Goal: Task Accomplishment & Management: Manage account settings

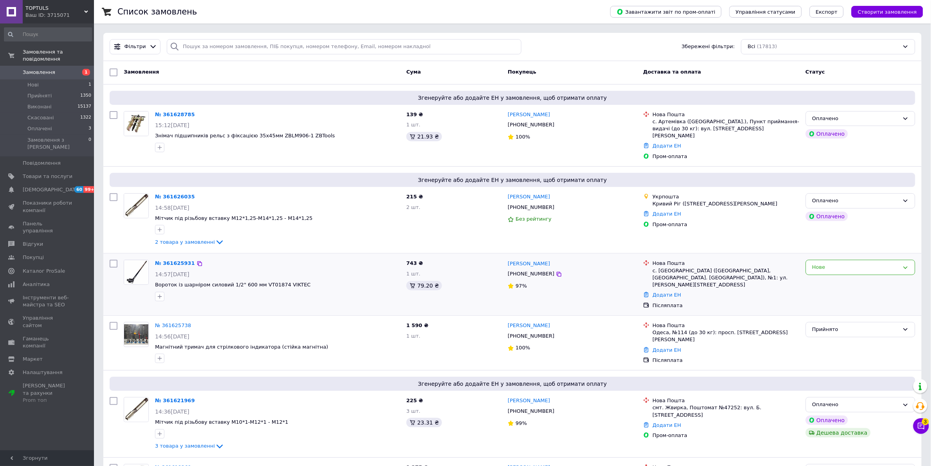
drag, startPoint x: 111, startPoint y: 256, endPoint x: 114, endPoint y: 259, distance: 5.0
click at [111, 260] on input "checkbox" at bounding box center [114, 264] width 8 height 8
click at [114, 260] on input "checkbox" at bounding box center [114, 264] width 8 height 8
checkbox input "true"
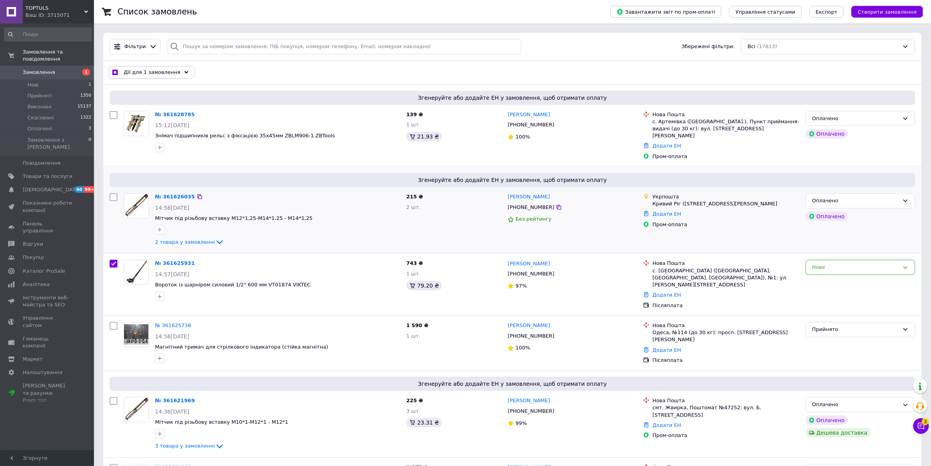
click at [112, 193] on input "checkbox" at bounding box center [114, 197] width 8 height 8
checkbox input "true"
drag, startPoint x: 114, startPoint y: 115, endPoint x: 130, endPoint y: 88, distance: 31.1
click at [114, 116] on input "checkbox" at bounding box center [114, 115] width 8 height 8
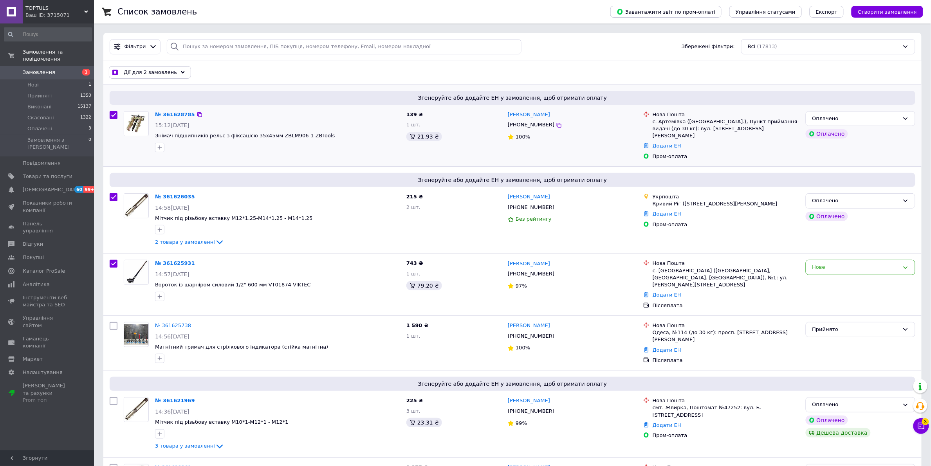
checkbox input "true"
click at [145, 76] on span "Дії для 3 замовлень" at bounding box center [150, 72] width 53 height 7
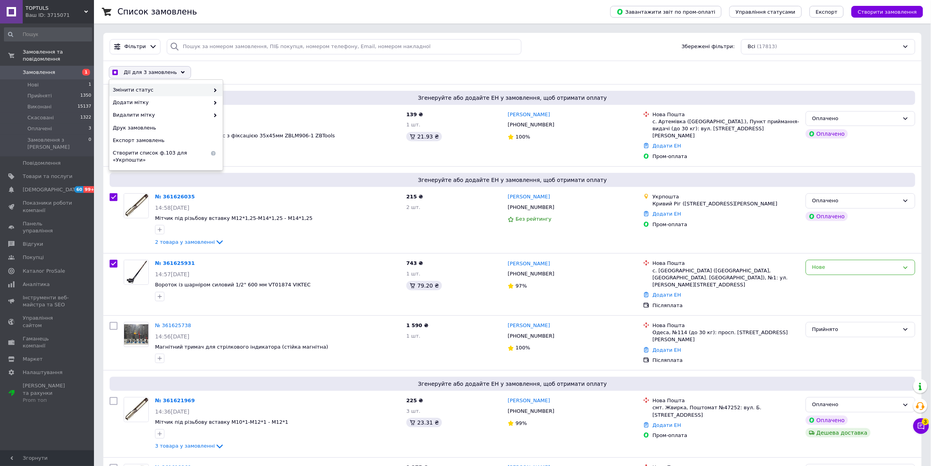
click at [165, 88] on span "Змінити статус" at bounding box center [161, 90] width 97 height 7
checkbox input "true"
click at [238, 89] on div "Прийнято" at bounding box center [280, 90] width 114 height 13
checkbox input "false"
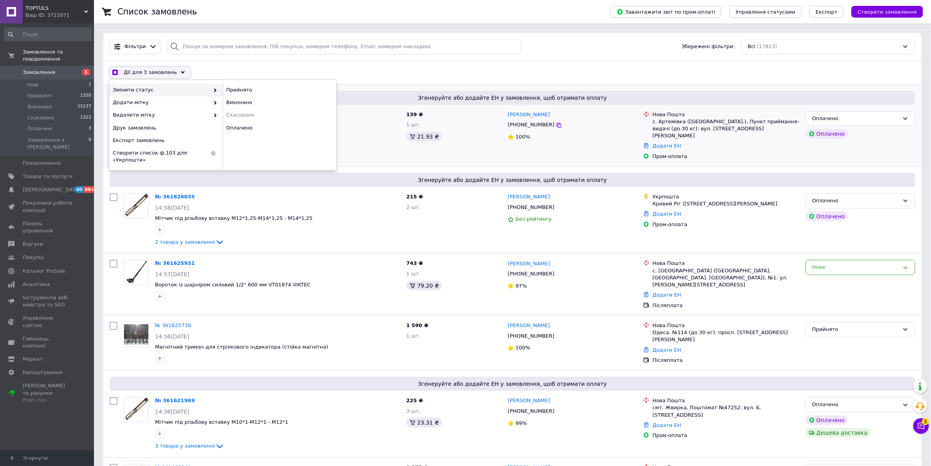
checkbox input "false"
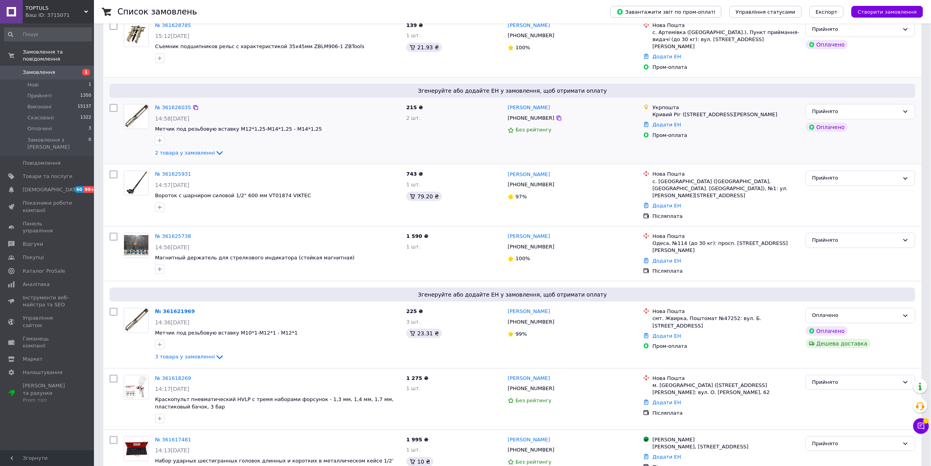
scroll to position [98, 0]
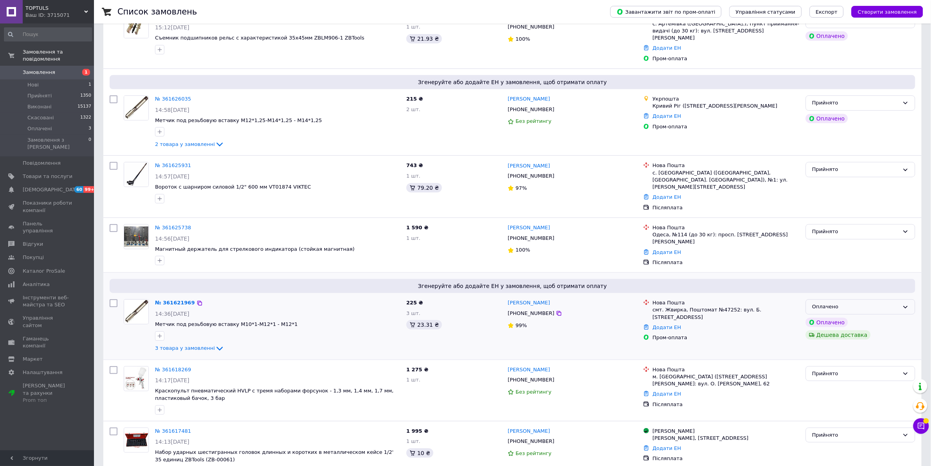
click at [874, 303] on div "Оплачено" at bounding box center [855, 307] width 87 height 8
click at [866, 316] on li "Прийнято" at bounding box center [860, 323] width 109 height 14
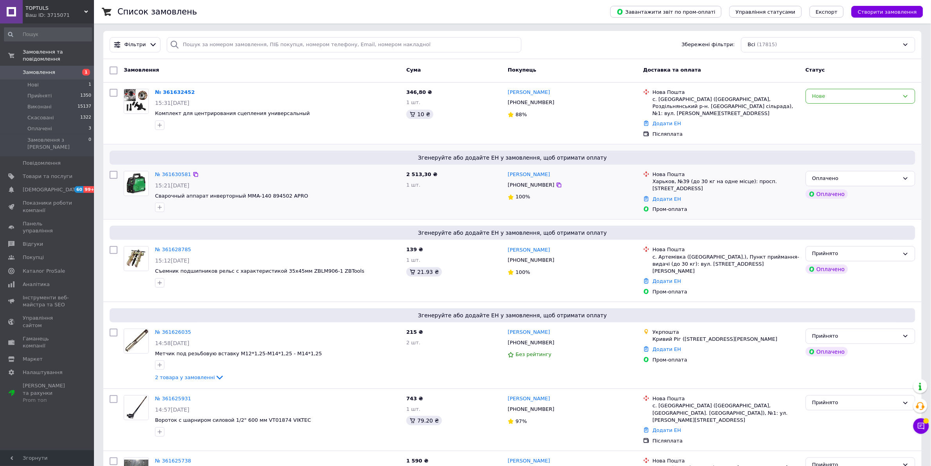
scroll to position [0, 0]
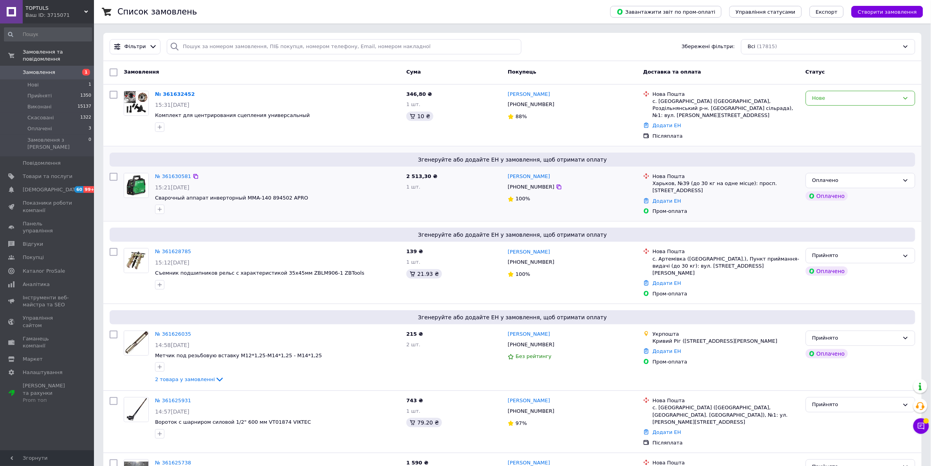
click at [112, 173] on input "checkbox" at bounding box center [114, 177] width 8 height 8
checkbox input "true"
click at [115, 93] on input "checkbox" at bounding box center [114, 95] width 8 height 8
checkbox input "true"
click at [139, 76] on span "Дії для 2 замовлень" at bounding box center [150, 72] width 53 height 7
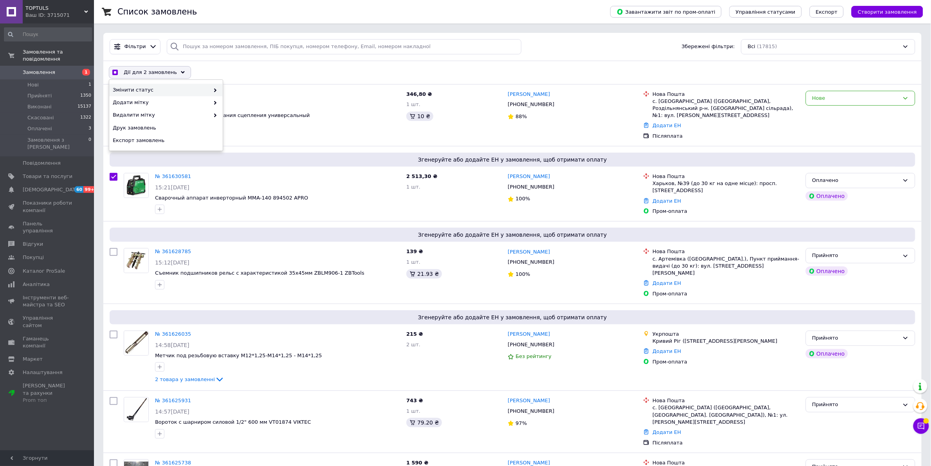
click at [171, 89] on span "Змінити статус" at bounding box center [161, 90] width 97 height 7
checkbox input "true"
click at [262, 90] on div "Прийнято" at bounding box center [280, 90] width 114 height 13
checkbox input "false"
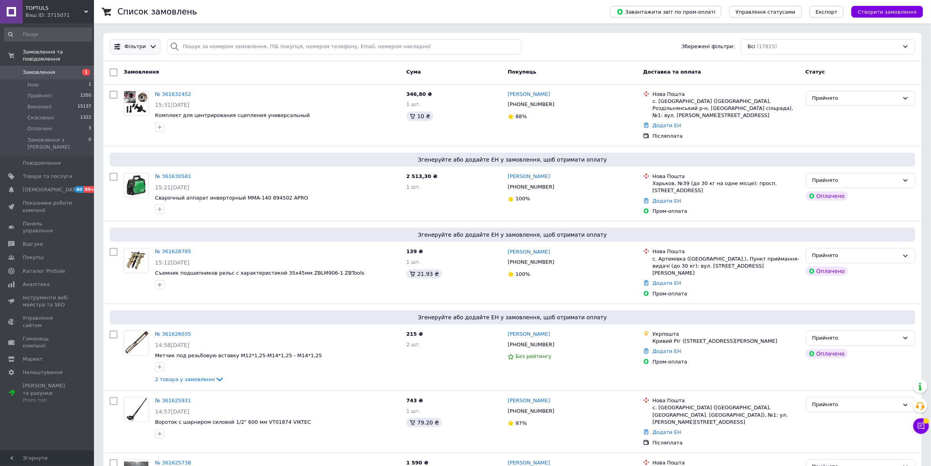
click at [143, 44] on div "Фільтри" at bounding box center [135, 46] width 25 height 7
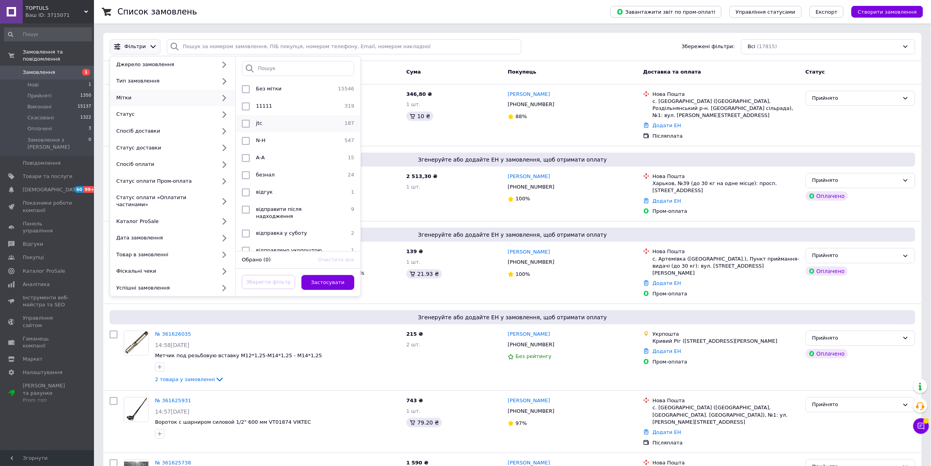
click at [251, 125] on div at bounding box center [246, 124] width 14 height 8
checkbox input "true"
click at [341, 275] on button "Застосувати" at bounding box center [327, 282] width 53 height 15
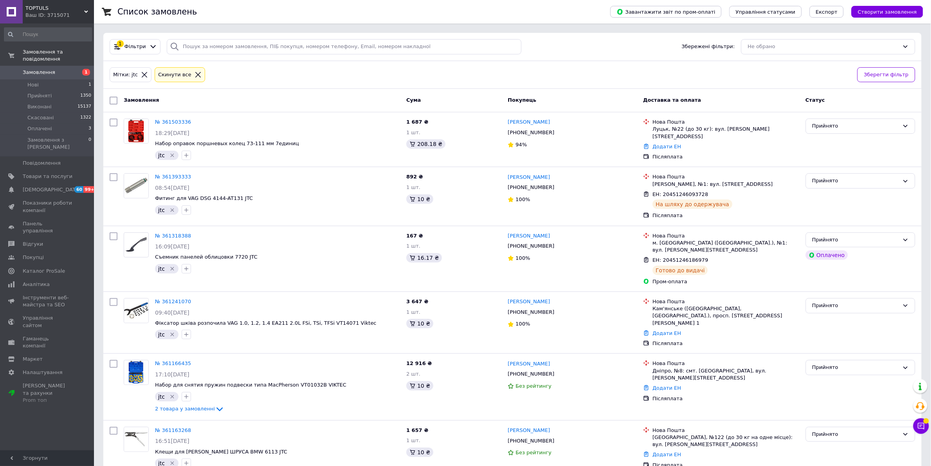
drag, startPoint x: 550, startPoint y: 132, endPoint x: 572, endPoint y: 76, distance: 59.6
click at [556, 133] on icon at bounding box center [559, 133] width 6 height 6
drag, startPoint x: 549, startPoint y: 132, endPoint x: 590, endPoint y: 107, distance: 47.8
click at [556, 132] on icon at bounding box center [559, 133] width 6 height 6
click at [661, 144] on link "Додати ЕН" at bounding box center [667, 147] width 29 height 6
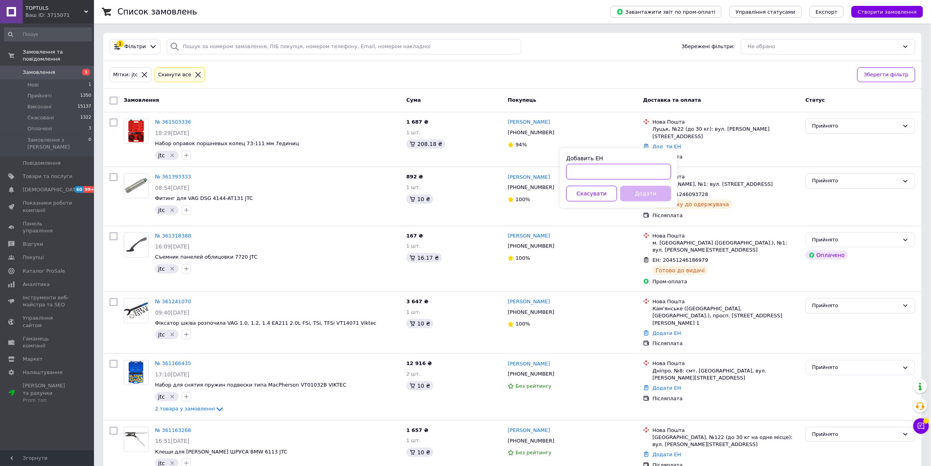
click at [624, 170] on input "Добавить ЕН" at bounding box center [619, 172] width 105 height 16
paste input "20451247245485"
type input "20451247245485"
click at [643, 190] on button "Додати" at bounding box center [646, 194] width 51 height 16
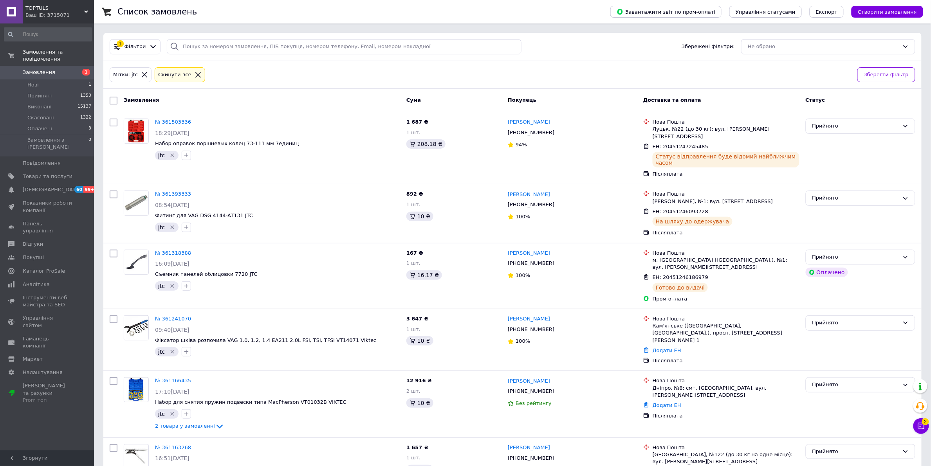
drag, startPoint x: 318, startPoint y: 77, endPoint x: 229, endPoint y: 82, distance: 88.7
click at [317, 77] on div "Мітки: jtc Cкинути все" at bounding box center [480, 75] width 745 height 18
click at [65, 69] on span "Замовлення" at bounding box center [48, 72] width 50 height 7
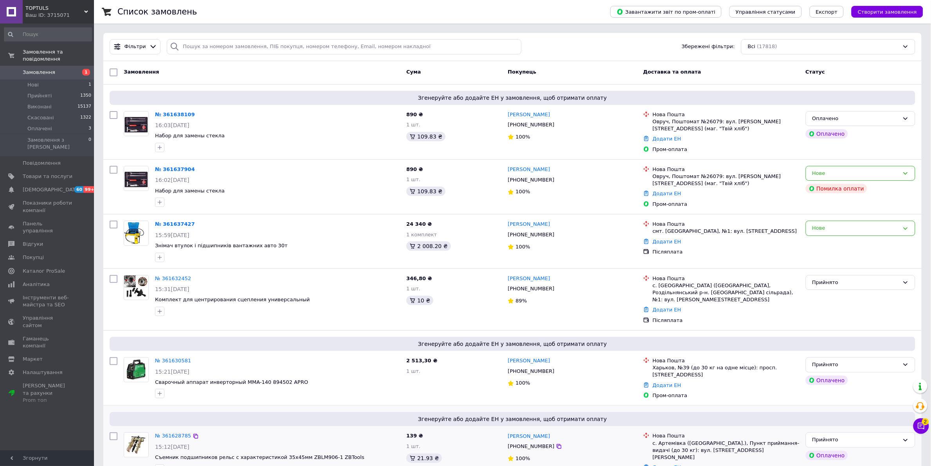
scroll to position [49, 0]
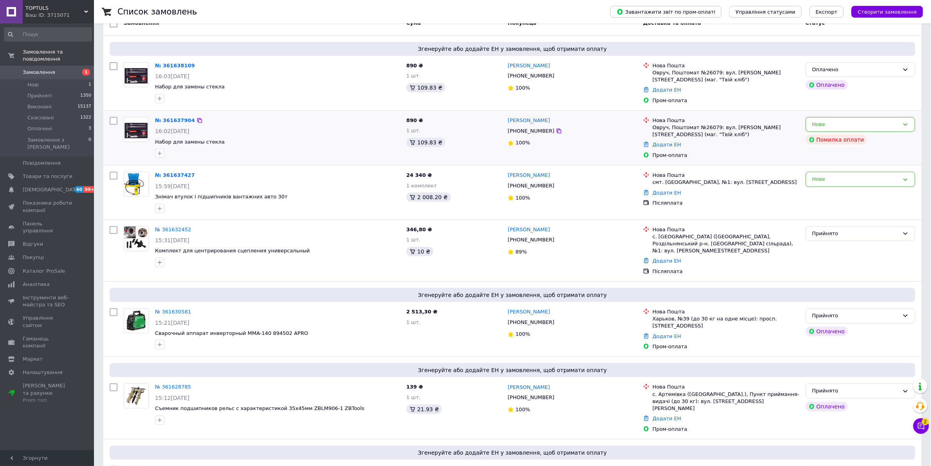
click at [339, 133] on div "16:02, 12.09.2025" at bounding box center [277, 131] width 245 height 8
click at [117, 175] on input "checkbox" at bounding box center [114, 176] width 8 height 8
checkbox input "true"
click at [113, 119] on input "checkbox" at bounding box center [114, 121] width 8 height 8
checkbox input "true"
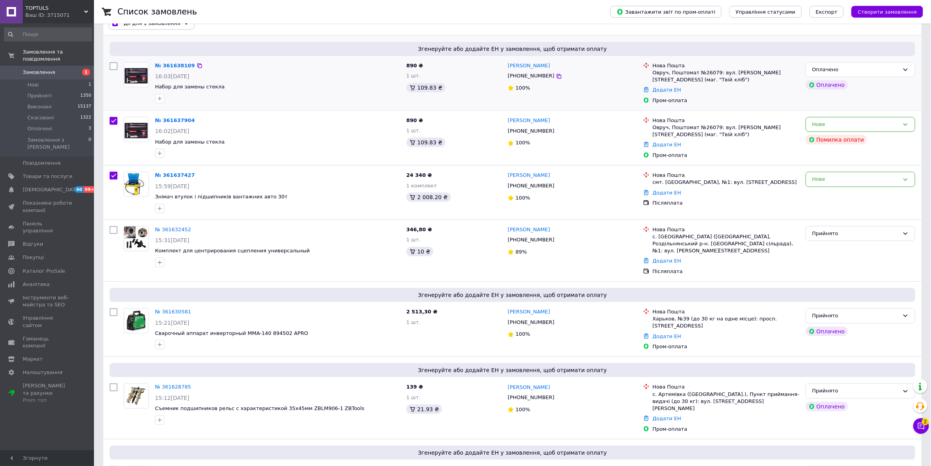
checkbox input "true"
click at [114, 67] on input "checkbox" at bounding box center [114, 66] width 8 height 8
checkbox input "true"
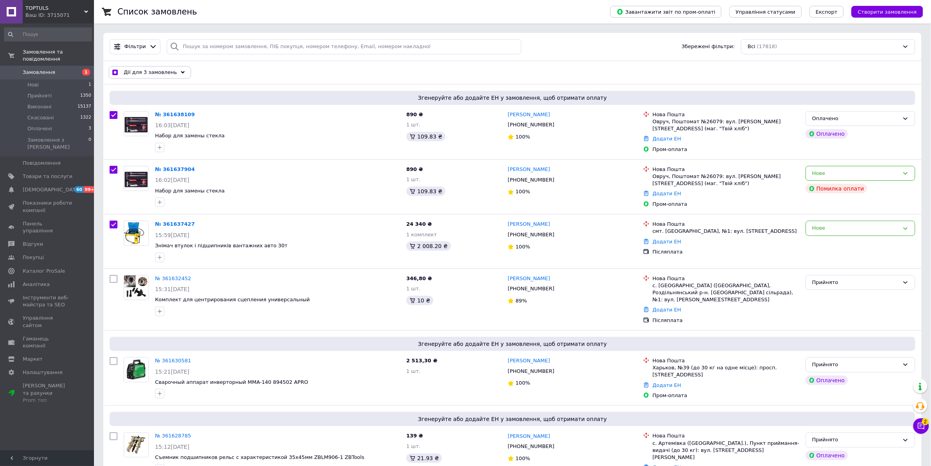
click at [157, 73] on span "Дії для 3 замовлень" at bounding box center [150, 72] width 53 height 7
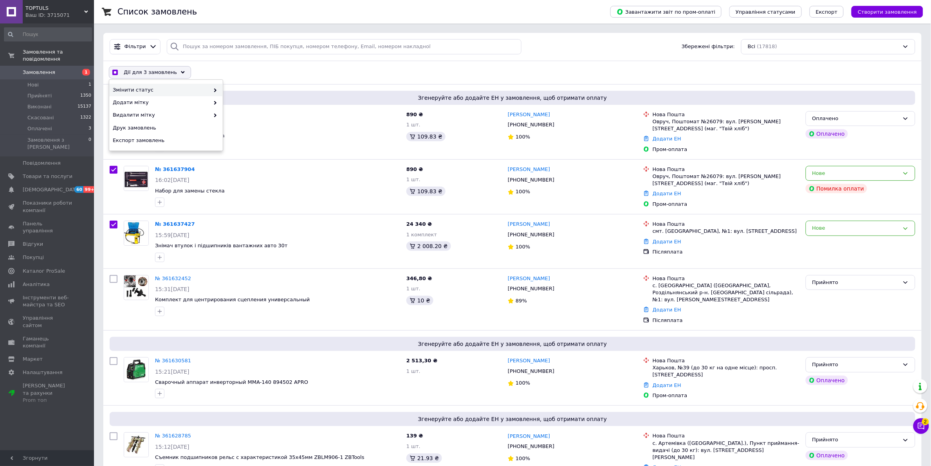
click at [155, 92] on span "Змінити статус" at bounding box center [161, 90] width 97 height 7
checkbox input "true"
drag, startPoint x: 156, startPoint y: 91, endPoint x: 254, endPoint y: 87, distance: 98.0
click at [254, 87] on div "Прийнято" at bounding box center [280, 90] width 114 height 13
checkbox input "false"
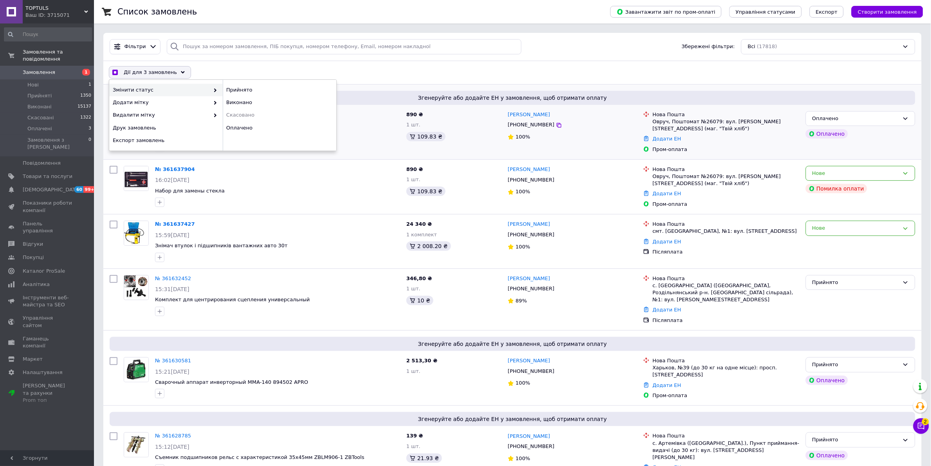
checkbox input "false"
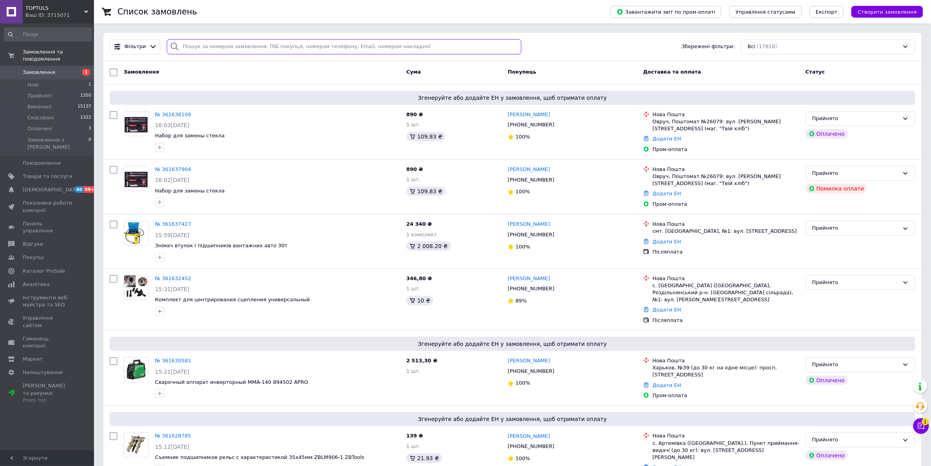
click at [215, 51] on input "search" at bounding box center [344, 46] width 355 height 15
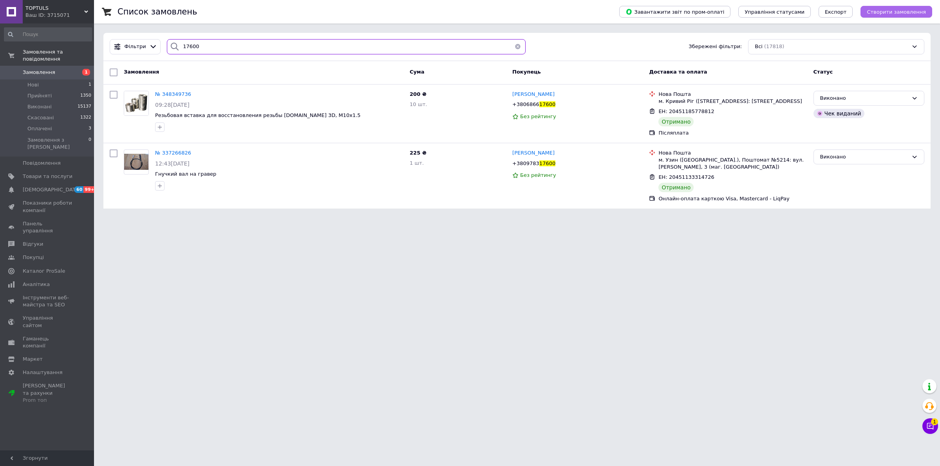
type input "17600"
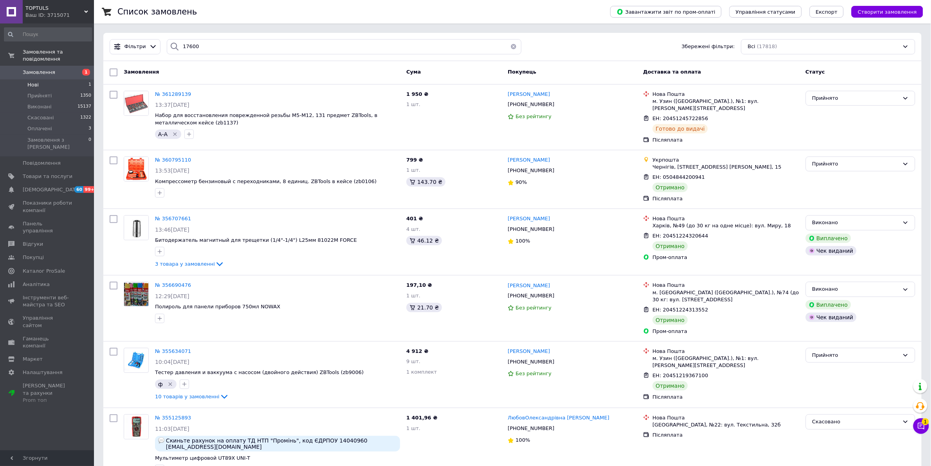
drag, startPoint x: 73, startPoint y: 65, endPoint x: 76, endPoint y: 74, distance: 9.7
click at [73, 69] on span "1" at bounding box center [83, 72] width 22 height 7
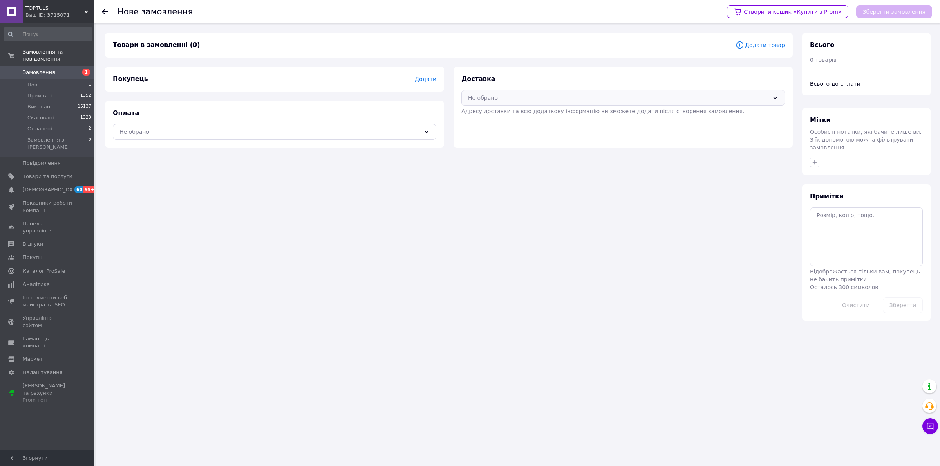
click at [572, 94] on div "Не обрано" at bounding box center [618, 98] width 301 height 9
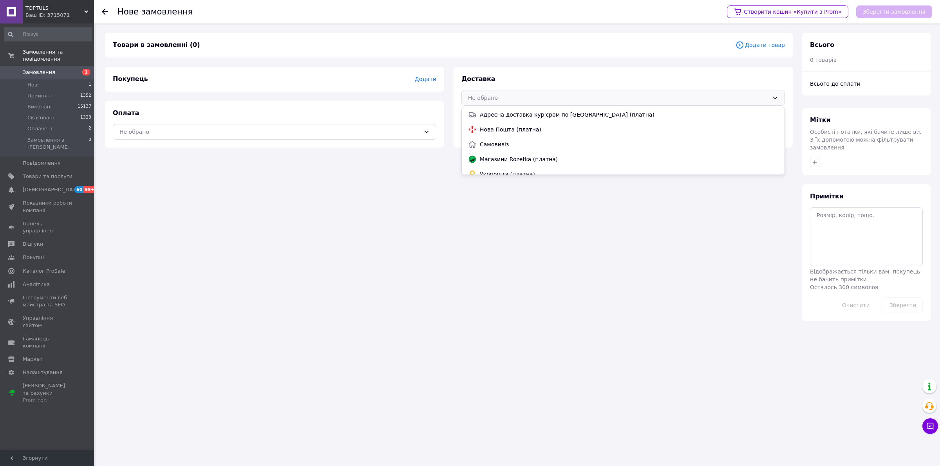
drag, startPoint x: 559, startPoint y: 128, endPoint x: 437, endPoint y: 125, distance: 121.8
click at [558, 128] on span "Нова Пошта (платна)" at bounding box center [629, 130] width 298 height 8
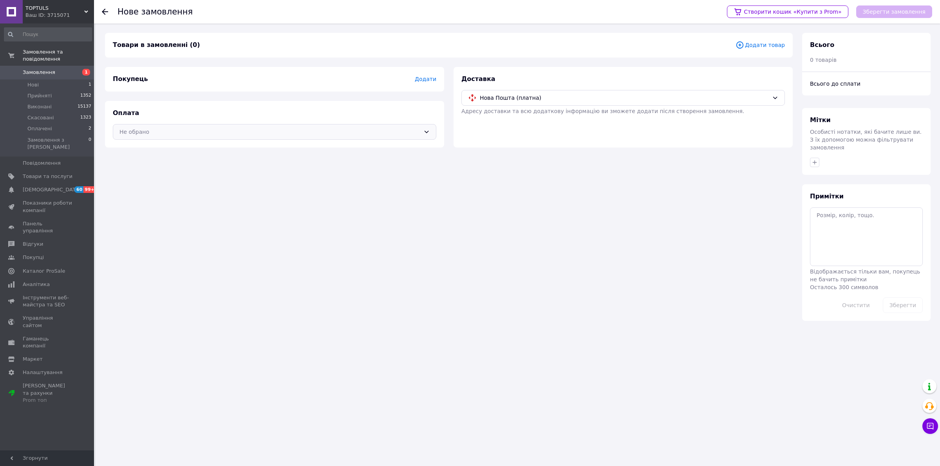
click at [411, 124] on div "Не обрано" at bounding box center [274, 132] width 323 height 16
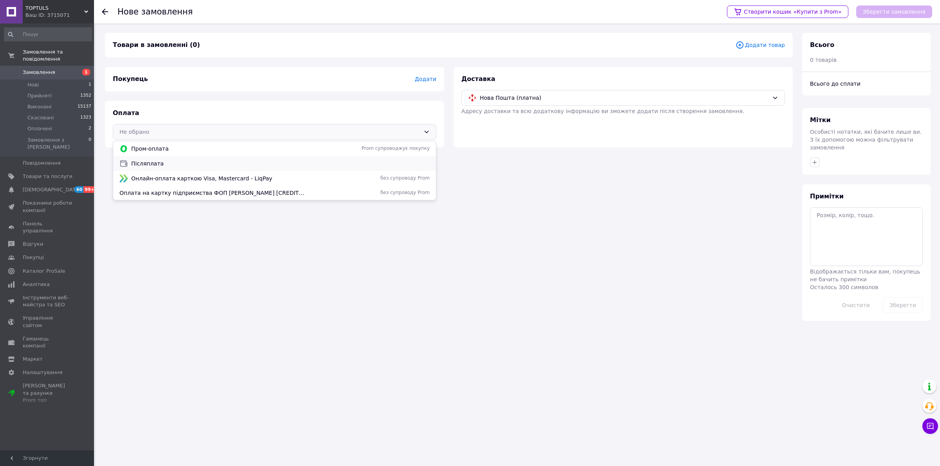
click at [388, 162] on span "Післяплата" at bounding box center [280, 164] width 298 height 8
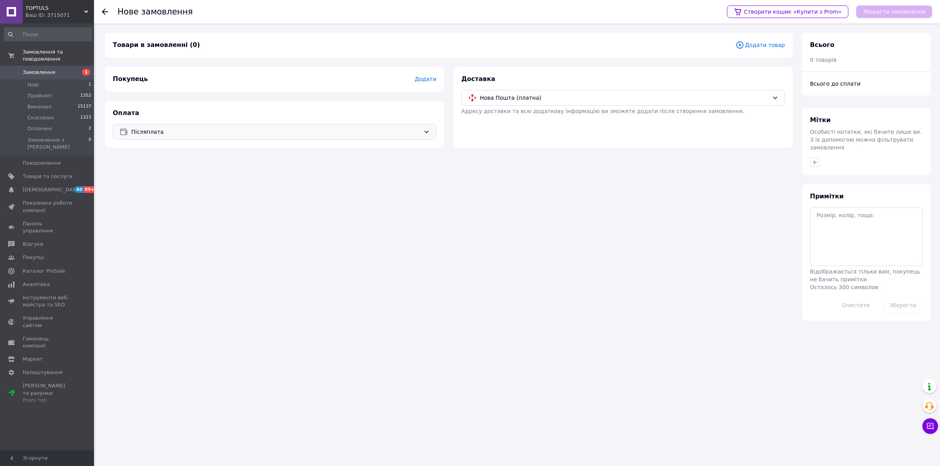
click at [430, 84] on div "Покупець Додати" at bounding box center [274, 79] width 339 height 25
click at [433, 77] on span "Додати" at bounding box center [426, 79] width 22 height 6
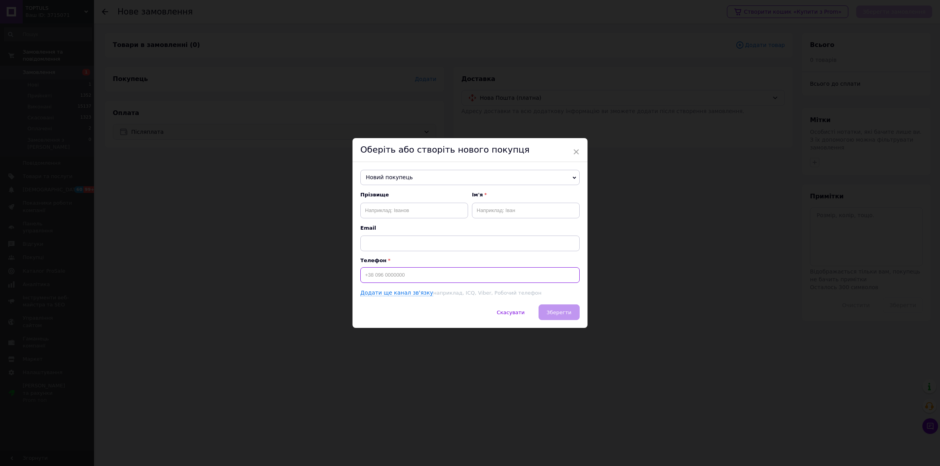
click at [457, 272] on input at bounding box center [469, 275] width 219 height 16
type input "+380969803879"
click at [439, 210] on input "text" at bounding box center [414, 211] width 108 height 16
drag, startPoint x: 572, startPoint y: 150, endPoint x: 603, endPoint y: 133, distance: 34.9
click at [574, 151] on span "×" at bounding box center [575, 151] width 7 height 13
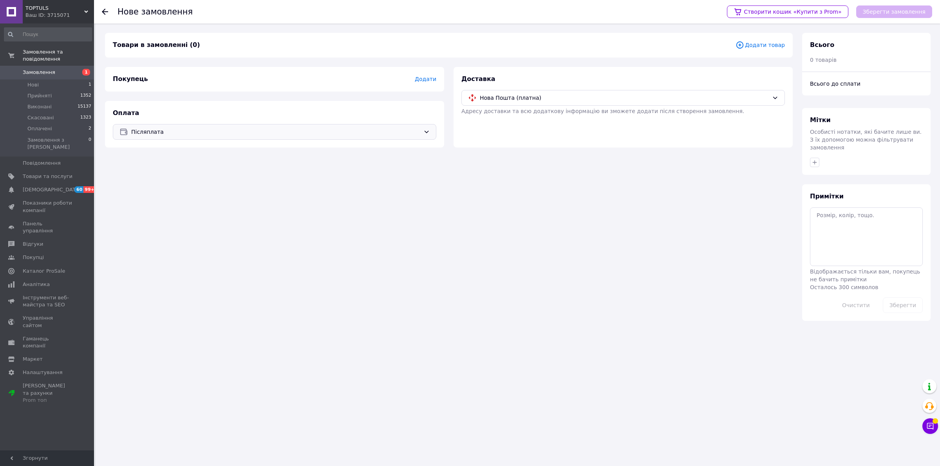
click at [766, 45] on span "Додати товар" at bounding box center [759, 45] width 49 height 9
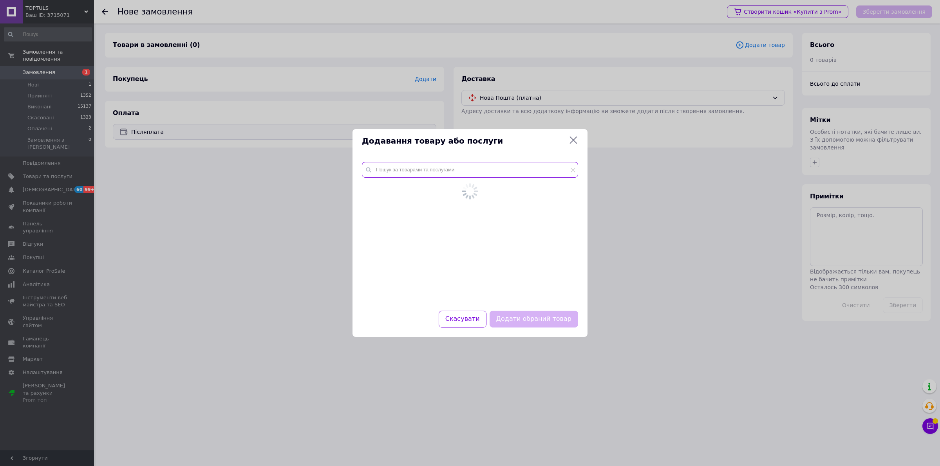
click at [433, 178] on input "text" at bounding box center [470, 170] width 216 height 16
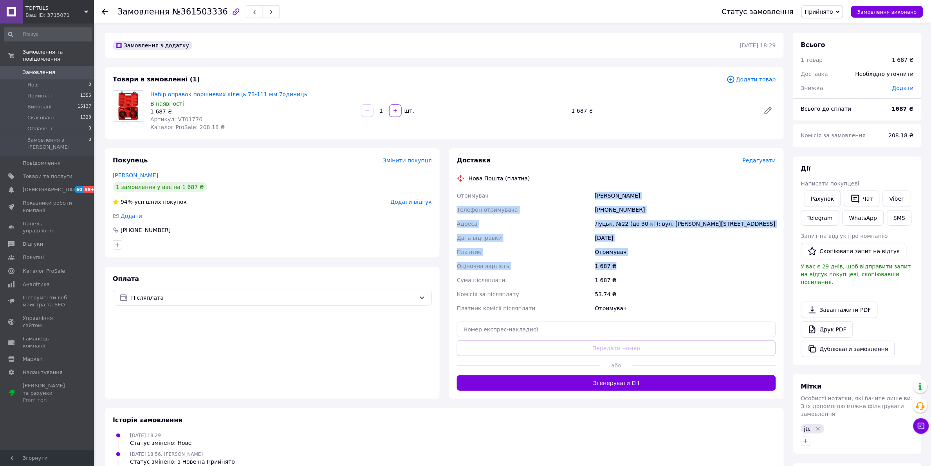
drag, startPoint x: 592, startPoint y: 192, endPoint x: 647, endPoint y: 265, distance: 91.5
click at [647, 265] on div "Отримувач [PERSON_NAME] отримувача [PHONE_NUMBER] [PERSON_NAME], №22 (до 30 кг)…" at bounding box center [616, 252] width 322 height 127
copy div "Отримувач [PERSON_NAME] отримувача [PHONE_NUMBER] [PERSON_NAME], №22 (до 30 кг)…"
drag, startPoint x: 592, startPoint y: 193, endPoint x: 337, endPoint y: 175, distance: 255.5
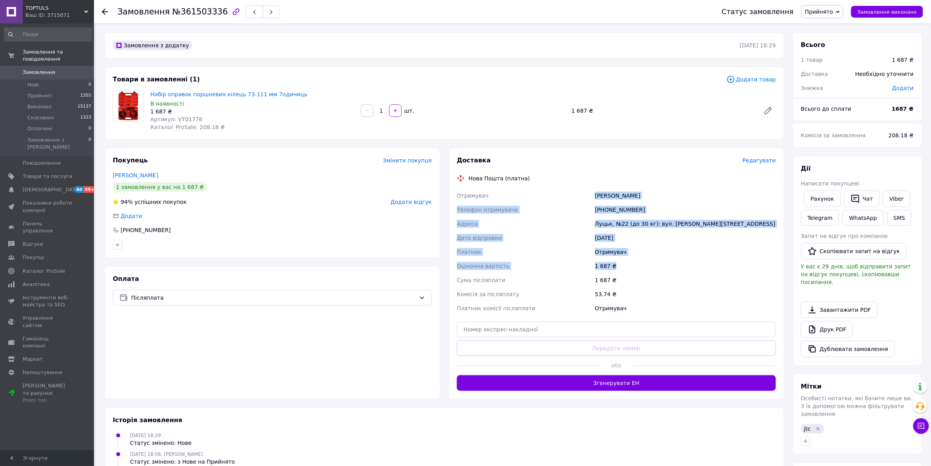
click at [590, 193] on div "Отримувач" at bounding box center [524, 196] width 138 height 14
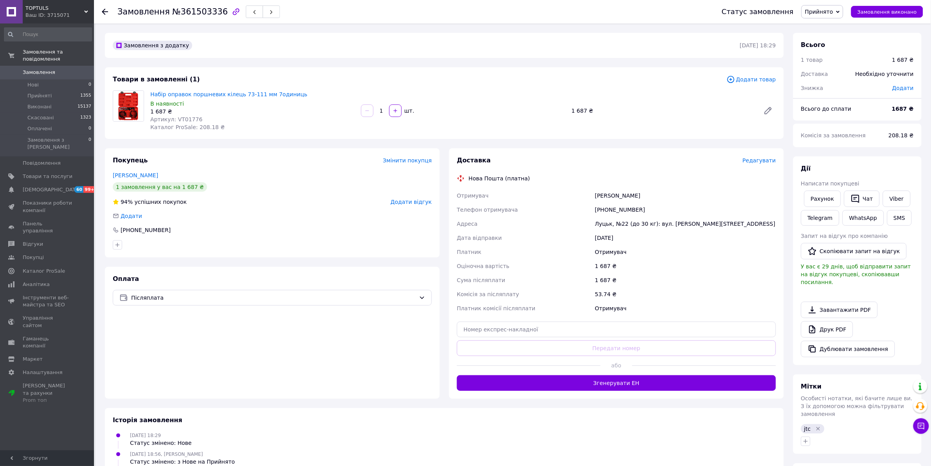
click at [551, 178] on div "Нова Пошта (платна)" at bounding box center [616, 179] width 323 height 8
click at [611, 196] on div "Паламарчук Андрій" at bounding box center [686, 196] width 184 height 14
click at [611, 195] on div "Паламарчук Андрій" at bounding box center [686, 196] width 184 height 14
copy div "Паламарчук"
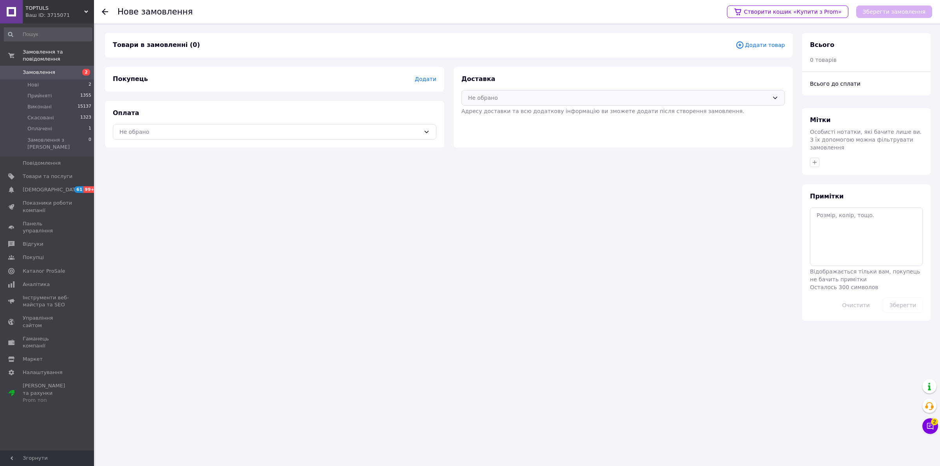
click at [561, 105] on div "Не обрано" at bounding box center [622, 98] width 323 height 16
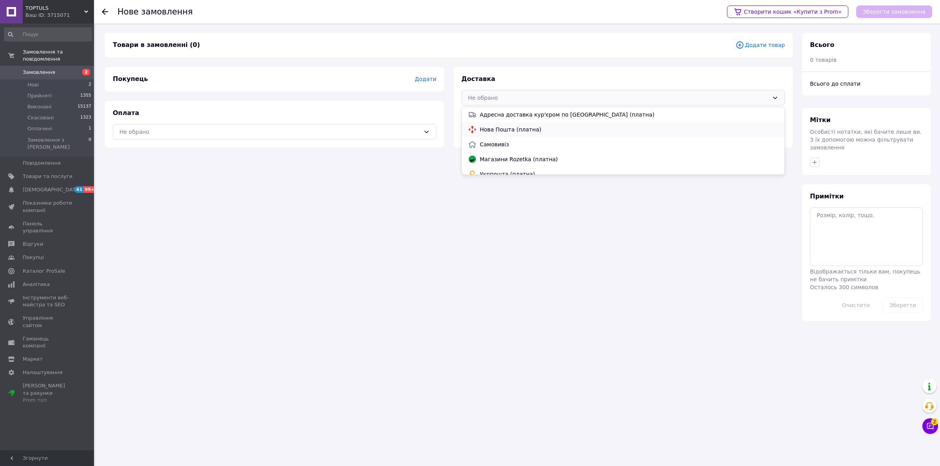
click at [538, 124] on div "Нова Пошта (платна)" at bounding box center [623, 129] width 323 height 15
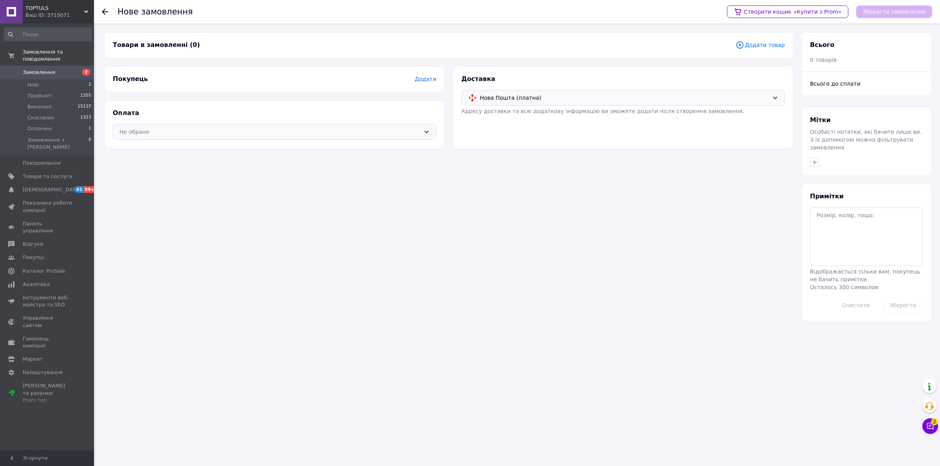
click at [392, 130] on div "Не обрано" at bounding box center [269, 132] width 301 height 9
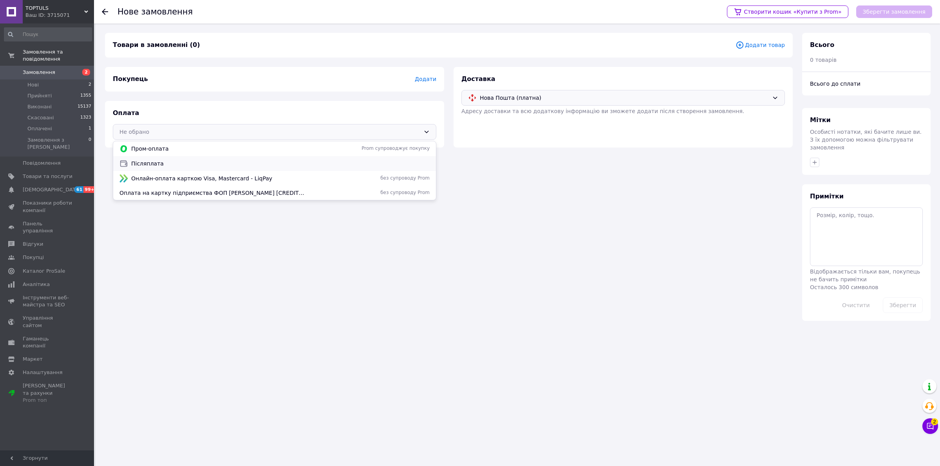
drag, startPoint x: 346, startPoint y: 162, endPoint x: 365, endPoint y: 144, distance: 26.3
click at [346, 163] on span "Післяплата" at bounding box center [280, 164] width 298 height 8
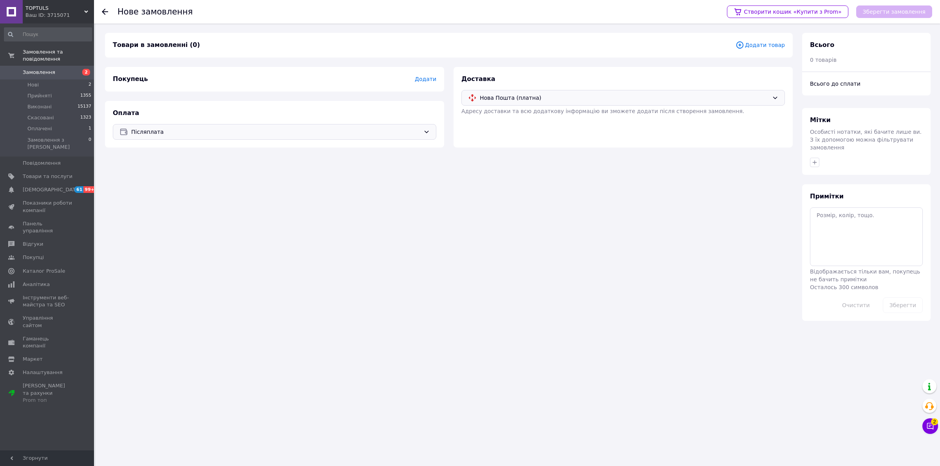
click at [758, 43] on span "Додати товар" at bounding box center [759, 45] width 49 height 9
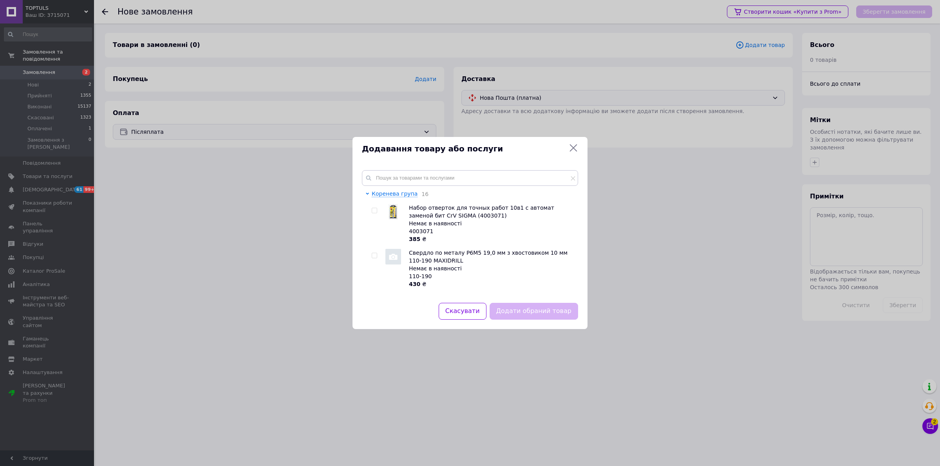
click at [229, 240] on div "Додавання товару або послуги Коренева група 16 Набор отверток для точных работ …" at bounding box center [470, 233] width 940 height 466
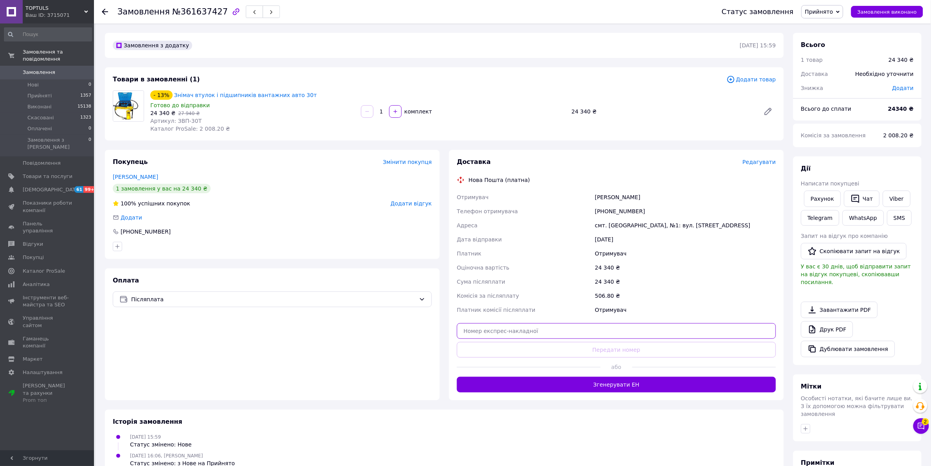
click at [577, 336] on input "text" at bounding box center [616, 331] width 319 height 16
paste input "20451247319964"
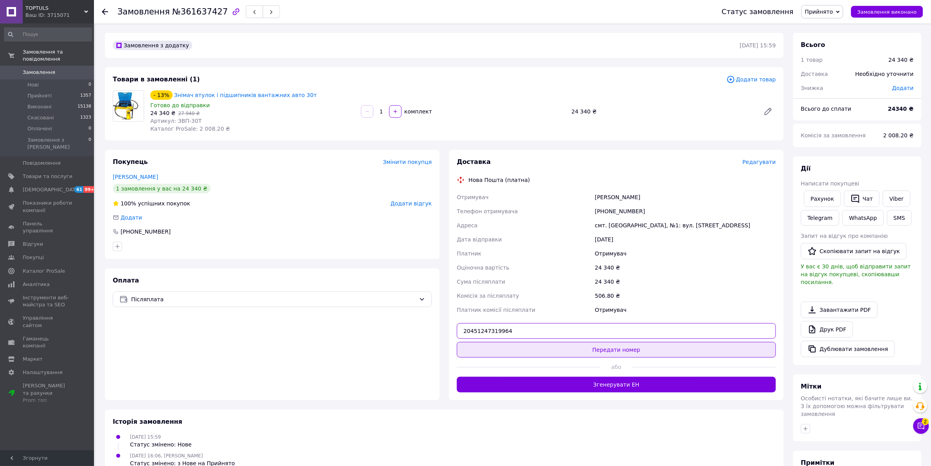
type input "20451247319964"
click at [584, 356] on button "Передати номер" at bounding box center [616, 350] width 319 height 16
click at [802, 424] on button "button" at bounding box center [805, 428] width 9 height 9
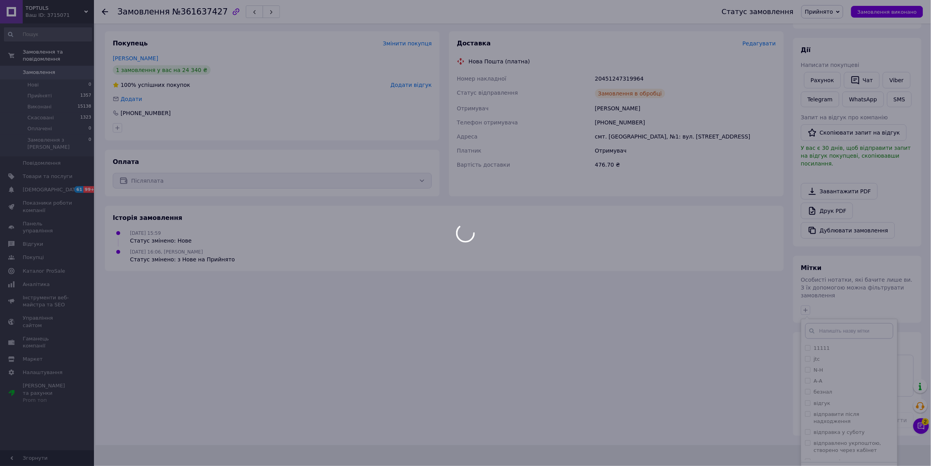
scroll to position [124, 0]
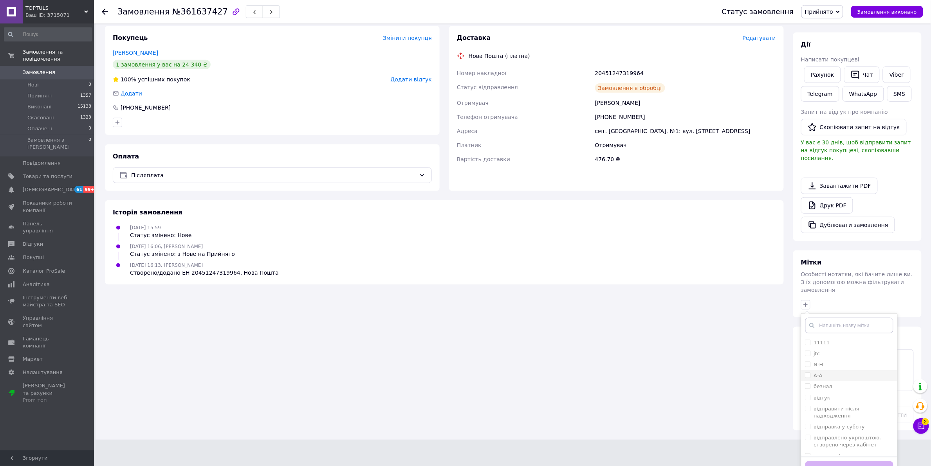
click at [807, 373] on input "А-A" at bounding box center [807, 375] width 5 height 5
checkbox input "true"
click at [842, 462] on button "Додати мітку" at bounding box center [849, 469] width 88 height 15
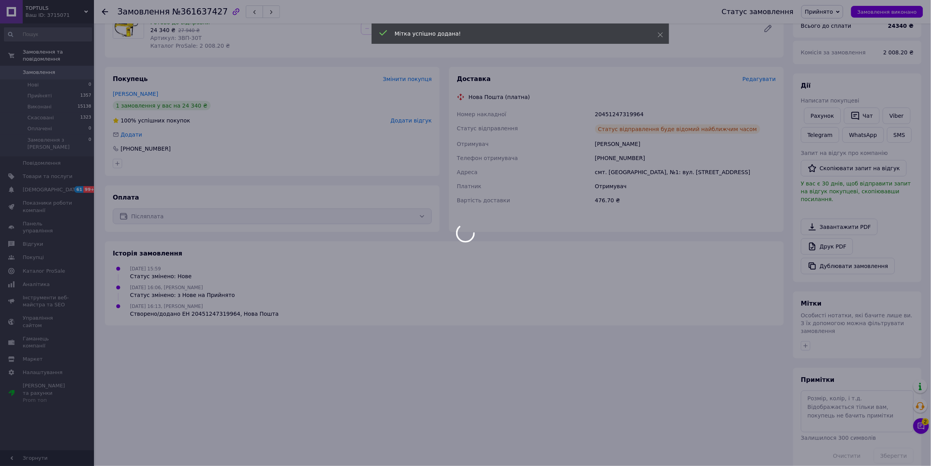
scroll to position [95, 0]
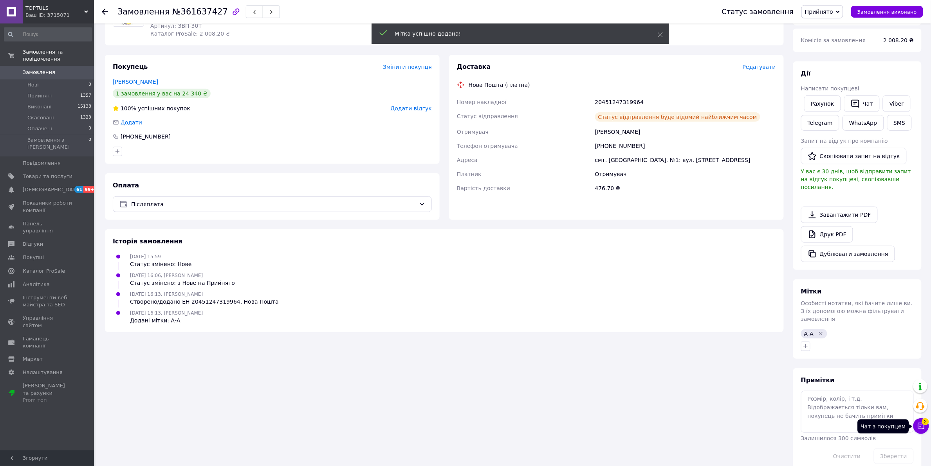
click at [918, 425] on icon at bounding box center [921, 426] width 8 height 8
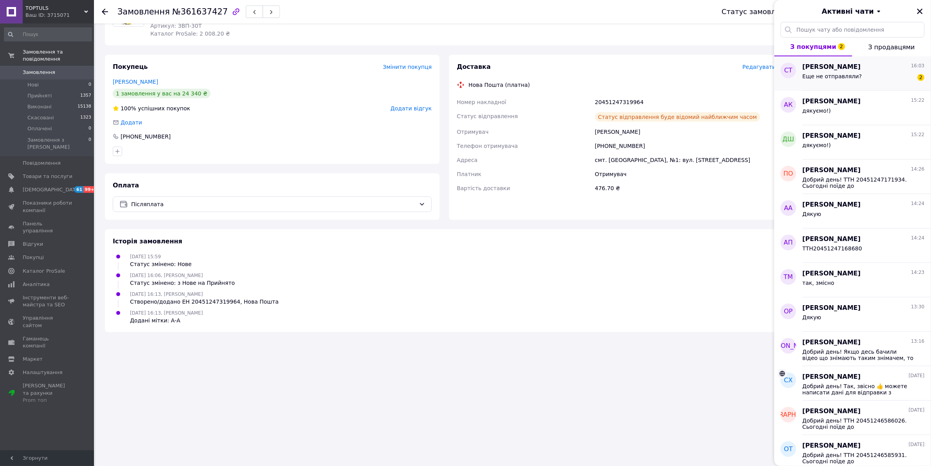
click at [844, 83] on div "Еще не отправляли?" at bounding box center [833, 78] width 60 height 11
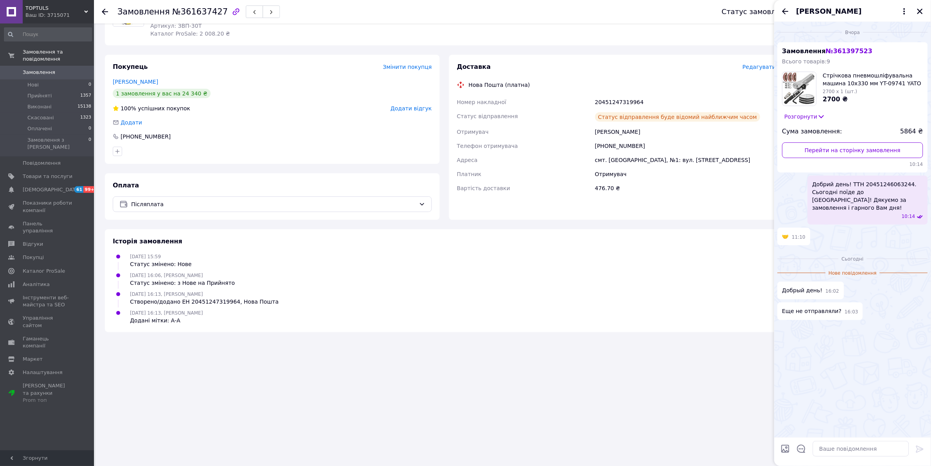
click at [818, 119] on icon at bounding box center [822, 117] width 8 height 8
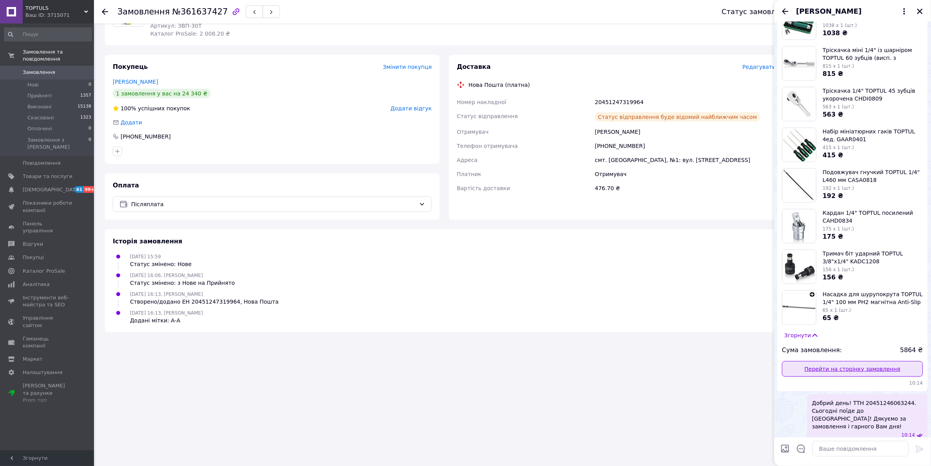
scroll to position [204, 0]
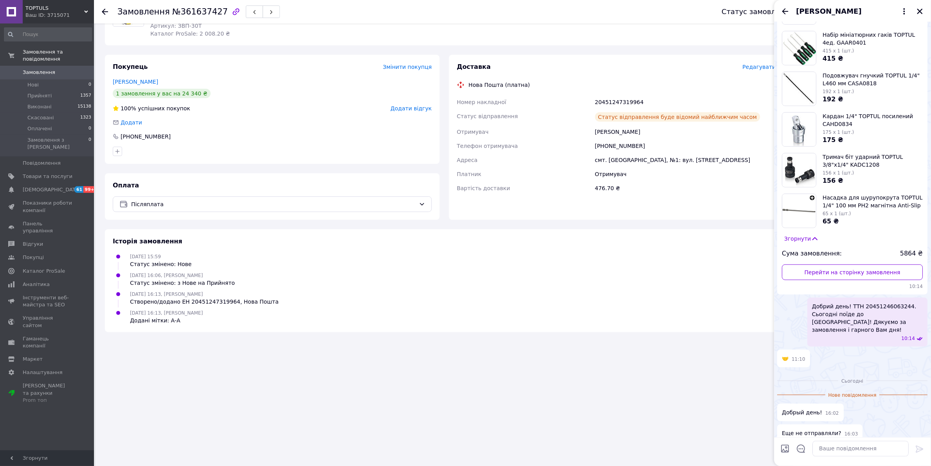
click at [488, 243] on div "Історія замовлення" at bounding box center [444, 241] width 663 height 9
click at [833, 444] on textarea at bounding box center [861, 449] width 96 height 16
paste textarea "Добрий день!"
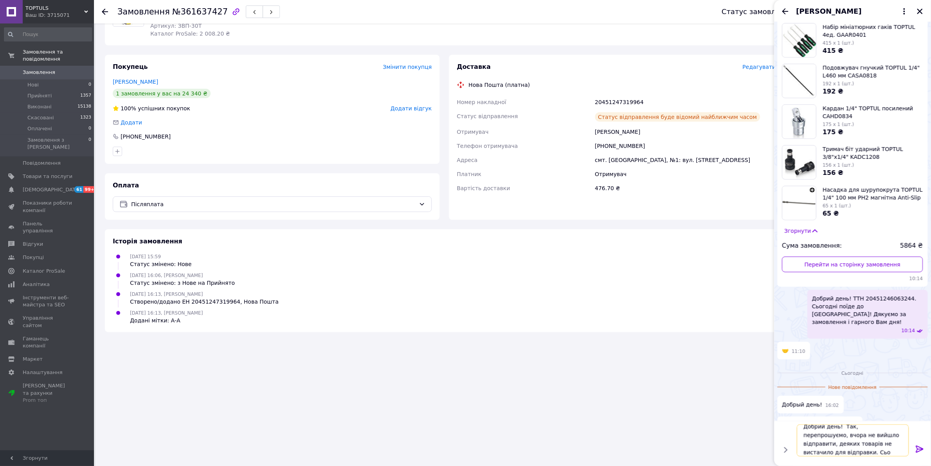
scroll to position [1, 0]
type textarea "Добрий день! Так, перепрошуємо, вчора не вийшло відправити, деяких товарів не в…"
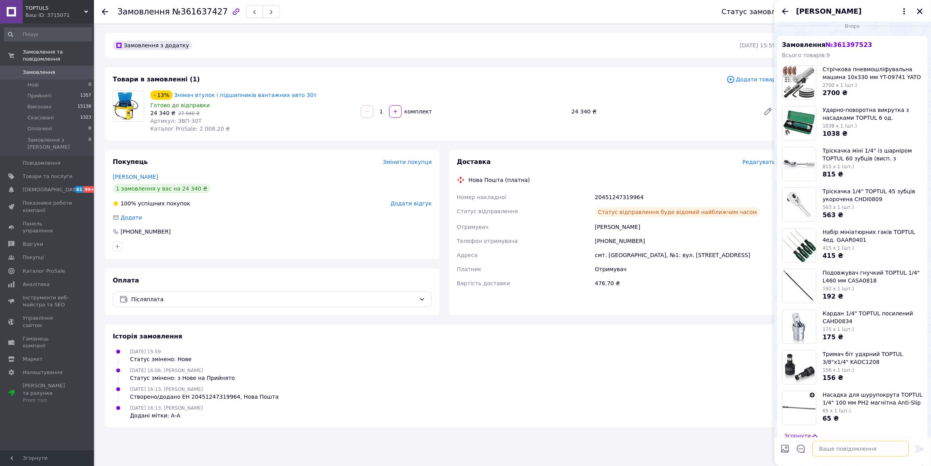
scroll to position [0, 0]
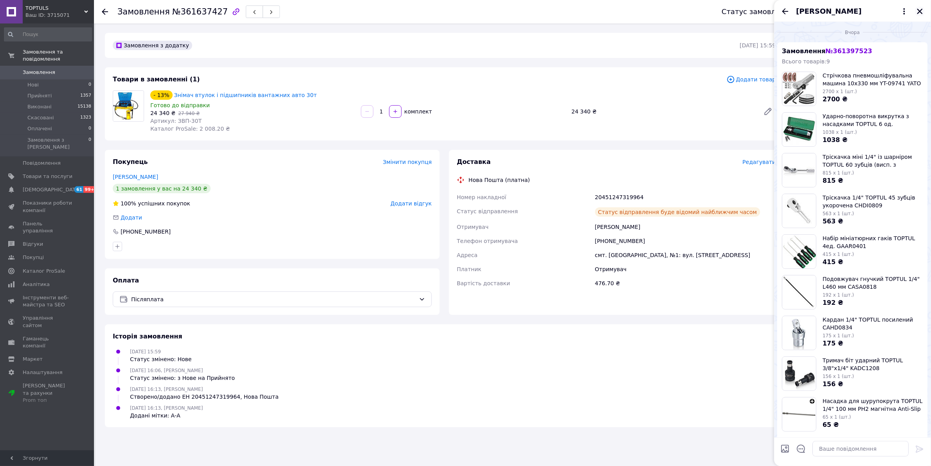
click at [920, 14] on icon "Закрити" at bounding box center [920, 11] width 7 height 7
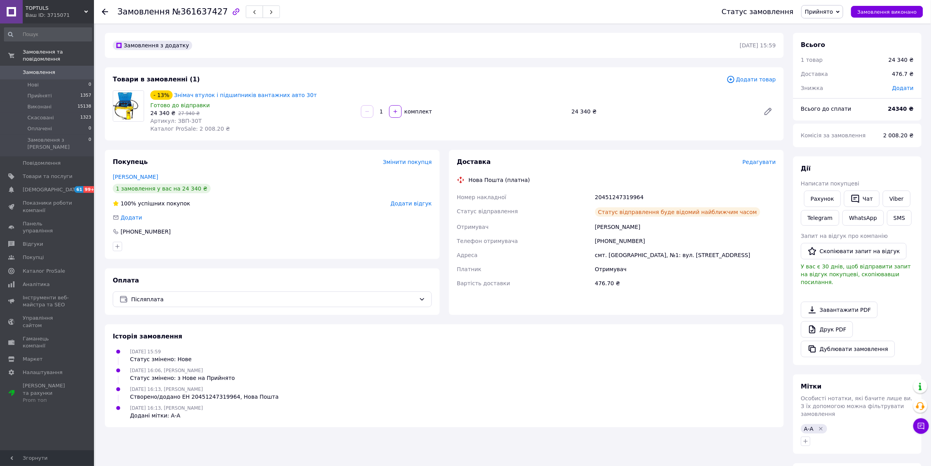
click at [621, 193] on div "20451247319964" at bounding box center [686, 197] width 184 height 14
copy div "20451247319964"
click at [893, 195] on link "Viber" at bounding box center [896, 199] width 27 height 16
click at [849, 323] on link "Друк PDF" at bounding box center [827, 329] width 52 height 16
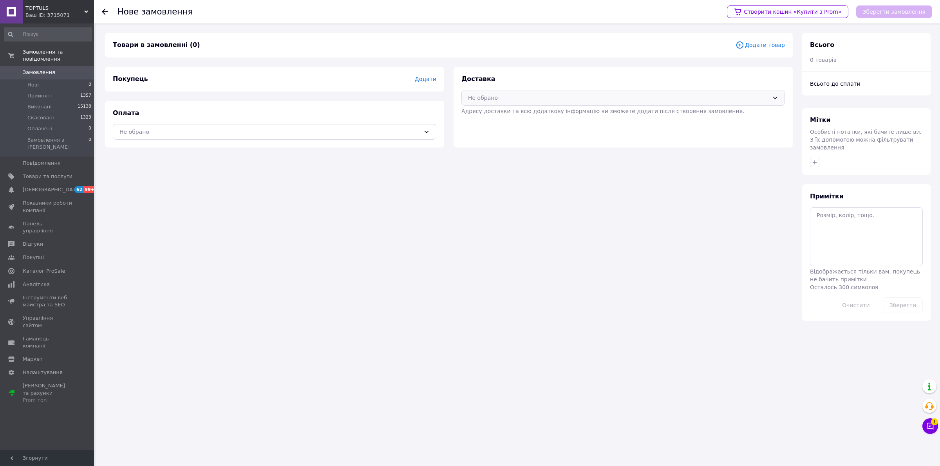
click at [665, 100] on div "Не обрано" at bounding box center [618, 98] width 301 height 9
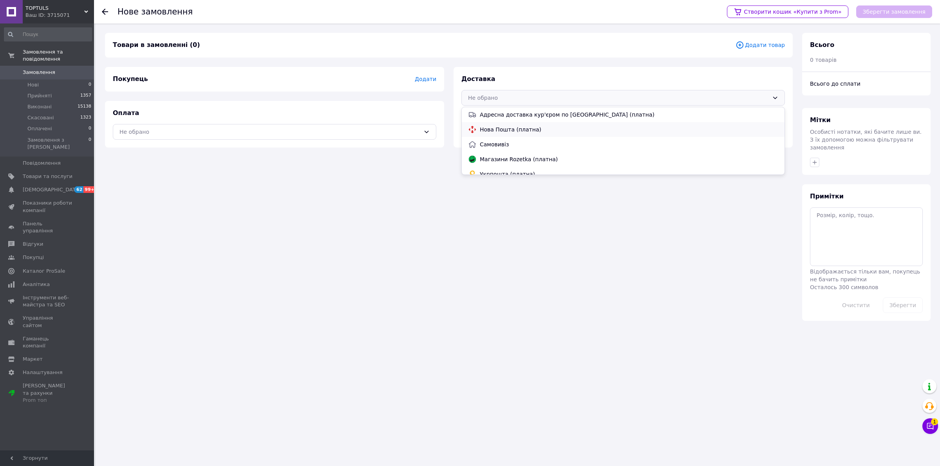
click at [631, 134] on div "Нова Пошта (платна)" at bounding box center [623, 129] width 323 height 15
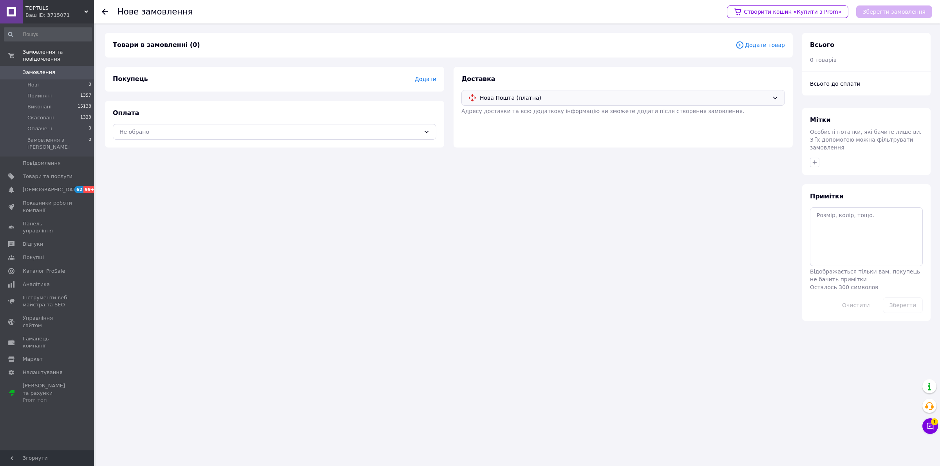
click at [764, 47] on span "Додати товар" at bounding box center [759, 45] width 49 height 9
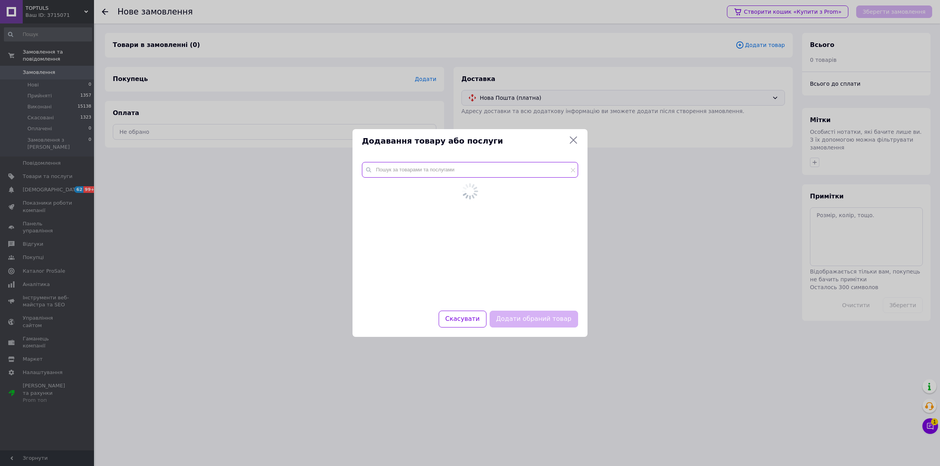
click at [466, 172] on input "text" at bounding box center [470, 170] width 216 height 16
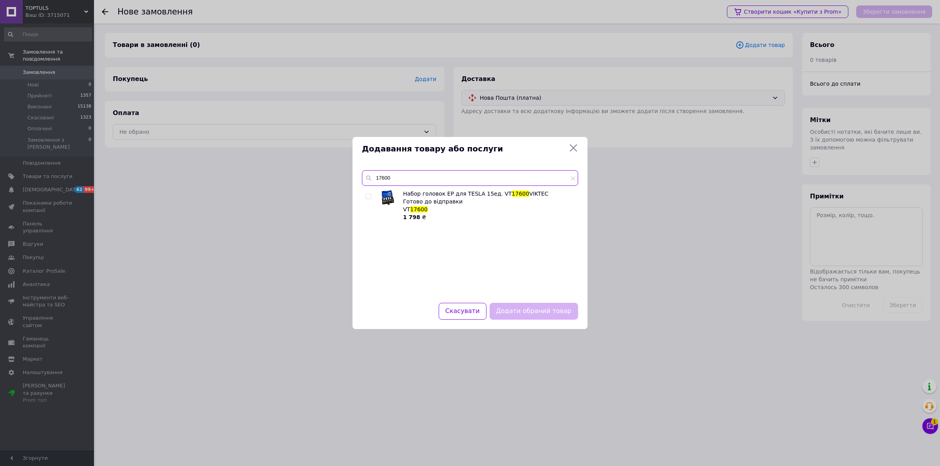
type input "17600"
click at [366, 195] on input "checkbox" at bounding box center [368, 196] width 5 height 5
checkbox input "true"
click at [526, 318] on button "Додати обраний товар" at bounding box center [533, 311] width 88 height 17
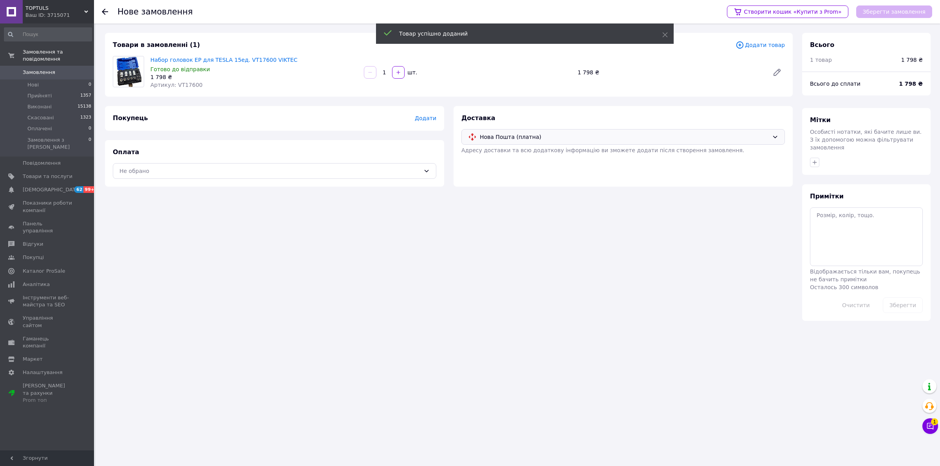
click at [435, 119] on span "Додати" at bounding box center [426, 118] width 22 height 6
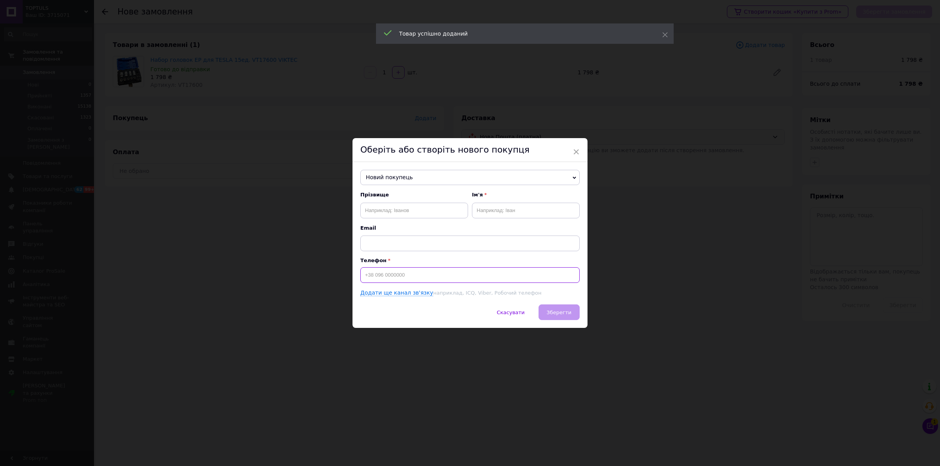
click at [441, 278] on input at bounding box center [469, 275] width 219 height 16
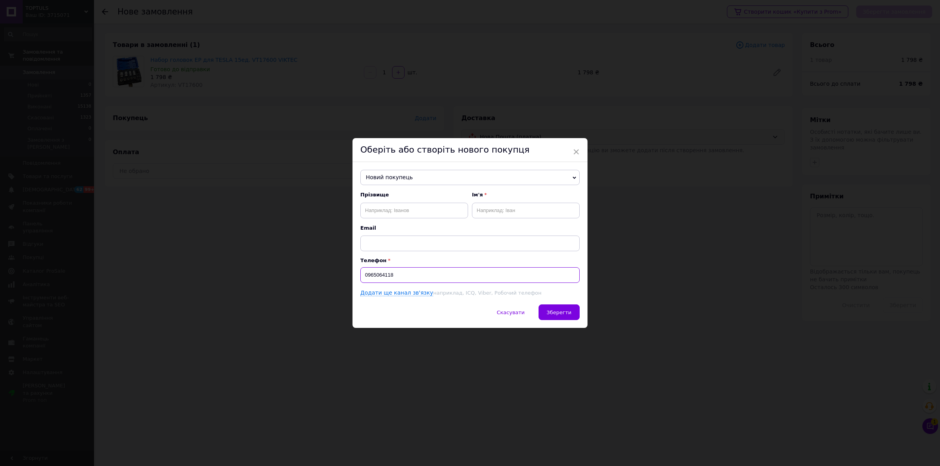
click at [363, 276] on input "0965064118" at bounding box center [469, 275] width 219 height 16
type input "+380965064118"
click at [399, 200] on div "Прізвище" at bounding box center [414, 204] width 108 height 27
click at [401, 212] on input "text" at bounding box center [414, 211] width 108 height 16
type input "Твердохліб"
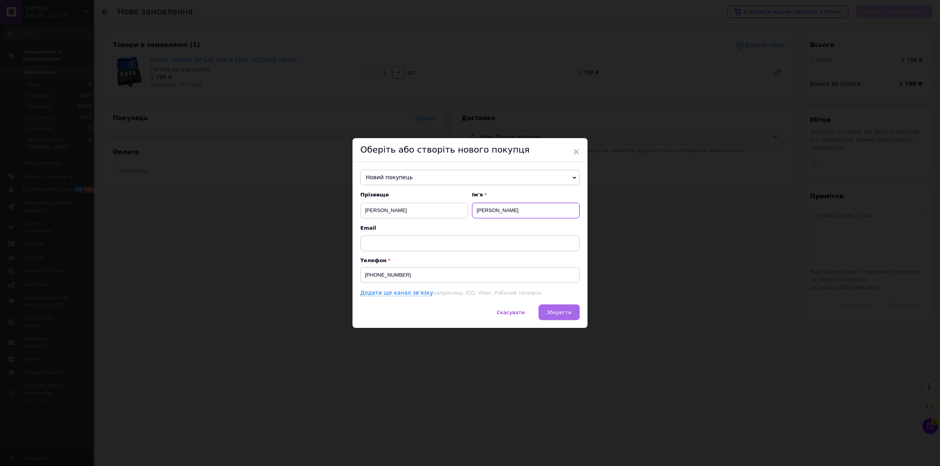
type input "Олег"
click at [550, 313] on span "Зберегти" at bounding box center [559, 313] width 25 height 6
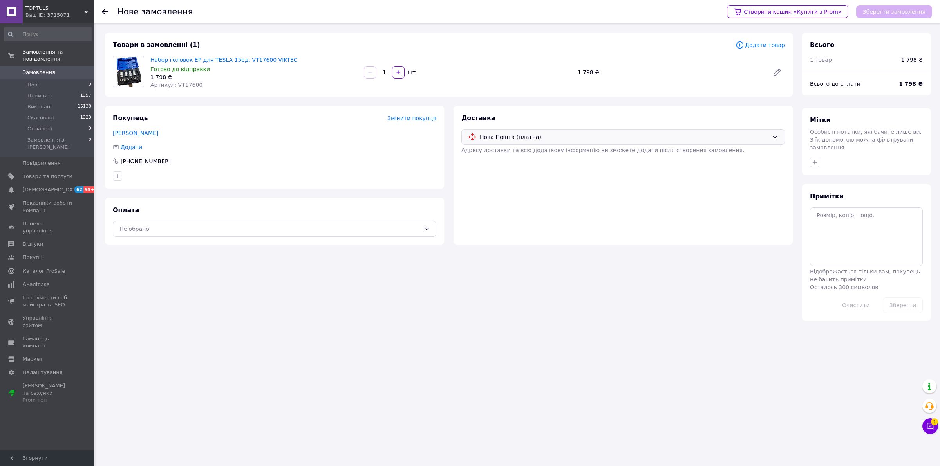
click at [911, 13] on div "Зберегти замовлення" at bounding box center [894, 11] width 76 height 13
click at [388, 228] on div "Не обрано" at bounding box center [269, 229] width 301 height 9
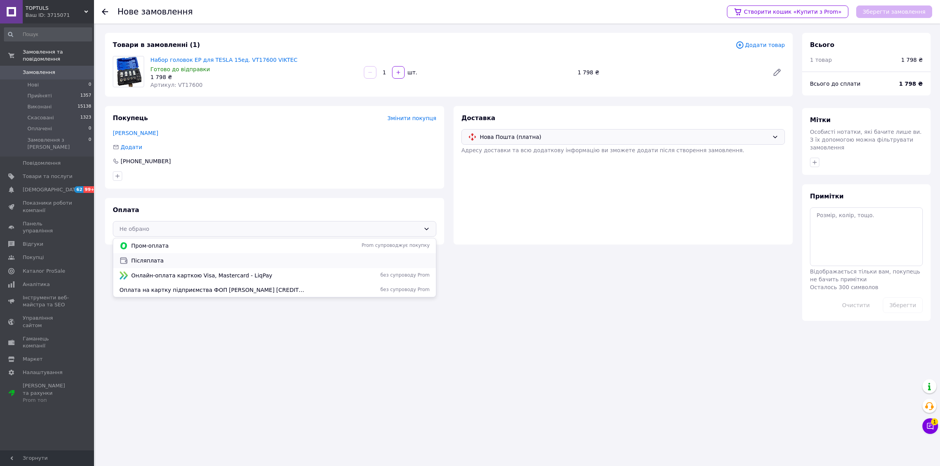
click at [381, 261] on span "Післяплата" at bounding box center [280, 261] width 298 height 8
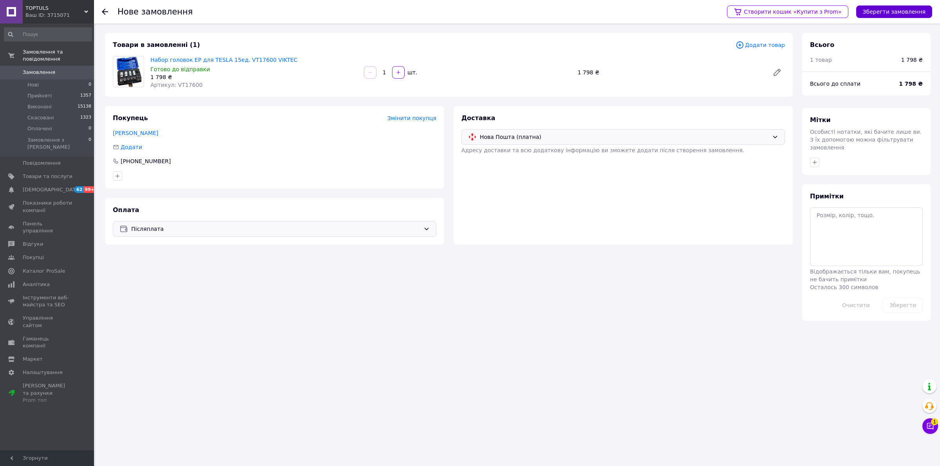
drag, startPoint x: 899, startPoint y: 11, endPoint x: 799, endPoint y: 93, distance: 129.7
click at [899, 11] on button "Зберегти замовлення" at bounding box center [894, 11] width 76 height 13
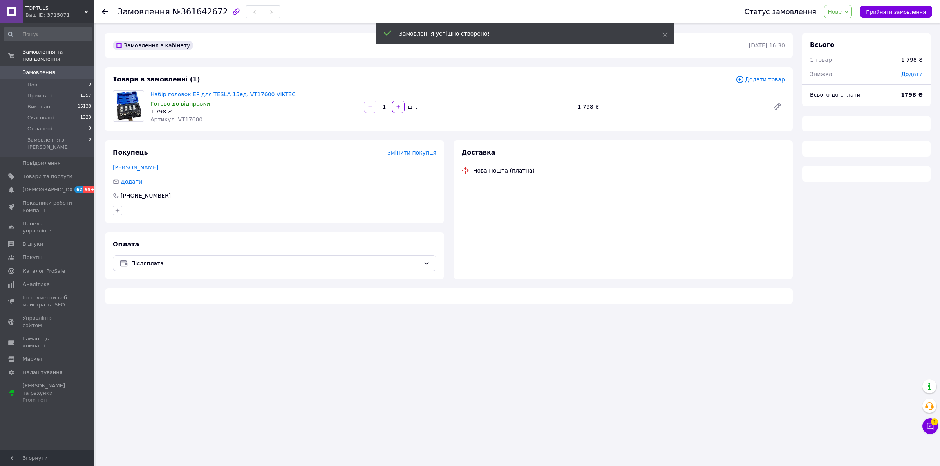
click at [883, 14] on span "Прийняти замовлення" at bounding box center [896, 12] width 60 height 6
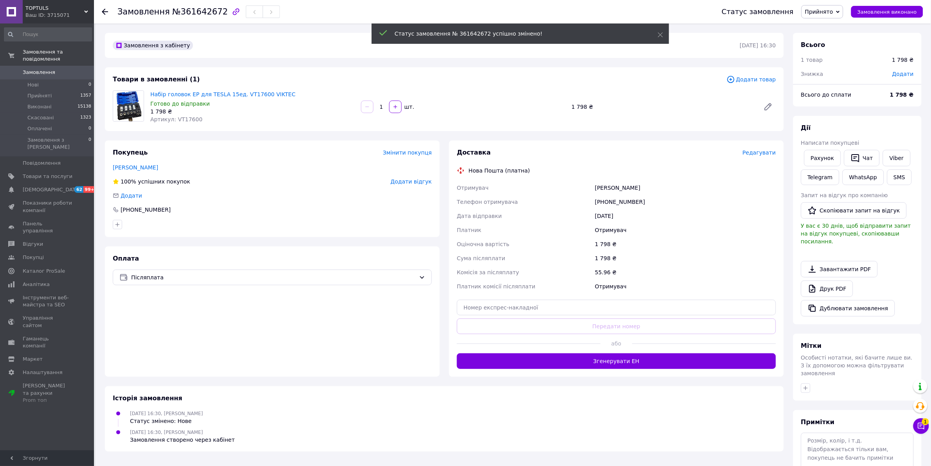
click at [762, 152] on span "Редагувати" at bounding box center [759, 153] width 33 height 6
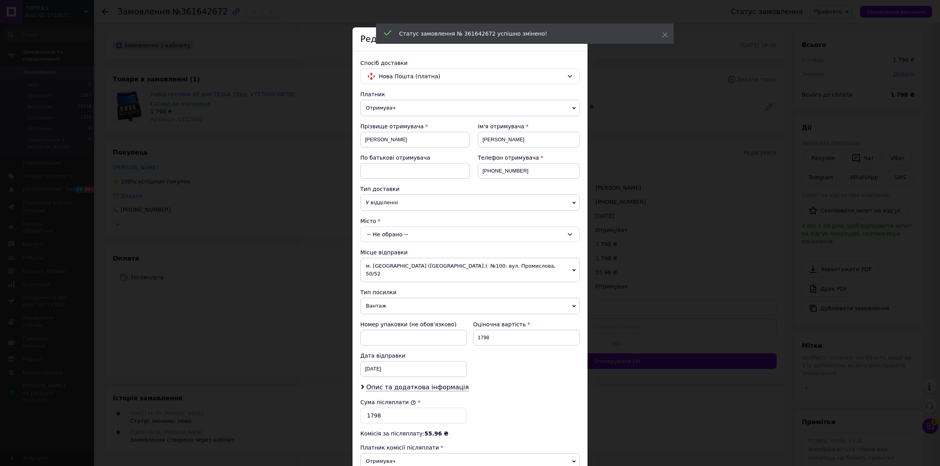
click at [429, 237] on div "-- Не обрано --" at bounding box center [469, 235] width 219 height 16
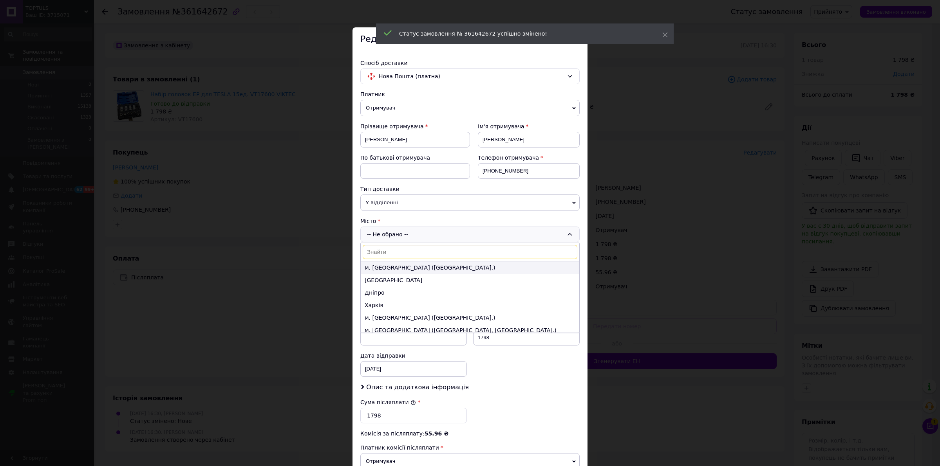
click at [424, 271] on li "м. Київ (Київська обл.)" at bounding box center [470, 268] width 218 height 13
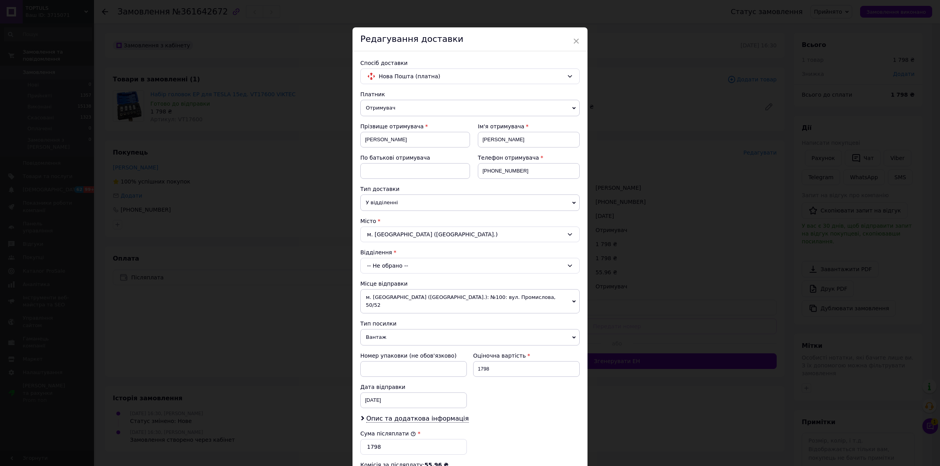
click at [428, 273] on div "-- Не обрано --" at bounding box center [469, 266] width 219 height 16
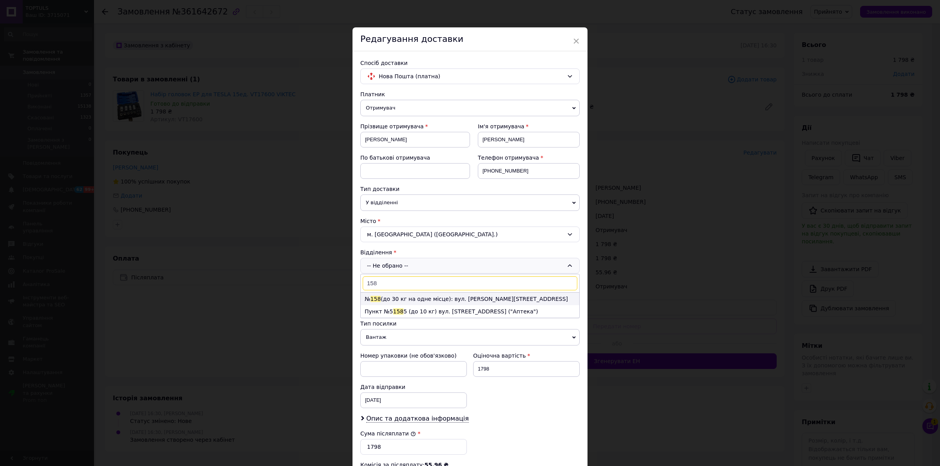
type input "158"
click at [434, 298] on li "№ 158 (до 30 кг на одне місце): вул. Олега Мудрака, 1А" at bounding box center [470, 299] width 218 height 13
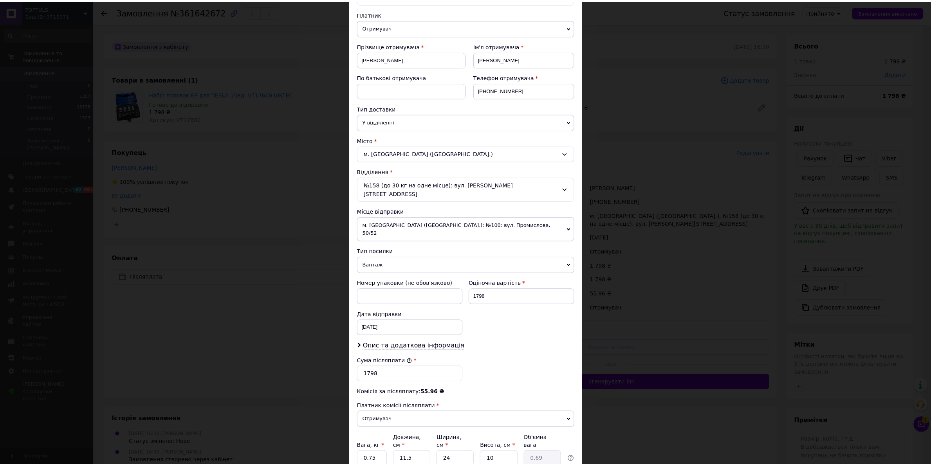
scroll to position [134, 0]
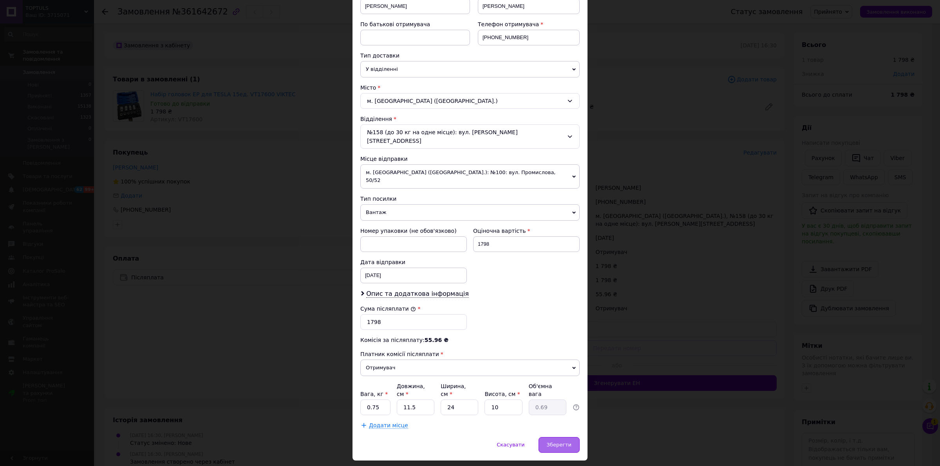
click at [555, 442] on span "Зберегти" at bounding box center [559, 445] width 25 height 6
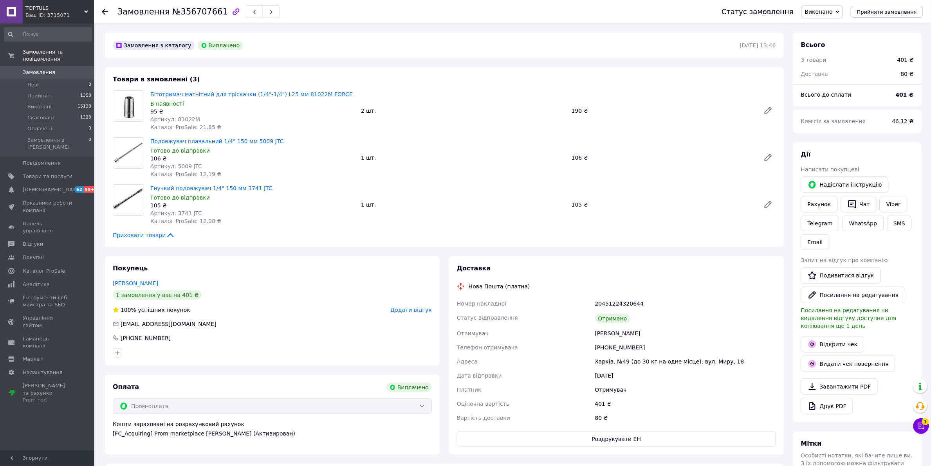
scroll to position [40, 0]
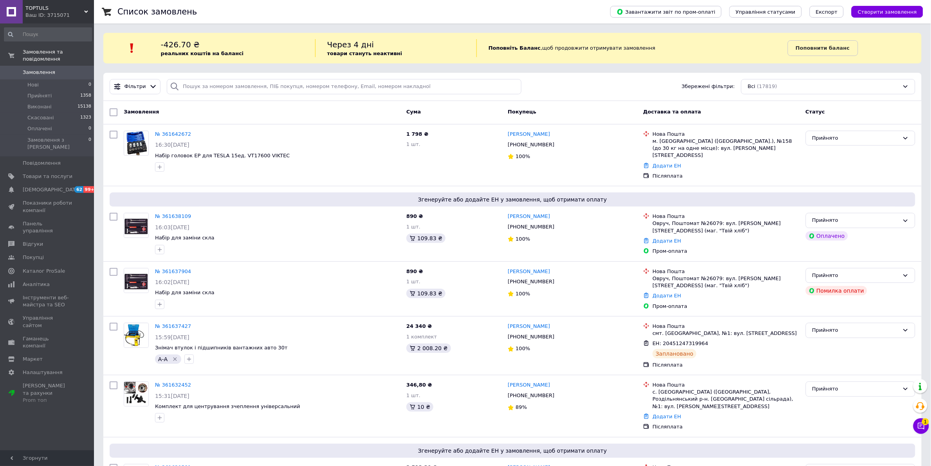
click at [273, 116] on div "Замовлення" at bounding box center [262, 112] width 283 height 14
click at [799, 50] on b "Поповнити баланс" at bounding box center [823, 48] width 54 height 6
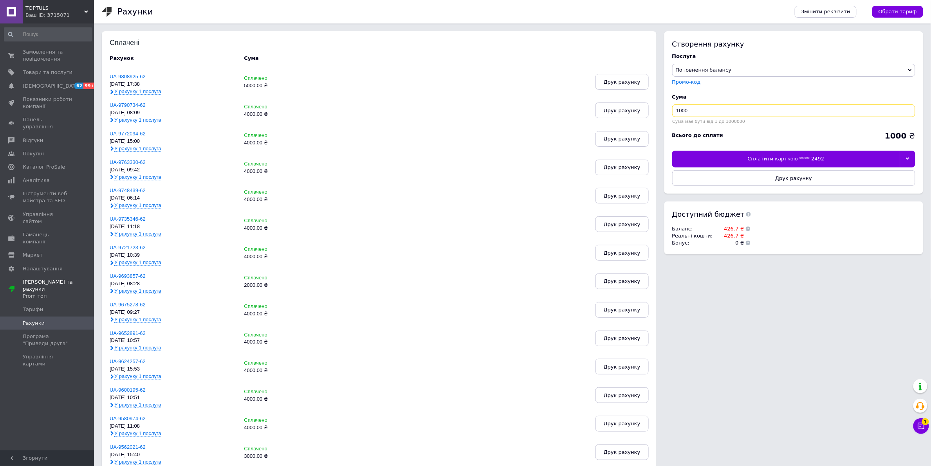
click at [679, 110] on input "1000" at bounding box center [793, 111] width 243 height 13
type input "4000"
click at [915, 160] on div at bounding box center [907, 159] width 15 height 16
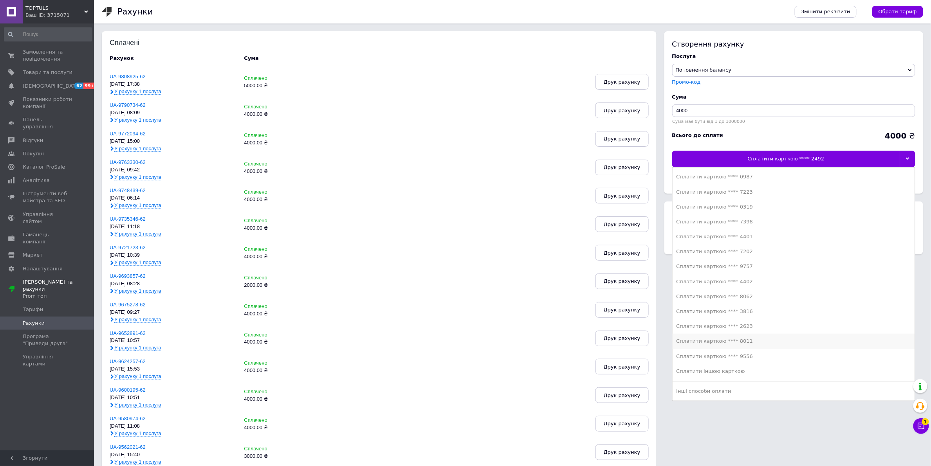
click at [773, 343] on div "Сплатити карткою **** 8011" at bounding box center [794, 341] width 235 height 7
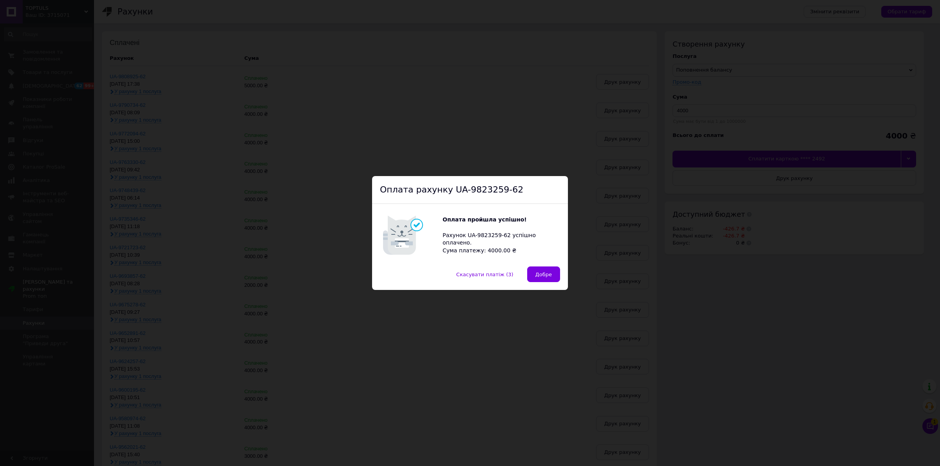
drag, startPoint x: 286, startPoint y: 148, endPoint x: 91, endPoint y: 87, distance: 204.4
click at [286, 148] on div "Оплата рахунку UA-9823259-62 Оплата пройшла успішно! Рахунок UA-9823259-62 успі…" at bounding box center [470, 233] width 940 height 466
click at [75, 61] on div "Оплата рахунку UA-9823259-62 Оплата пройшла успішно! Рахунок UA-9823259-62 успі…" at bounding box center [470, 233] width 940 height 466
click at [531, 274] on button "Добре" at bounding box center [543, 275] width 33 height 16
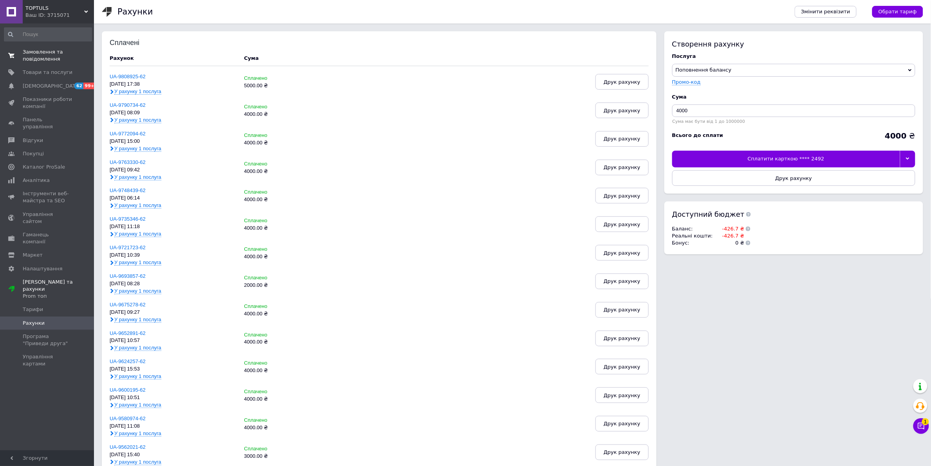
click at [53, 64] on link "Замовлення та повідомлення 0 0" at bounding box center [48, 55] width 96 height 20
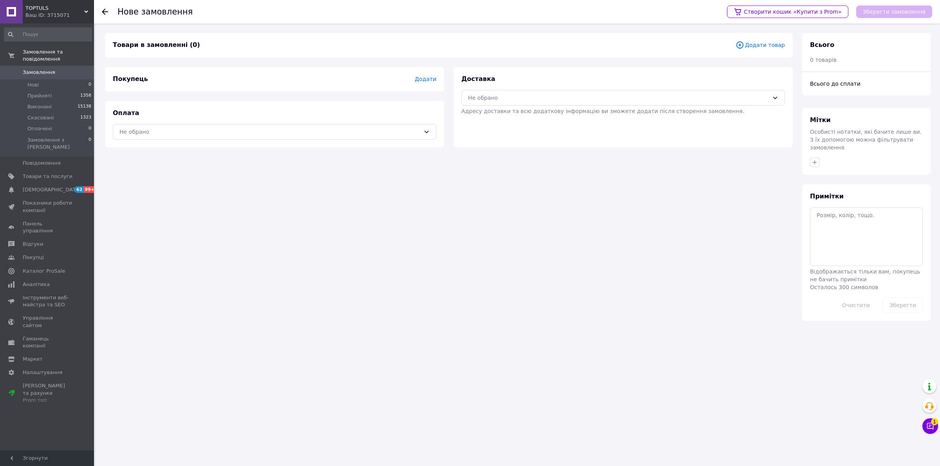
click at [777, 42] on span "Додати товар" at bounding box center [759, 45] width 49 height 9
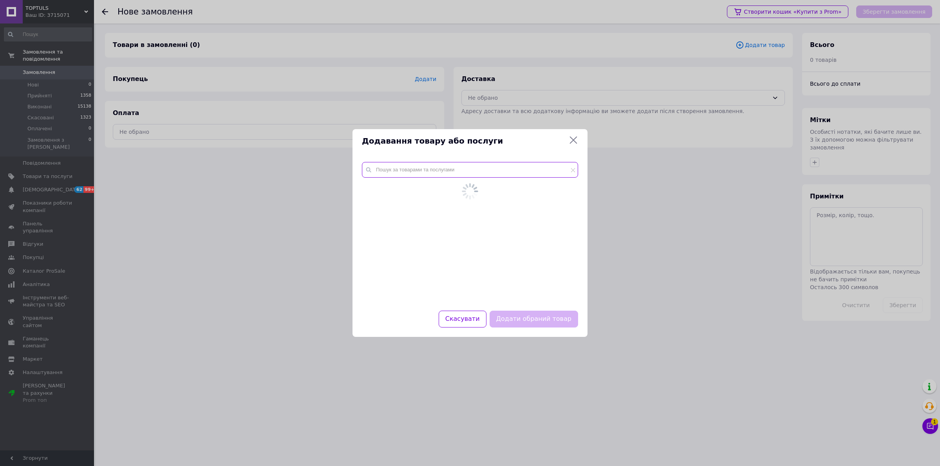
click at [485, 177] on input "text" at bounding box center [470, 170] width 216 height 16
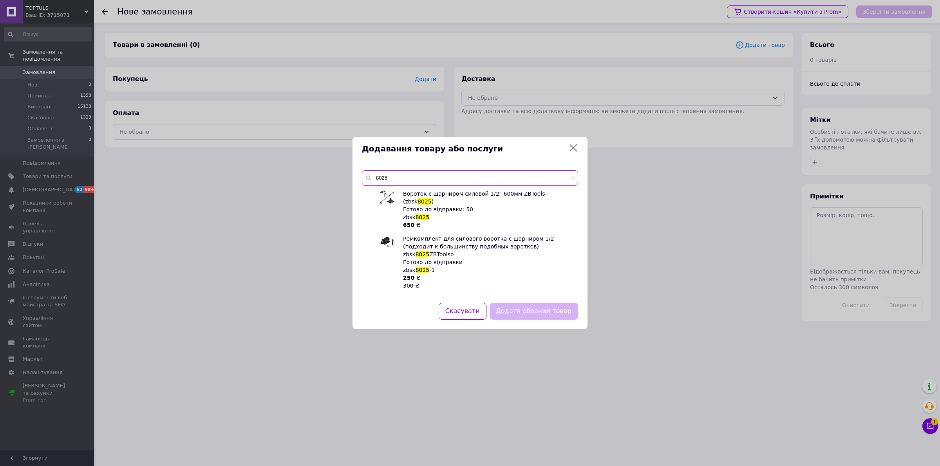
type input "8025"
drag, startPoint x: 366, startPoint y: 234, endPoint x: 376, endPoint y: 239, distance: 11.6
click at [366, 239] on input "checkbox" at bounding box center [368, 241] width 5 height 5
checkbox input "true"
click at [516, 312] on button "Додати обраний товар" at bounding box center [533, 311] width 88 height 17
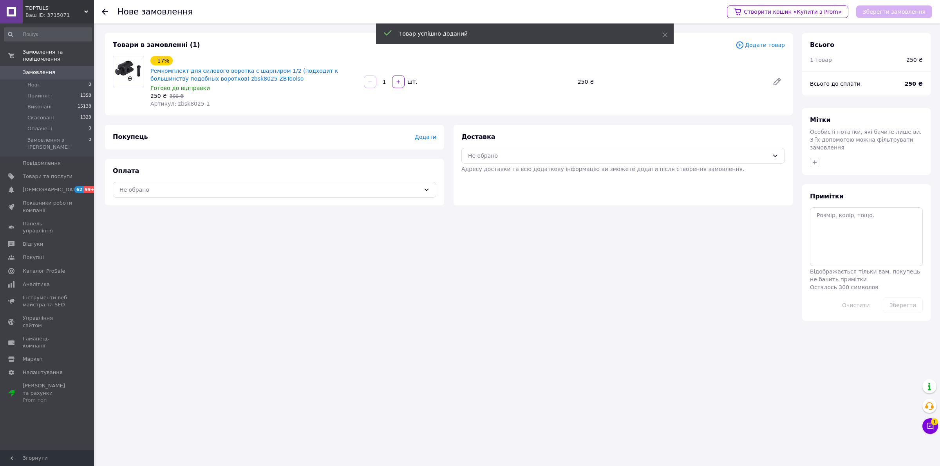
click at [766, 44] on span "Додати товар" at bounding box center [759, 45] width 49 height 9
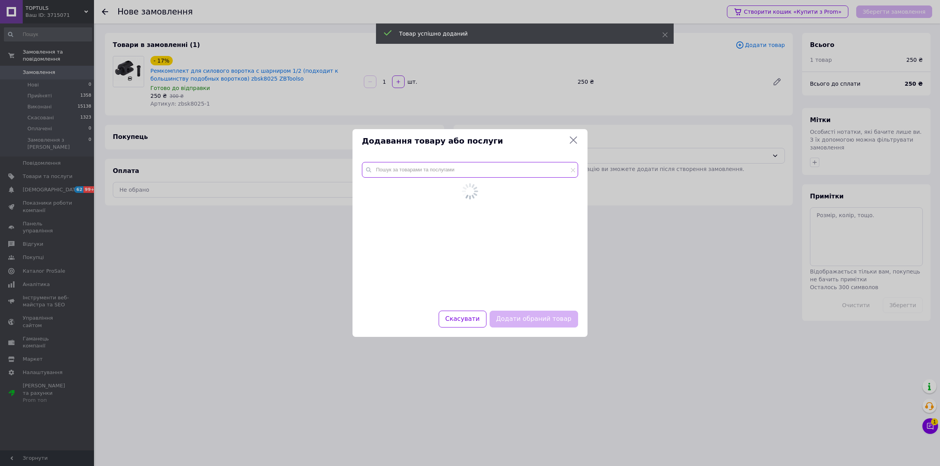
click at [493, 179] on div at bounding box center [470, 223] width 216 height 123
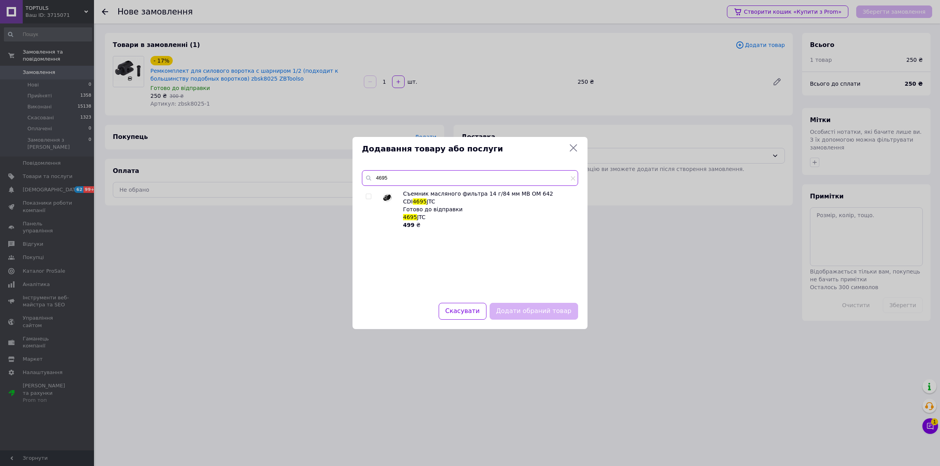
type input "4695"
click at [368, 196] on input "checkbox" at bounding box center [368, 196] width 5 height 5
checkbox input "true"
drag, startPoint x: 522, startPoint y: 320, endPoint x: 523, endPoint y: 314, distance: 6.1
click at [522, 320] on div "Додати обраний товар" at bounding box center [534, 311] width 92 height 20
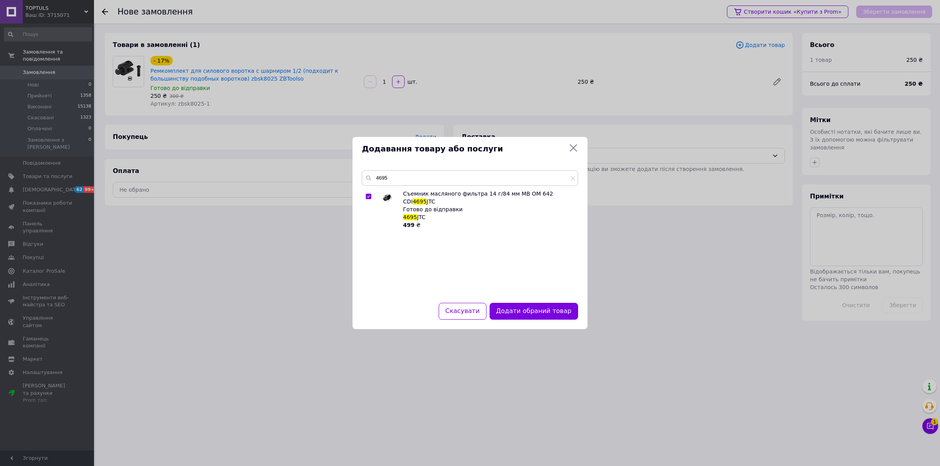
click at [517, 318] on button "Додати обраний товар" at bounding box center [533, 311] width 88 height 17
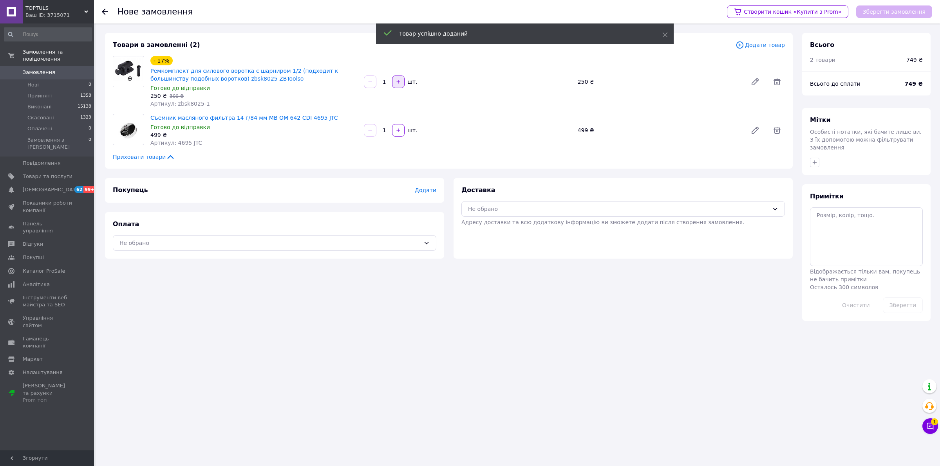
click at [400, 79] on button "button" at bounding box center [398, 82] width 13 height 13
type input "2"
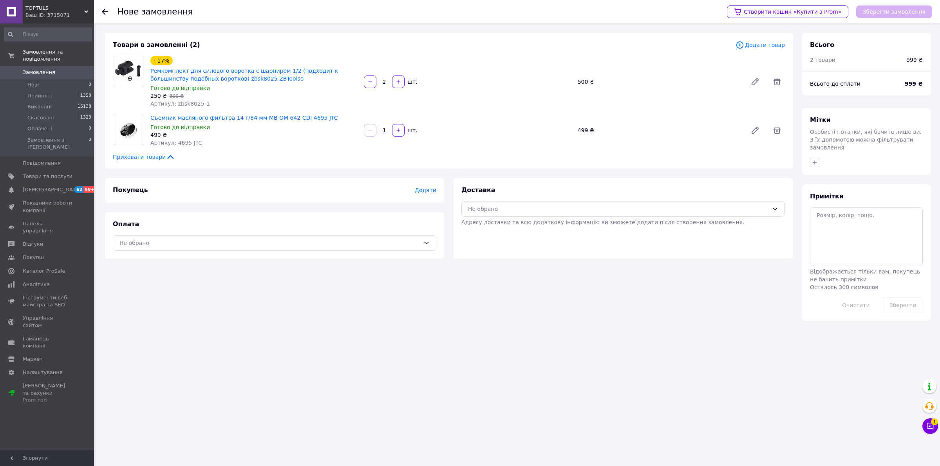
click at [242, 329] on div "Нове замовлення Створити кошик «Купити з Prom» Зберегти замовлення Товари в зам…" at bounding box center [518, 233] width 844 height 466
click at [428, 188] on span "Додати" at bounding box center [426, 190] width 22 height 6
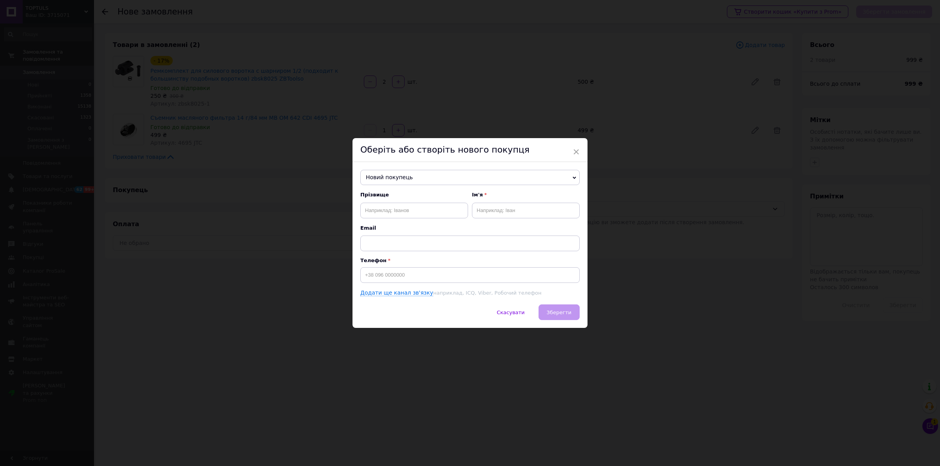
click at [394, 180] on span "Новий покупець" at bounding box center [469, 178] width 219 height 16
paste input "0990818777"
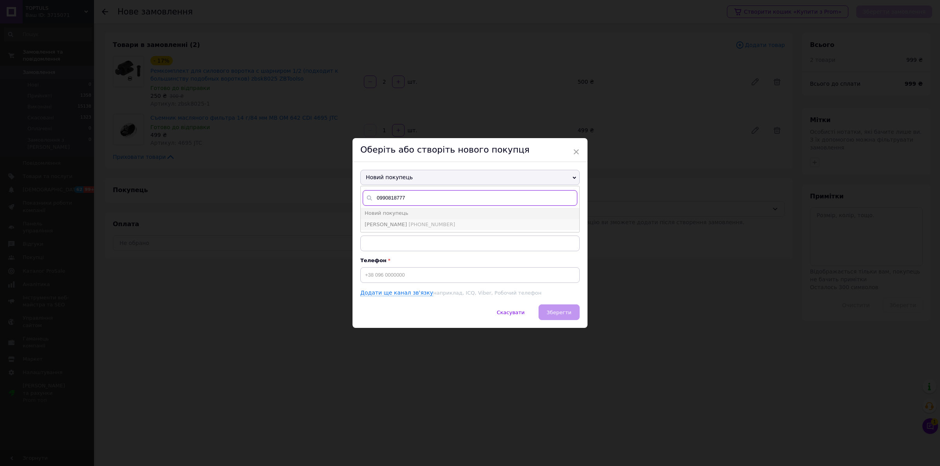
type input "0990818777"
drag, startPoint x: 427, startPoint y: 224, endPoint x: 468, endPoint y: 250, distance: 48.4
click at [427, 224] on span "[PHONE_NUMBER]" at bounding box center [431, 225] width 47 height 6
type input "[PERSON_NAME]"
type input "[PHONE_NUMBER]"
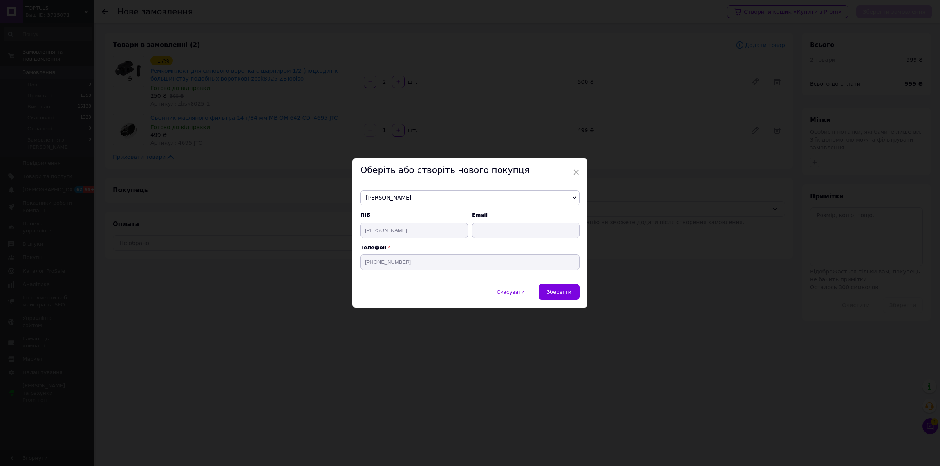
click at [563, 291] on span "Зберегти" at bounding box center [559, 292] width 25 height 6
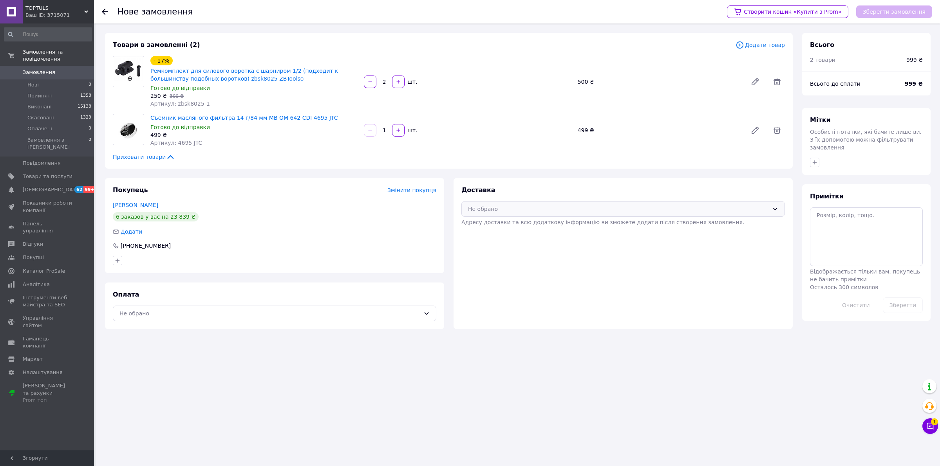
click at [519, 209] on div "Не обрано" at bounding box center [618, 209] width 301 height 9
drag, startPoint x: 526, startPoint y: 241, endPoint x: 437, endPoint y: 274, distance: 95.1
click at [525, 241] on span "Нова Пошта (платна)" at bounding box center [629, 241] width 298 height 8
drag, startPoint x: 361, startPoint y: 307, endPoint x: 353, endPoint y: 316, distance: 12.2
click at [361, 308] on div "Не обрано" at bounding box center [274, 314] width 323 height 16
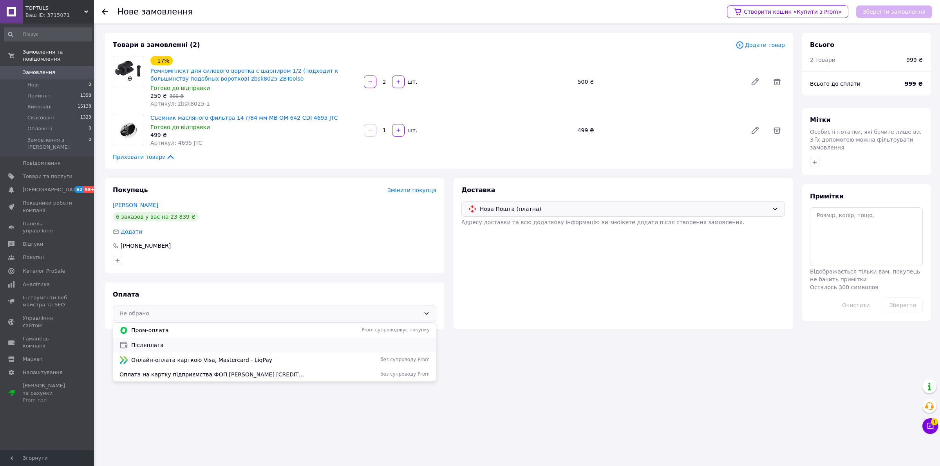
click at [331, 340] on div "Післяплата" at bounding box center [274, 345] width 323 height 15
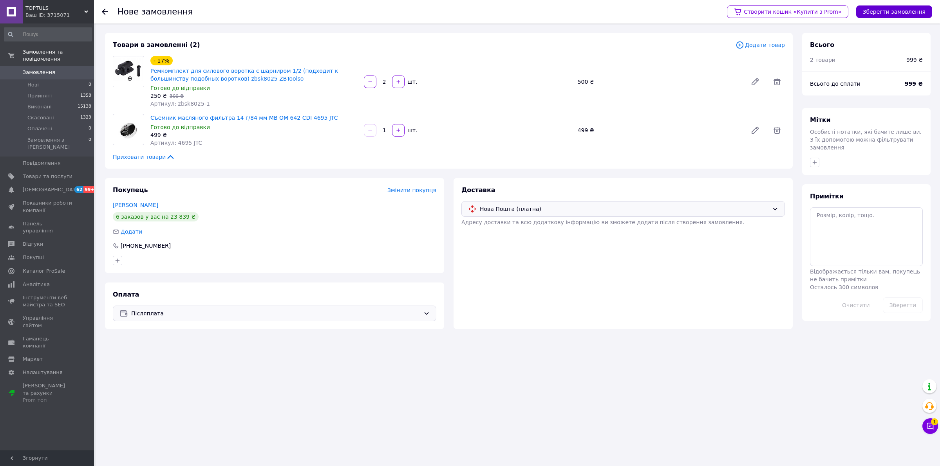
click at [906, 9] on button "Зберегти замовлення" at bounding box center [894, 11] width 76 height 13
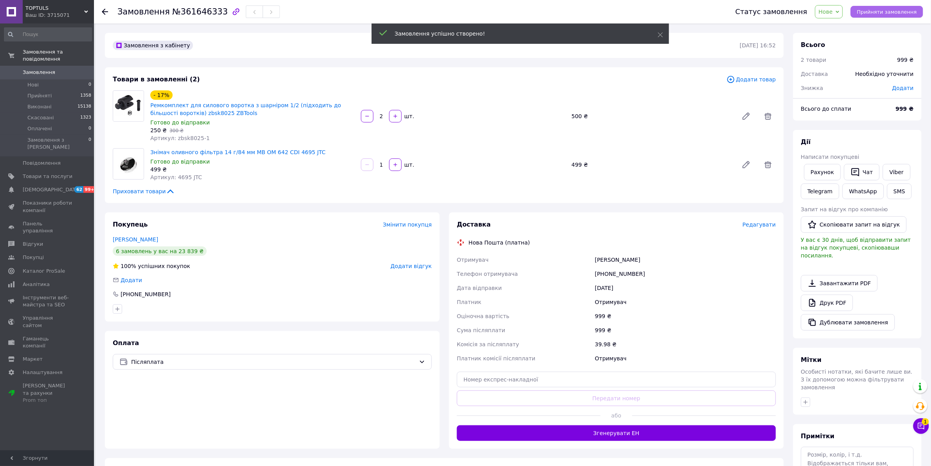
click at [870, 13] on span "Прийняти замовлення" at bounding box center [887, 12] width 60 height 6
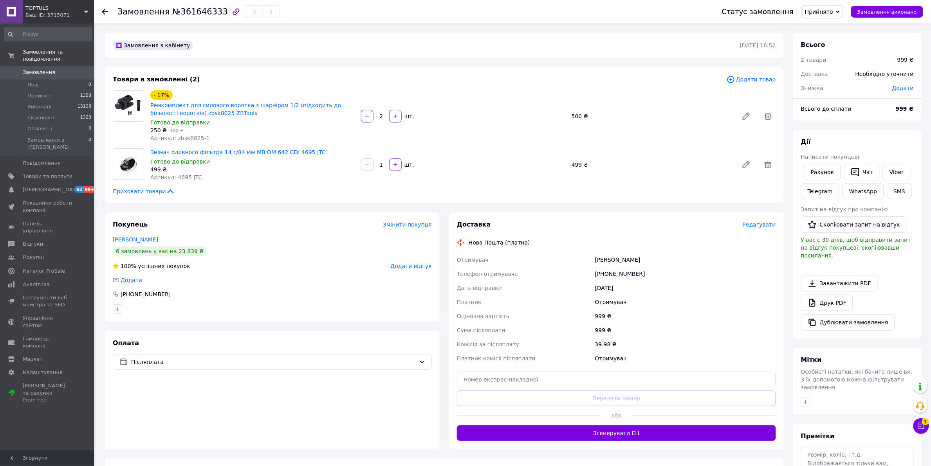
click at [769, 222] on span "Редагувати" at bounding box center [759, 225] width 33 height 6
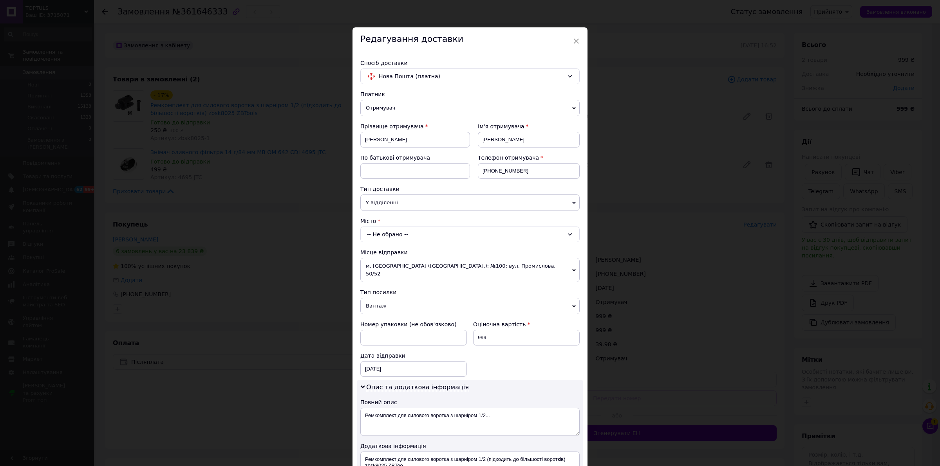
click at [421, 234] on div "-- Не обрано --" at bounding box center [469, 235] width 219 height 16
type input "кіцма"
click at [406, 271] on li "Кіцма нь" at bounding box center [470, 268] width 218 height 13
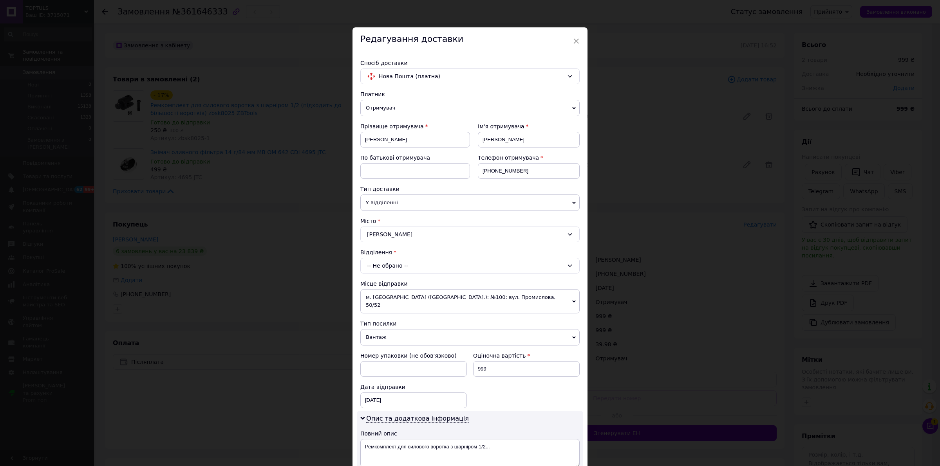
click at [420, 267] on div "-- Не обрано --" at bounding box center [469, 266] width 219 height 16
drag, startPoint x: 435, startPoint y: 302, endPoint x: 410, endPoint y: 309, distance: 25.8
click at [435, 304] on li "№1: вул. Незалежності, 107 а" at bounding box center [470, 299] width 218 height 13
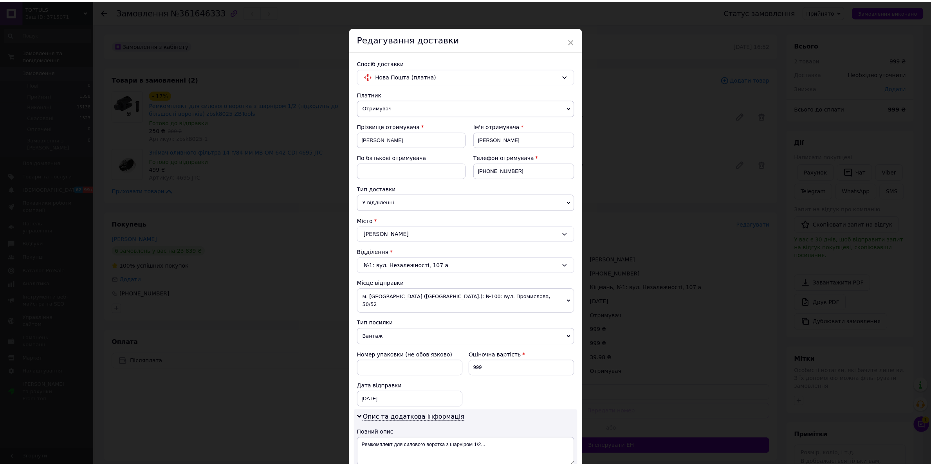
scroll to position [222, 0]
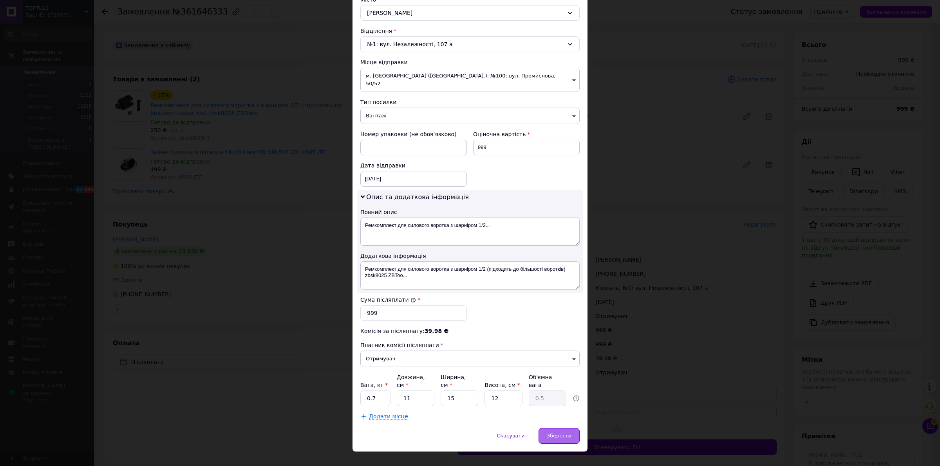
click at [569, 433] on span "Зберегти" at bounding box center [559, 436] width 25 height 6
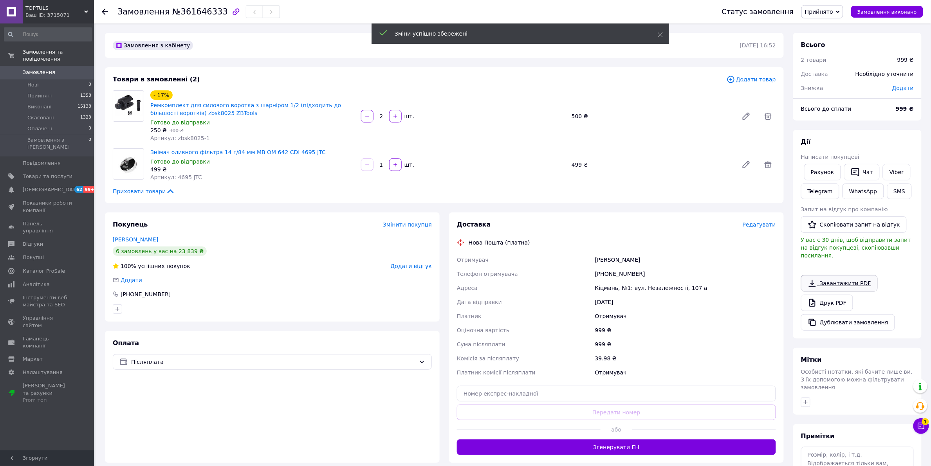
click at [831, 281] on link "Завантажити PDF" at bounding box center [839, 283] width 77 height 16
click at [831, 282] on div "Завантажити PDF   Друк PDF   Дублювати замовлення" at bounding box center [857, 303] width 113 height 56
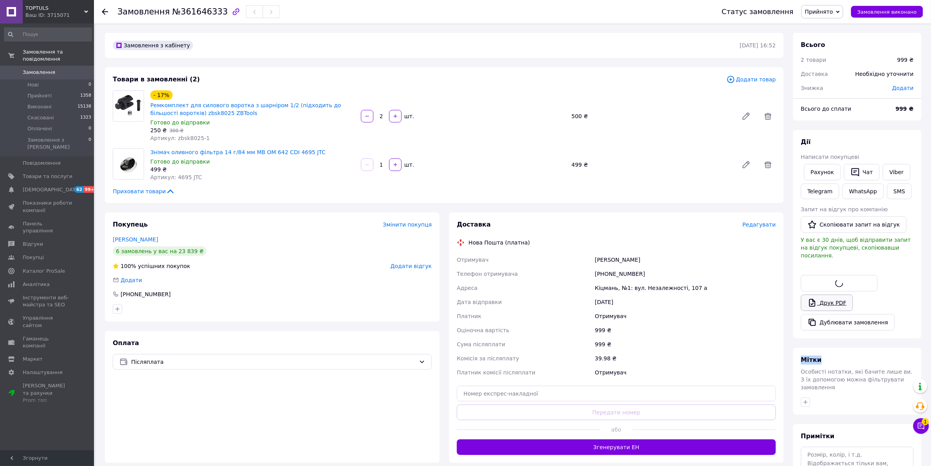
click at [838, 298] on link "Друк PDF" at bounding box center [827, 303] width 52 height 16
click at [135, 244] on div "Покупець Змінити покупця [PERSON_NAME] 6 замовлень у вас на 23 839 ₴ 100% успіш…" at bounding box center [272, 267] width 335 height 109
click at [137, 239] on link "[PERSON_NAME]" at bounding box center [135, 239] width 45 height 6
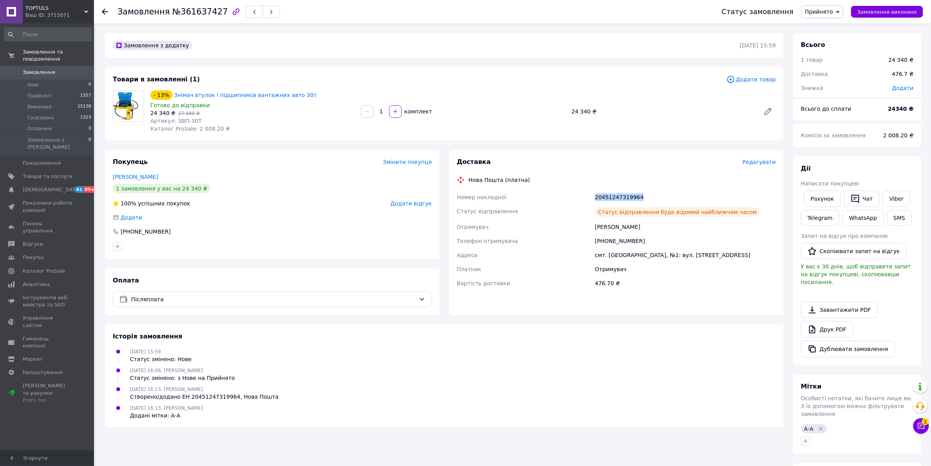
click at [607, 191] on div "20451247319964" at bounding box center [686, 197] width 184 height 14
click at [893, 199] on link "Viber" at bounding box center [896, 199] width 27 height 16
click at [907, 265] on div "У вас є 30 днів, щоб відправити запит на відгук покупцеві, скопіювавши посиланн…" at bounding box center [857, 274] width 113 height 23
drag, startPoint x: 466, startPoint y: 108, endPoint x: 484, endPoint y: 120, distance: 21.2
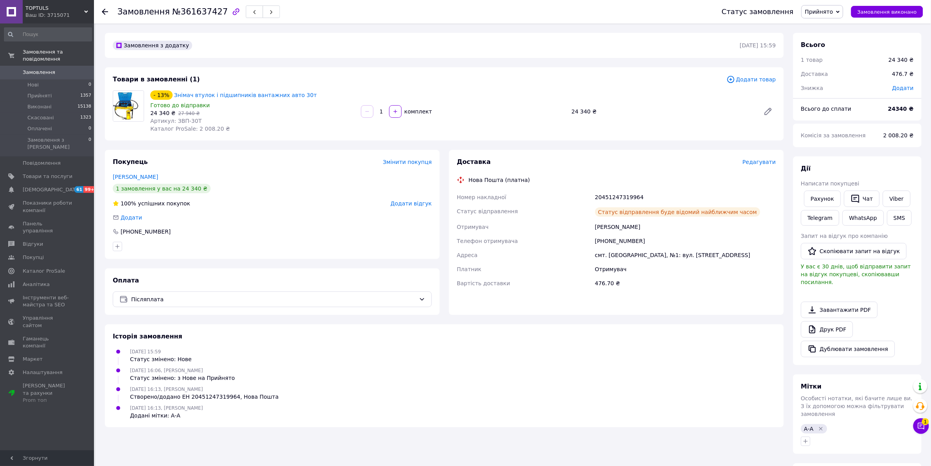
click at [466, 108] on div "1   комплект" at bounding box center [463, 111] width 206 height 13
click at [847, 199] on button "Чат" at bounding box center [862, 199] width 36 height 16
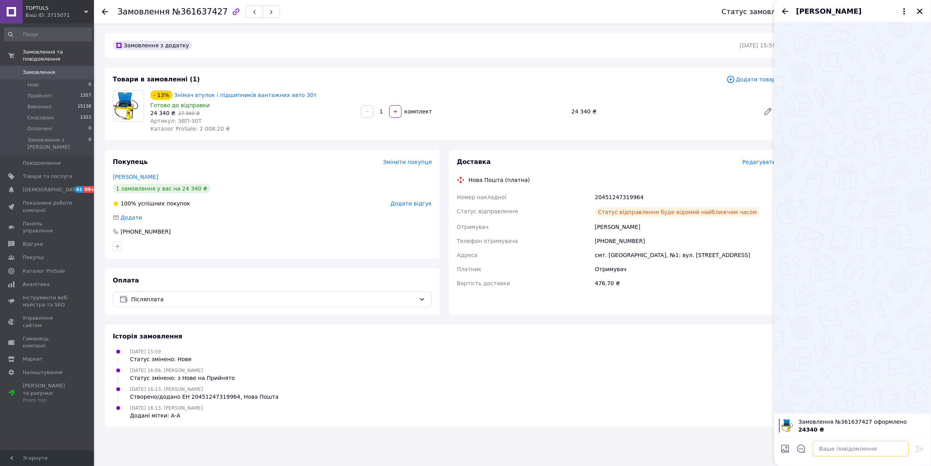
drag, startPoint x: 852, startPoint y: 449, endPoint x: 927, endPoint y: 452, distance: 75.3
click at [852, 449] on textarea at bounding box center [861, 449] width 96 height 16
paste textarea "Добрий день! ТТН 20451247319964. Сьогодні поїде до [GEOGRAPHIC_DATA]! Дякуємо з…"
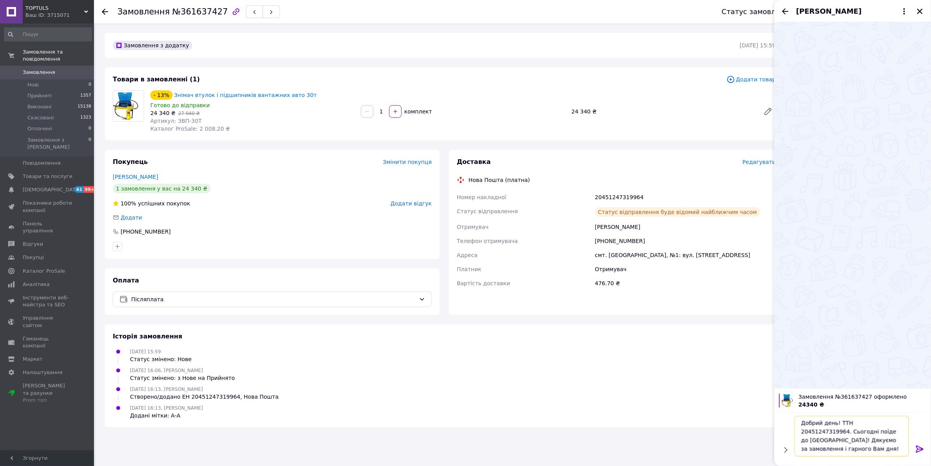
type textarea "Добрий день! ТТН 20451247319964. Сьогодні поїде до [GEOGRAPHIC_DATA]! Дякуємо з…"
click at [924, 449] on icon at bounding box center [919, 449] width 9 height 9
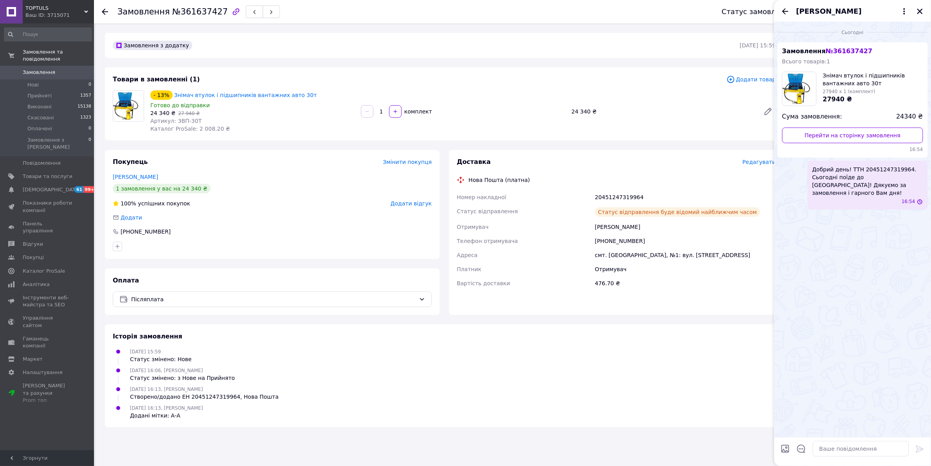
scroll to position [0, 0]
click at [919, 9] on icon "Закрити" at bounding box center [920, 11] width 7 height 7
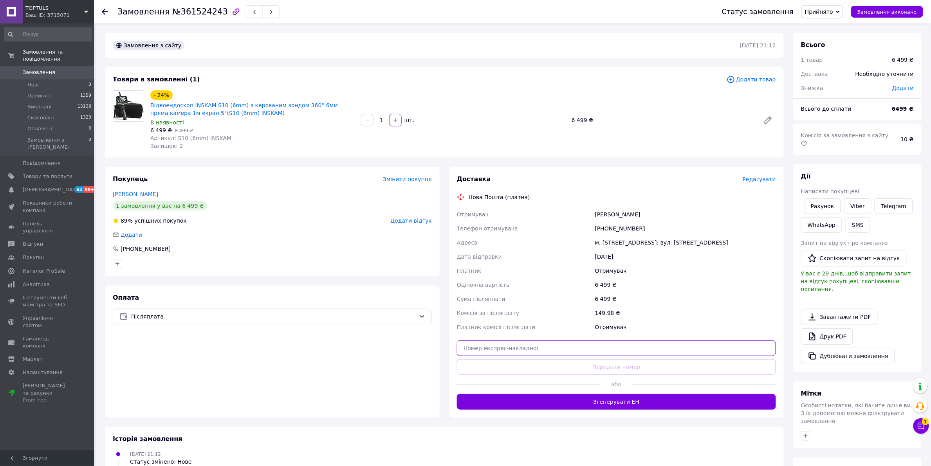
drag, startPoint x: 611, startPoint y: 354, endPoint x: 609, endPoint y: 361, distance: 6.9
click at [610, 354] on input "text" at bounding box center [616, 349] width 319 height 16
paste input "20451247397667"
type input "20451247397667"
click at [609, 369] on button "Передати номер" at bounding box center [616, 367] width 319 height 16
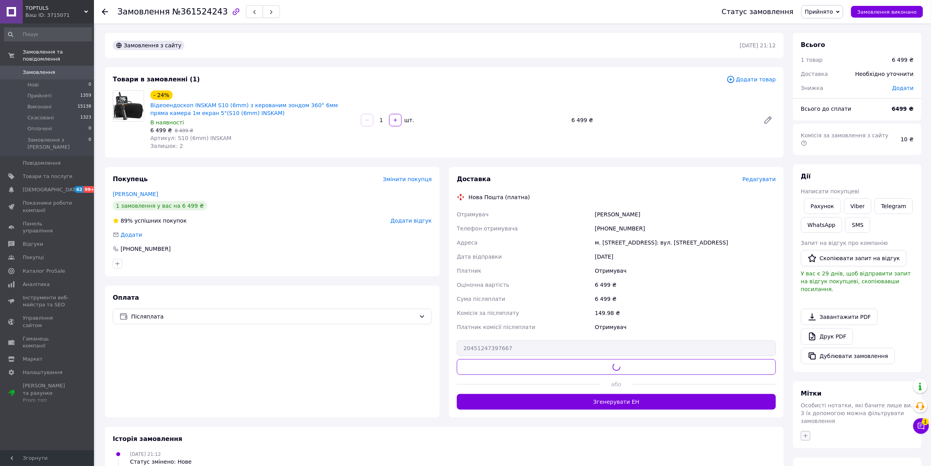
click at [807, 431] on button "button" at bounding box center [805, 435] width 9 height 9
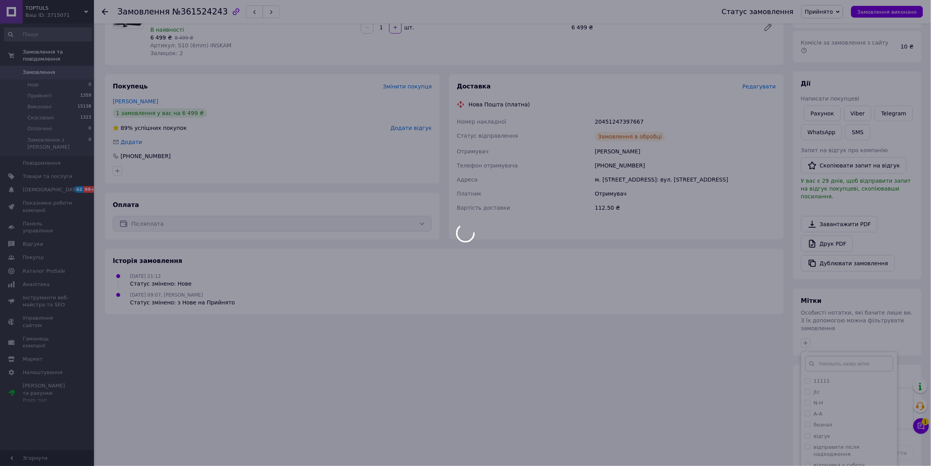
scroll to position [123, 0]
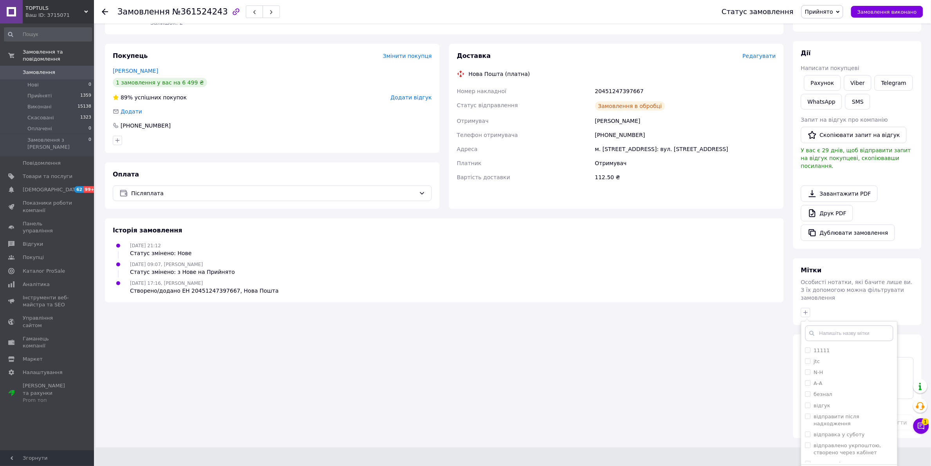
click at [807, 381] on input "А-A" at bounding box center [807, 383] width 5 height 5
checkbox input "true"
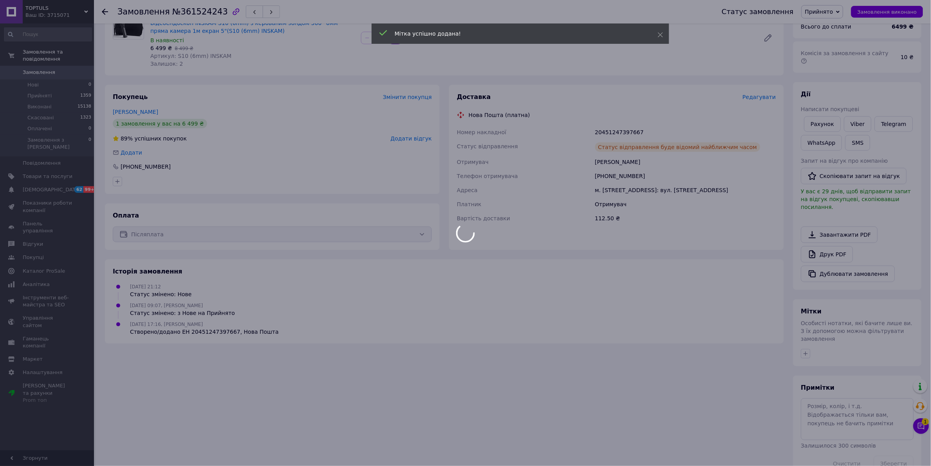
scroll to position [95, 0]
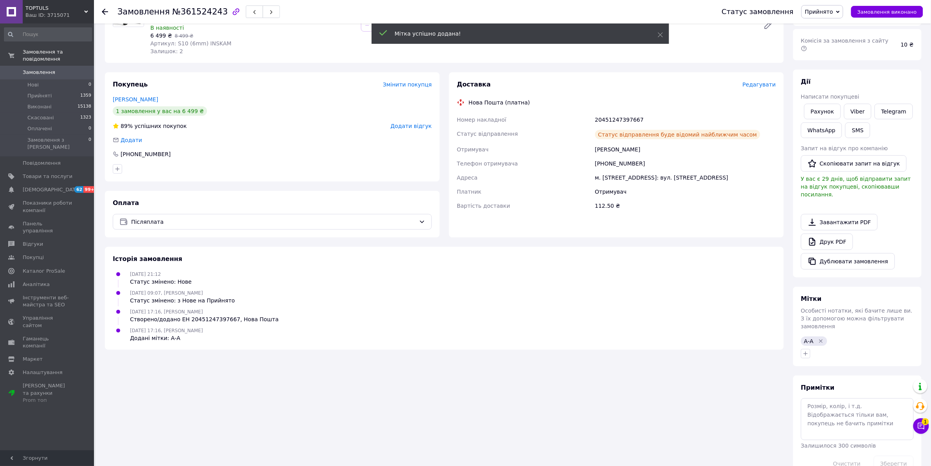
click at [617, 120] on div "20451247397667" at bounding box center [686, 120] width 184 height 14
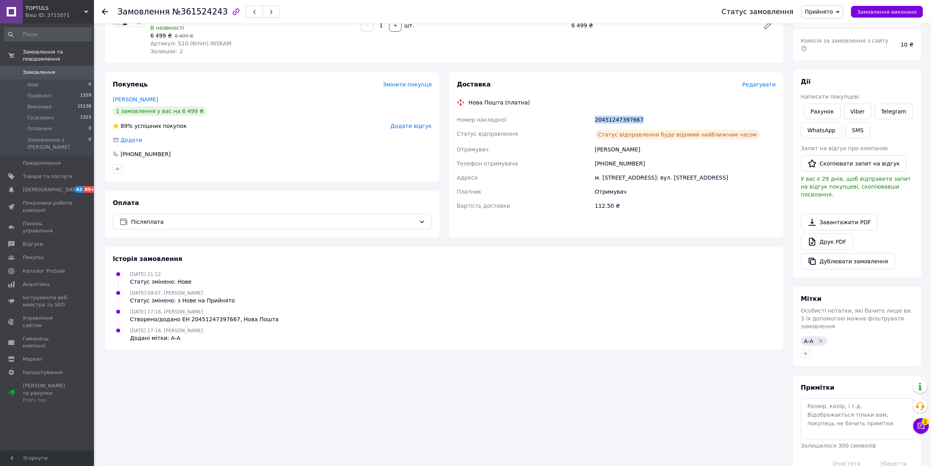
click at [617, 120] on div "20451247397667" at bounding box center [686, 120] width 184 height 14
copy div "20451247397667"
click at [863, 106] on link "Viber" at bounding box center [857, 112] width 27 height 16
click at [841, 234] on link "Друк PDF" at bounding box center [827, 242] width 52 height 16
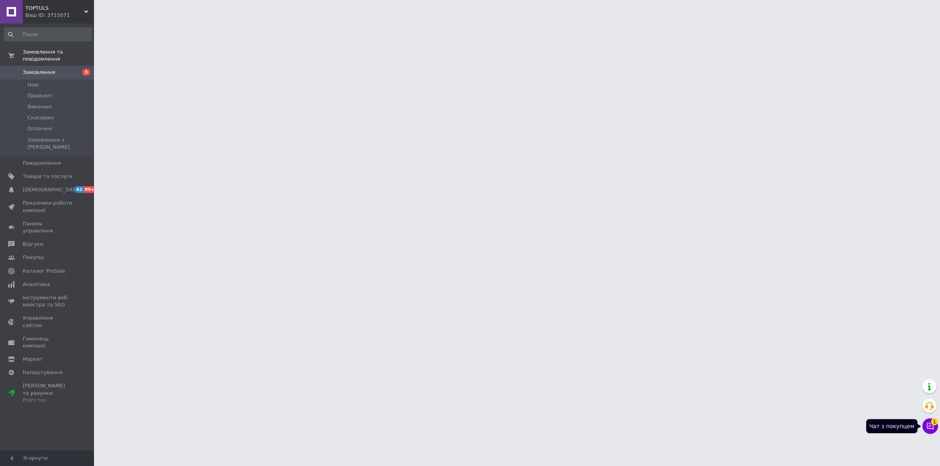
click at [928, 422] on button "Чат з покупцем 1" at bounding box center [930, 427] width 16 height 16
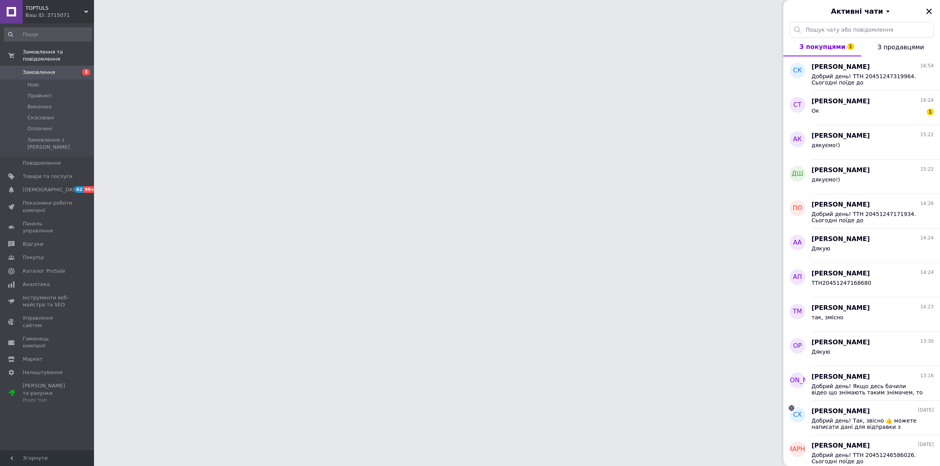
click at [891, 111] on div "Ок 1" at bounding box center [872, 112] width 122 height 13
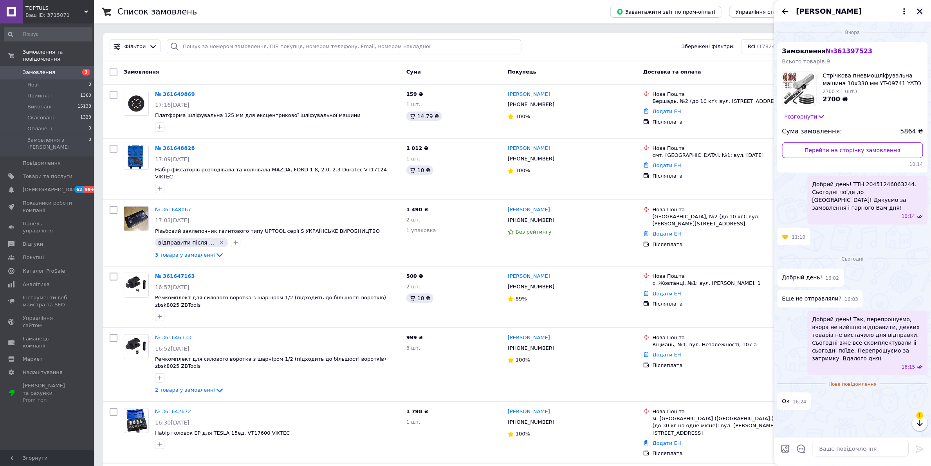
click at [922, 8] on icon "Закрити" at bounding box center [920, 11] width 7 height 7
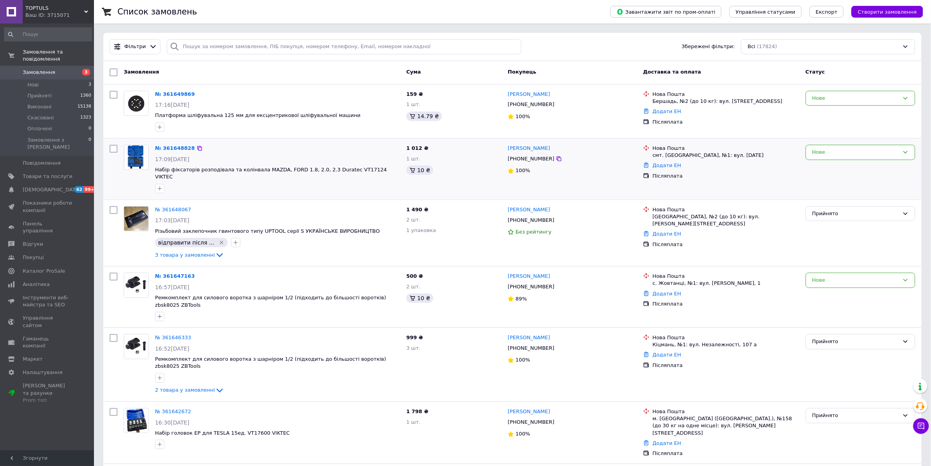
click at [112, 95] on input "checkbox" at bounding box center [114, 95] width 8 height 8
checkbox input "true"
click at [112, 149] on input "checkbox" at bounding box center [114, 149] width 8 height 8
checkbox input "true"
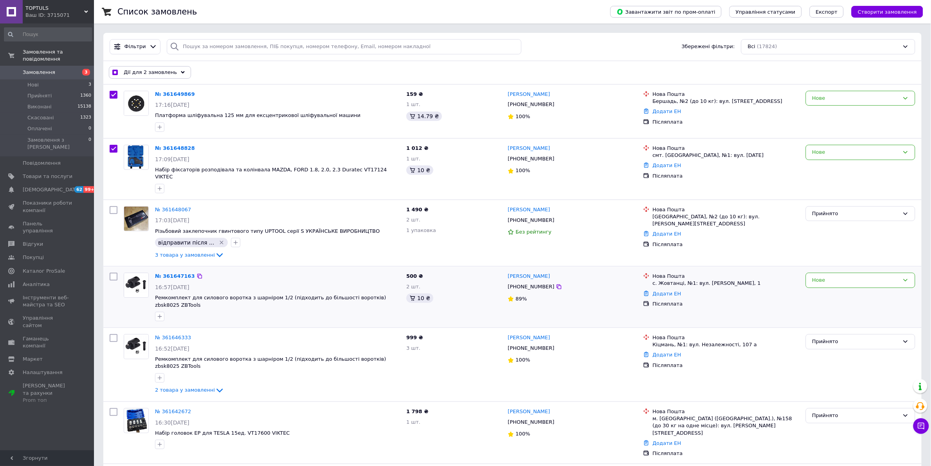
click at [112, 273] on input "checkbox" at bounding box center [114, 277] width 8 height 8
checkbox input "true"
click at [148, 76] on span "Дії для 3 замовлень" at bounding box center [150, 72] width 53 height 7
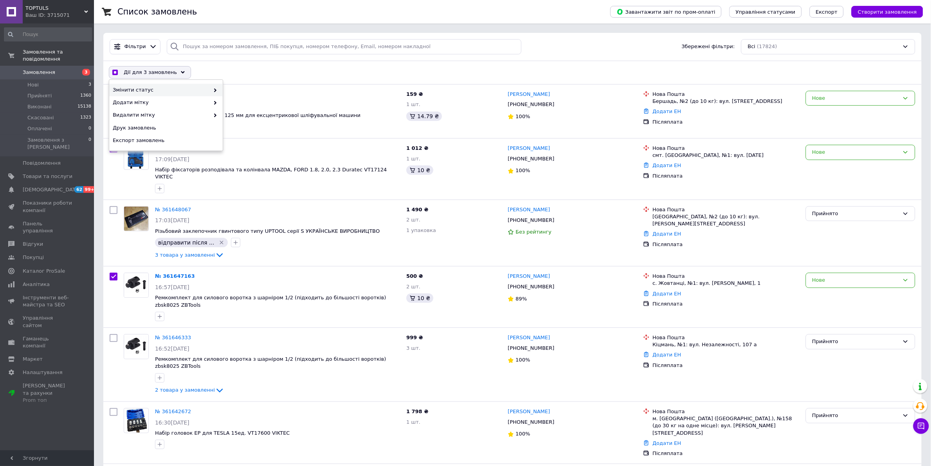
click at [197, 92] on span "Змінити статус" at bounding box center [161, 90] width 97 height 7
checkbox input "true"
click at [237, 90] on div "Прийнято" at bounding box center [280, 90] width 114 height 13
checkbox input "false"
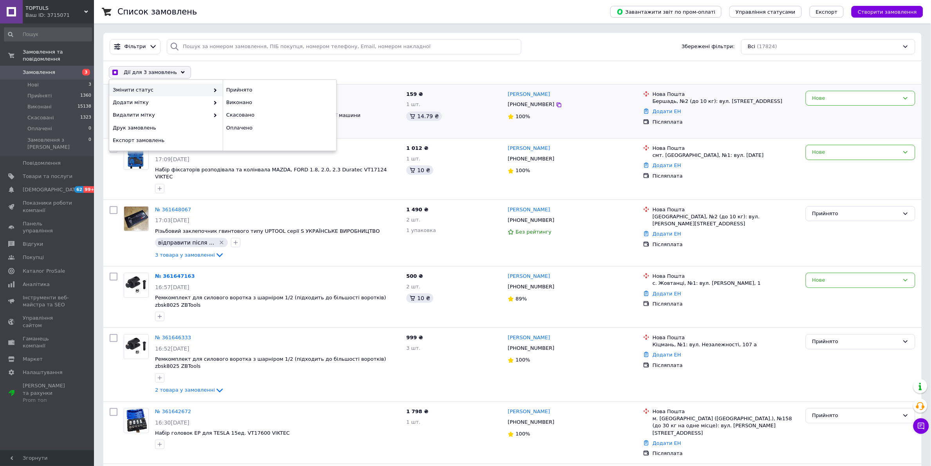
checkbox input "false"
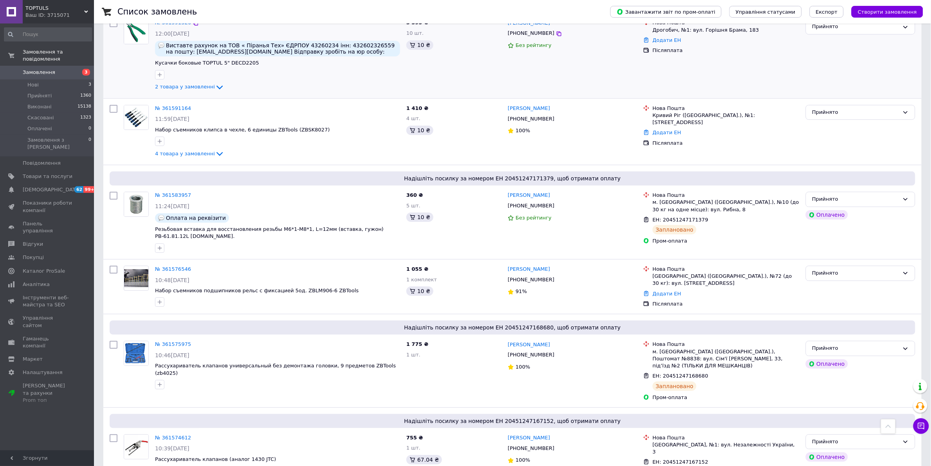
scroll to position [2349, 0]
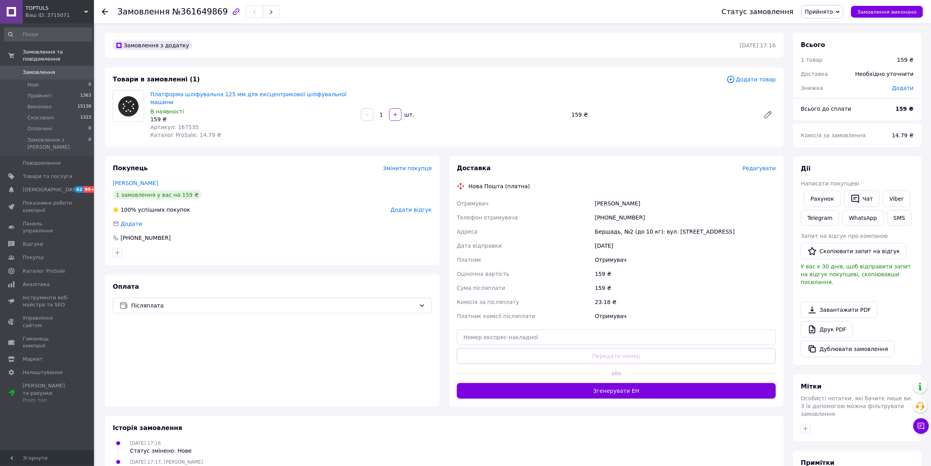
click at [763, 165] on span "Редагувати" at bounding box center [759, 168] width 33 height 6
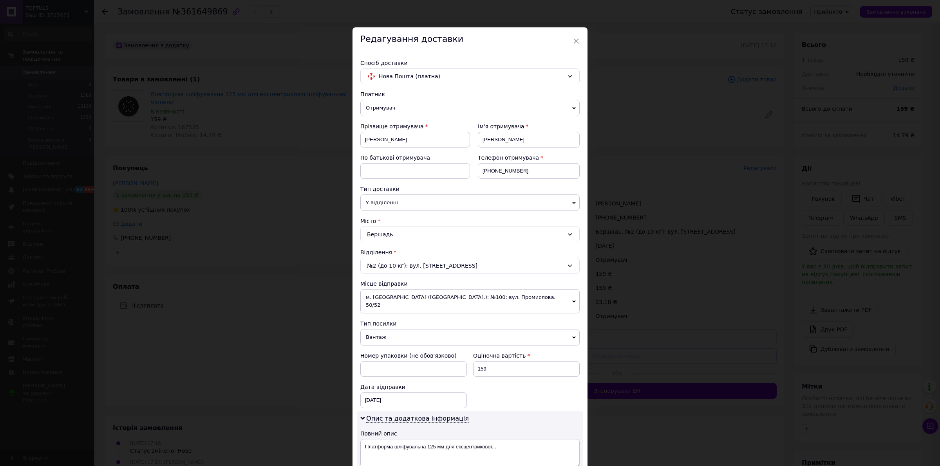
click at [417, 330] on span "Вантаж" at bounding box center [469, 337] width 219 height 16
click at [415, 347] on li "Документи" at bounding box center [469, 353] width 219 height 12
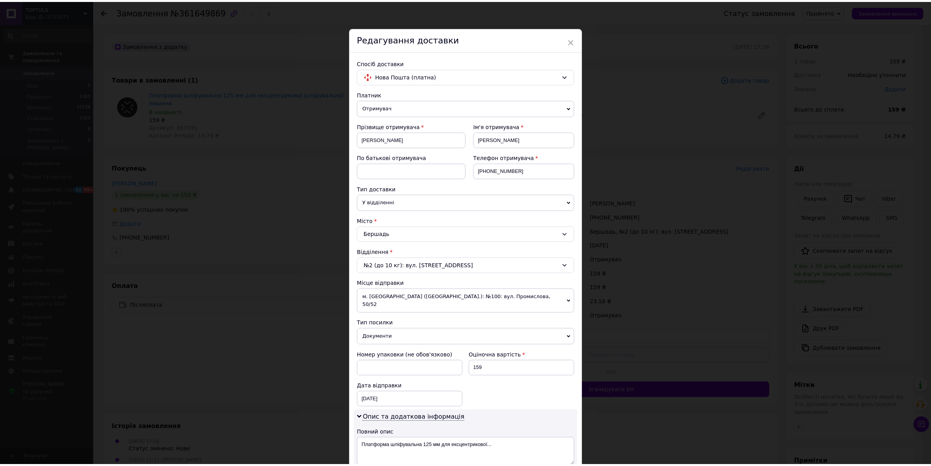
scroll to position [229, 0]
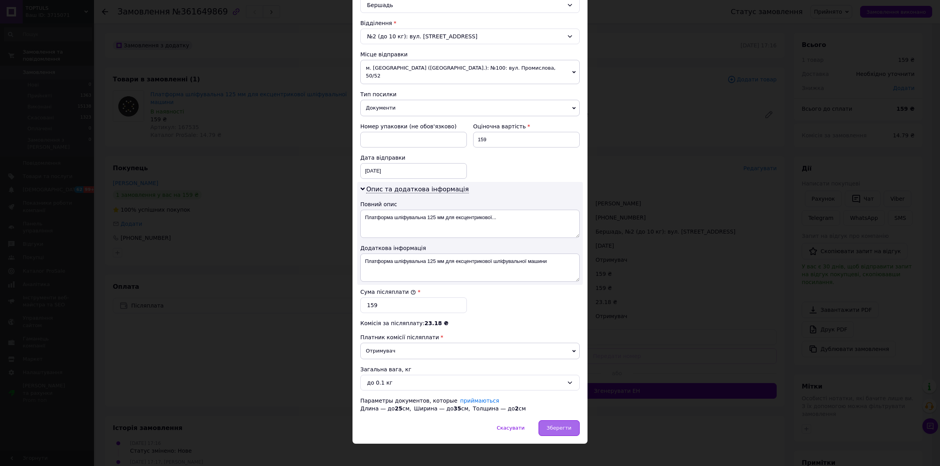
click at [555, 421] on div "Зберегти" at bounding box center [558, 429] width 41 height 16
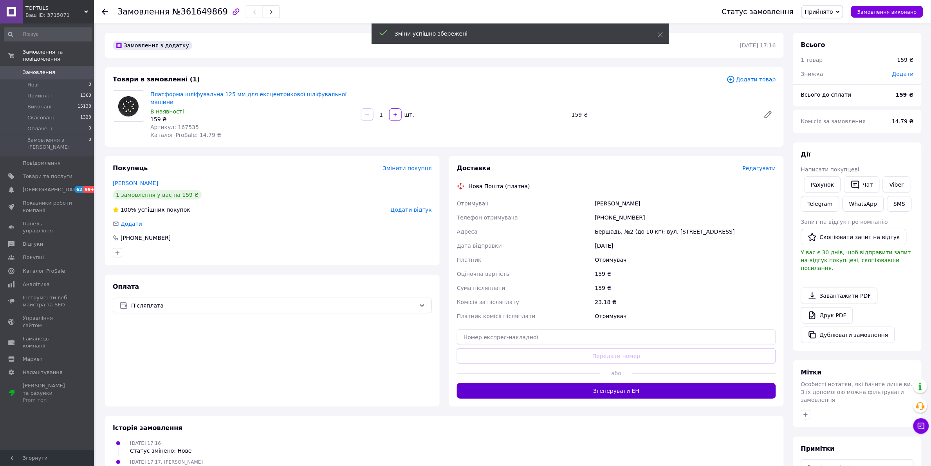
click at [614, 383] on button "Згенерувати ЕН" at bounding box center [616, 391] width 319 height 16
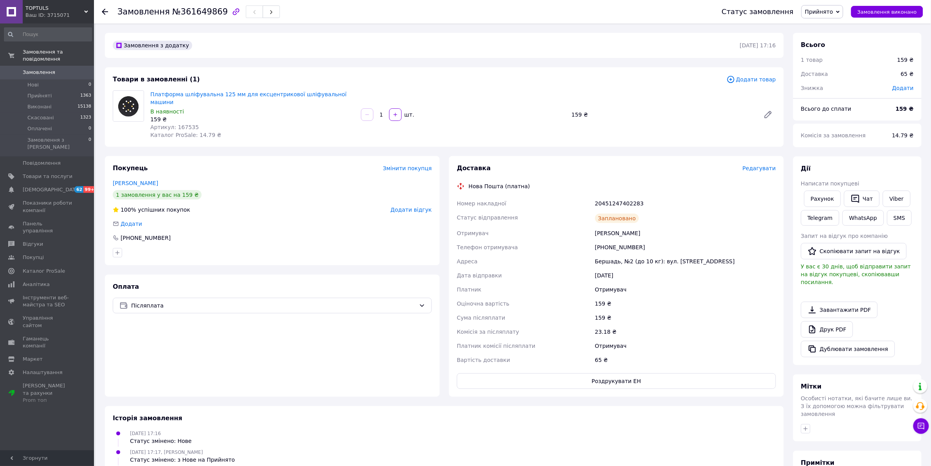
click at [609, 197] on div "20451247402283" at bounding box center [686, 204] width 184 height 14
copy div "20451247402283"
click at [514, 108] on div "1   шт." at bounding box center [463, 114] width 206 height 13
click at [486, 90] on div "Платформа шліфувальна 125 мм для ексцентрикової шліфувальної машини В наявності…" at bounding box center [463, 115] width 632 height 52
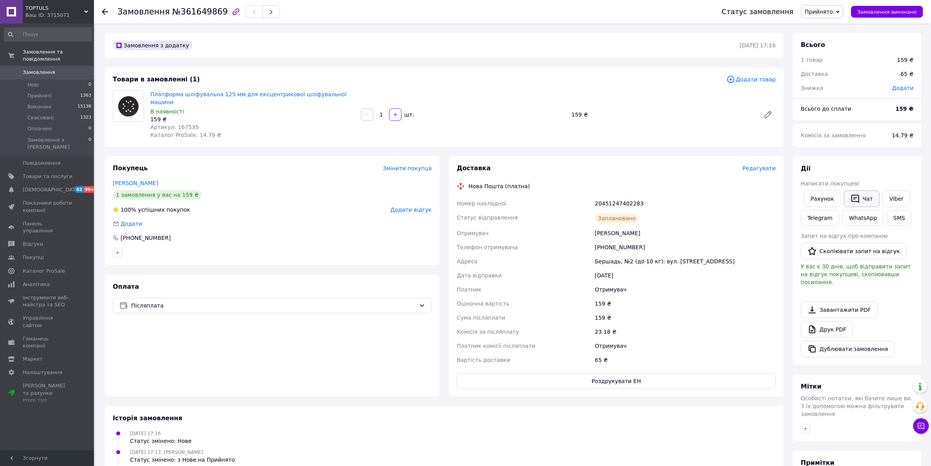
click at [852, 194] on icon "button" at bounding box center [855, 198] width 9 height 9
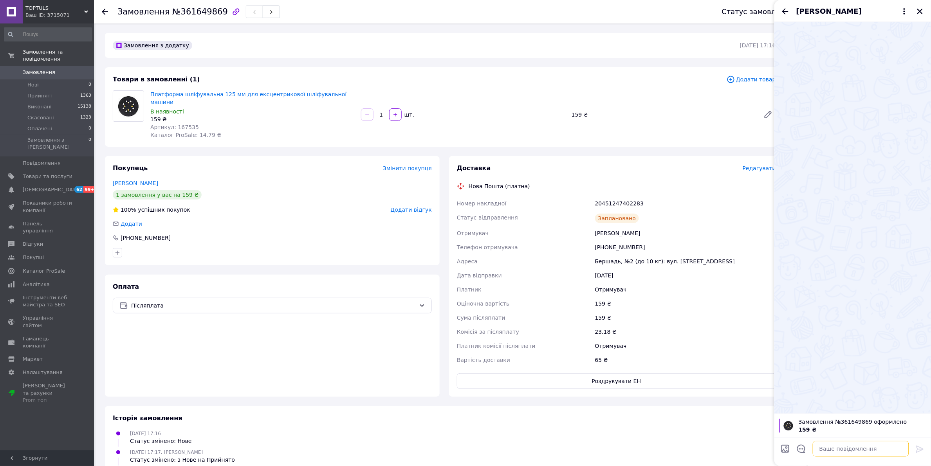
click at [850, 450] on textarea at bounding box center [861, 449] width 96 height 16
paste textarea "Добрий день! ТТН 20451247402283. Сьогодні поїде до [GEOGRAPHIC_DATA]! Дякуємо з…"
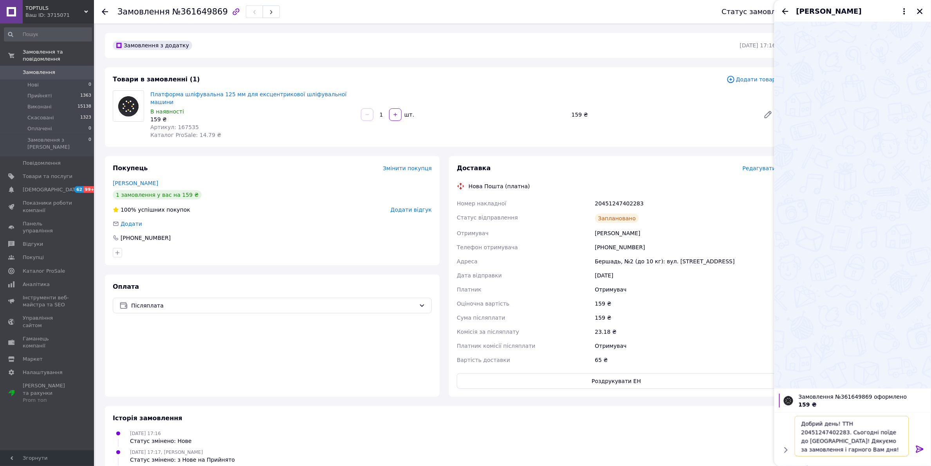
scroll to position [1, 0]
type textarea "Добрий день! ТТН 20451247402283. Сьогодні поїде до [GEOGRAPHIC_DATA]! Дякуємо з…"
drag, startPoint x: 915, startPoint y: 447, endPoint x: 920, endPoint y: 448, distance: 5.9
click at [915, 447] on div at bounding box center [920, 451] width 16 height 18
click at [921, 448] on icon at bounding box center [919, 449] width 7 height 7
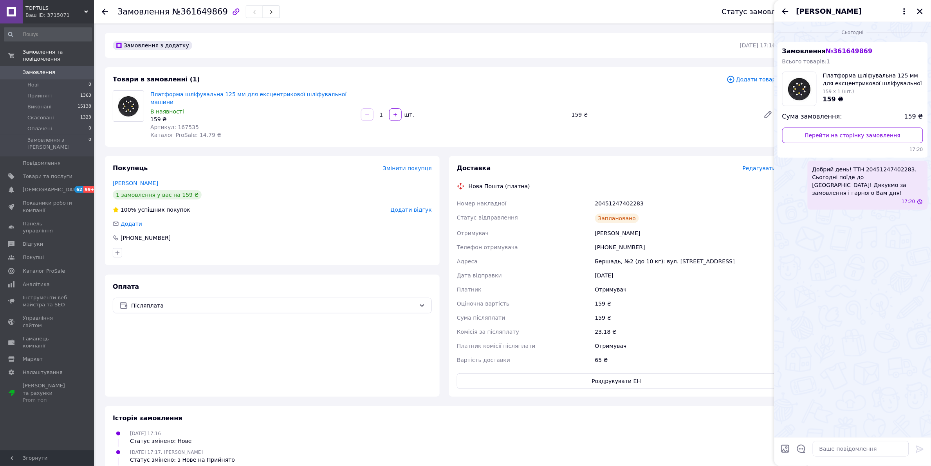
scroll to position [0, 0]
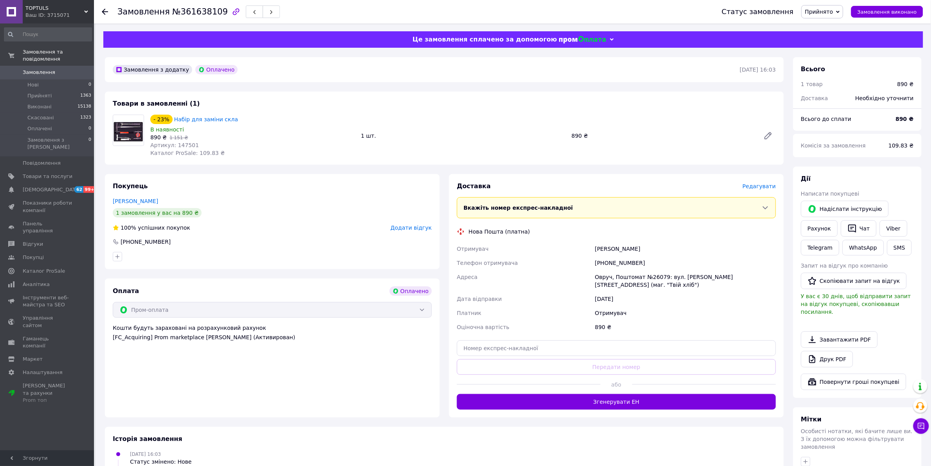
click at [756, 188] on span "Редагувати" at bounding box center [759, 186] width 33 height 6
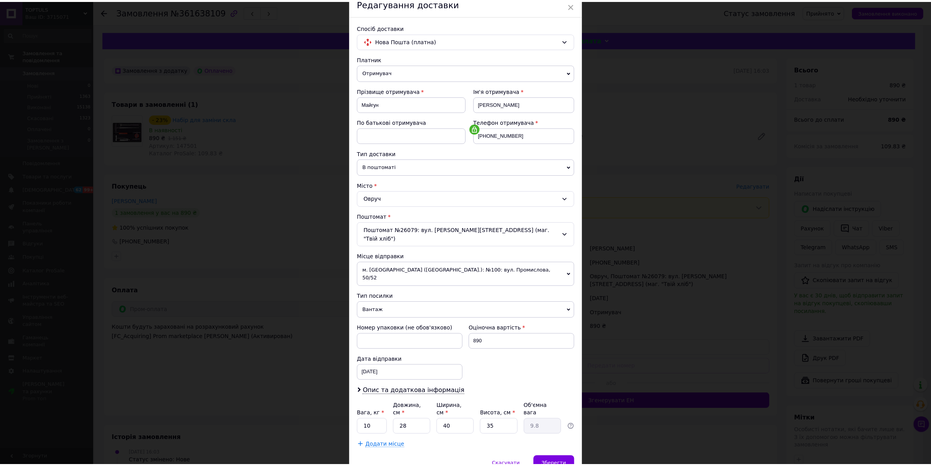
scroll to position [56, 0]
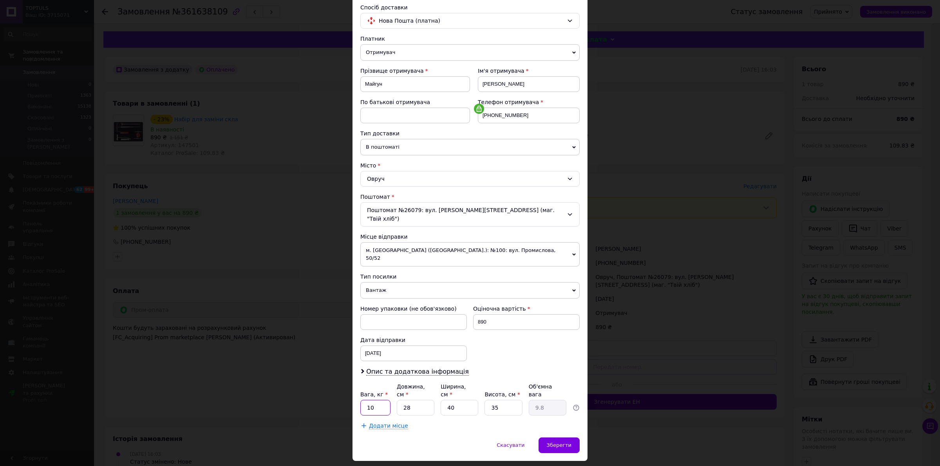
click at [384, 400] on input "10" at bounding box center [375, 408] width 30 height 16
type input "2"
click at [420, 400] on input "28" at bounding box center [416, 408] width 38 height 16
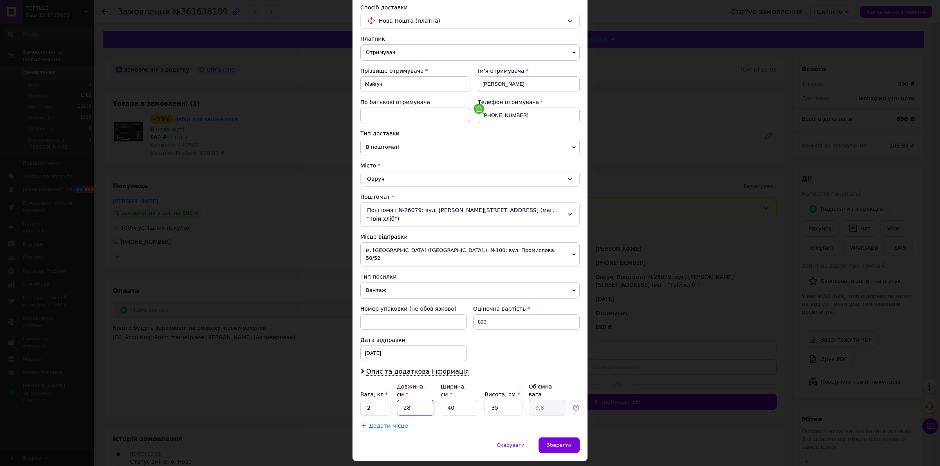
type input "4"
type input "1.4"
type input "41"
type input "14.35"
type input "41"
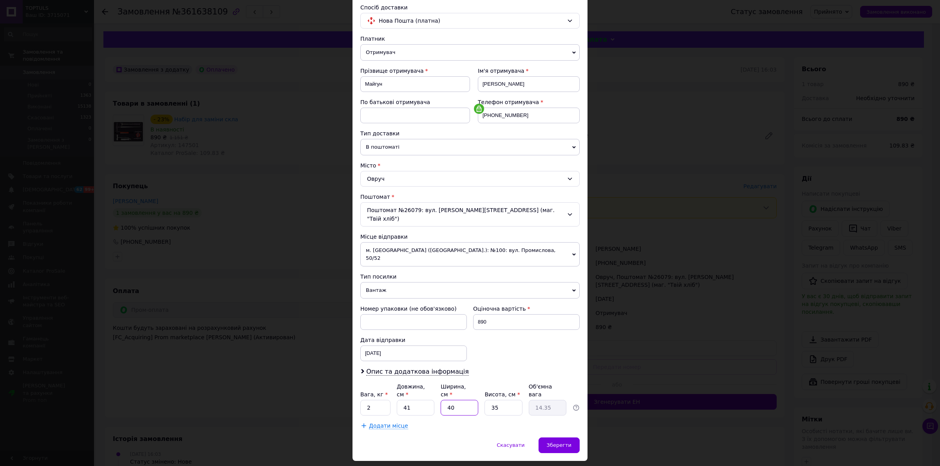
click at [456, 400] on input "40" at bounding box center [459, 408] width 38 height 16
type input "2"
type input "0.72"
type input "20"
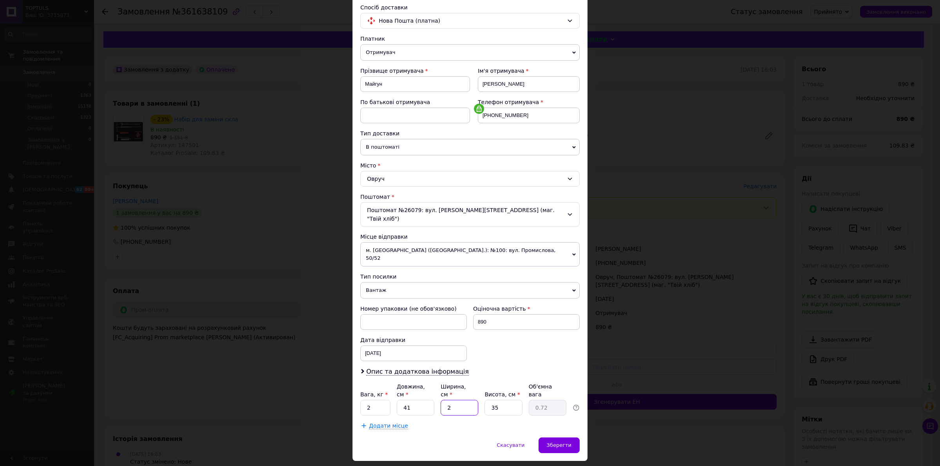
type input "7.18"
type input "20"
click at [509, 400] on input "35" at bounding box center [503, 408] width 38 height 16
type input "5"
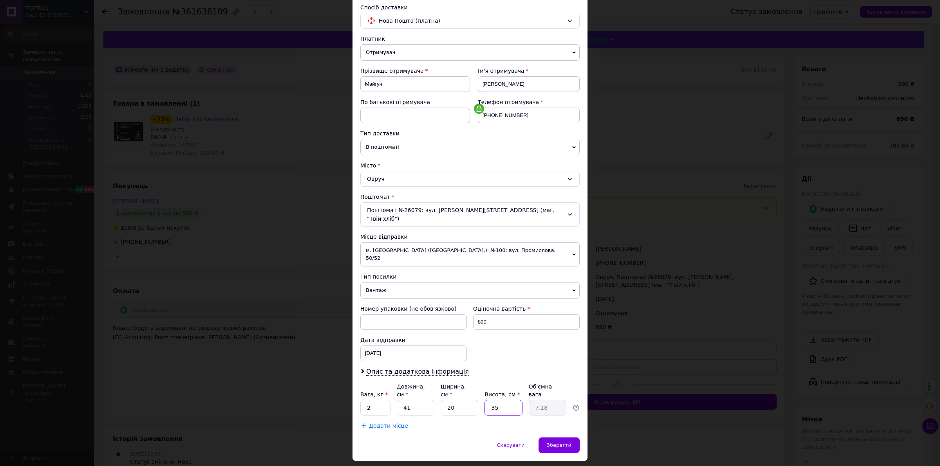
type input "1.02"
type input "5"
click at [559, 438] on div "Зберегти" at bounding box center [558, 446] width 41 height 16
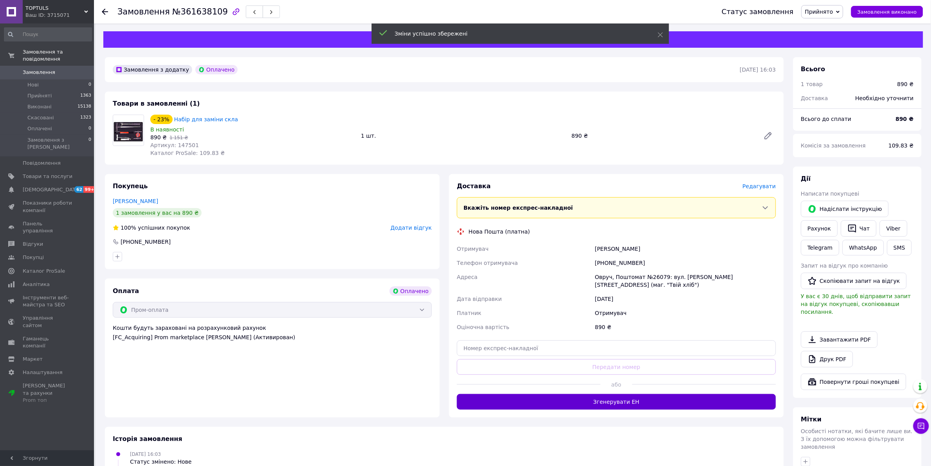
click at [644, 409] on button "Згенерувати ЕН" at bounding box center [616, 402] width 319 height 16
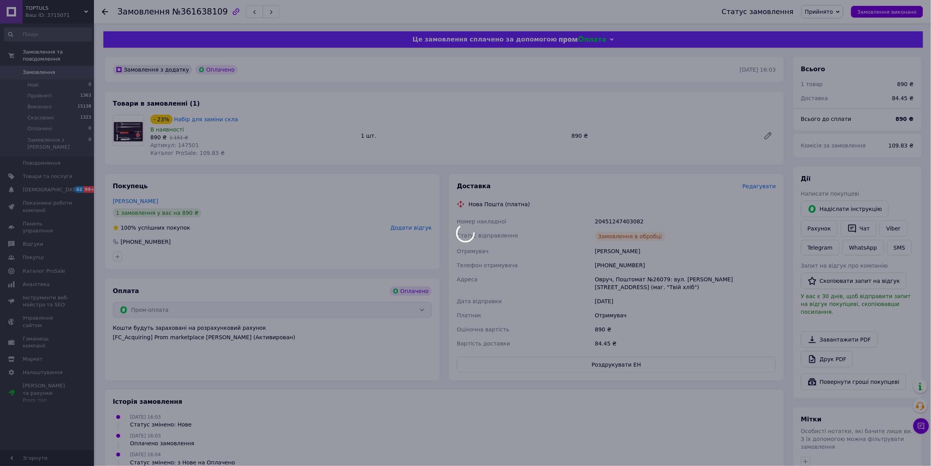
click at [613, 220] on div at bounding box center [465, 233] width 931 height 466
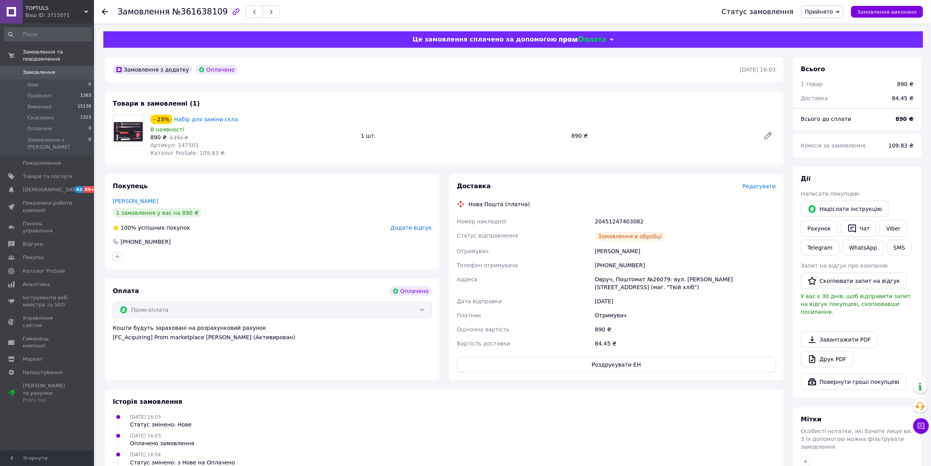
click at [613, 220] on div "20451247403082" at bounding box center [686, 222] width 184 height 14
copy div "20451247403082"
drag, startPoint x: 505, startPoint y: 148, endPoint x: 611, endPoint y: 165, distance: 107.1
click at [505, 149] on div "- 23% Набір для заміни скла В наявності 890 ₴   1 151 ₴ Артикул: 147501 Каталог…" at bounding box center [463, 135] width 632 height 45
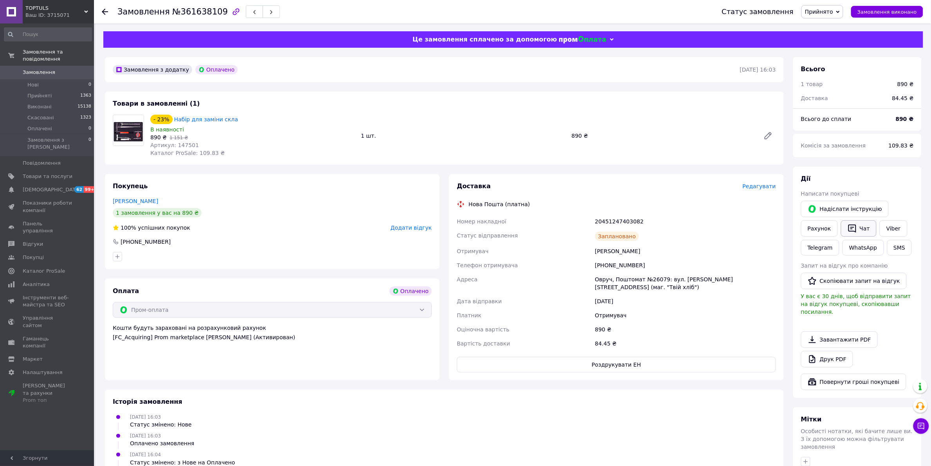
click at [848, 233] on icon "button" at bounding box center [852, 228] width 9 height 9
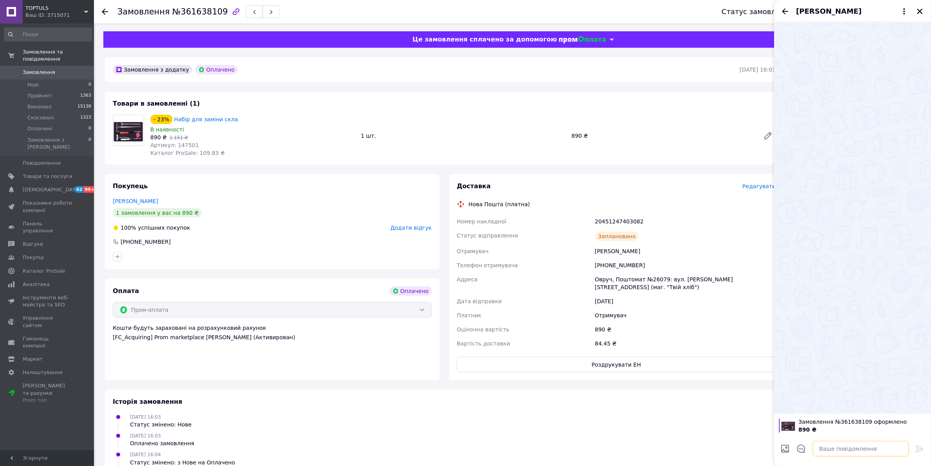
click at [864, 449] on textarea at bounding box center [861, 449] width 96 height 16
paste textarea "Добрий день! ТТН 20451247403082. Сьогодні поїде до Вас! Дякуємо за замовлення і…"
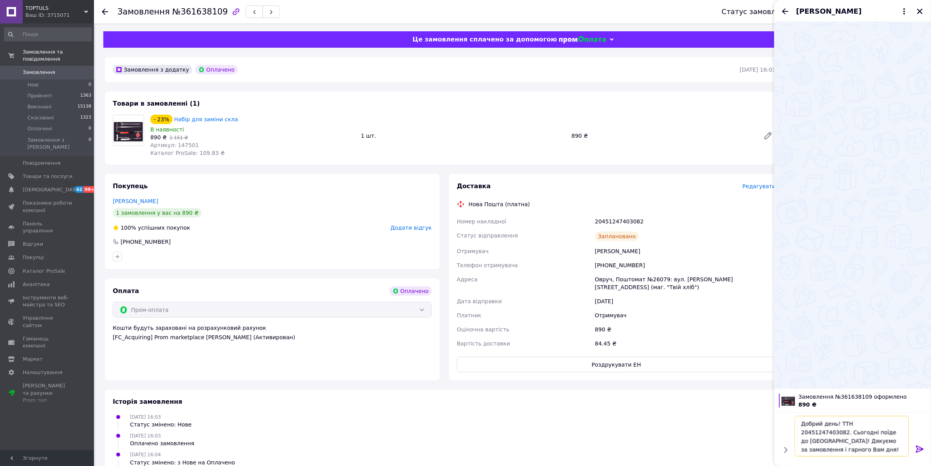
scroll to position [1, 0]
type textarea "Добрий день! ТТН 20451247403082. Сьогодні поїде до Вас! Дякуємо за замовлення і…"
click at [919, 448] on icon at bounding box center [919, 449] width 9 height 9
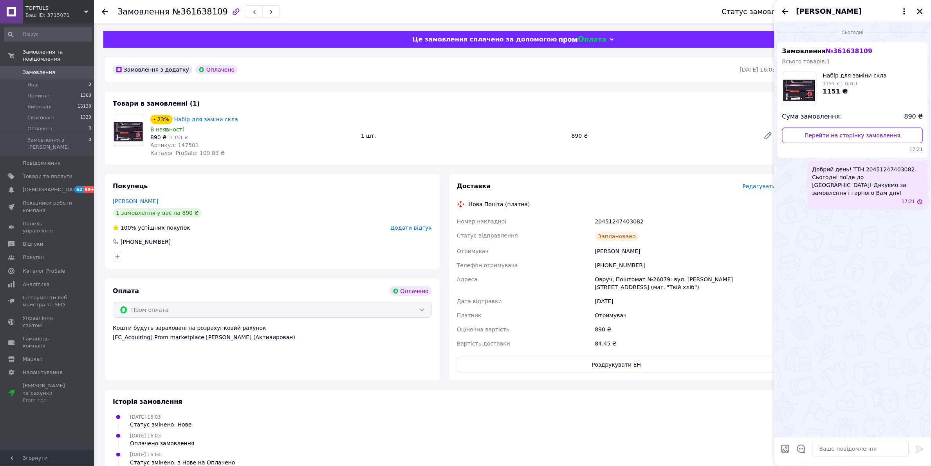
scroll to position [0, 0]
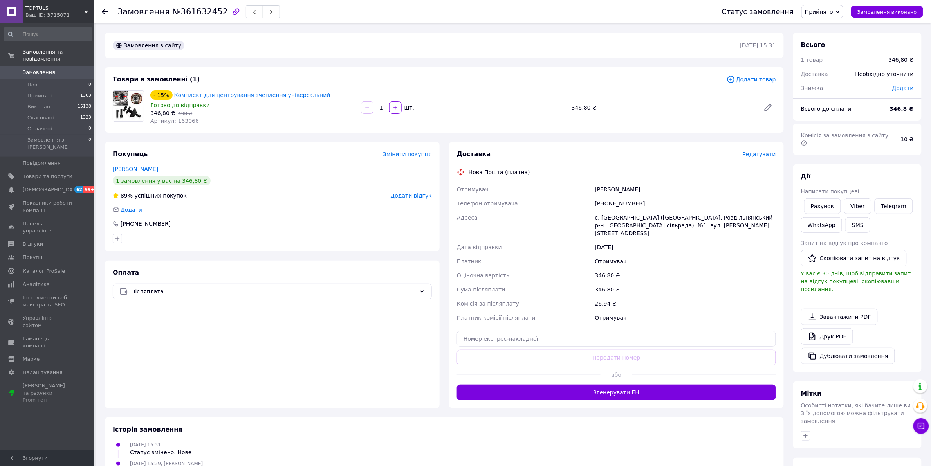
click at [768, 153] on span "Редагувати" at bounding box center [759, 154] width 33 height 6
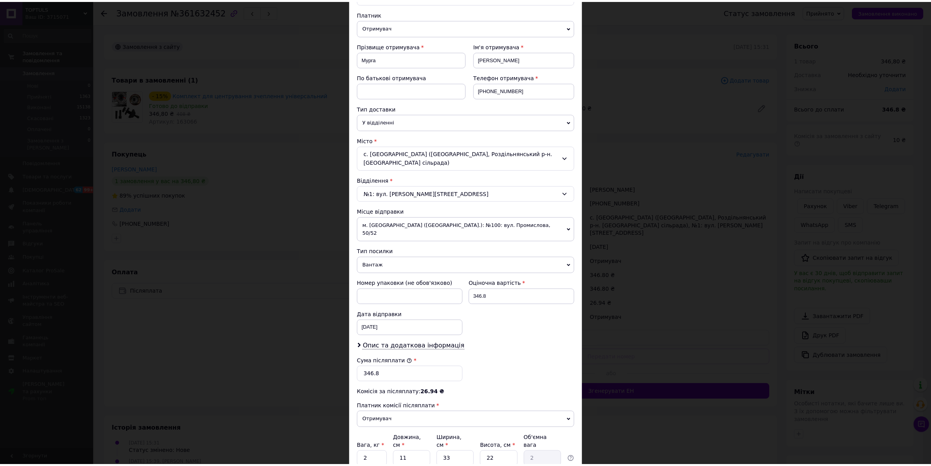
scroll to position [134, 0]
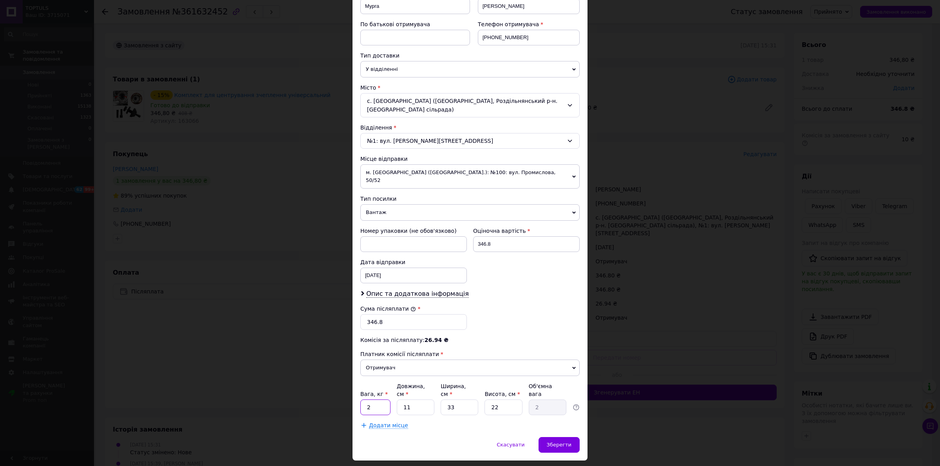
click at [372, 383] on div "Вага, кг * 2 Довжина, см * 11 Ширина, см * 33 Висота, см * 22 Об'ємна вага 2" at bounding box center [469, 399] width 219 height 33
click at [370, 400] on input "2" at bounding box center [375, 408] width 30 height 16
type input "1"
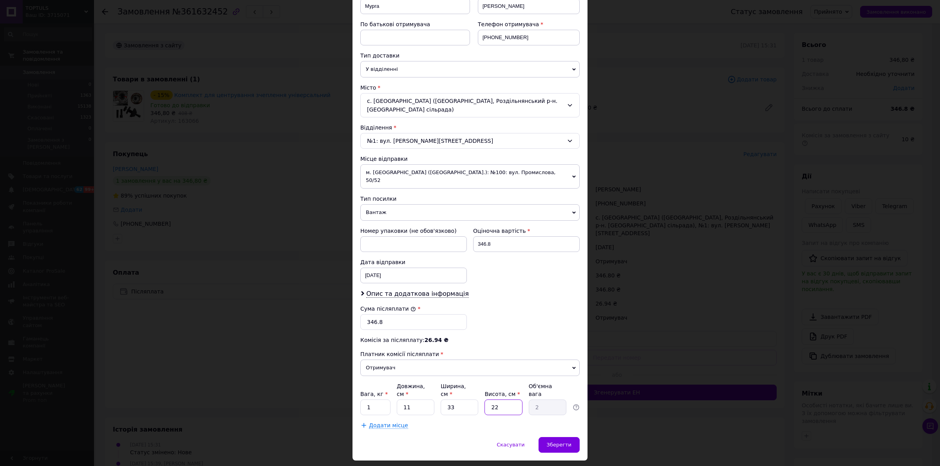
click at [510, 400] on input "22" at bounding box center [503, 408] width 38 height 16
type input "1"
type input "0.1"
type input "11"
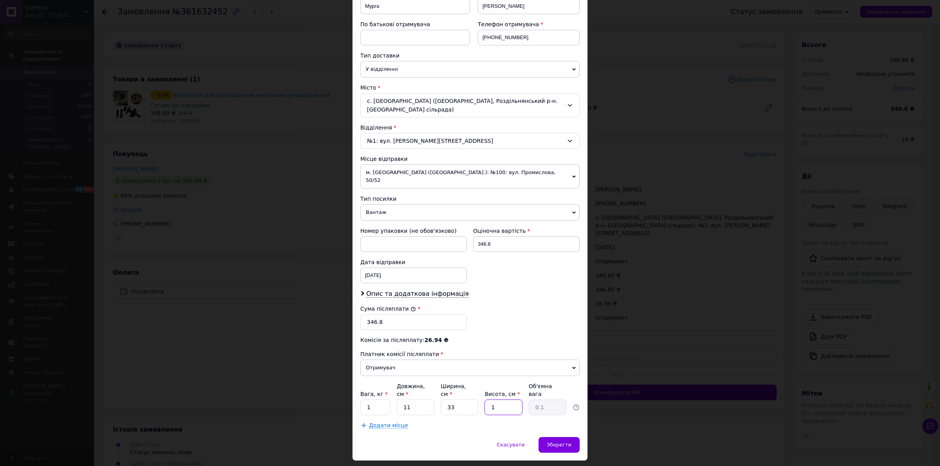
type input "1"
type input "11"
click at [573, 437] on div "Зберегти" at bounding box center [558, 445] width 41 height 16
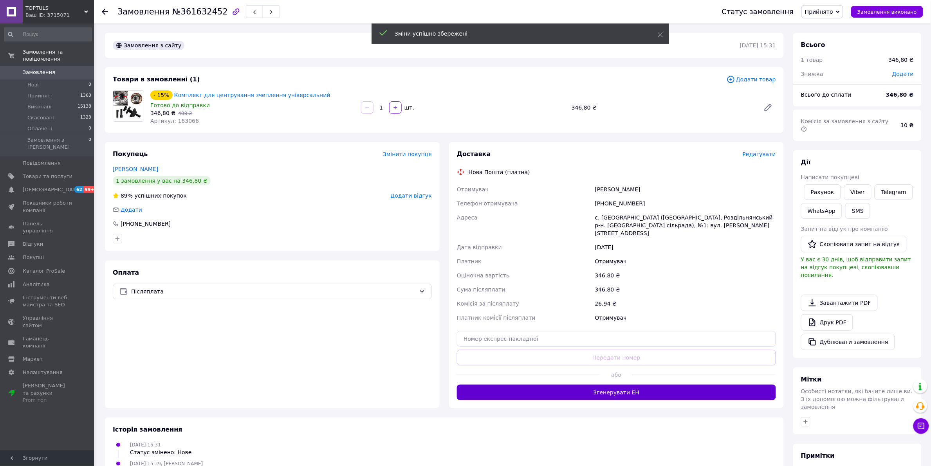
click at [613, 388] on button "Згенерувати ЕН" at bounding box center [616, 393] width 319 height 16
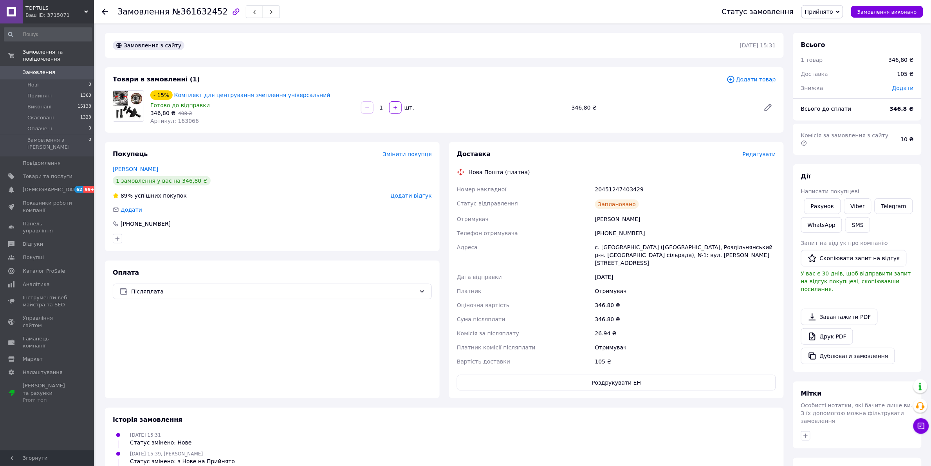
click at [605, 184] on div "20451247403429" at bounding box center [686, 189] width 184 height 14
copy div "20451247403429"
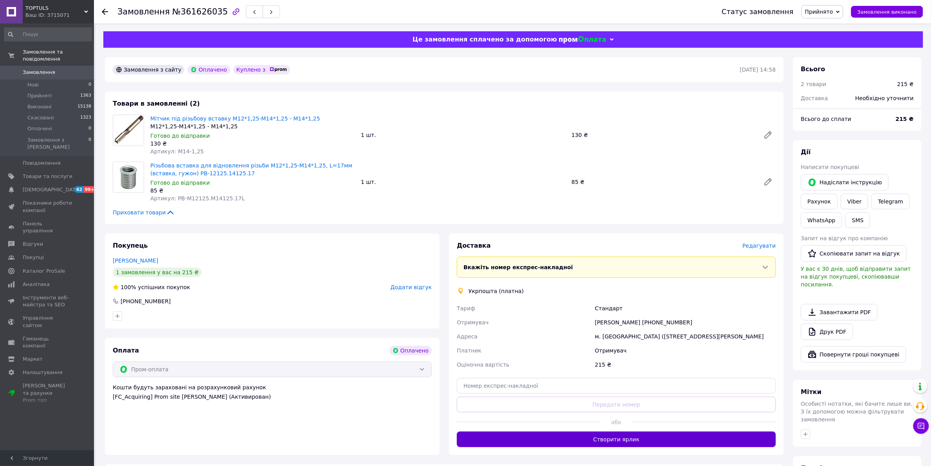
drag, startPoint x: 601, startPoint y: 440, endPoint x: 596, endPoint y: 449, distance: 10.2
click at [601, 439] on button "Створити ярлик" at bounding box center [616, 440] width 319 height 16
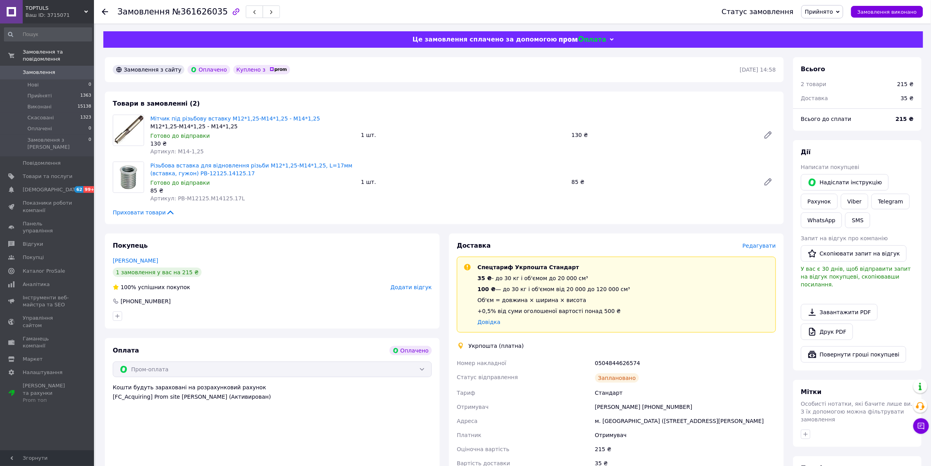
click at [608, 370] on div "0504844626574" at bounding box center [686, 363] width 184 height 14
copy div "0504844626574"
drag, startPoint x: 256, startPoint y: 273, endPoint x: 265, endPoint y: 268, distance: 9.3
click at [256, 273] on div "1 замовлення у вас на 215 ₴" at bounding box center [272, 272] width 319 height 9
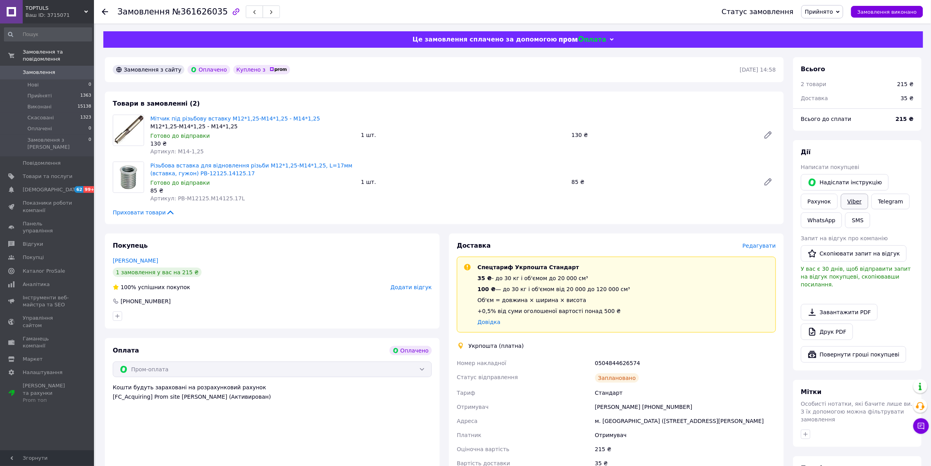
click at [843, 198] on link "Viber" at bounding box center [854, 202] width 27 height 16
click at [850, 327] on link "Друк PDF" at bounding box center [827, 332] width 52 height 16
click at [615, 368] on div "0504844626574" at bounding box center [686, 363] width 184 height 14
copy div "0504844626574"
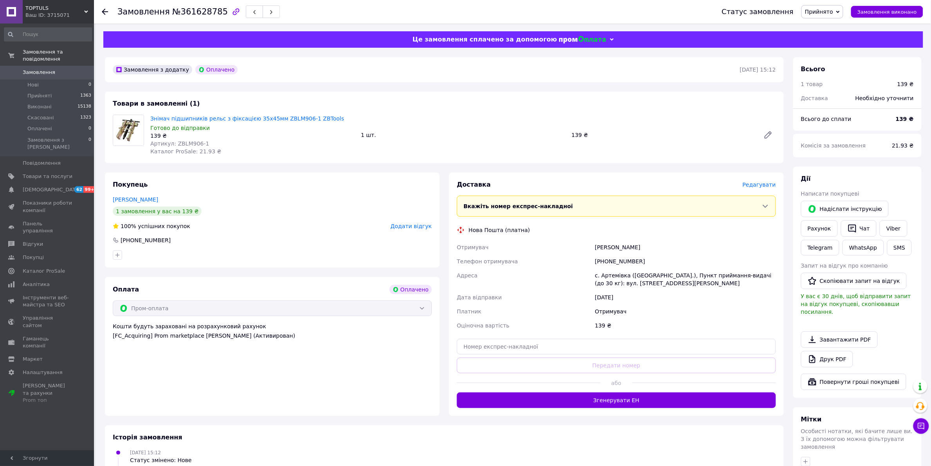
click at [762, 184] on span "Редагувати" at bounding box center [759, 185] width 33 height 6
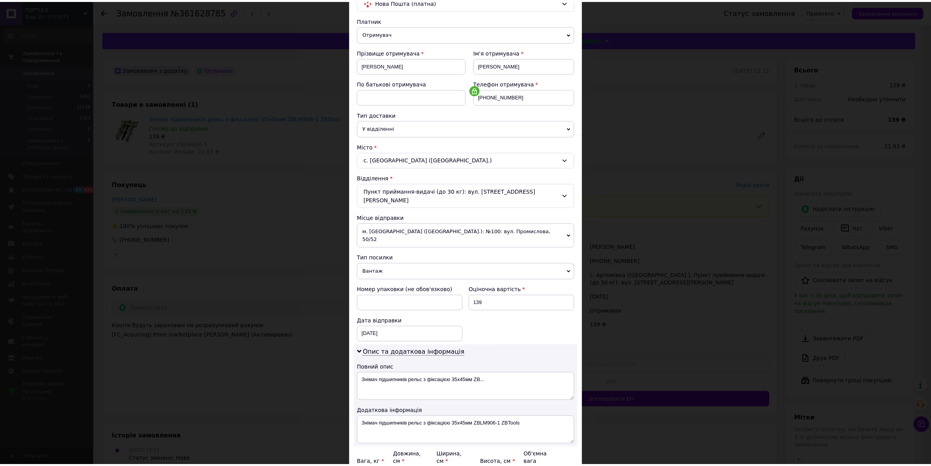
scroll to position [144, 0]
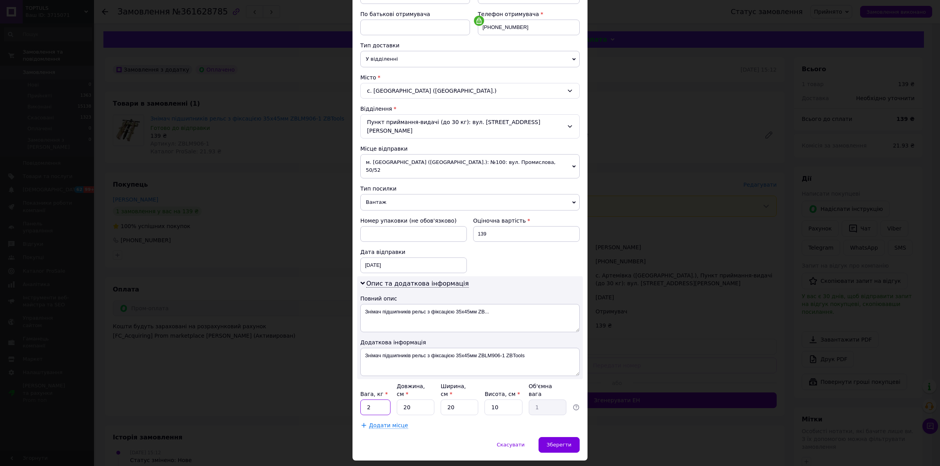
click at [374, 400] on input "2" at bounding box center [375, 408] width 30 height 16
type input "1"
click at [551, 442] on span "Зберегти" at bounding box center [559, 445] width 25 height 6
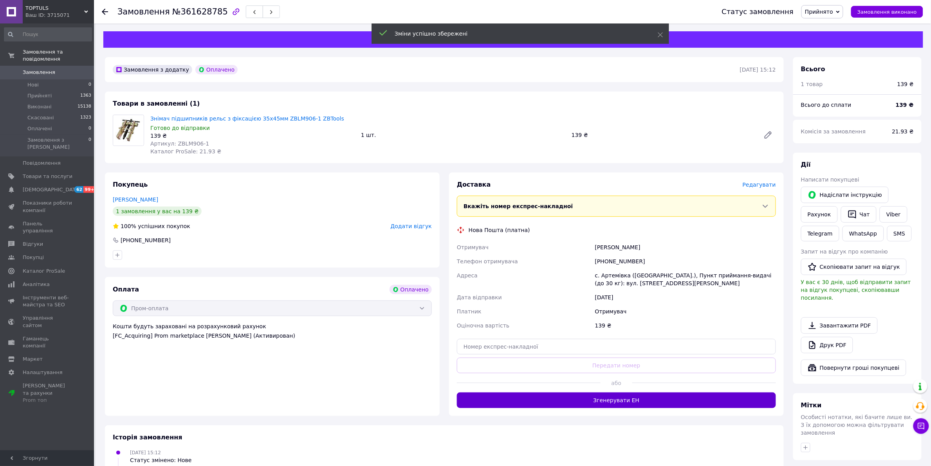
click at [597, 407] on button "Згенерувати ЕН" at bounding box center [616, 401] width 319 height 16
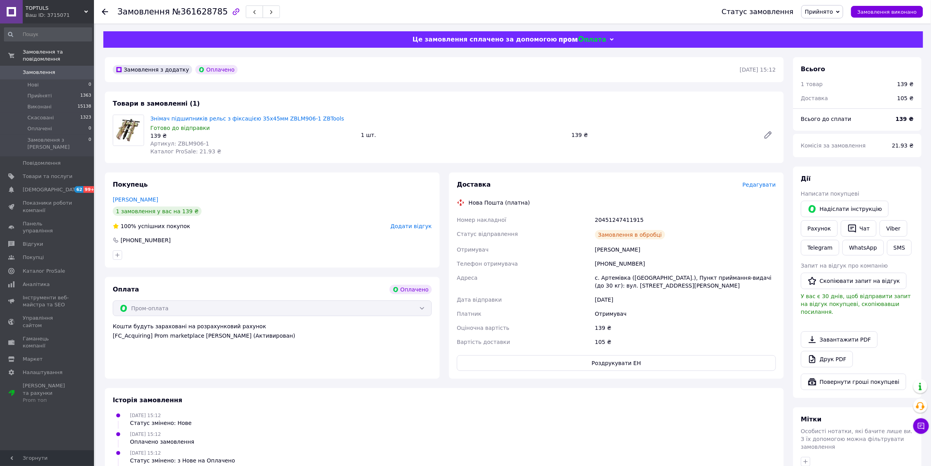
click at [608, 220] on div "20451247411915" at bounding box center [686, 220] width 184 height 14
copy div "20451247411915"
drag, startPoint x: 507, startPoint y: 96, endPoint x: 525, endPoint y: 117, distance: 27.5
click at [507, 96] on div "Товари в замовленні (1) Знімaч підшипників peльc з фікcaцією 35x45мм ZBLM906-1 …" at bounding box center [444, 128] width 679 height 72
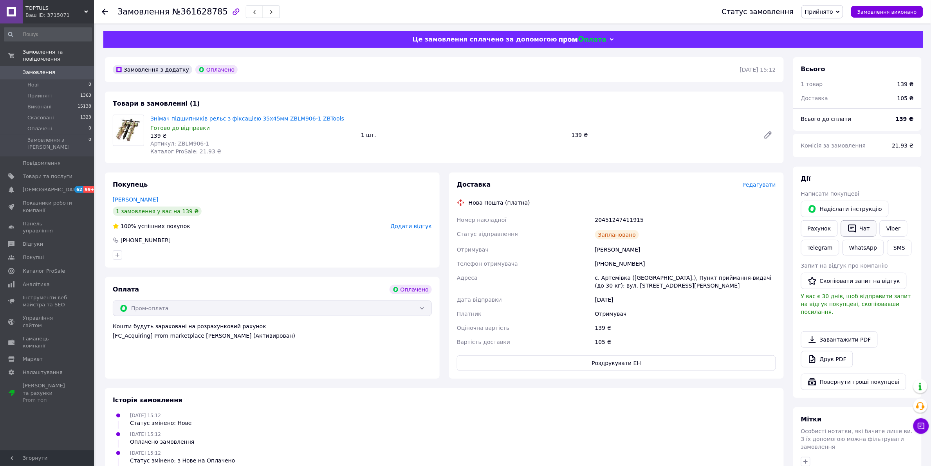
click at [864, 229] on button "Чат" at bounding box center [859, 228] width 36 height 16
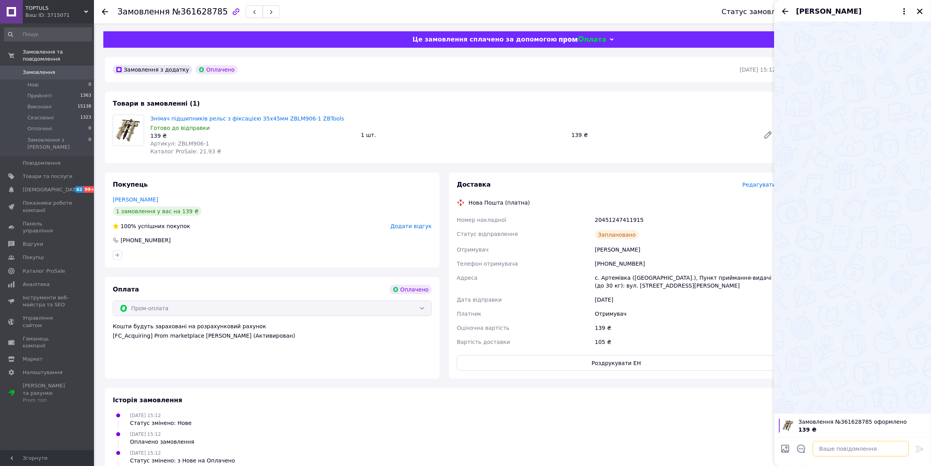
click at [869, 448] on textarea at bounding box center [861, 449] width 96 height 16
paste textarea "Добрий день! ТТН 20451247411915. Сьогодні поїде до Вас! Дякуємо за замовлення і…"
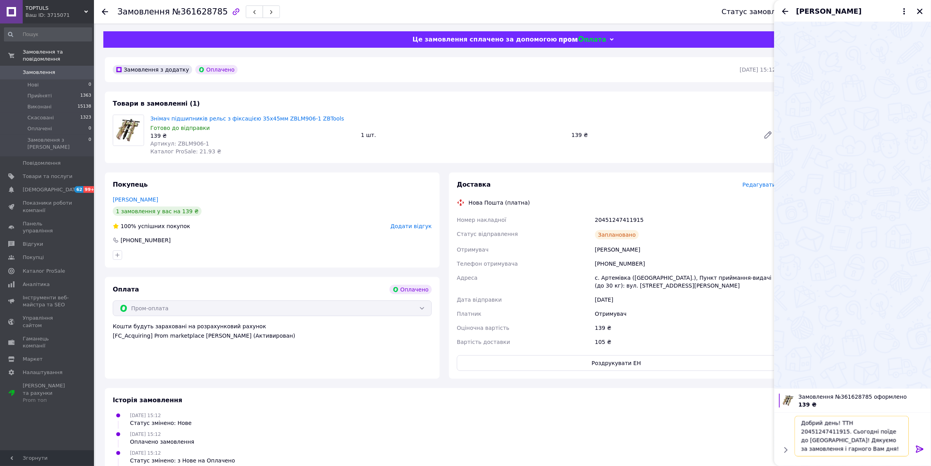
type textarea "Добрий день! ТТН 20451247411915. Сьогодні поїде до Вас! Дякуємо за замовлення і…"
click at [920, 450] on icon at bounding box center [919, 449] width 9 height 9
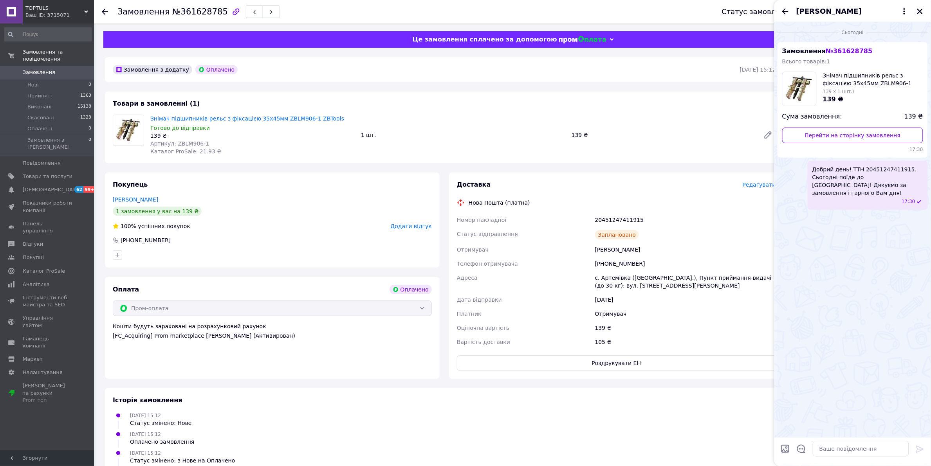
click at [609, 224] on div "20451247411915" at bounding box center [686, 220] width 184 height 14
copy div "20451247411915"
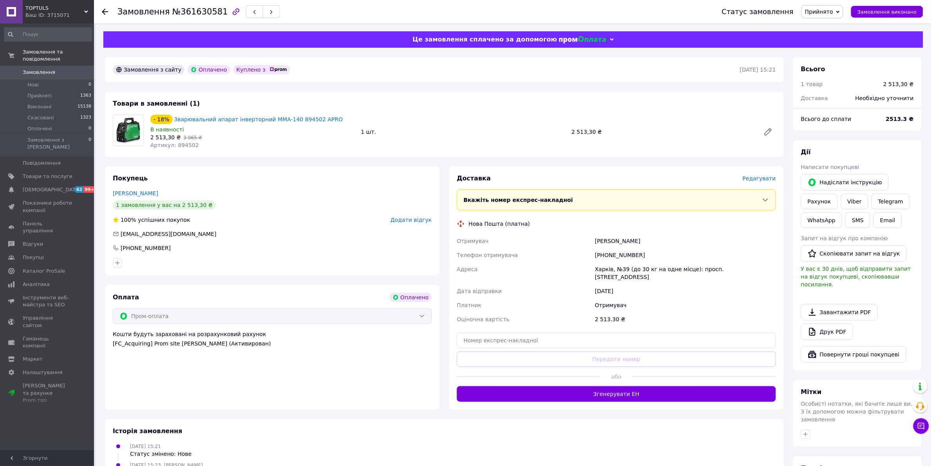
click at [761, 179] on span "Редагувати" at bounding box center [759, 178] width 33 height 6
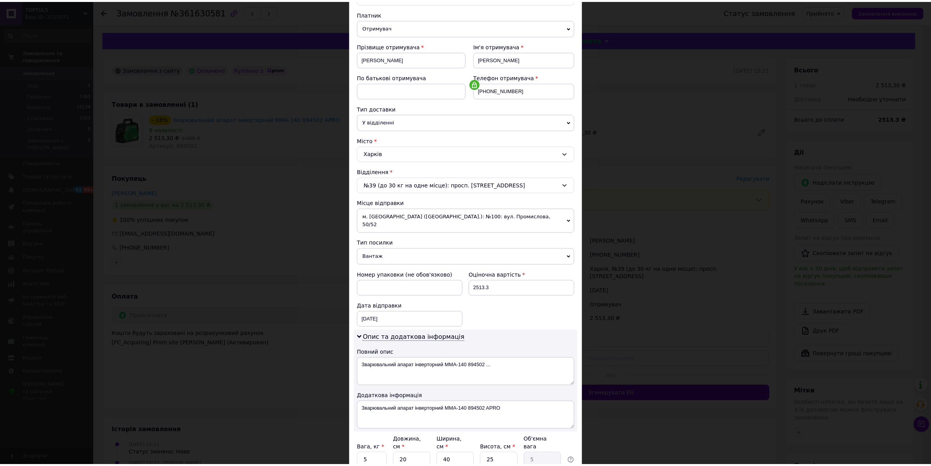
scroll to position [144, 0]
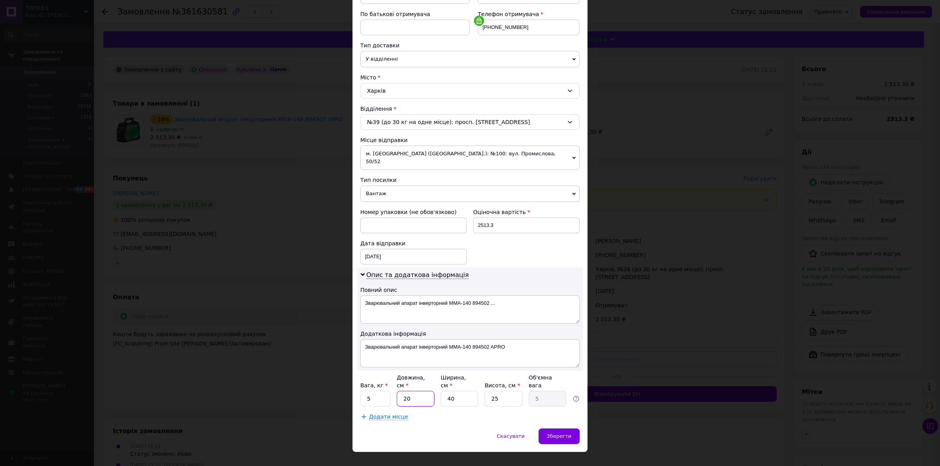
click at [424, 391] on input "20" at bounding box center [416, 399] width 38 height 16
type input "5"
type input "1.25"
type input "50"
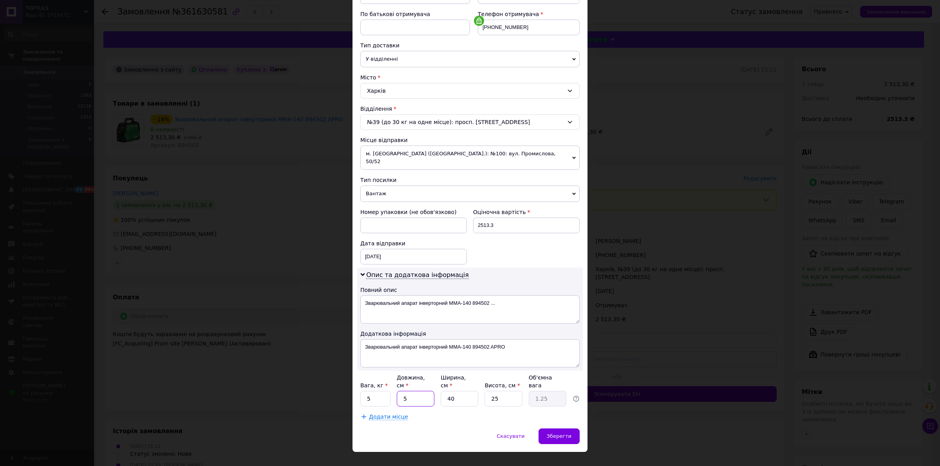
type input "12.5"
type input "50"
drag, startPoint x: 572, startPoint y: 425, endPoint x: 500, endPoint y: 357, distance: 99.4
drag, startPoint x: 500, startPoint y: 357, endPoint x: 457, endPoint y: 386, distance: 52.0
click at [457, 391] on input "40" at bounding box center [459, 399] width 38 height 16
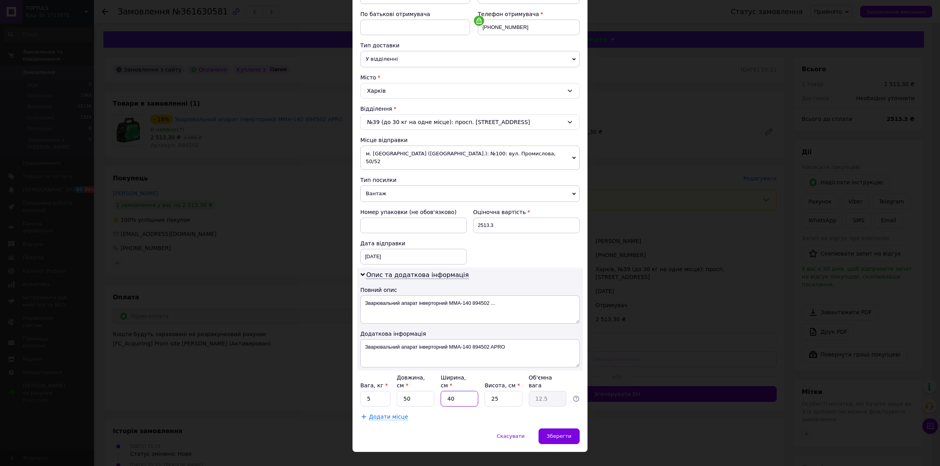
click at [457, 391] on input "40" at bounding box center [459, 399] width 38 height 16
type input "3"
type input "0.94"
type input "30"
type input "9.38"
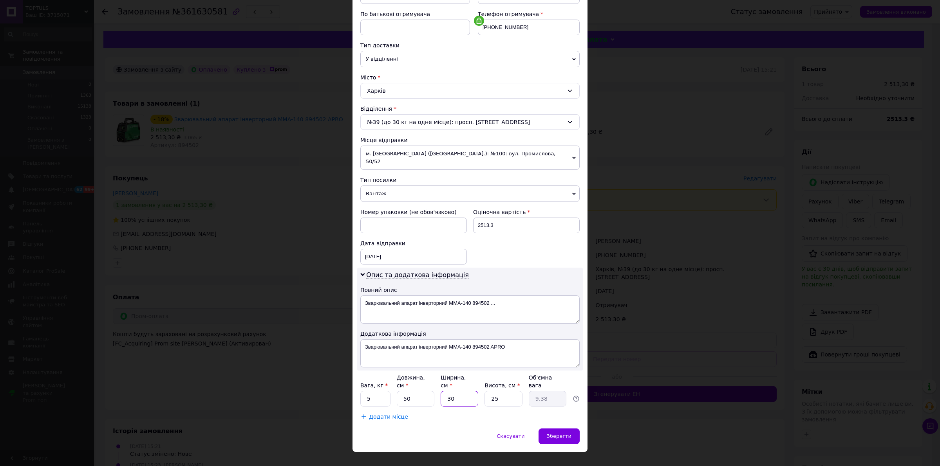
type input "30"
click at [493, 391] on input "25" at bounding box center [503, 399] width 38 height 16
type input "1"
type input "0.38"
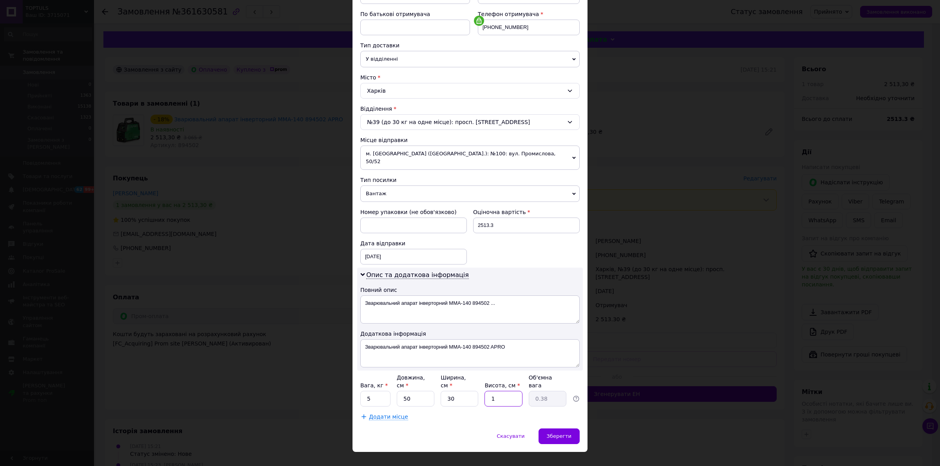
type input "15"
type input "5.63"
type input "15"
click at [554, 433] on span "Зберегти" at bounding box center [559, 436] width 25 height 6
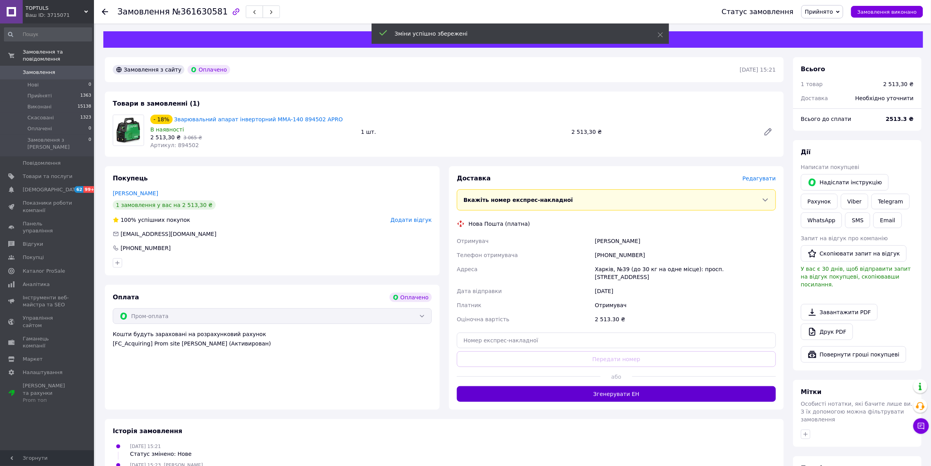
click at [625, 386] on button "Згенерувати ЕН" at bounding box center [616, 394] width 319 height 16
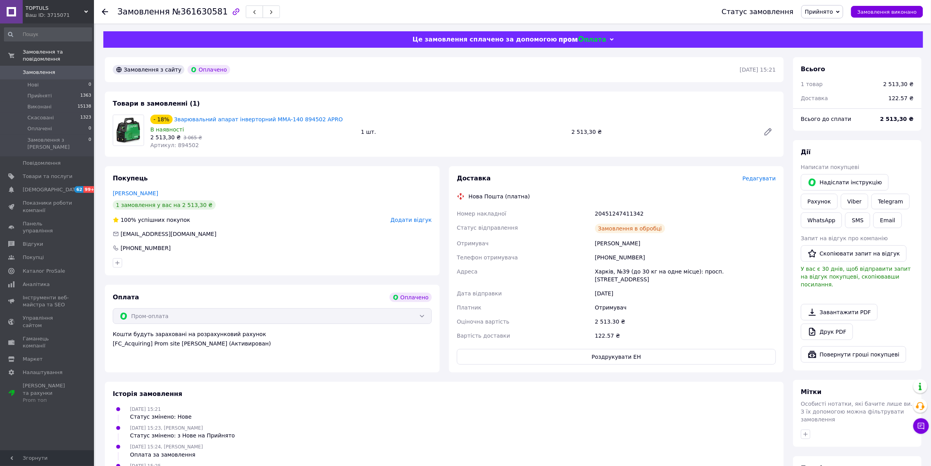
click at [611, 211] on div "20451247411342" at bounding box center [686, 214] width 184 height 14
copy div "20451247411342"
click at [858, 199] on link "Viber" at bounding box center [854, 202] width 27 height 16
click at [845, 324] on link "Друк PDF" at bounding box center [827, 332] width 52 height 16
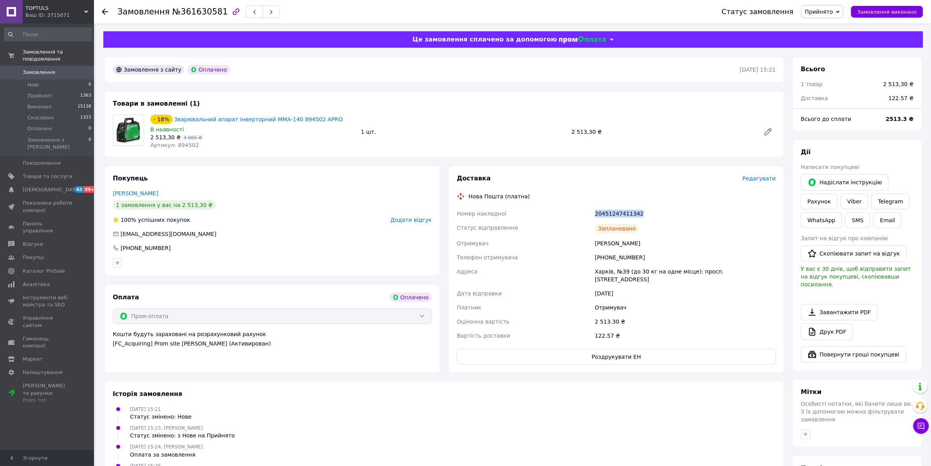
click at [618, 216] on div "20451247411342" at bounding box center [686, 214] width 184 height 14
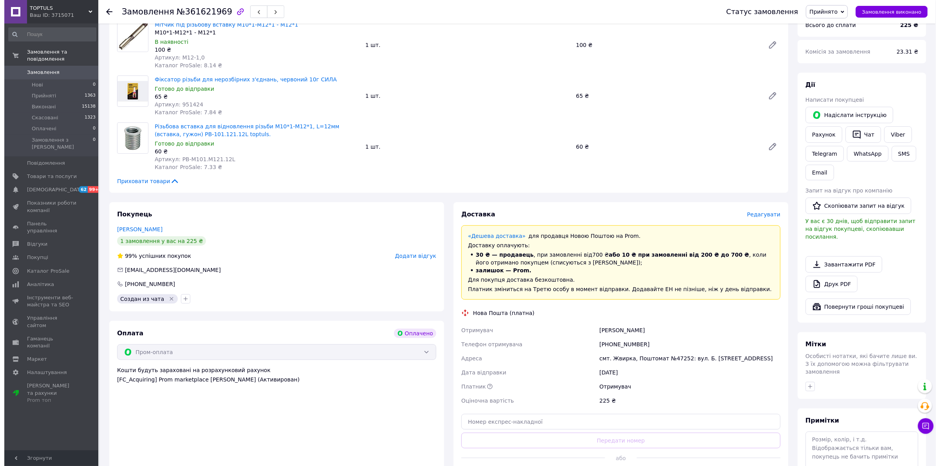
scroll to position [98, 0]
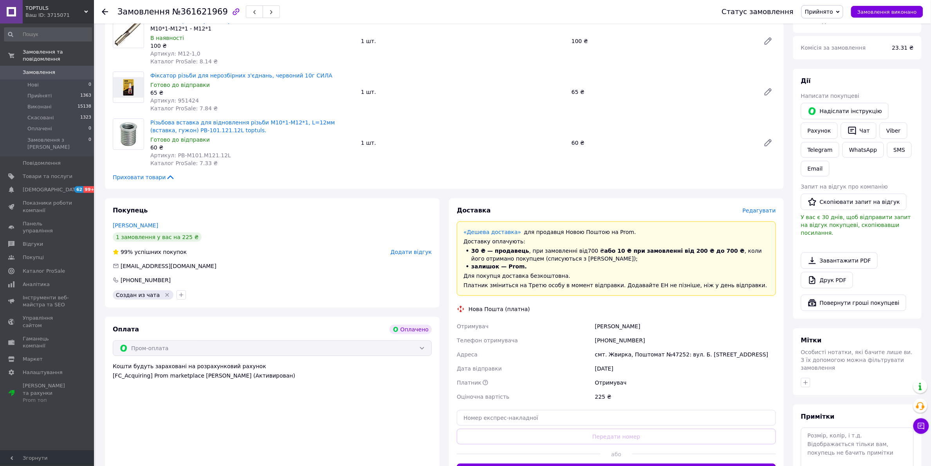
click at [757, 214] on span "Редагувати" at bounding box center [759, 211] width 33 height 6
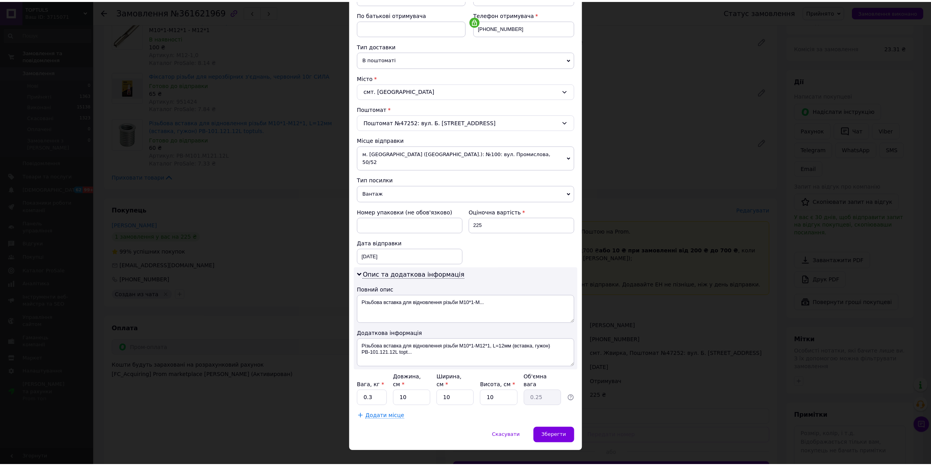
scroll to position [144, 0]
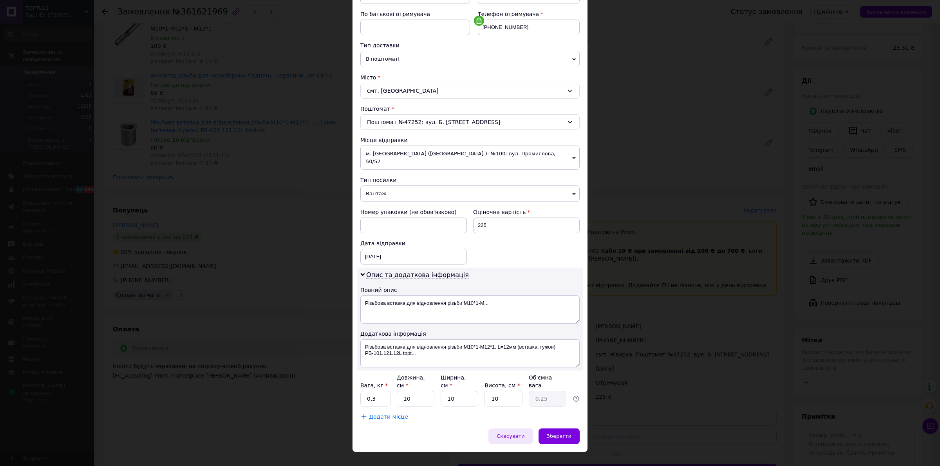
click at [512, 431] on div "Скасувати" at bounding box center [510, 437] width 44 height 16
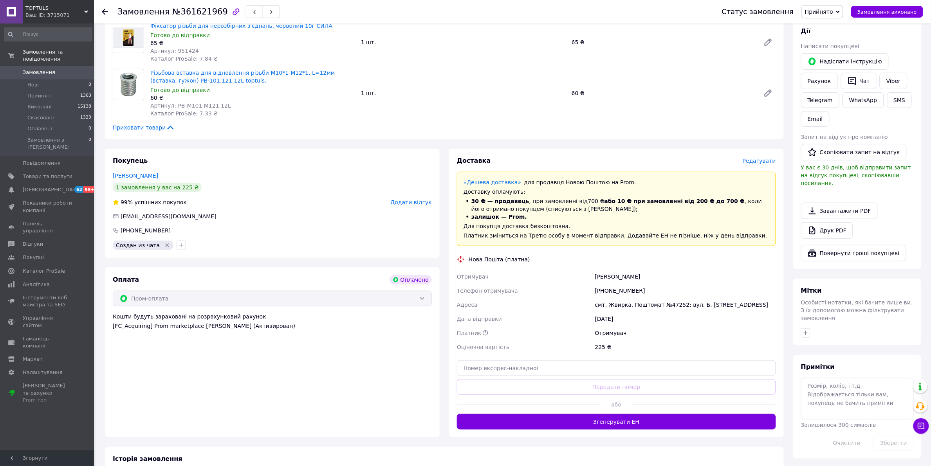
scroll to position [196, 0]
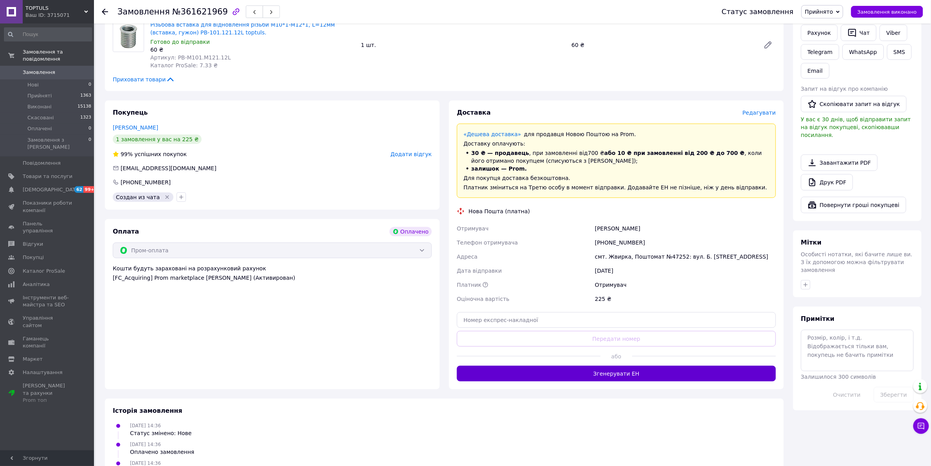
click at [609, 382] on button "Згенерувати ЕН" at bounding box center [616, 374] width 319 height 16
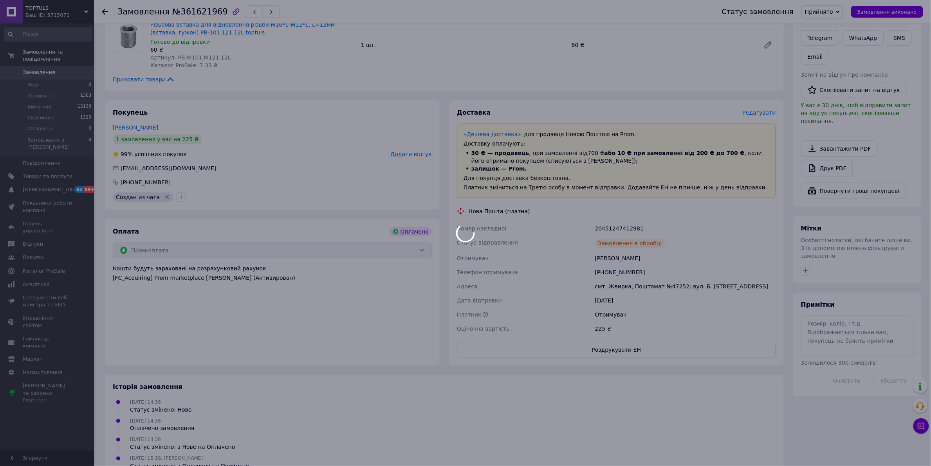
click at [616, 226] on div at bounding box center [465, 233] width 931 height 466
drag, startPoint x: 615, startPoint y: 227, endPoint x: 606, endPoint y: 228, distance: 9.8
click at [606, 228] on body "TOPTULS Ваш ID: 3715071 Сайт TOPTULS Кабінет покупця Перевірити стан системи Ст…" at bounding box center [465, 146] width 931 height 684
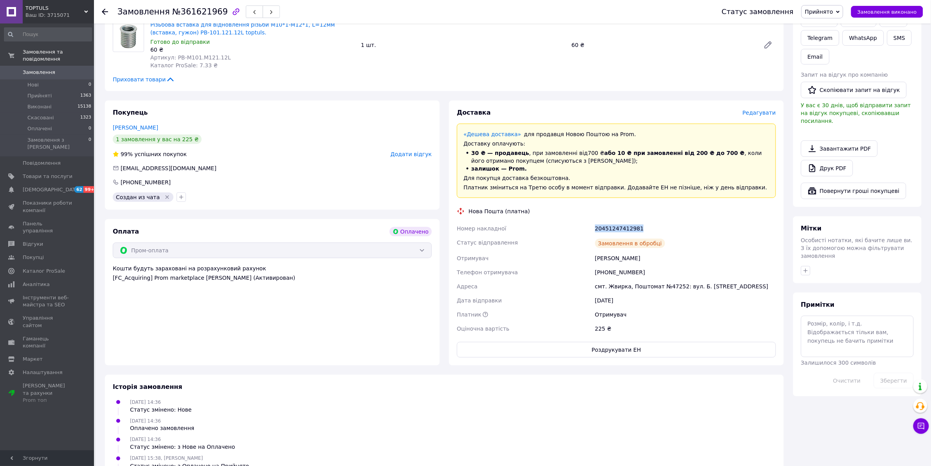
click at [606, 228] on div "20451247412981" at bounding box center [686, 229] width 184 height 14
copy div "20451247412981"
drag, startPoint x: 493, startPoint y: 77, endPoint x: 512, endPoint y: 90, distance: 23.7
click at [493, 77] on div "Приховати товари" at bounding box center [444, 80] width 663 height 8
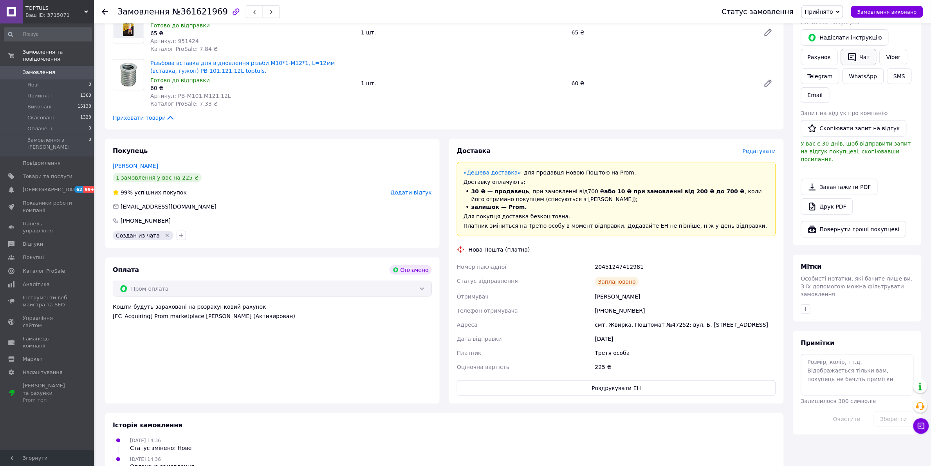
scroll to position [49, 0]
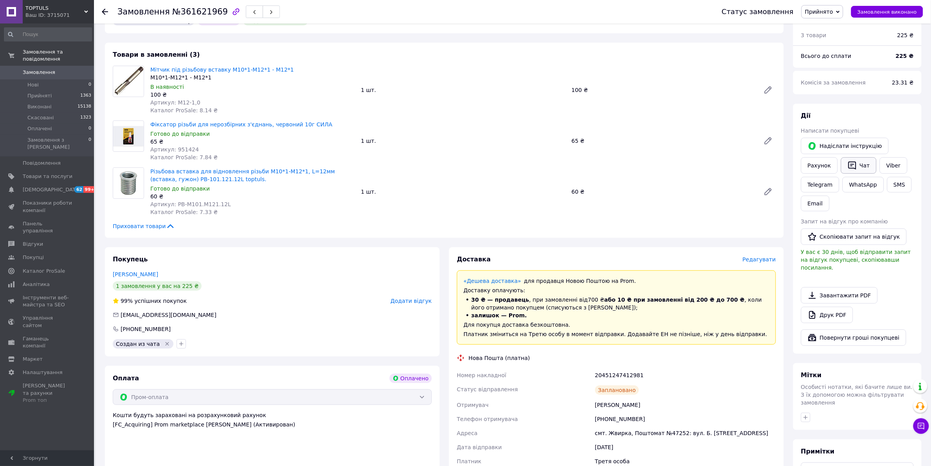
click at [865, 167] on button "Чат" at bounding box center [859, 165] width 36 height 16
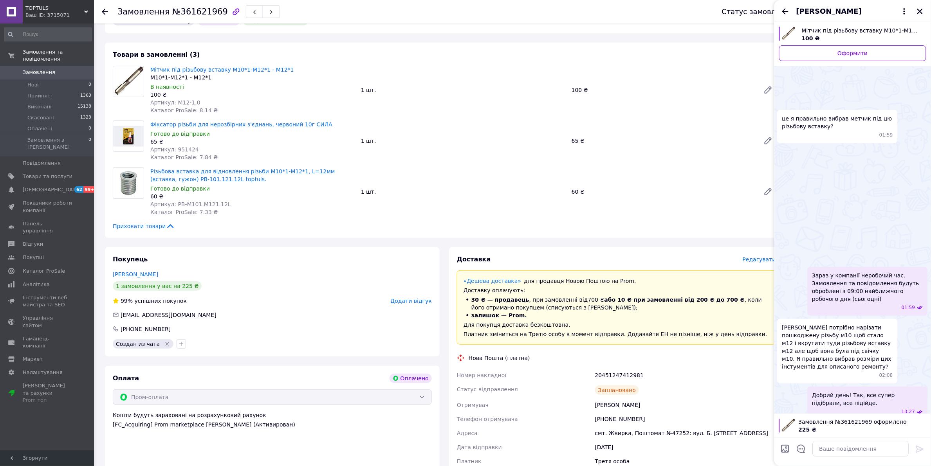
scroll to position [38, 0]
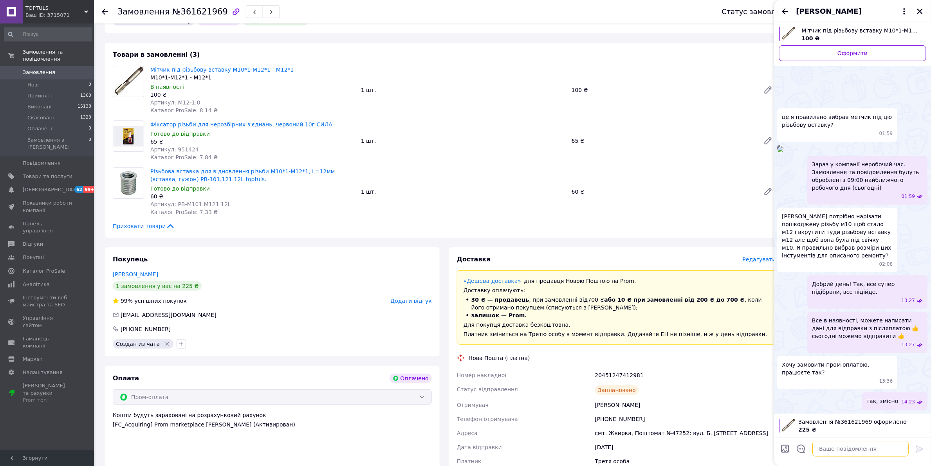
click at [855, 449] on textarea at bounding box center [861, 449] width 96 height 16
paste textarea "Добрий день! ТТН 20451247412981. Сьогодні поїде до Вас! Дякуємо за замовлення і…"
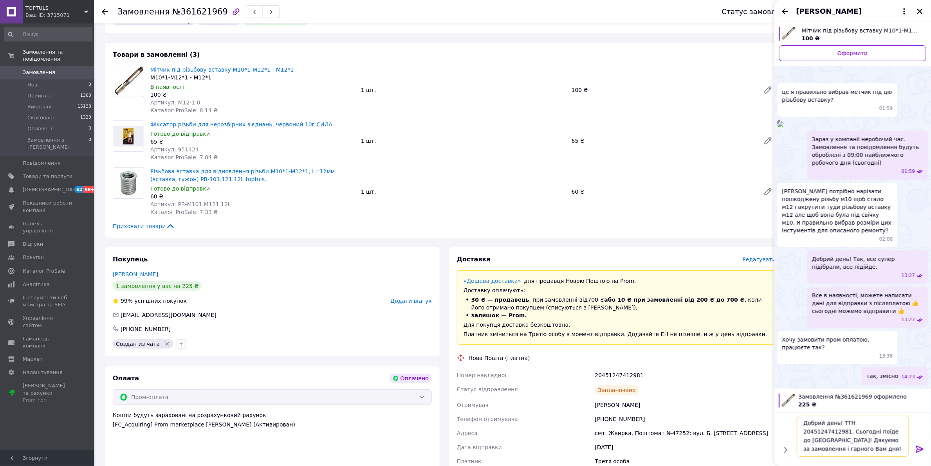
type textarea "Добрий день! ТТН 20451247412981. Сьогодні поїде до Вас! Дякуємо за замовлення і…"
click at [917, 447] on icon at bounding box center [919, 449] width 7 height 7
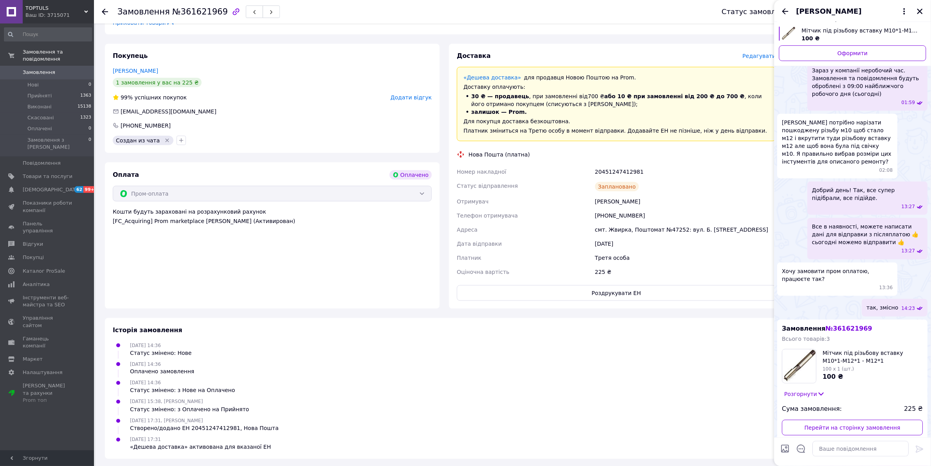
scroll to position [262, 0]
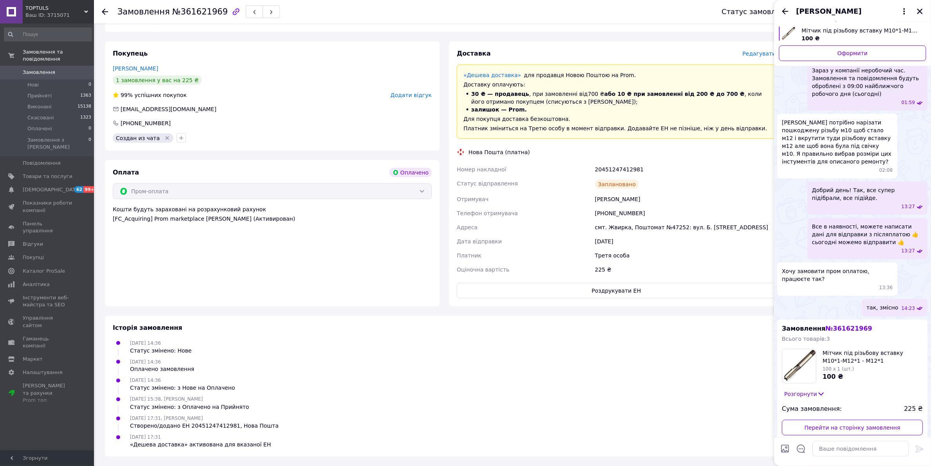
click at [627, 177] on div "Заплановано" at bounding box center [686, 185] width 184 height 16
click at [624, 162] on div "20451247412981" at bounding box center [686, 169] width 184 height 14
copy div "20451247412981"
click at [920, 10] on icon "Закрити" at bounding box center [920, 11] width 7 height 7
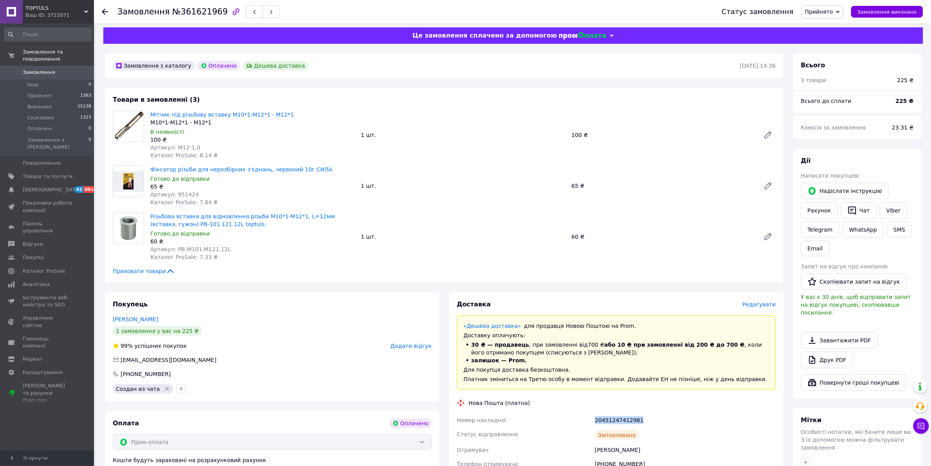
scroll to position [0, 0]
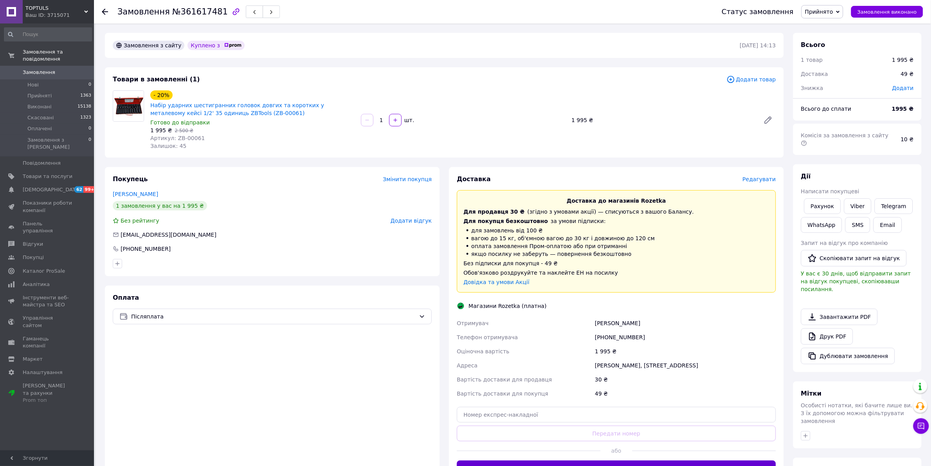
click at [632, 464] on button "Згенерувати ЕН" at bounding box center [616, 469] width 319 height 16
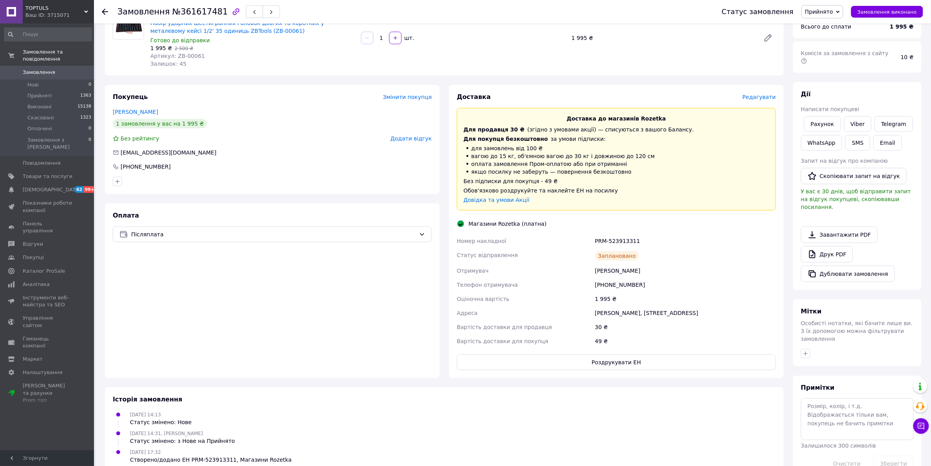
scroll to position [97, 0]
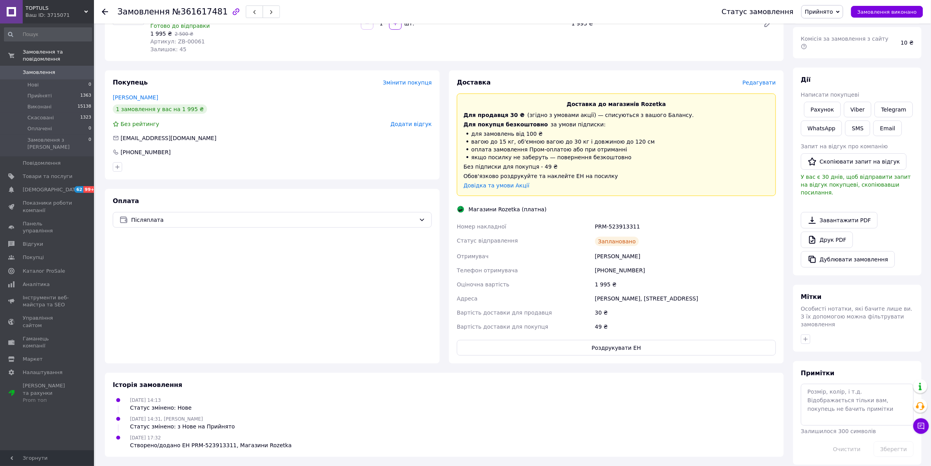
click at [617, 224] on div "PRM-523913311" at bounding box center [686, 227] width 184 height 14
copy div "PRM-523913311"
click at [854, 102] on link "Viber" at bounding box center [857, 110] width 27 height 16
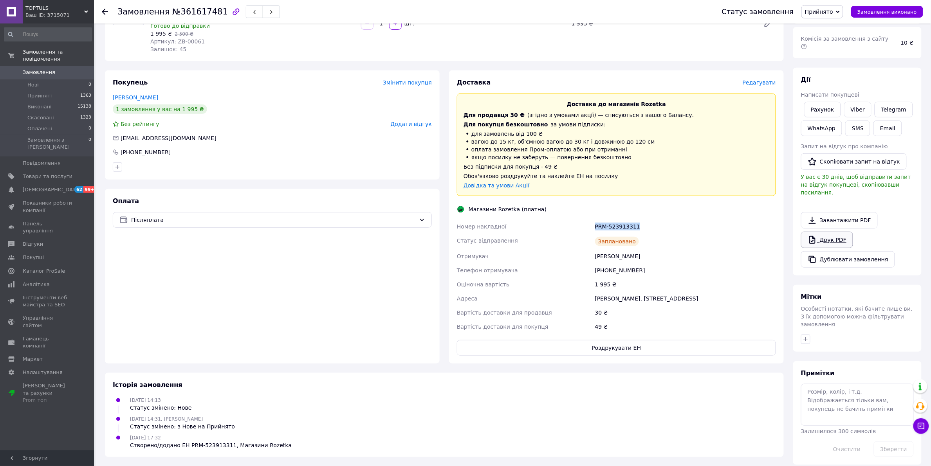
click at [844, 232] on link "Друк PDF" at bounding box center [827, 240] width 52 height 16
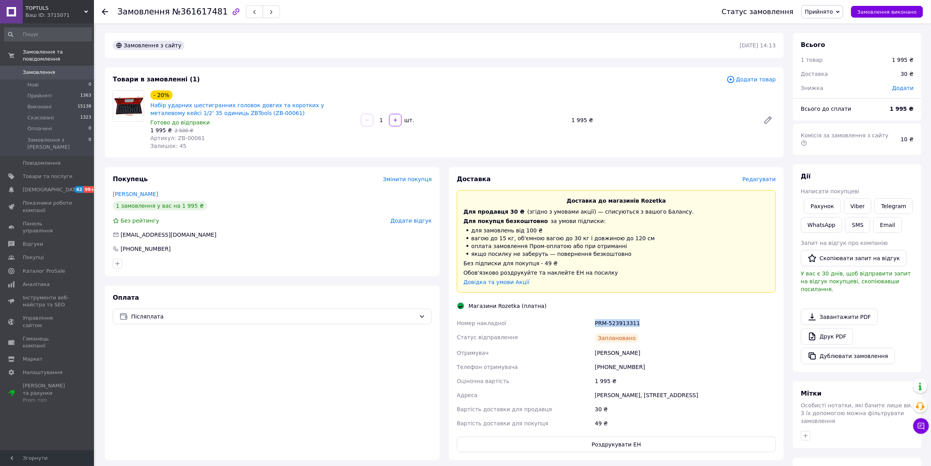
copy div "PRM-523913311"
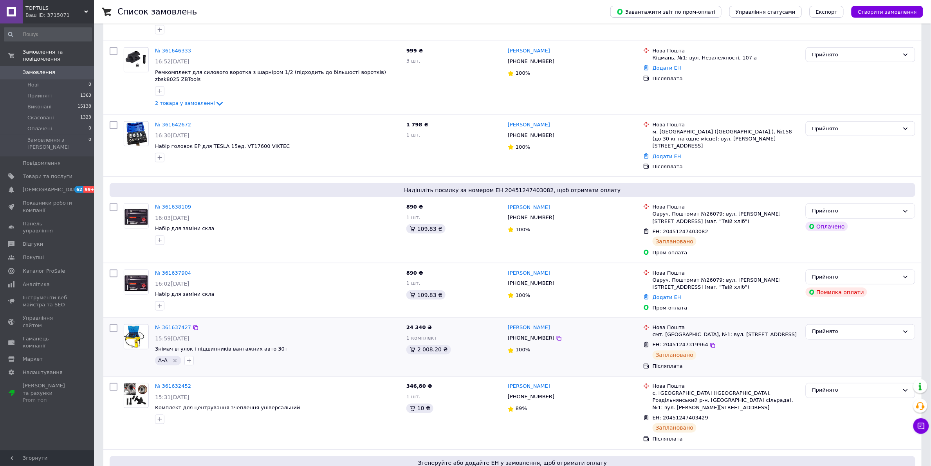
scroll to position [294, 0]
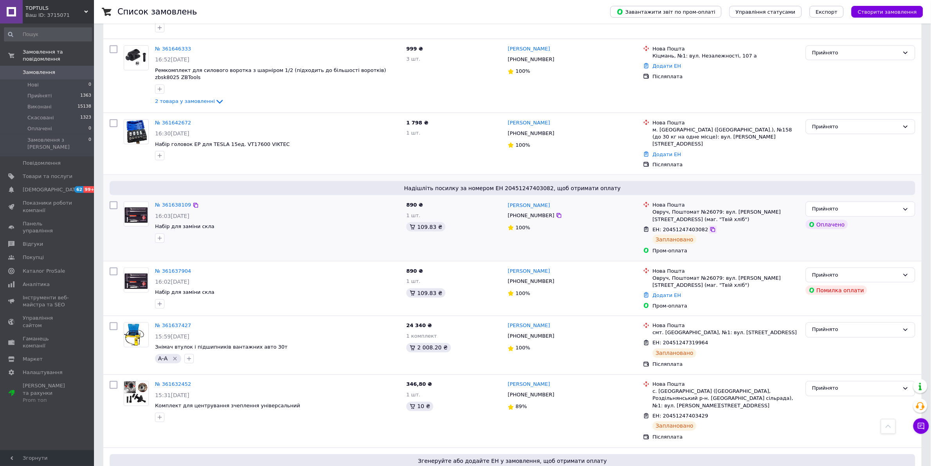
click at [710, 227] on icon at bounding box center [713, 230] width 6 height 6
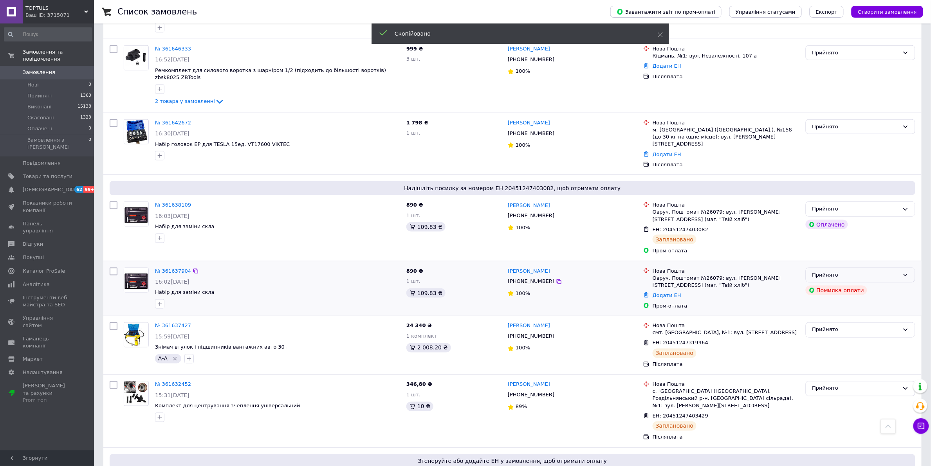
click at [852, 271] on div "Прийнято" at bounding box center [855, 275] width 87 height 8
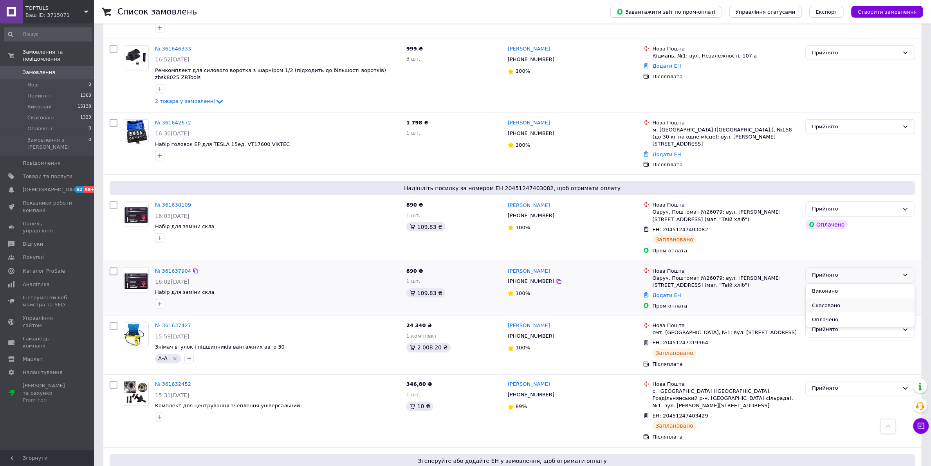
click at [843, 299] on li "Скасовано" at bounding box center [860, 306] width 109 height 14
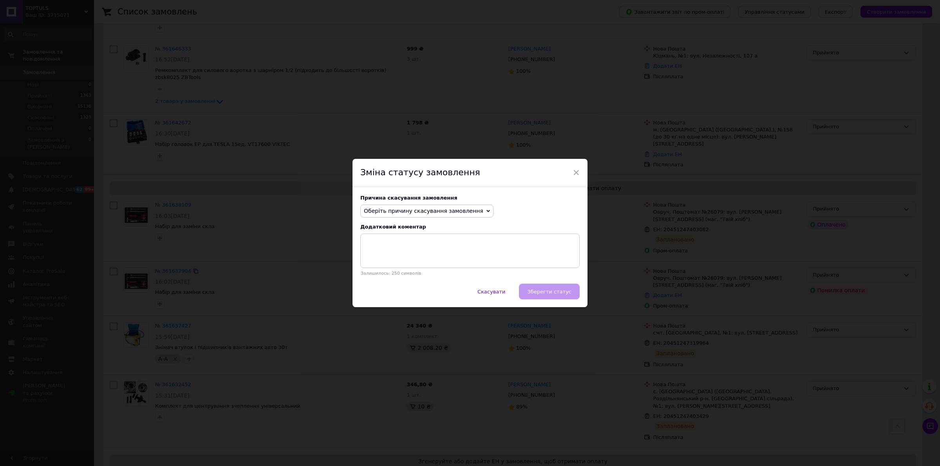
click at [451, 209] on span "Оберіть причину скасування замовлення" at bounding box center [423, 211] width 119 height 6
click at [425, 273] on li "Замовлення-дублікат" at bounding box center [427, 270] width 132 height 11
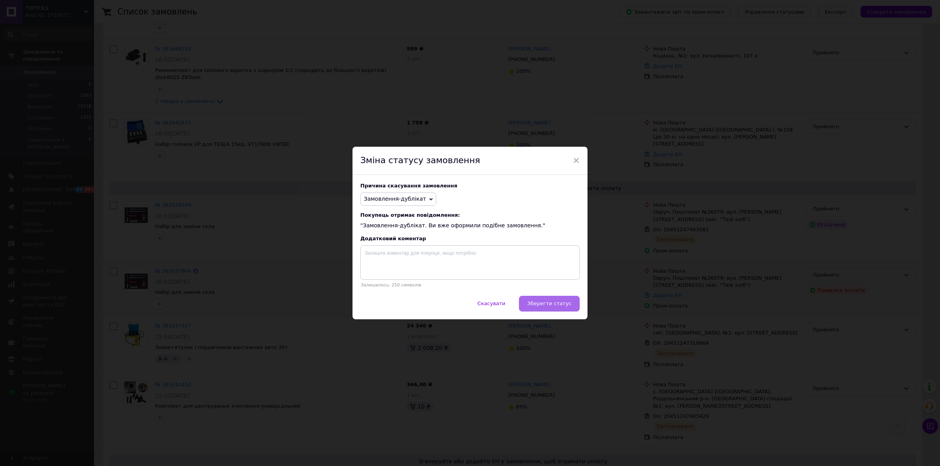
click at [543, 305] on span "Зберегти статус" at bounding box center [549, 304] width 44 height 6
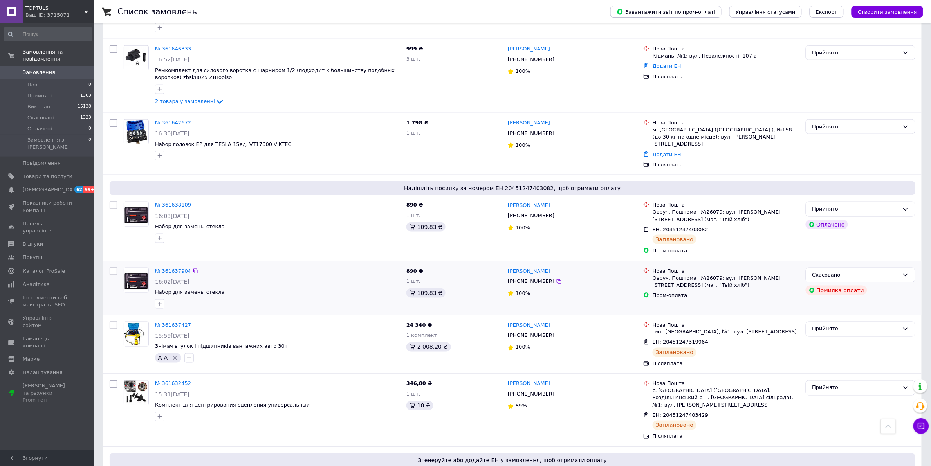
scroll to position [0, 0]
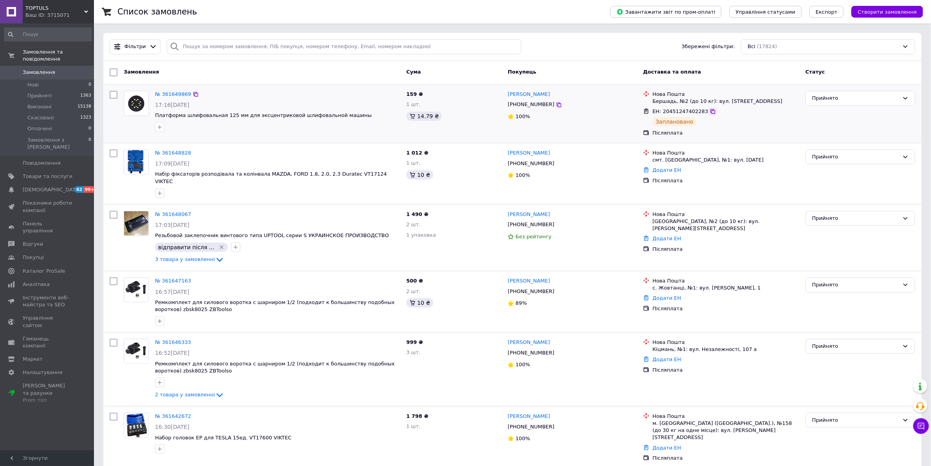
click at [711, 110] on icon at bounding box center [713, 111] width 5 height 5
click at [230, 47] on input "search" at bounding box center [344, 46] width 355 height 15
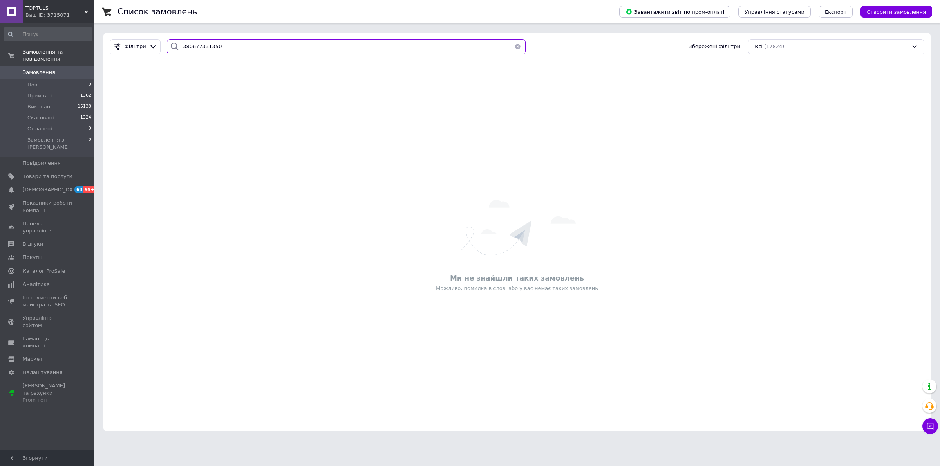
click at [205, 45] on input "380677331350" at bounding box center [346, 46] width 359 height 15
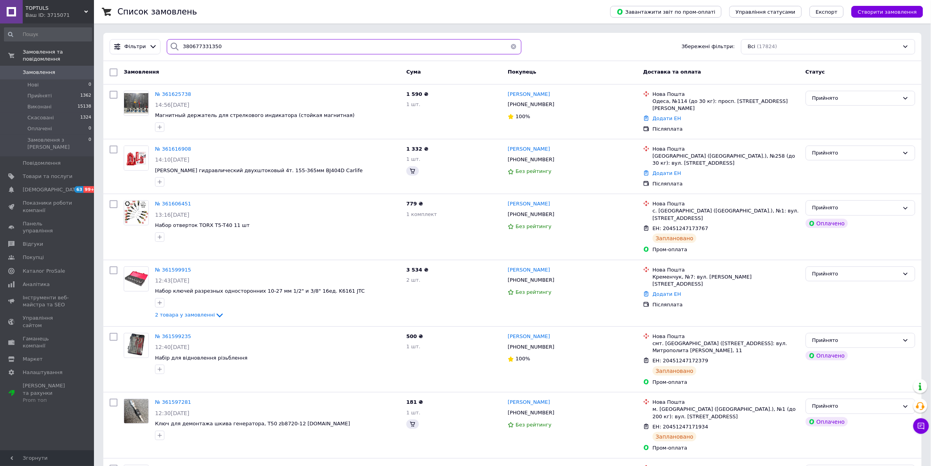
click at [209, 47] on input "380677331350" at bounding box center [344, 46] width 355 height 15
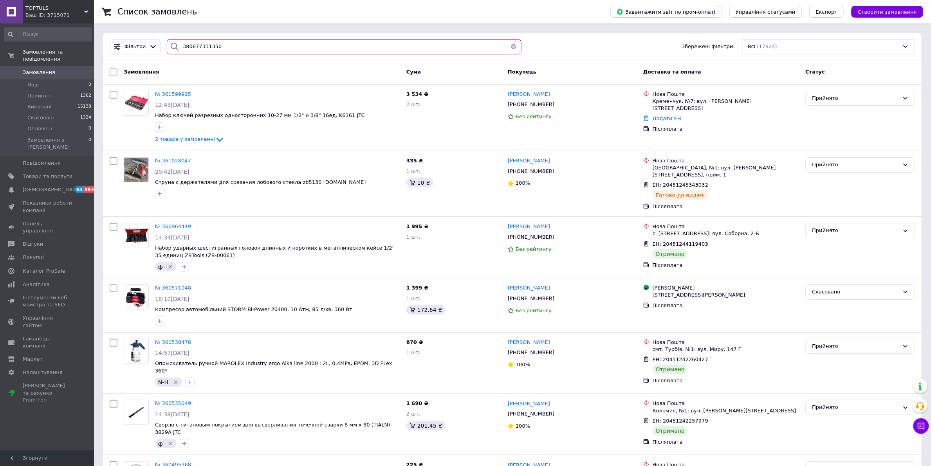
click at [193, 47] on input "380677331350" at bounding box center [344, 46] width 355 height 15
type input "380677331350"
click at [221, 46] on input "380677331350" at bounding box center [344, 46] width 355 height 15
click at [195, 44] on input "380677331350" at bounding box center [344, 46] width 355 height 15
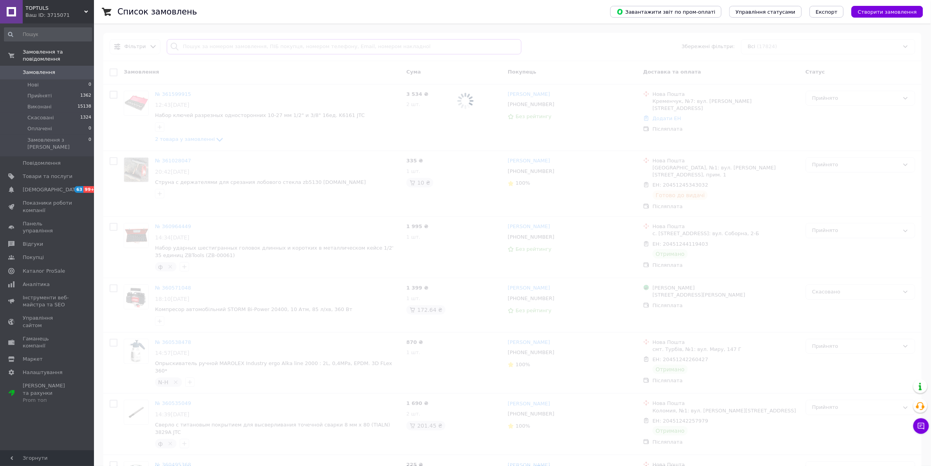
type input "380677331350"
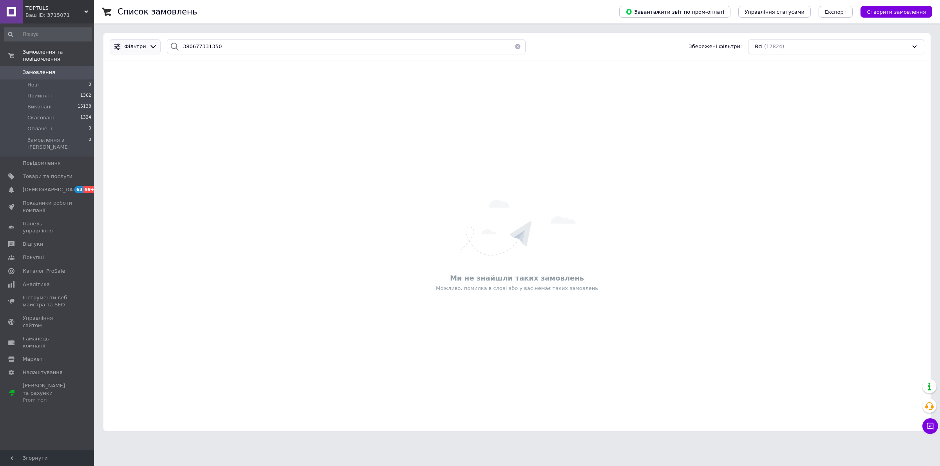
click at [152, 50] on icon at bounding box center [153, 47] width 8 height 8
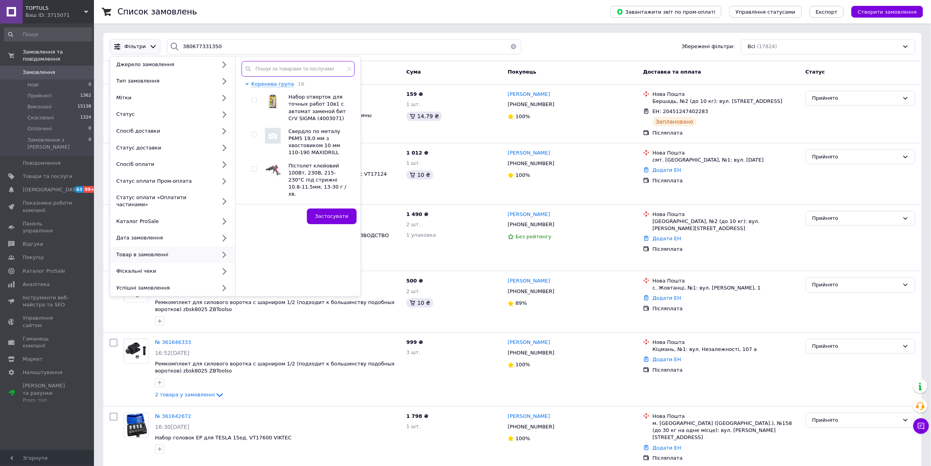
click at [295, 65] on input "text" at bounding box center [298, 69] width 113 height 16
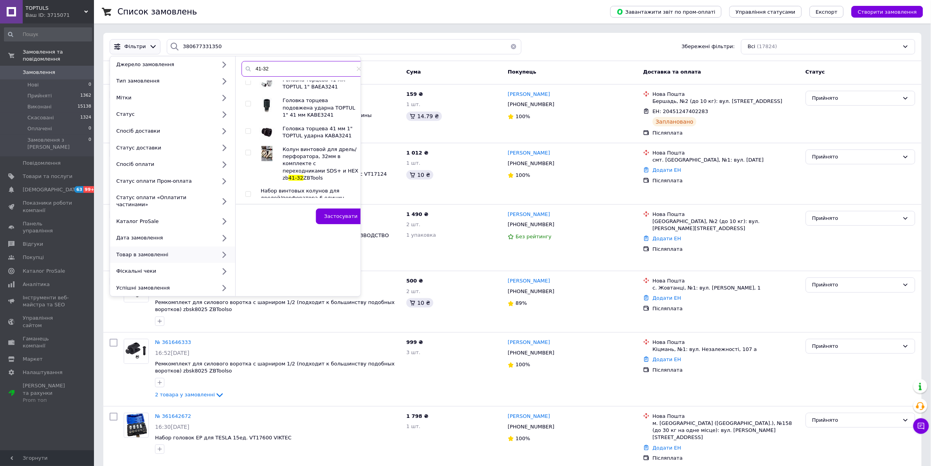
scroll to position [196, 0]
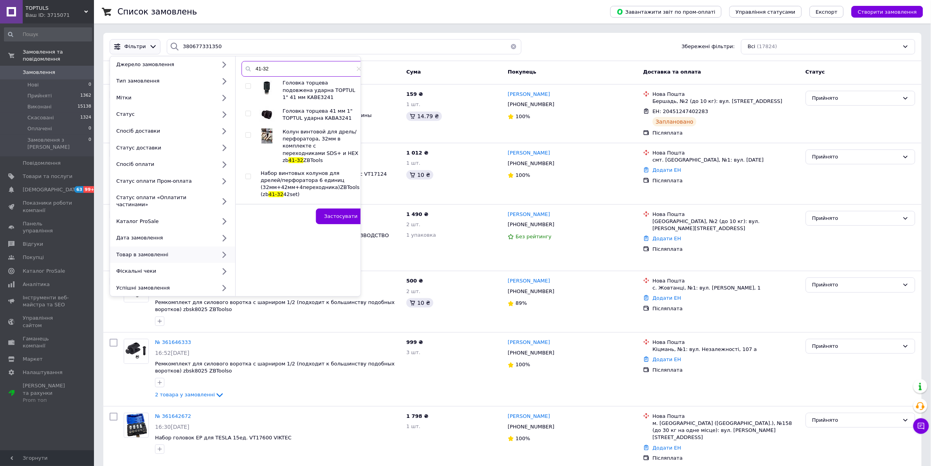
type input "41-32"
click at [246, 140] on div at bounding box center [249, 146] width 8 height 36
click at [249, 132] on div at bounding box center [249, 146] width 8 height 36
drag, startPoint x: 247, startPoint y: 136, endPoint x: 307, endPoint y: 188, distance: 79.3
click at [247, 136] on input "checkbox" at bounding box center [247, 135] width 5 height 5
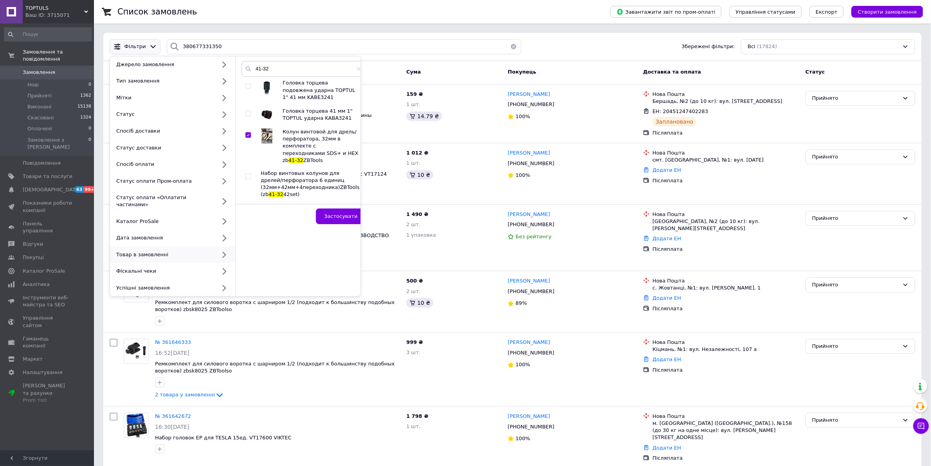
checkbox input "true"
click at [337, 216] on span "Застосувати" at bounding box center [340, 216] width 33 height 6
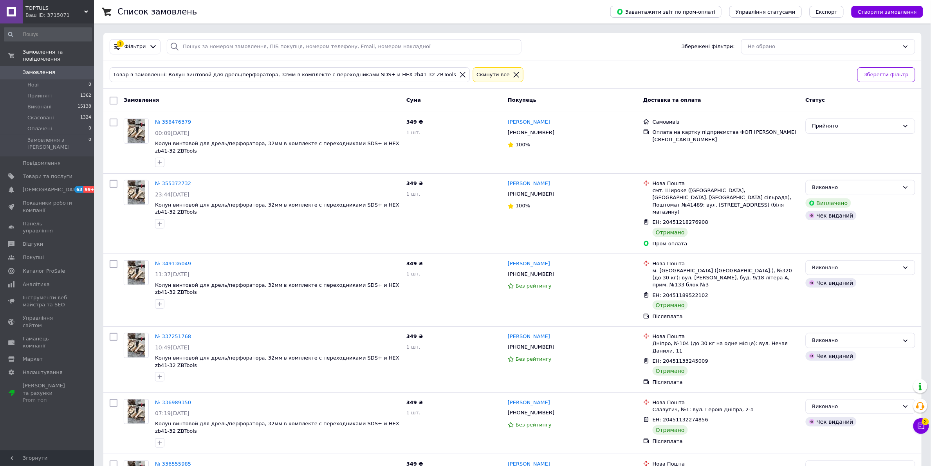
click at [57, 69] on span "Замовлення" at bounding box center [48, 72] width 50 height 7
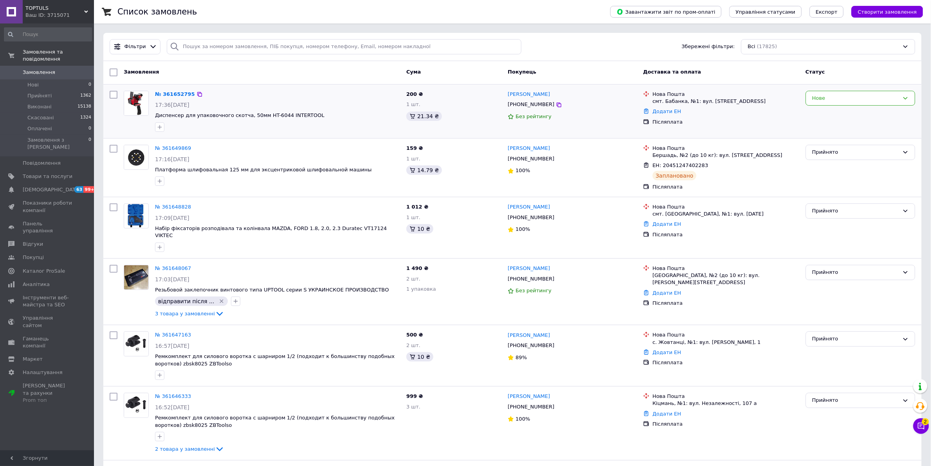
drag, startPoint x: 864, startPoint y: 91, endPoint x: 855, endPoint y: 106, distance: 17.5
click at [863, 92] on div "Нове" at bounding box center [861, 98] width 110 height 15
click at [854, 110] on li "Прийнято" at bounding box center [860, 114] width 109 height 14
click at [175, 96] on link "№ 361652795" at bounding box center [175, 94] width 40 height 6
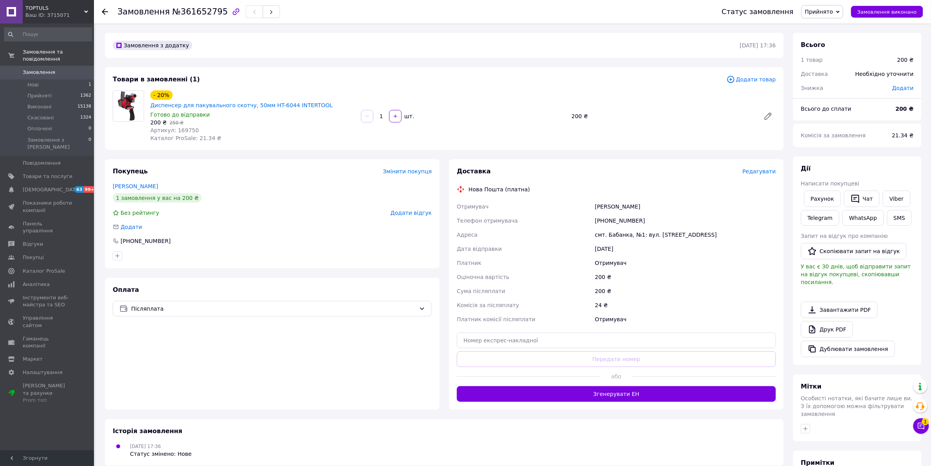
click at [763, 168] on span "Редагувати" at bounding box center [759, 171] width 33 height 6
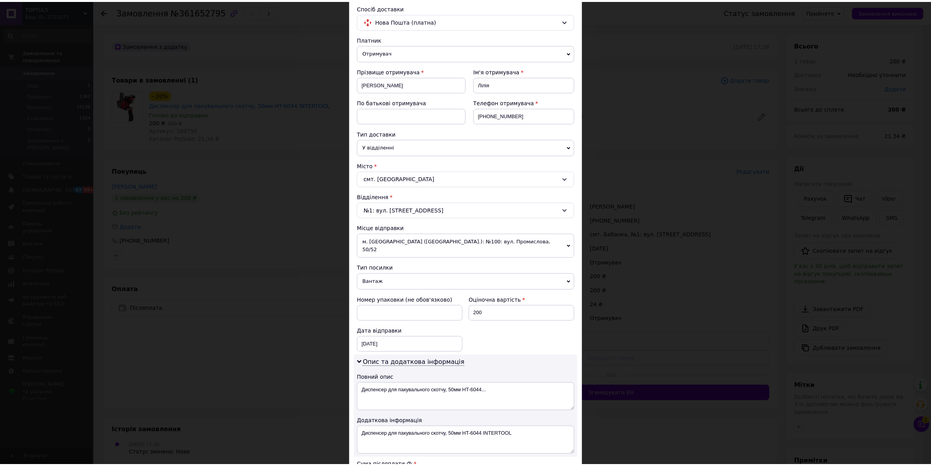
scroll to position [222, 0]
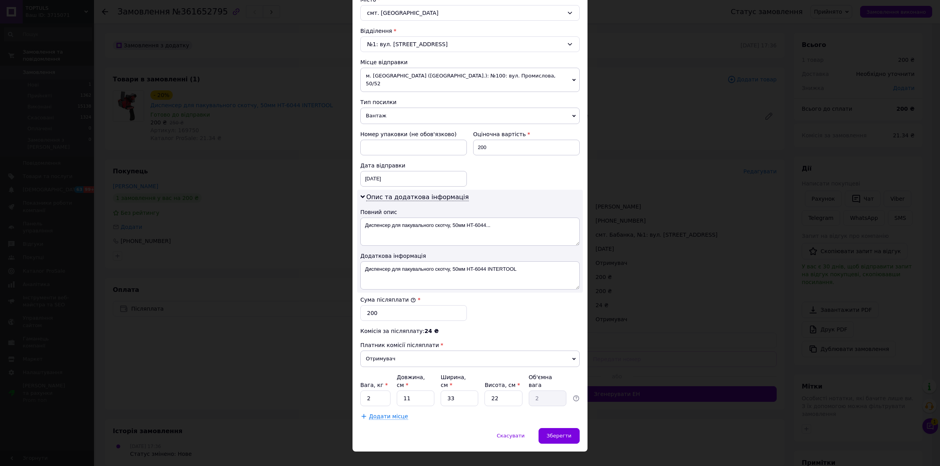
click at [431, 428] on div "Скасувати   Зберегти" at bounding box center [469, 439] width 235 height 23
click at [519, 428] on div "Скасувати" at bounding box center [510, 436] width 44 height 16
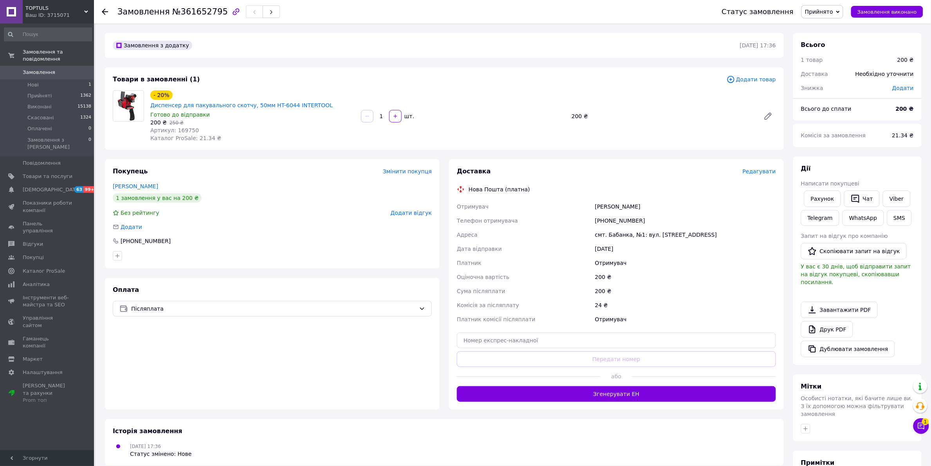
click at [609, 386] on button "Згенерувати ЕН" at bounding box center [616, 394] width 319 height 16
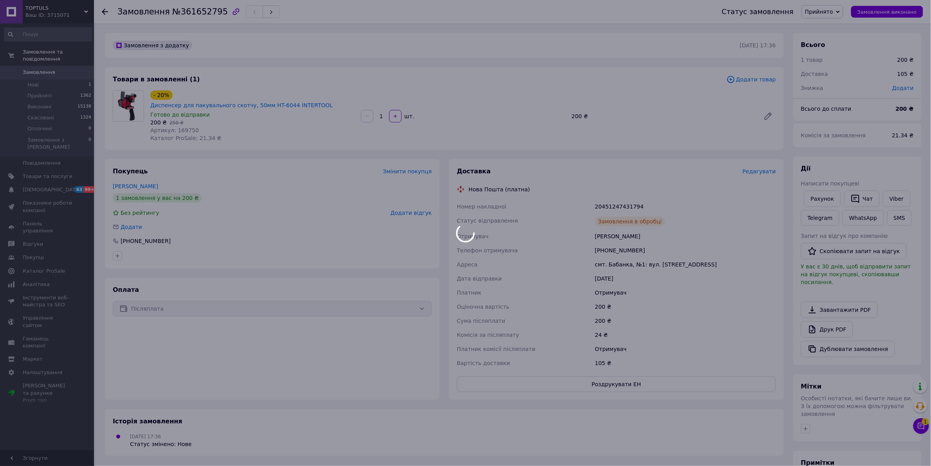
click at [611, 198] on div at bounding box center [465, 233] width 931 height 466
click at [611, 198] on body "TOPTULS Ваш ID: 3715071 Сайт TOPTULS Кабінет покупця Перевірити стан системи Ст…" at bounding box center [465, 282] width 931 height 564
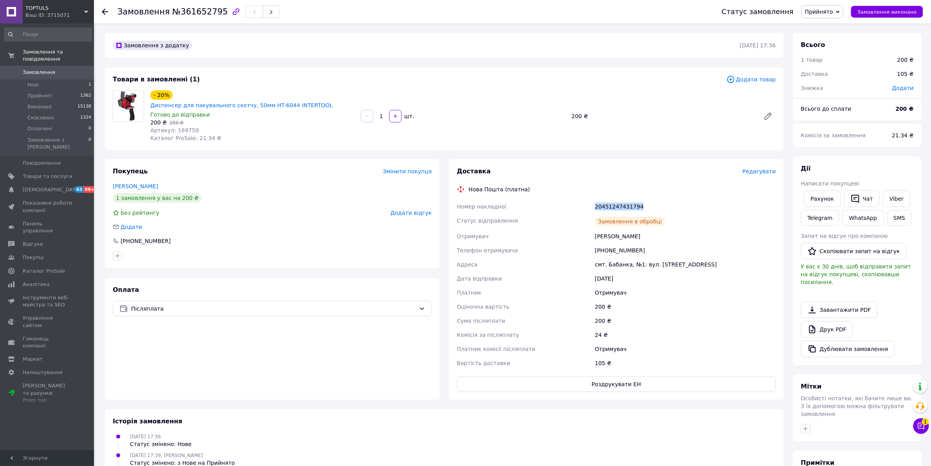
click at [611, 200] on div "20451247431794" at bounding box center [686, 207] width 184 height 14
copy div "20451247431794"
drag, startPoint x: 476, startPoint y: 114, endPoint x: 496, endPoint y: 119, distance: 21.0
click at [476, 114] on div "1   шт." at bounding box center [463, 116] width 206 height 13
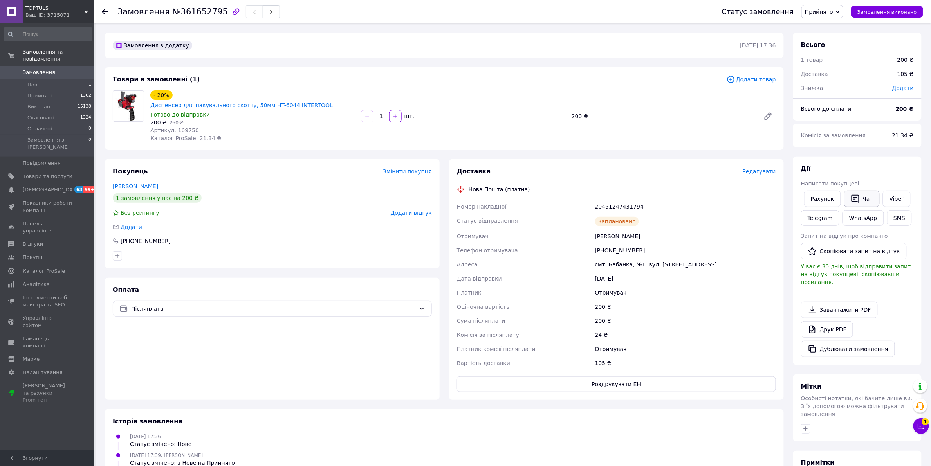
click at [870, 198] on button "Чат" at bounding box center [862, 199] width 36 height 16
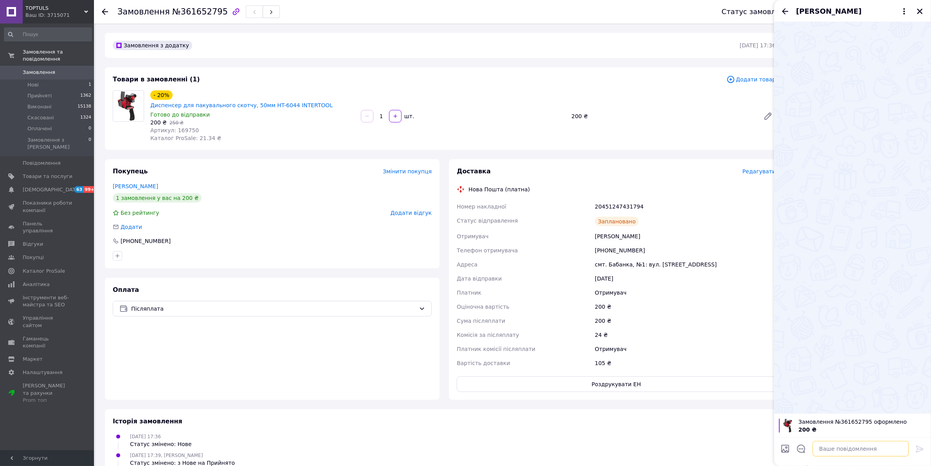
drag, startPoint x: 879, startPoint y: 444, endPoint x: 895, endPoint y: 445, distance: 16.1
click at [879, 444] on textarea at bounding box center [861, 449] width 96 height 16
paste textarea "Добрий день! ТТН 20451247431794. Сьогодні поїде до Вас! Дякуємо за замовлення і…"
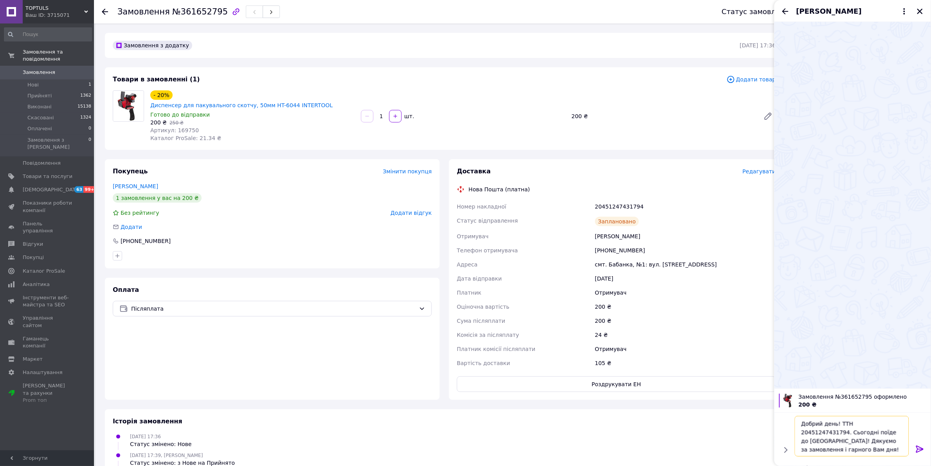
scroll to position [1, 0]
type textarea "Добрий день! ТТН 20451247431794. Сьогодні поїде до Вас! Дякуємо за замовлення і…"
click at [923, 451] on icon at bounding box center [919, 449] width 9 height 9
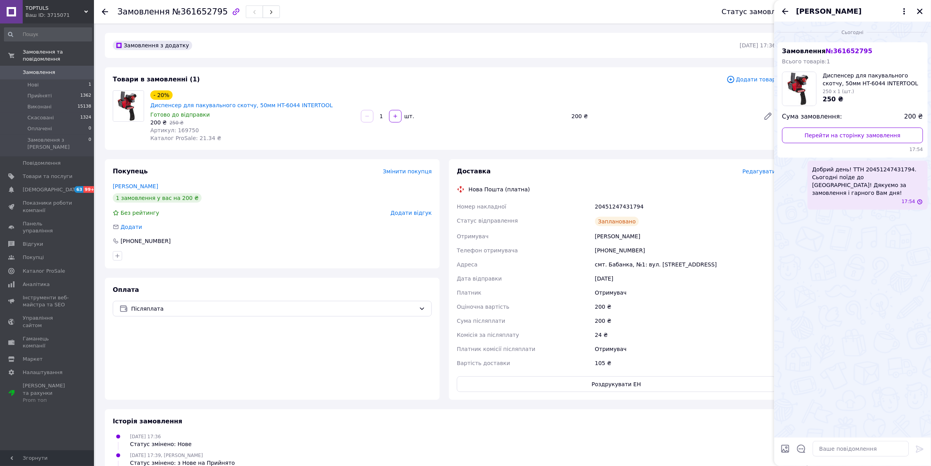
scroll to position [0, 0]
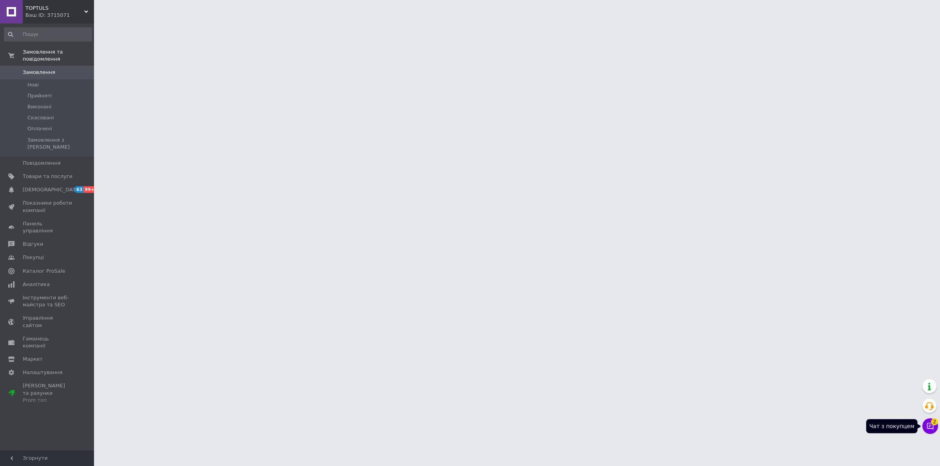
click at [928, 429] on icon at bounding box center [930, 426] width 7 height 7
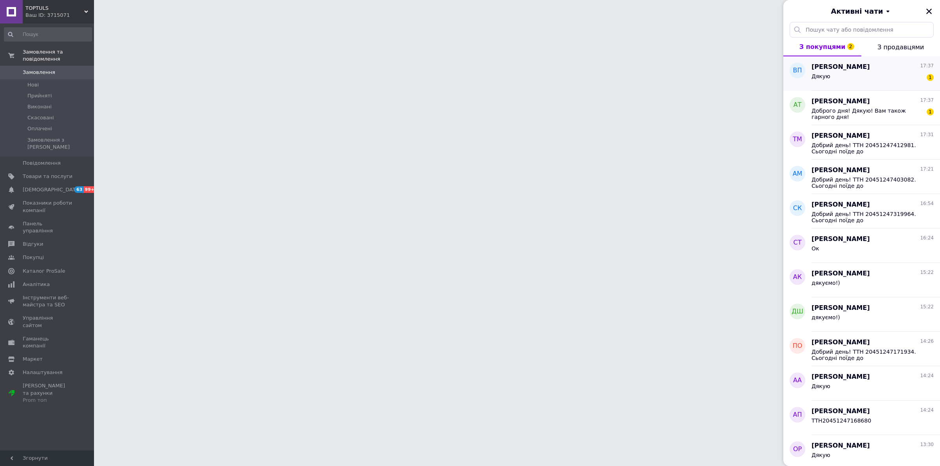
click at [899, 83] on div "Дякую 1" at bounding box center [872, 78] width 122 height 13
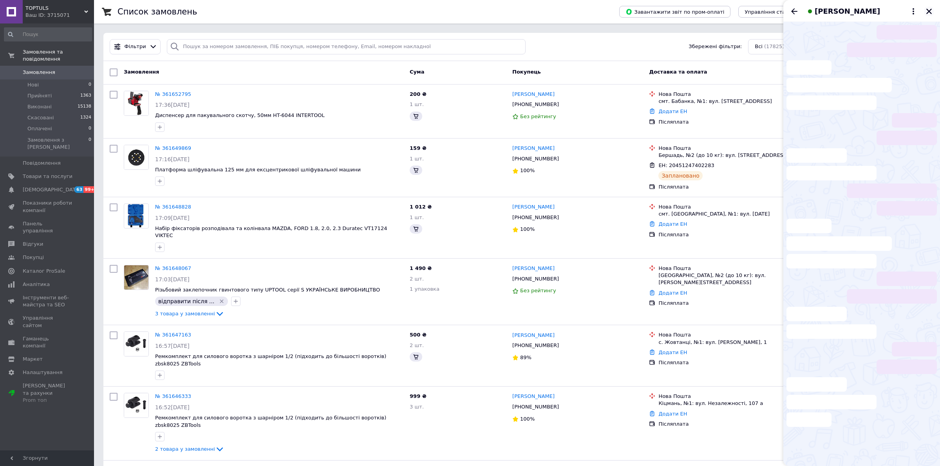
click at [925, 12] on icon "Закрити" at bounding box center [928, 11] width 7 height 7
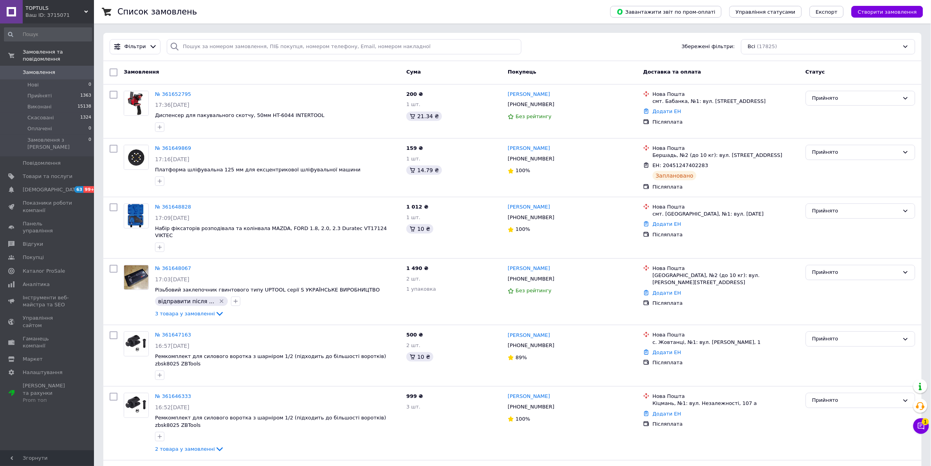
click at [53, 69] on span "Замовлення" at bounding box center [48, 72] width 50 height 7
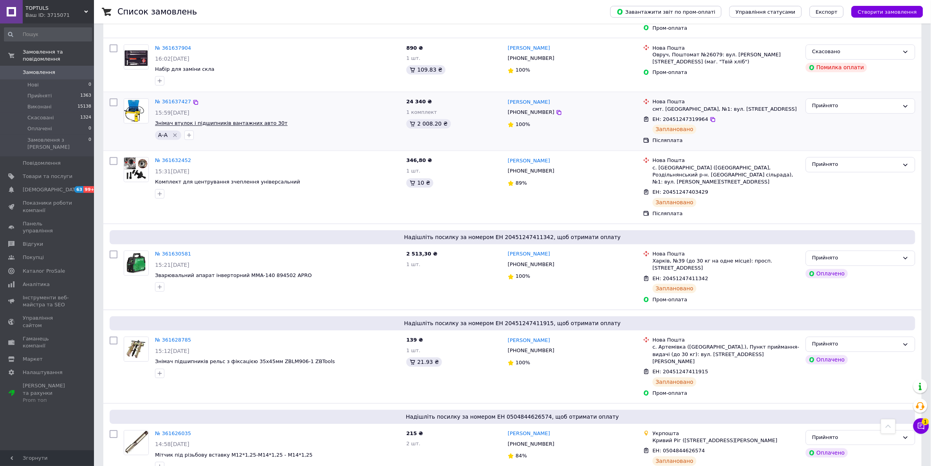
scroll to position [538, 0]
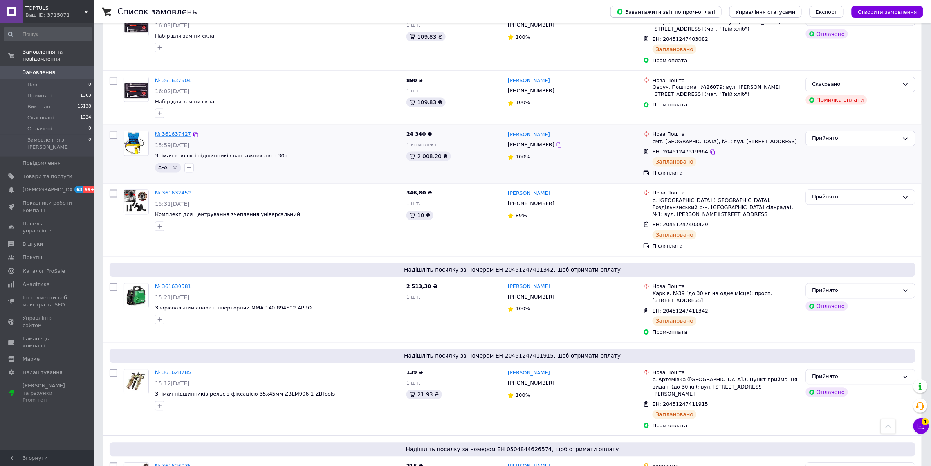
click at [179, 132] on link "№ 361637427" at bounding box center [173, 135] width 36 height 6
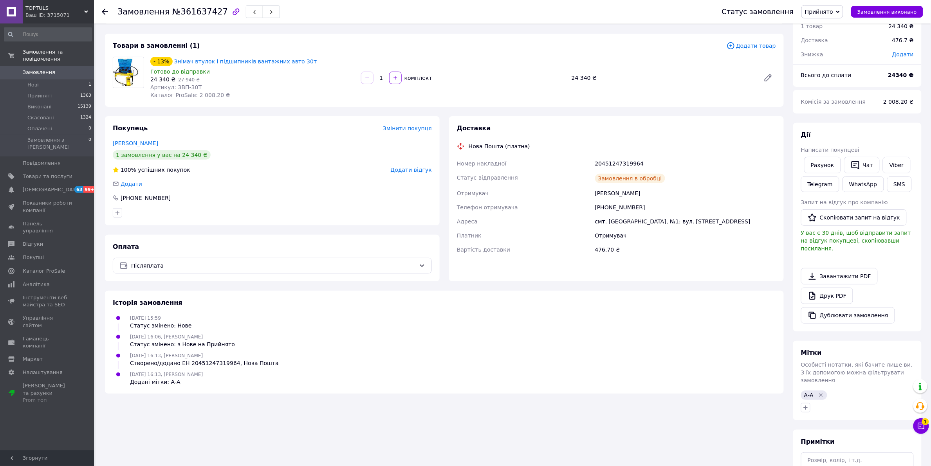
scroll to position [95, 0]
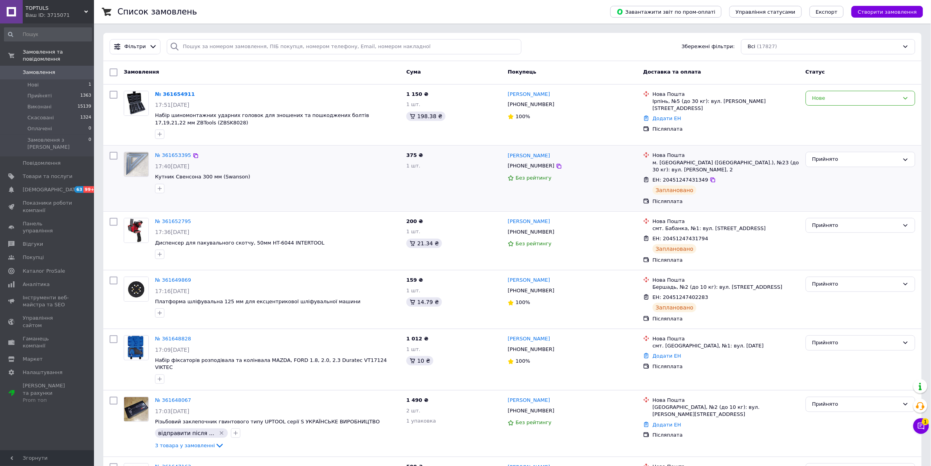
drag, startPoint x: 380, startPoint y: 309, endPoint x: 337, endPoint y: 204, distance: 113.5
click at [337, 204] on div "№ 361653395 17:40[DATE] Кутник Свенсона 300 мм (Swanson)" at bounding box center [262, 178] width 283 height 59
click at [848, 96] on div "Нове" at bounding box center [855, 98] width 87 height 8
click at [847, 112] on li "Прийнято" at bounding box center [860, 114] width 109 height 14
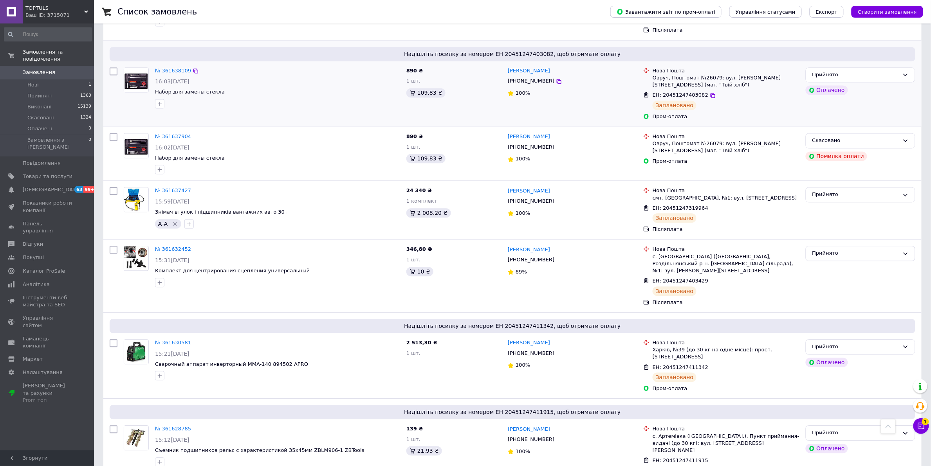
scroll to position [636, 0]
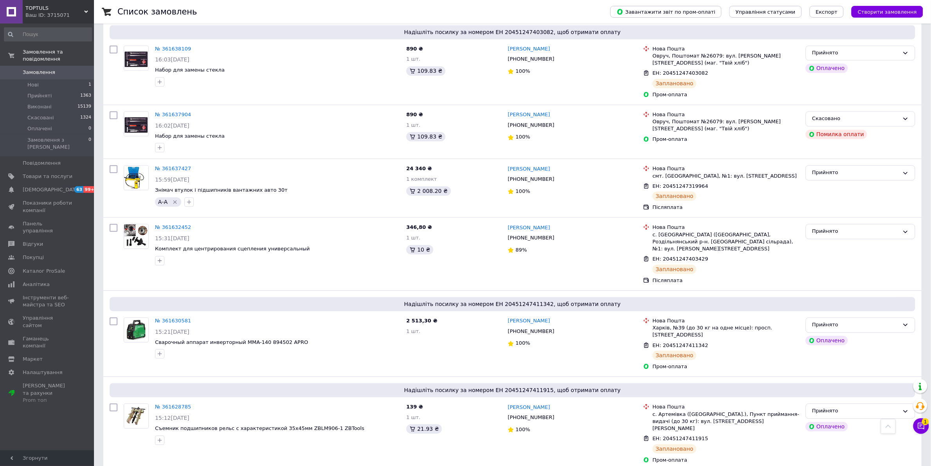
drag, startPoint x: 52, startPoint y: 11, endPoint x: 57, endPoint y: 14, distance: 6.5
drag, startPoint x: 57, startPoint y: 14, endPoint x: 321, endPoint y: 71, distance: 269.9
click at [321, 76] on div at bounding box center [277, 82] width 248 height 13
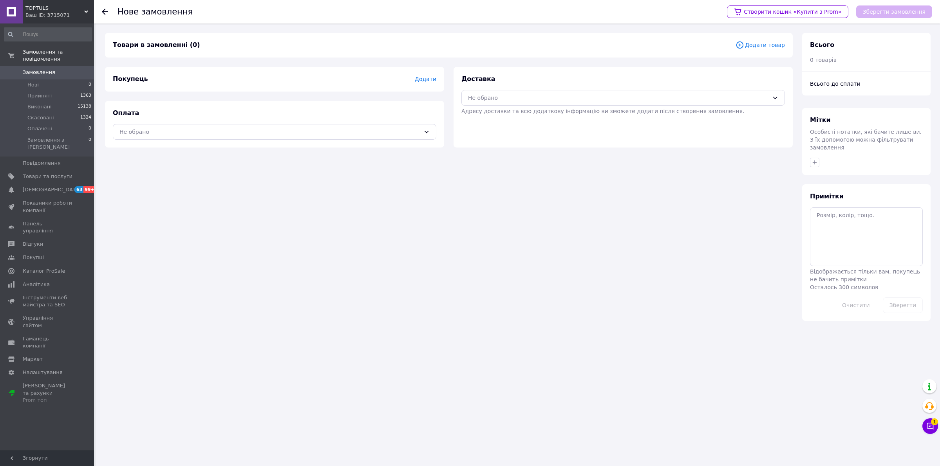
click at [429, 79] on span "Додати" at bounding box center [426, 79] width 22 height 6
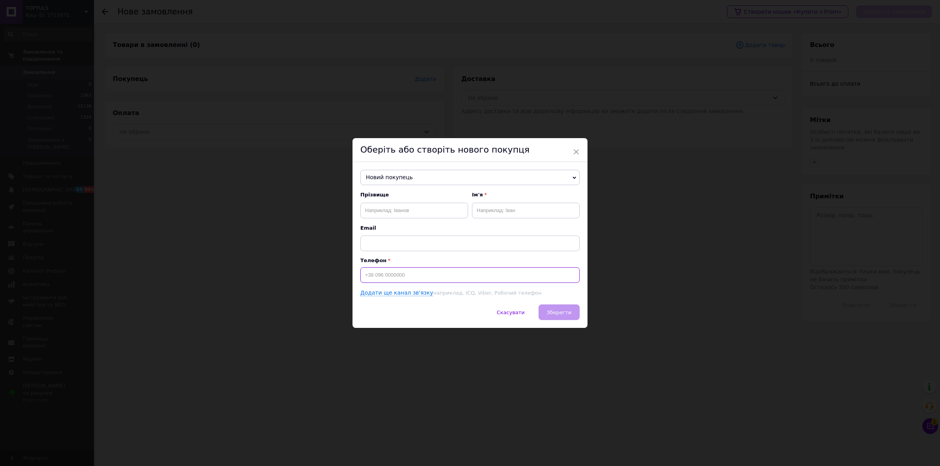
click at [400, 277] on input at bounding box center [469, 275] width 219 height 16
type input "[PHONE_NUMBER]"
click at [400, 211] on input "text" at bounding box center [414, 211] width 108 height 16
type input "Брик"
type input "Марія"
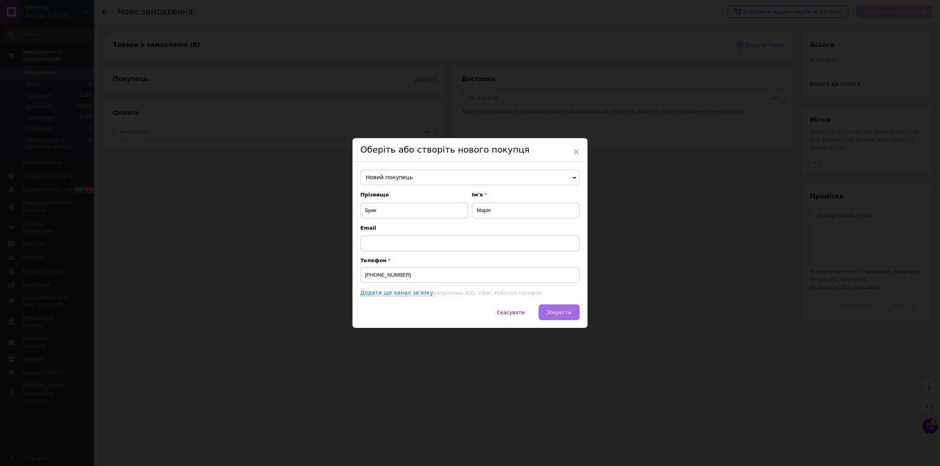
click at [566, 312] on span "Зберегти" at bounding box center [559, 313] width 25 height 6
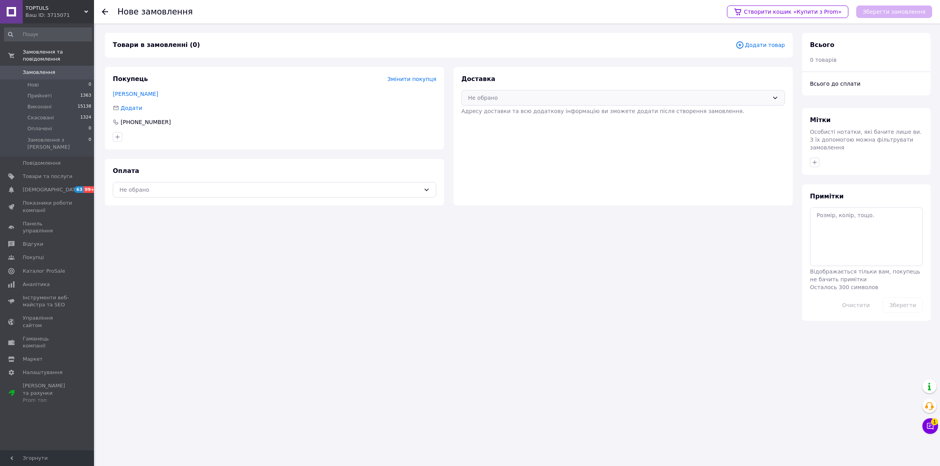
click at [487, 102] on div "Не обрано" at bounding box center [618, 98] width 301 height 9
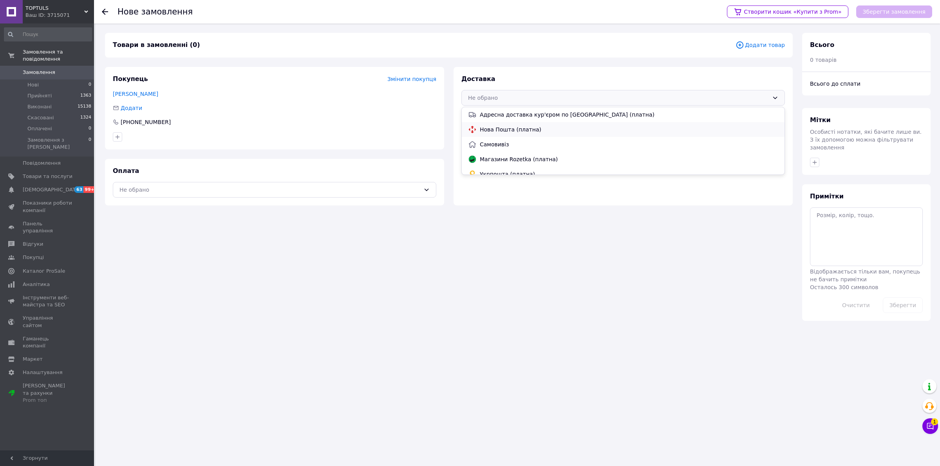
click at [492, 126] on span "Нова Пошта (платна)" at bounding box center [629, 130] width 298 height 8
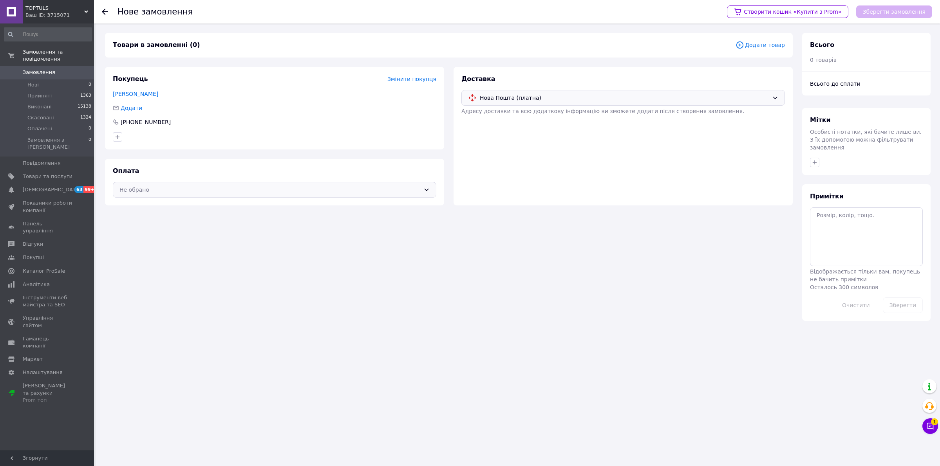
drag, startPoint x: 359, startPoint y: 186, endPoint x: 359, endPoint y: 191, distance: 5.1
click at [359, 191] on div "Не обрано" at bounding box center [269, 190] width 301 height 9
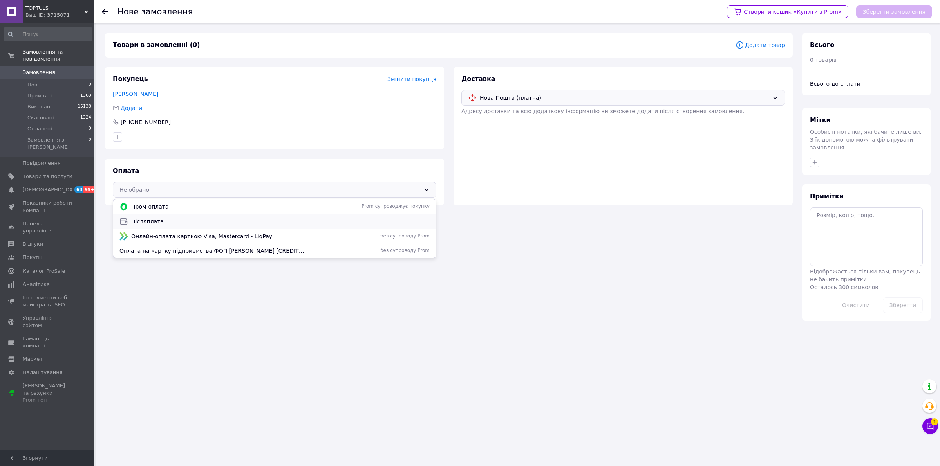
click at [345, 224] on span "Післяплата" at bounding box center [280, 222] width 298 height 8
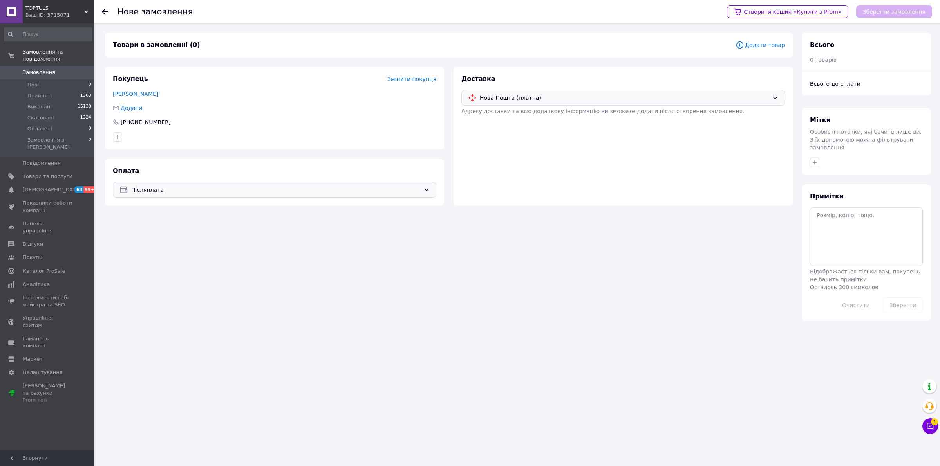
click at [760, 46] on span "Додати товар" at bounding box center [759, 45] width 49 height 9
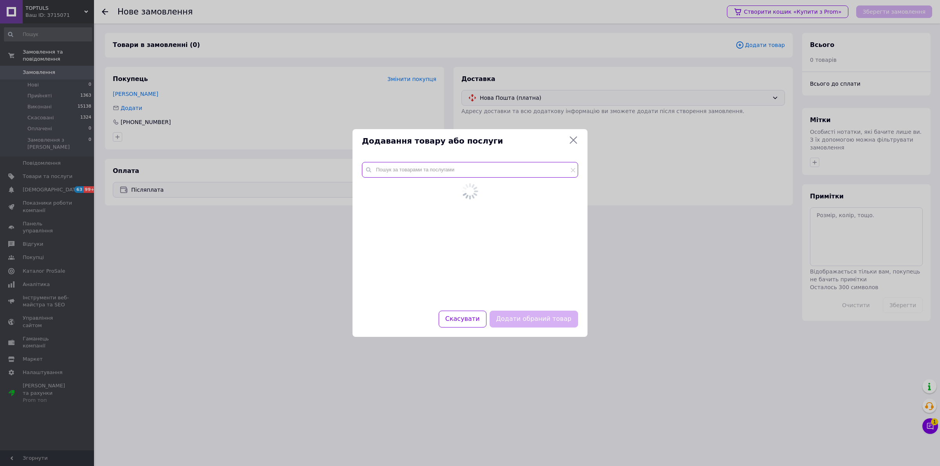
click at [498, 173] on input "text" at bounding box center [470, 170] width 216 height 16
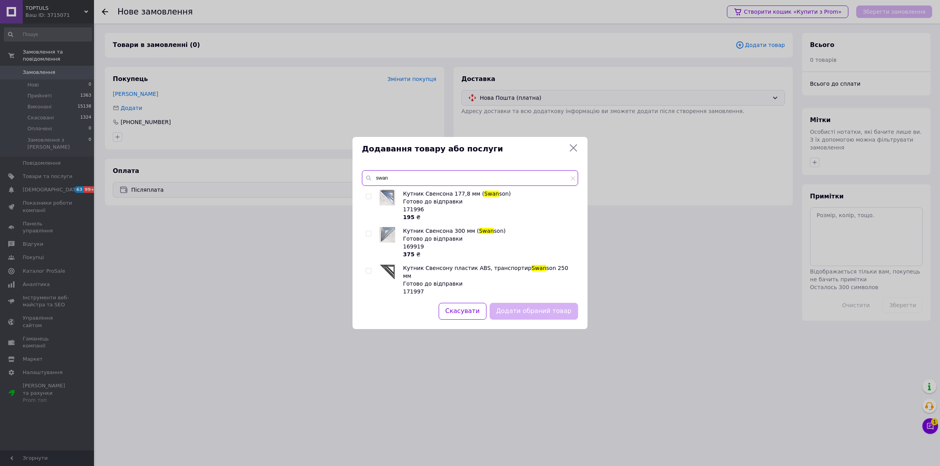
type input "swan"
click at [370, 230] on div at bounding box center [370, 242] width 8 height 31
click at [370, 231] on input "checkbox" at bounding box center [368, 233] width 5 height 5
checkbox input "true"
click at [561, 313] on button "Додати обраний товар" at bounding box center [533, 311] width 88 height 17
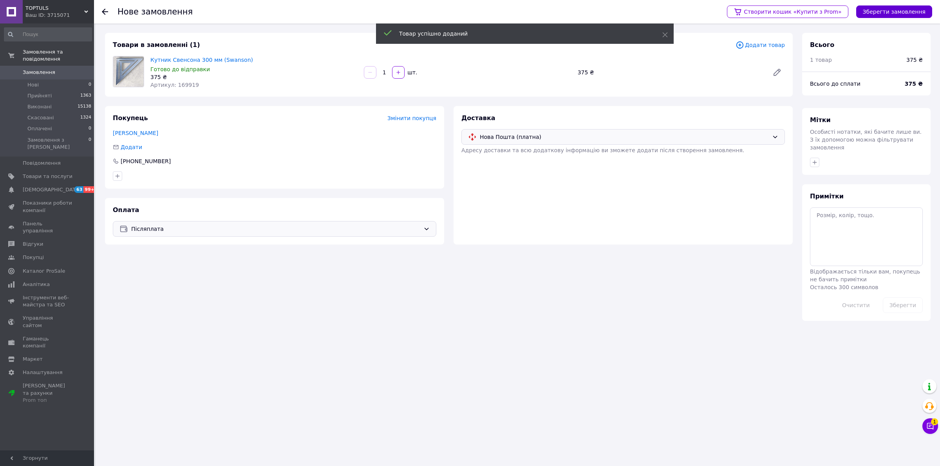
drag, startPoint x: 905, startPoint y: 17, endPoint x: 893, endPoint y: 23, distance: 13.1
click at [904, 18] on button "Зберегти замовлення" at bounding box center [894, 11] width 76 height 13
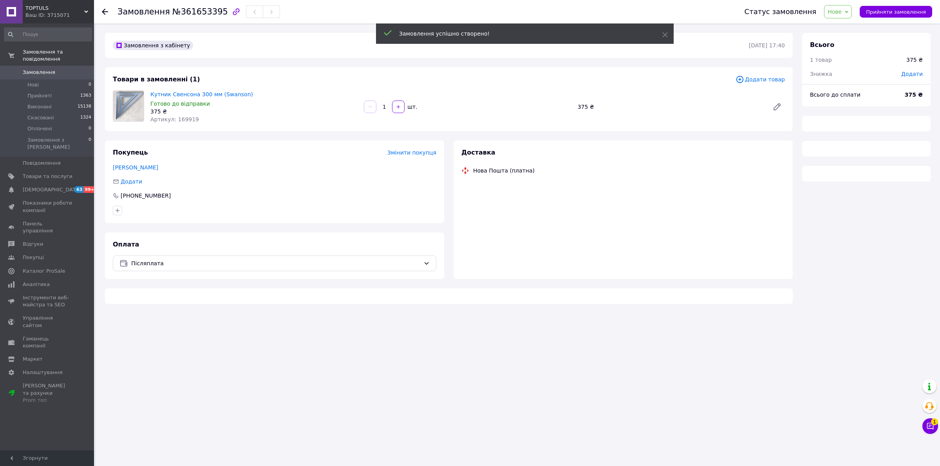
click at [902, 14] on span "Прийняти замовлення" at bounding box center [896, 12] width 60 height 6
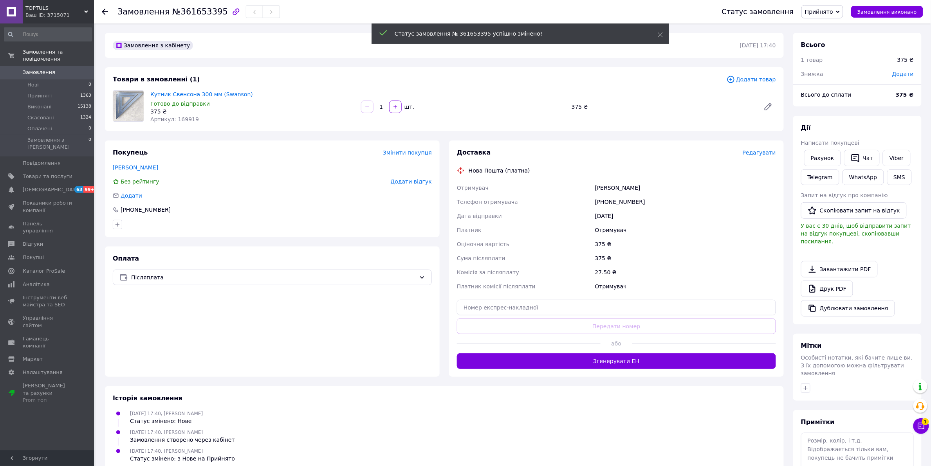
click at [769, 153] on span "Редагувати" at bounding box center [759, 153] width 33 height 6
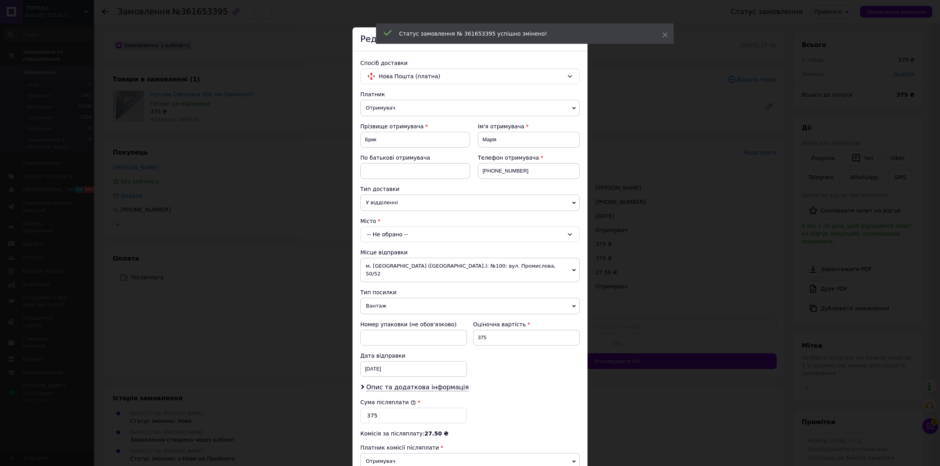
click at [491, 237] on div "-- Не обрано --" at bounding box center [469, 235] width 219 height 16
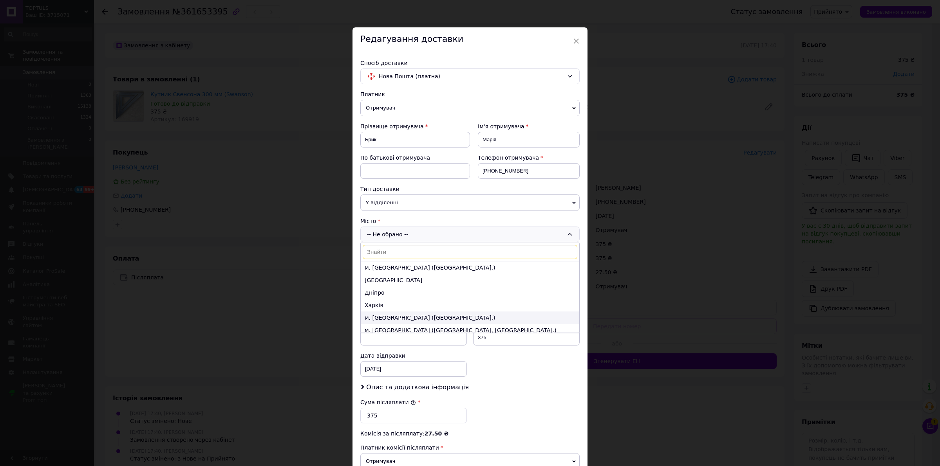
click at [432, 321] on li "м. [GEOGRAPHIC_DATA] ([GEOGRAPHIC_DATA].)" at bounding box center [470, 318] width 218 height 13
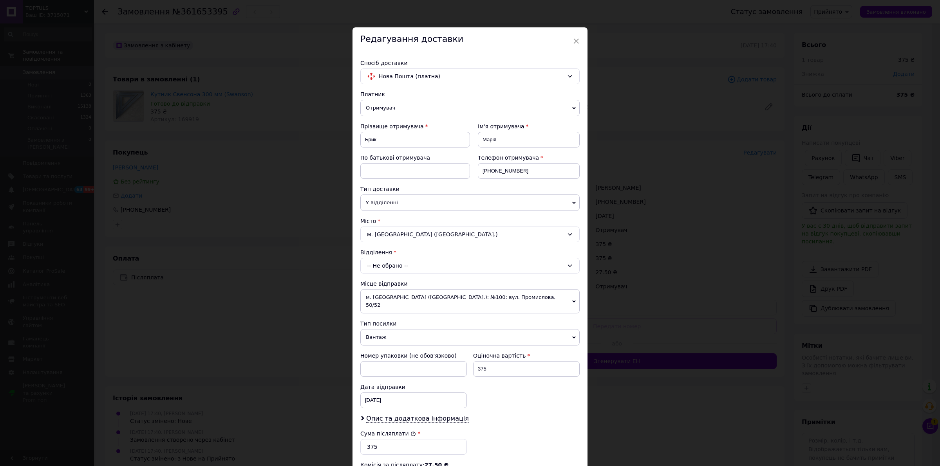
click at [431, 269] on div "-- Не обрано --" at bounding box center [469, 266] width 219 height 16
type input "петл"
click at [469, 298] on span "Петл" at bounding box center [476, 299] width 14 height 6
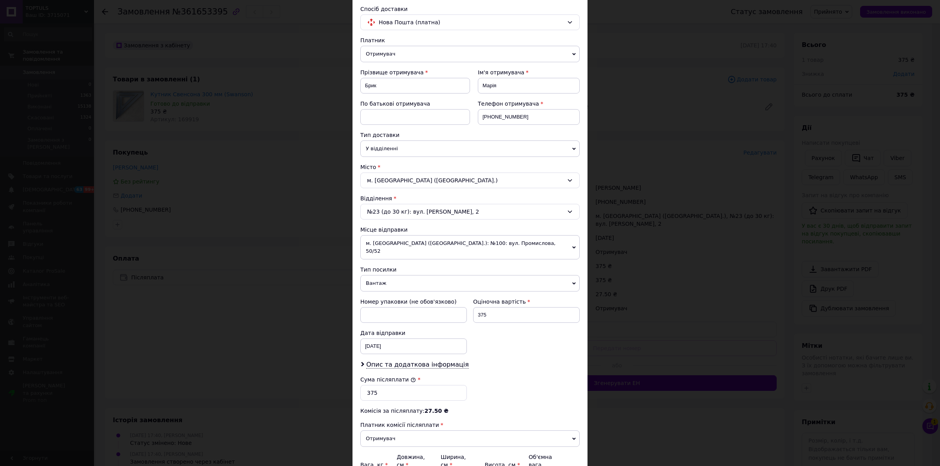
scroll to position [134, 0]
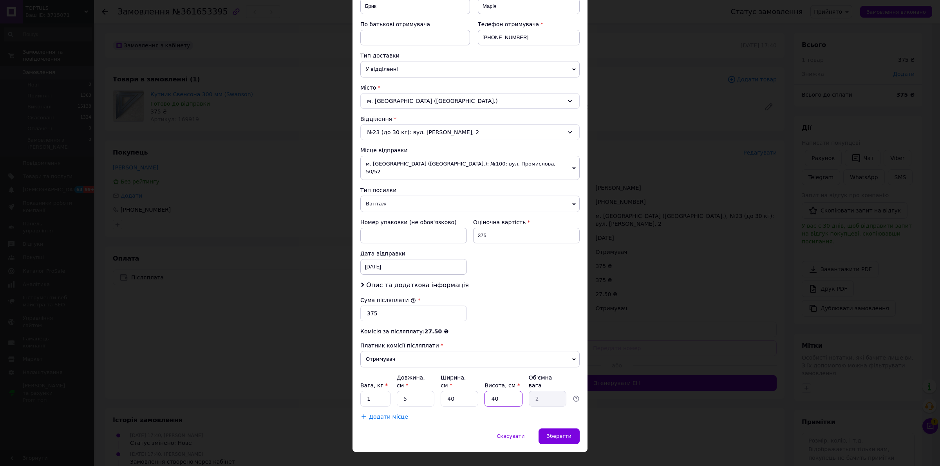
click at [504, 392] on input "40" at bounding box center [503, 399] width 38 height 16
type input "4"
type input "0.2"
type input "41"
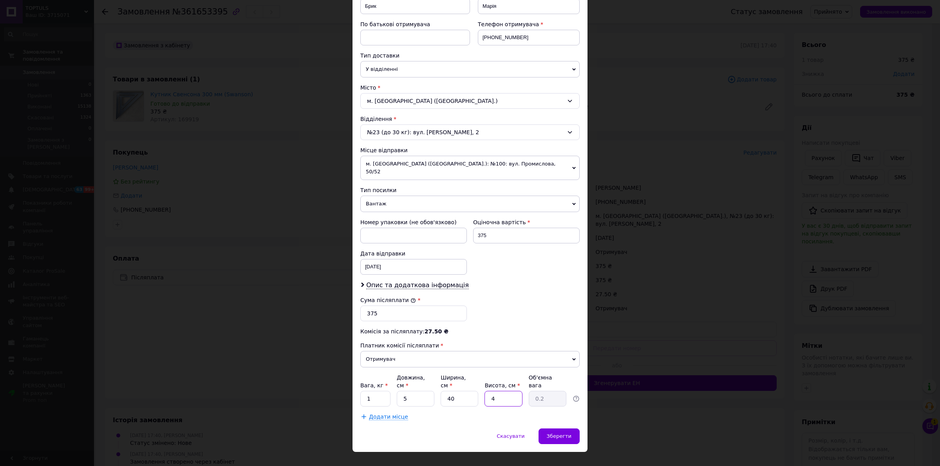
type input "2.05"
type input "41"
click at [424, 391] on input "5" at bounding box center [416, 399] width 38 height 16
type input "4"
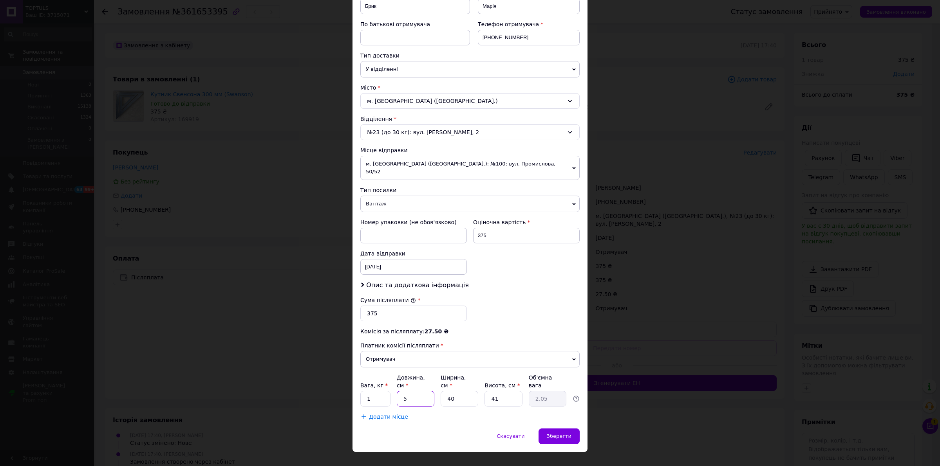
type input "1.64"
type input "4"
click at [574, 429] on div "Зберегти" at bounding box center [558, 437] width 41 height 16
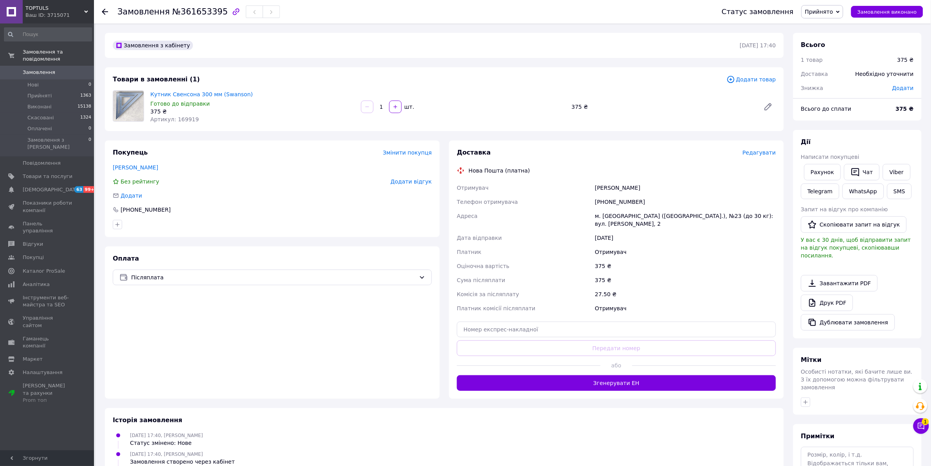
click at [770, 153] on span "Редагувати" at bounding box center [759, 153] width 33 height 6
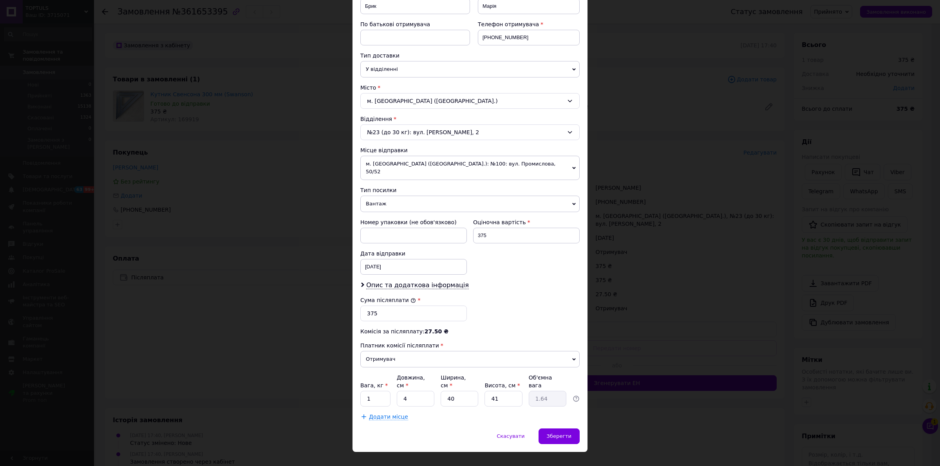
click at [507, 433] on span "Скасувати" at bounding box center [510, 436] width 28 height 6
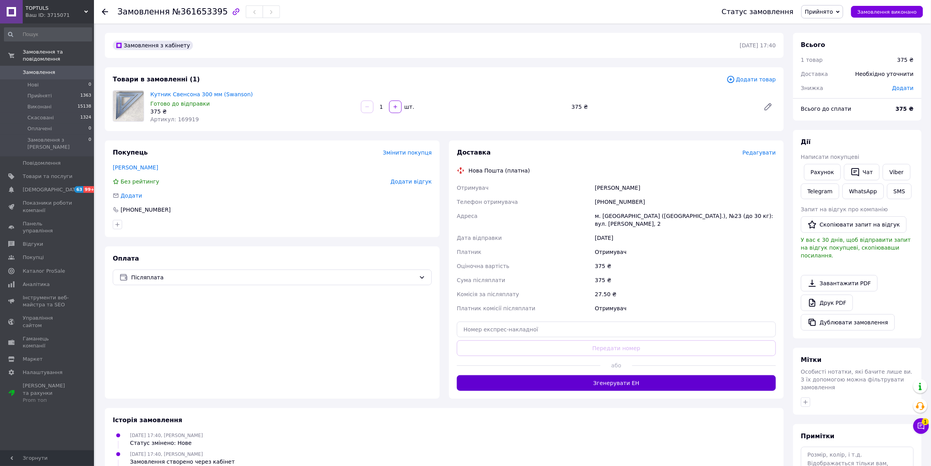
click at [629, 377] on button "Згенерувати ЕН" at bounding box center [616, 383] width 319 height 16
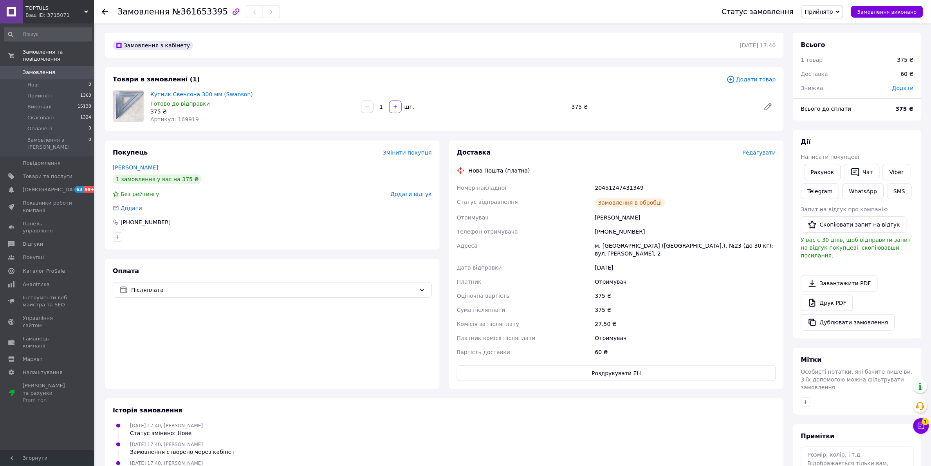
click at [611, 184] on div "20451247431349" at bounding box center [686, 188] width 184 height 14
copy div "20451247431349"
click at [897, 175] on link "Viber" at bounding box center [896, 172] width 27 height 16
click at [846, 296] on link "Друк PDF" at bounding box center [827, 303] width 52 height 16
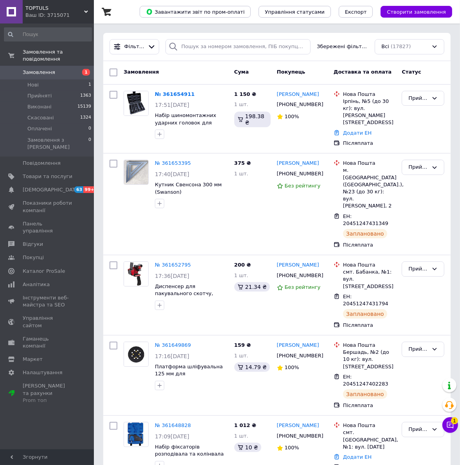
click span "Замовлення"
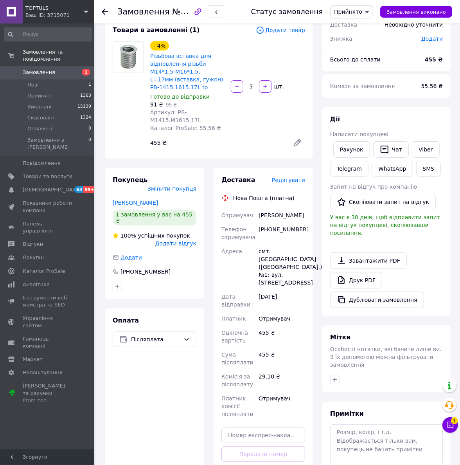
scroll to position [147, 0]
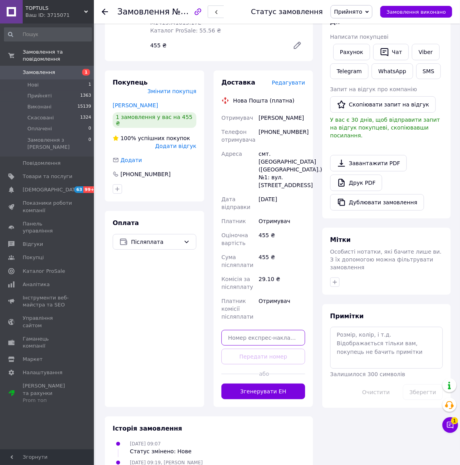
click at [265, 330] on input "text" at bounding box center [264, 338] width 84 height 16
paste input "20451247437119"
type input "20451247437119"
click at [262, 349] on button "Передати номер" at bounding box center [264, 357] width 84 height 16
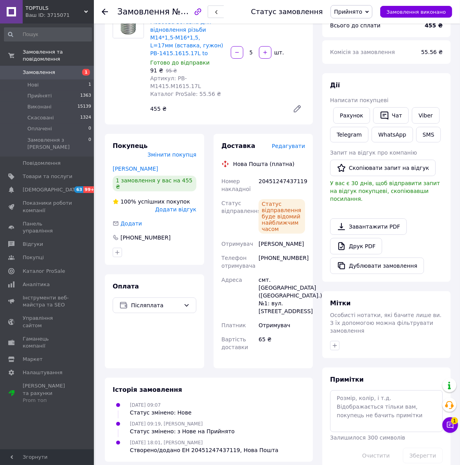
scroll to position [84, 0]
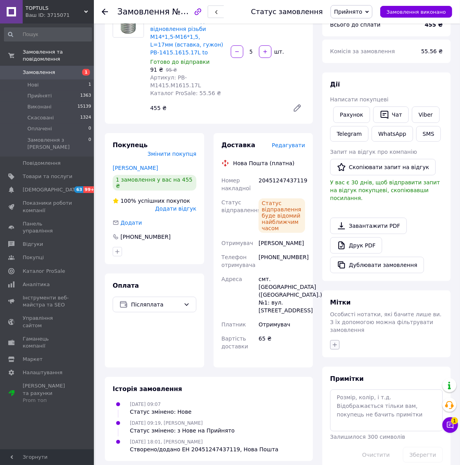
click at [334, 342] on icon "button" at bounding box center [335, 345] width 6 height 6
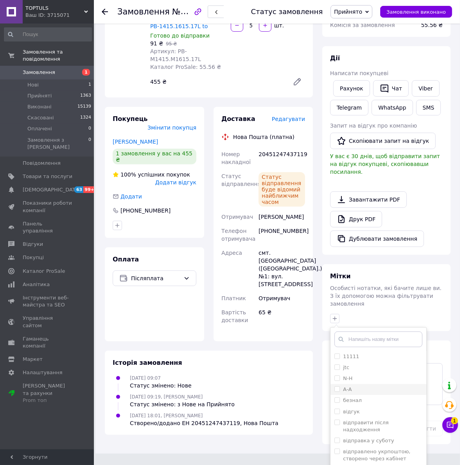
scroll to position [125, 0]
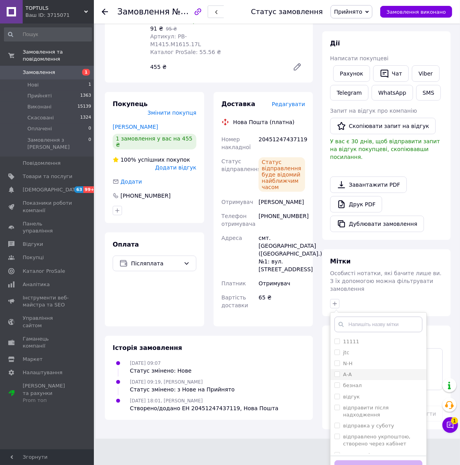
click at [337, 371] on label "А-A" at bounding box center [343, 374] width 17 height 7
click at [337, 372] on input "А-A" at bounding box center [337, 374] width 5 height 5
checkbox input "false"
click at [337, 361] on input "N-Н" at bounding box center [337, 363] width 5 height 5
checkbox input "true"
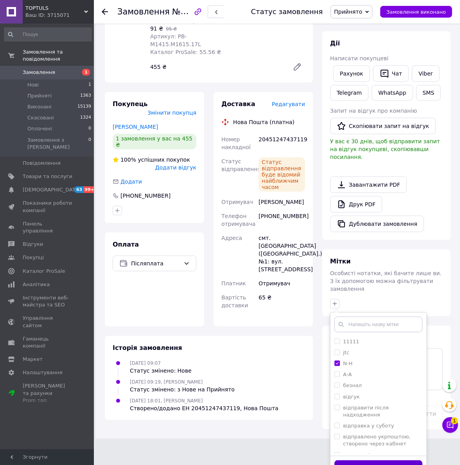
click at [384, 460] on button "Додати мітку" at bounding box center [379, 467] width 88 height 15
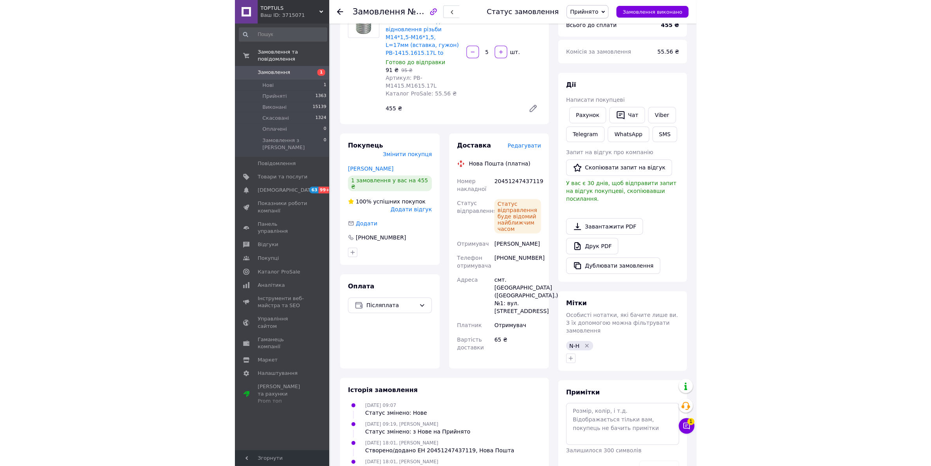
scroll to position [95, 0]
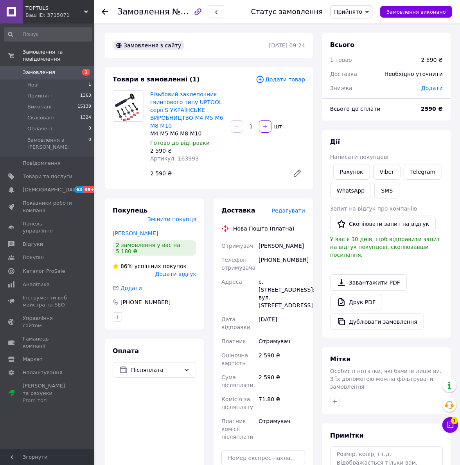
click at [250, 173] on div "2 590 ₴" at bounding box center [216, 173] width 139 height 11
click at [331, 397] on button "button" at bounding box center [334, 401] width 9 height 9
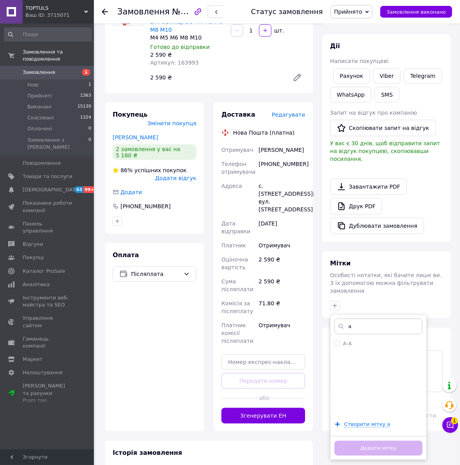
scroll to position [98, 0]
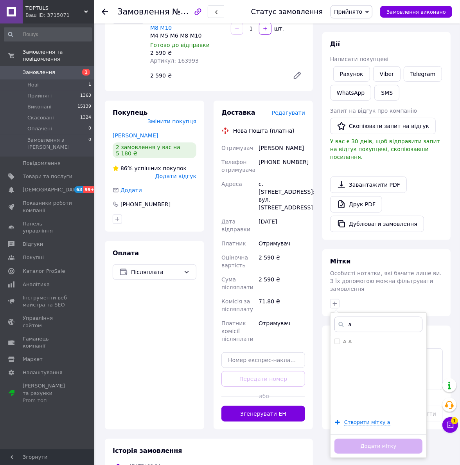
click at [352, 317] on input "a" at bounding box center [379, 325] width 88 height 16
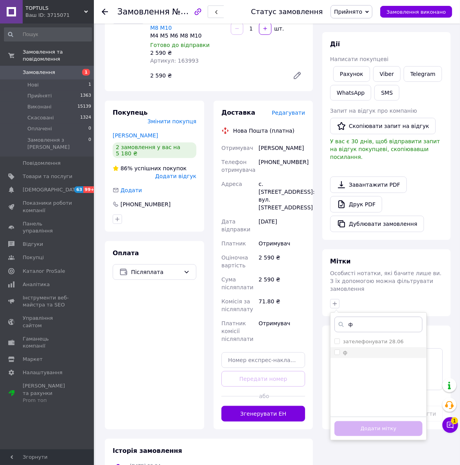
type input "ф"
click at [337, 350] on input "ф" at bounding box center [337, 352] width 5 height 5
checkbox input "true"
click at [371, 421] on button "Додати мітку" at bounding box center [379, 428] width 88 height 15
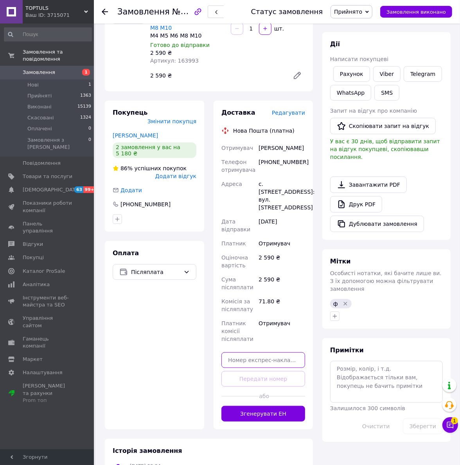
click at [269, 362] on input "text" at bounding box center [264, 360] width 84 height 16
paste input "20451247439602"
type input "20451247439602"
click at [264, 375] on button "Передати номер" at bounding box center [264, 379] width 84 height 16
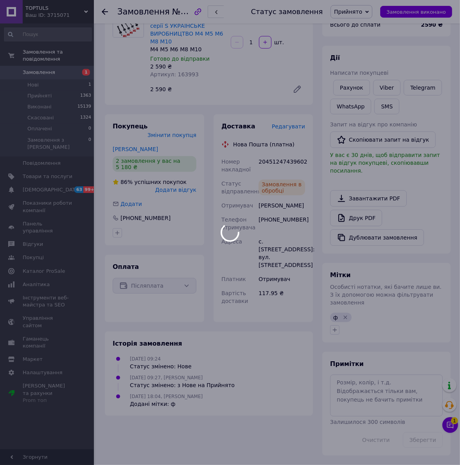
scroll to position [69, 0]
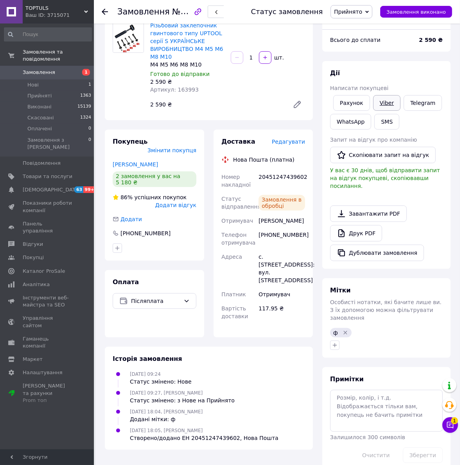
click at [384, 101] on link "Viber" at bounding box center [387, 103] width 27 height 16
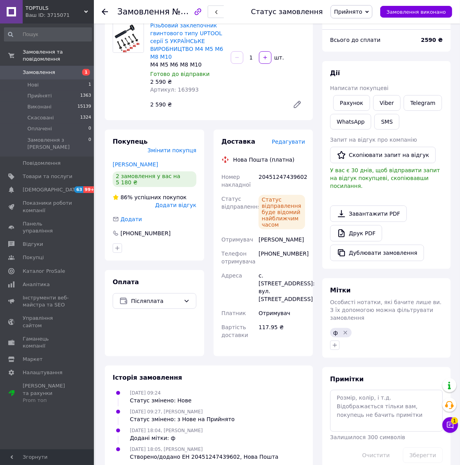
click at [265, 92] on div "Різьбовий заклепочник гвинтового типу UPTOOL серії S УКРАЇНСЬКЕ ВИРОБНИЦТВО М4 …" at bounding box center [227, 67] width 161 height 94
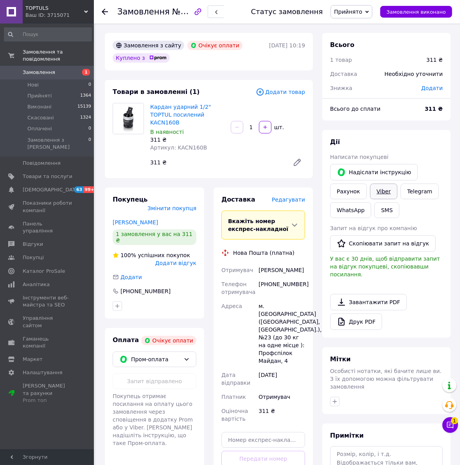
click at [376, 188] on link "Viber" at bounding box center [383, 192] width 27 height 16
click at [368, 314] on link "Друк PDF" at bounding box center [356, 322] width 52 height 16
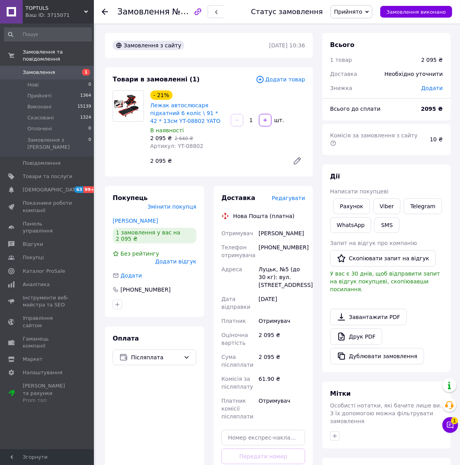
drag, startPoint x: 275, startPoint y: 171, endPoint x: 271, endPoint y: 178, distance: 8.3
click at [273, 173] on div "Товари в замовленні (1) Додати товар - 21% Лежак автослюсаря підкатний 6 коліс …" at bounding box center [209, 121] width 208 height 109
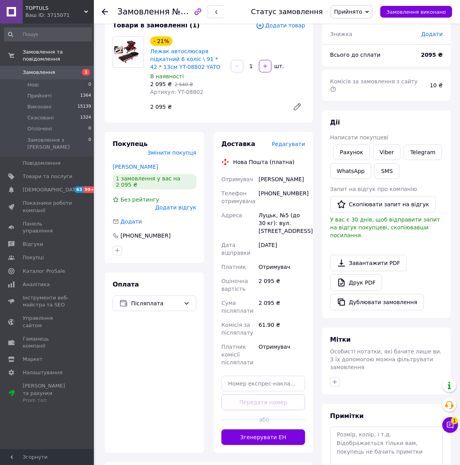
scroll to position [98, 0]
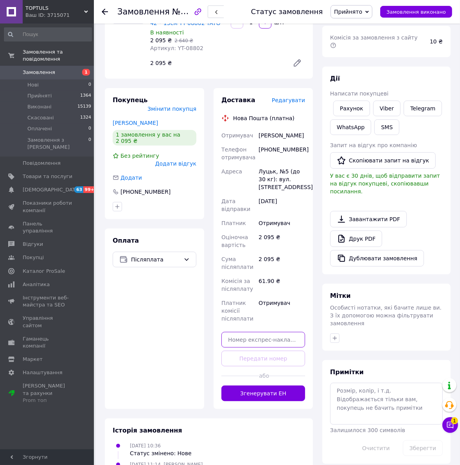
click at [267, 343] on input "text" at bounding box center [264, 340] width 84 height 16
paste input "20451247440521"
type input "20451247440521"
click at [267, 359] on button "Передати номер" at bounding box center [264, 359] width 84 height 16
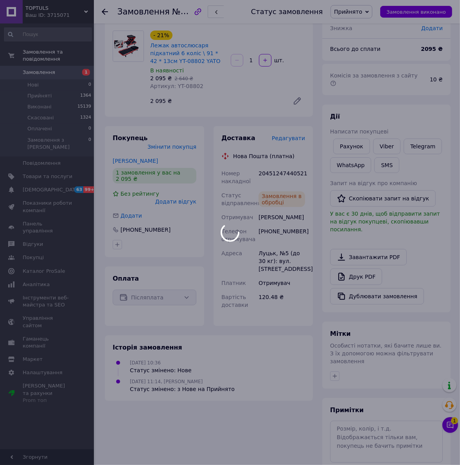
scroll to position [0, 0]
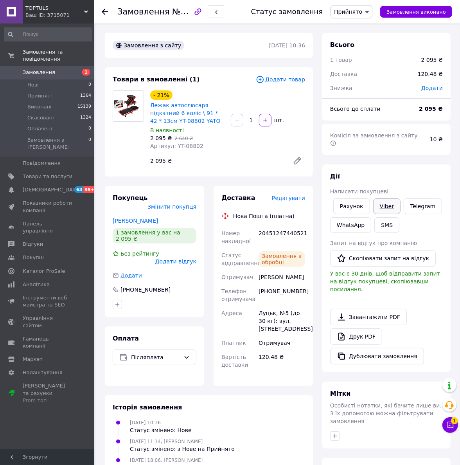
click at [385, 199] on link "Viber" at bounding box center [387, 207] width 27 height 16
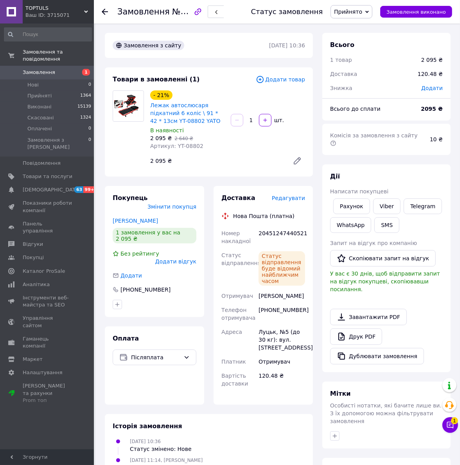
click at [242, 159] on div "2 095 ₴" at bounding box center [216, 160] width 139 height 11
click at [240, 236] on div "Номер накладної" at bounding box center [238, 237] width 37 height 22
click at [226, 89] on div "- 21% Лежак автослюсаря підкатний 6 коліс \ 91 * 42 * 13см YT-08802 YATO В наяв…" at bounding box center [187, 120] width 81 height 63
click at [261, 169] on div "- 21% Лежак автослюсаря підкатний 6 коліс \ 91 * 42 * 13см YT-08802 YATO В наяв…" at bounding box center [227, 129] width 161 height 81
click at [281, 231] on div "20451247440521" at bounding box center [282, 237] width 50 height 22
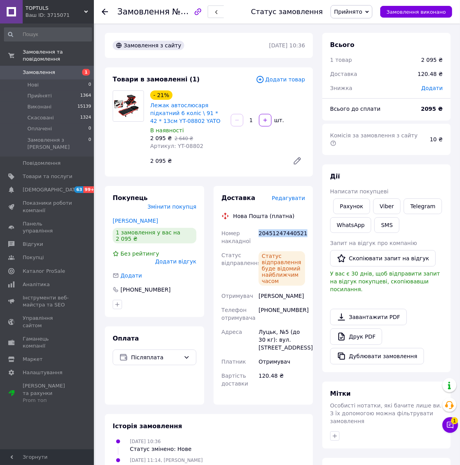
click at [281, 231] on div "20451247440521" at bounding box center [282, 237] width 50 height 22
copy div "20451247440521"
click at [386, 221] on button "SMS" at bounding box center [387, 225] width 25 height 16
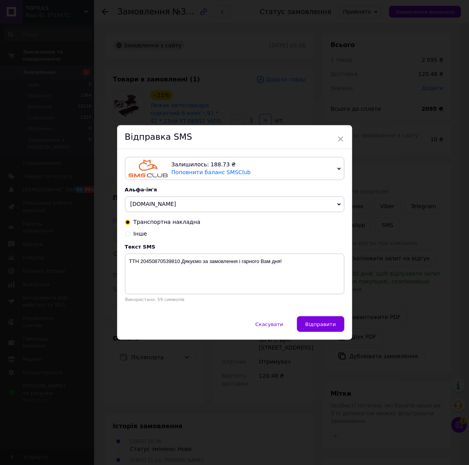
click at [179, 206] on span "[DOMAIN_NAME]" at bounding box center [234, 205] width 219 height 16
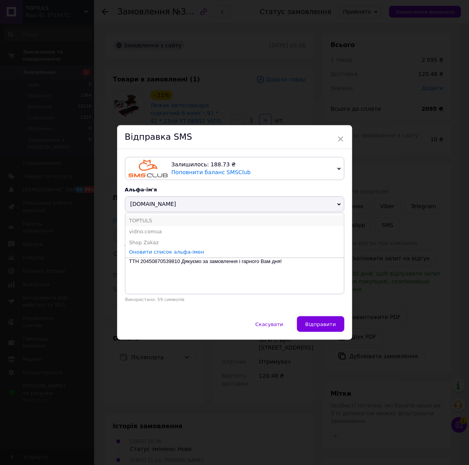
drag, startPoint x: 175, startPoint y: 218, endPoint x: 175, endPoint y: 229, distance: 11.0
click at [175, 218] on li "TOPTULS" at bounding box center [234, 220] width 218 height 11
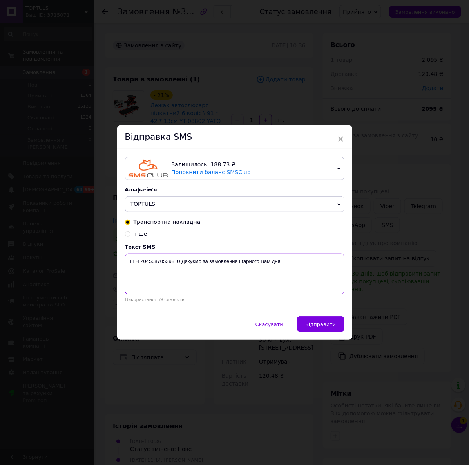
click at [162, 263] on textarea "ТТН 20450870539810 Дякуємо за замовлення і гарного Вам дня!" at bounding box center [234, 274] width 219 height 41
paste textarea "1247440521"
type textarea "ТТН 20451247440521 Дякуємо за замовлення і гарного Вам дня!"
drag, startPoint x: 323, startPoint y: 325, endPoint x: 325, endPoint y: 318, distance: 7.3
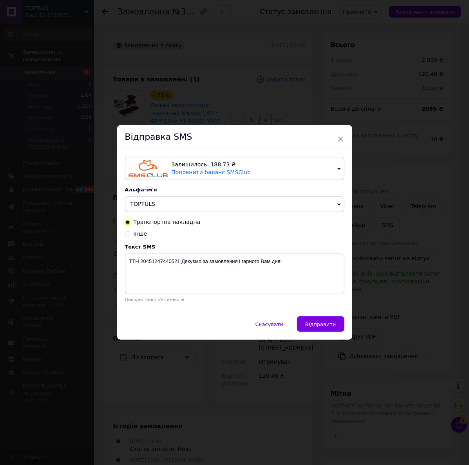
click at [323, 326] on span "Відправити" at bounding box center [320, 324] width 31 height 6
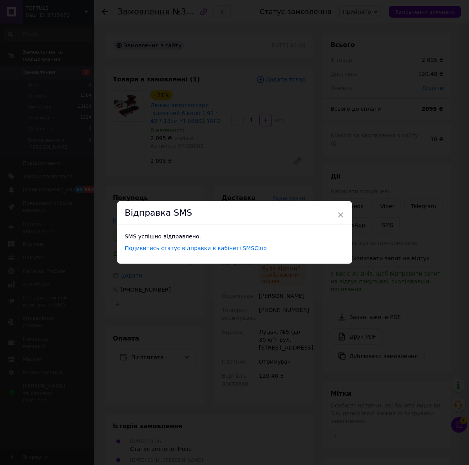
click at [210, 85] on div "× Відправка SMS SMS успішно відправлено. Подивитись статус відправки в кабінеті…" at bounding box center [234, 232] width 469 height 465
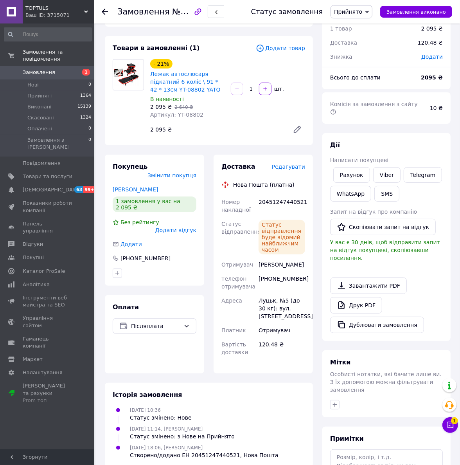
scroll to position [49, 0]
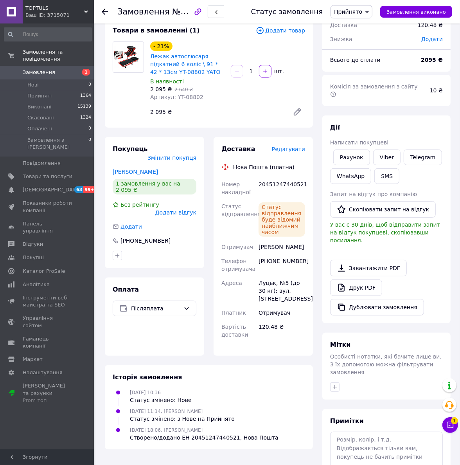
click at [328, 365] on div "Мітки Особисті нотатки, які бачите лише ви. З їх допомогою можна фільтрувати за…" at bounding box center [387, 366] width 128 height 67
click at [334, 384] on icon "button" at bounding box center [335, 387] width 6 height 6
type input "ф"
click at [335, 433] on input "ф" at bounding box center [337, 435] width 5 height 5
checkbox input "true"
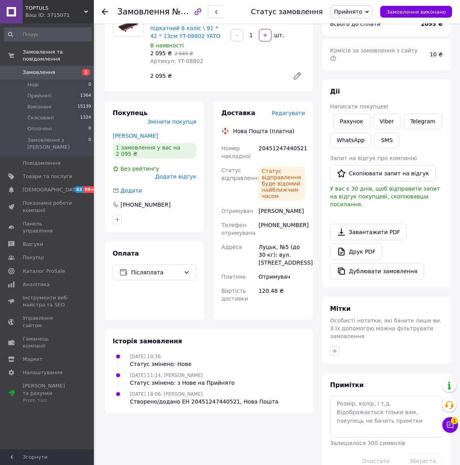
scroll to position [83, 0]
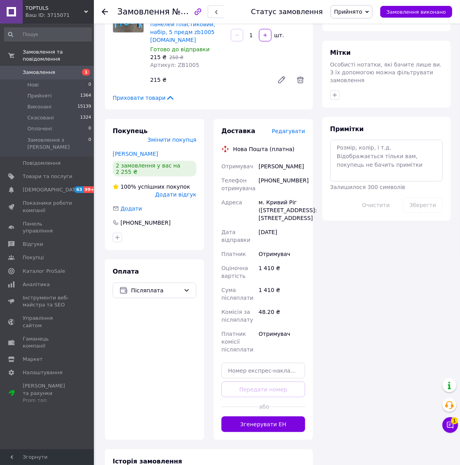
scroll to position [343, 0]
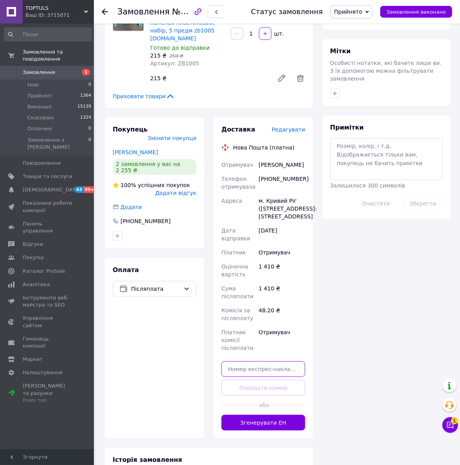
click at [260, 377] on input "text" at bounding box center [264, 369] width 84 height 16
paste input "20451247442325"
type input "20451247442325"
drag, startPoint x: 264, startPoint y: 402, endPoint x: 276, endPoint y: 396, distance: 14.4
click at [264, 396] on button "Передати номер" at bounding box center [264, 388] width 84 height 16
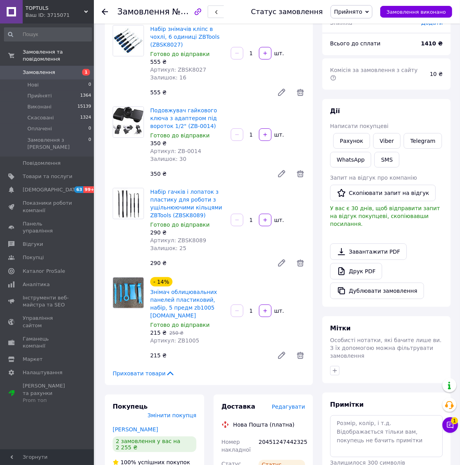
scroll to position [147, 0]
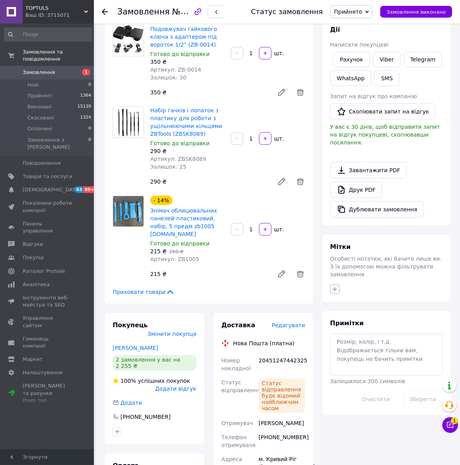
click at [336, 286] on icon "button" at bounding box center [335, 289] width 6 height 6
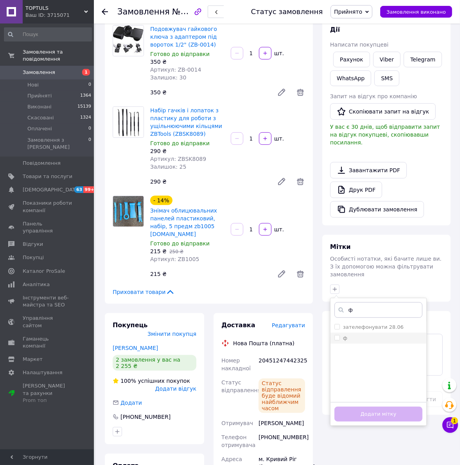
type input "ф"
click at [336, 335] on input "ф" at bounding box center [337, 337] width 5 height 5
checkbox input "true"
click at [366, 407] on button "Додати мітку" at bounding box center [379, 414] width 88 height 15
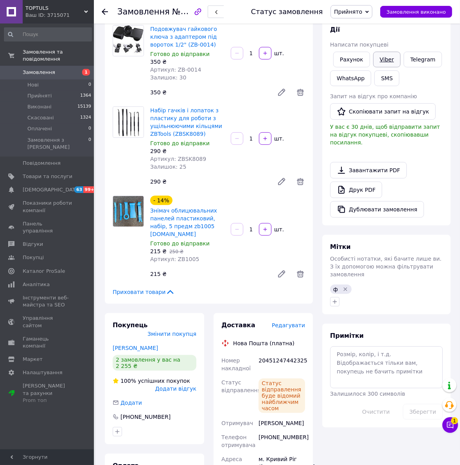
click at [395, 54] on link "Viber" at bounding box center [387, 60] width 27 height 16
click at [291, 147] on div "Набір гачків і лопаток з пластику для роботи з ущільнюючими кільцями ZBTools (Z…" at bounding box center [227, 148] width 161 height 86
click at [371, 182] on link "Друк PDF" at bounding box center [356, 190] width 52 height 16
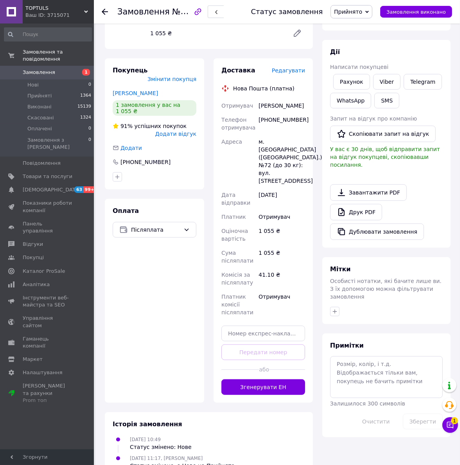
scroll to position [130, 0]
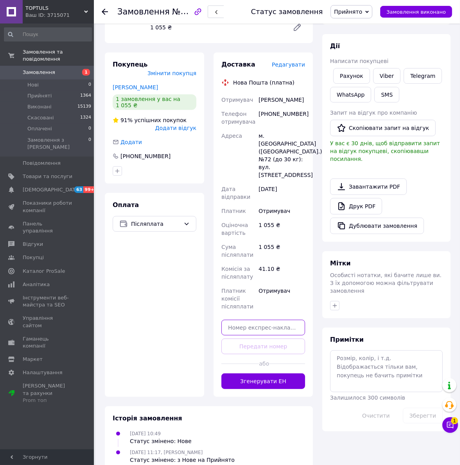
click at [278, 320] on input "text" at bounding box center [264, 328] width 84 height 16
paste input "20451247441684"
type input "20451247441684"
click at [271, 339] on button "Передати номер" at bounding box center [264, 347] width 84 height 16
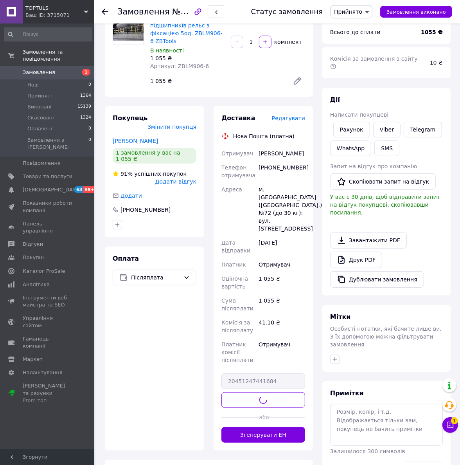
scroll to position [0, 0]
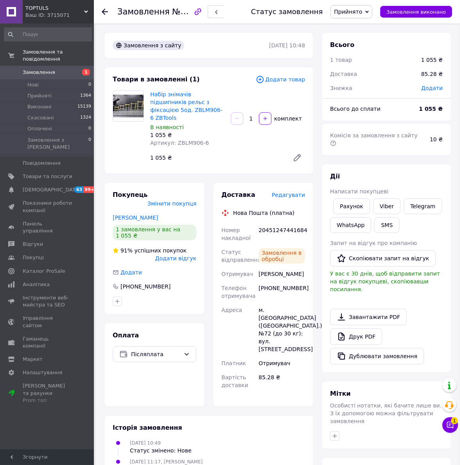
click at [337, 433] on icon "button" at bounding box center [335, 436] width 6 height 6
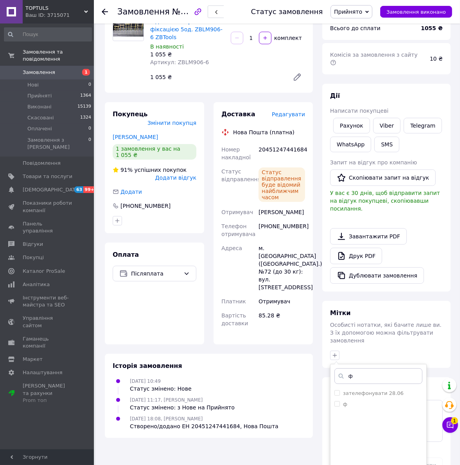
scroll to position [85, 0]
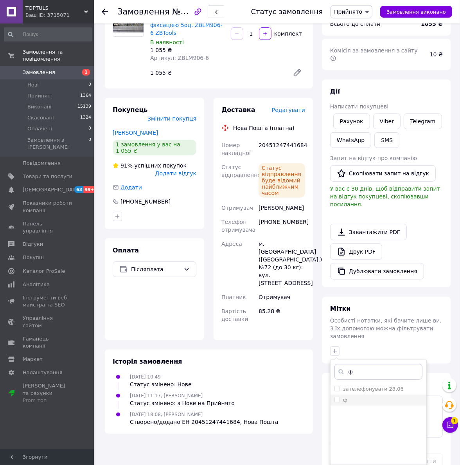
type input "ф"
click at [337, 397] on input "ф" at bounding box center [337, 399] width 5 height 5
checkbox input "true"
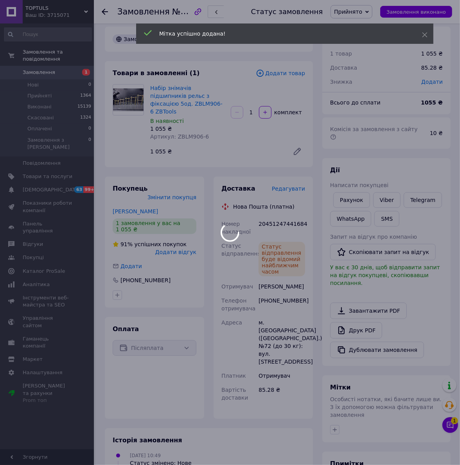
scroll to position [0, 0]
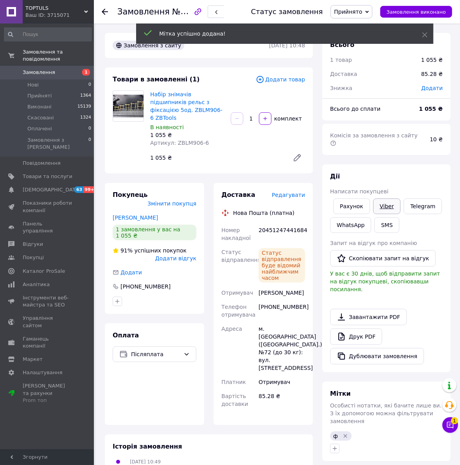
click at [387, 199] on link "Viber" at bounding box center [387, 207] width 27 height 16
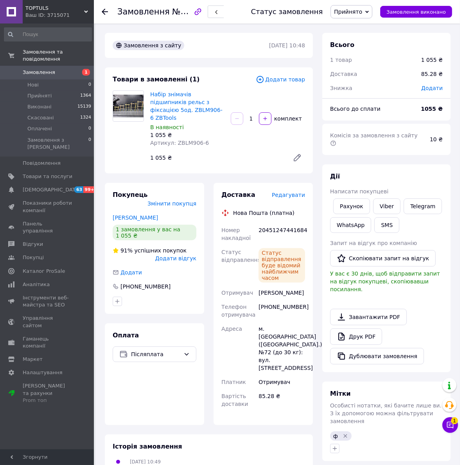
click at [254, 331] on div "Адреса" at bounding box center [238, 348] width 37 height 53
click at [365, 328] on link "Друк PDF" at bounding box center [356, 336] width 52 height 16
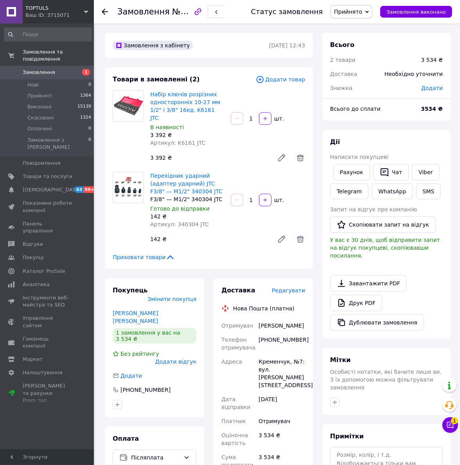
click at [253, 242] on div "Товари в замовленні (2) Додати товар Набір ключів розрізних односторонніх 10-27…" at bounding box center [209, 168] width 208 height 202
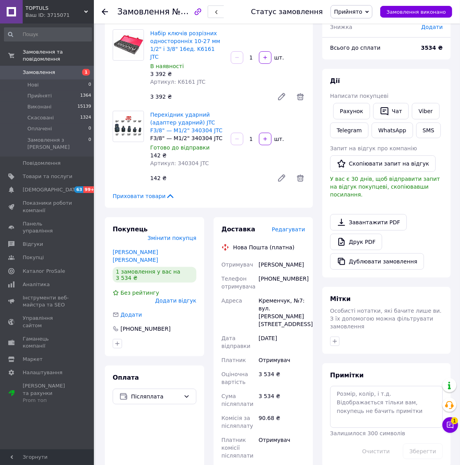
scroll to position [147, 0]
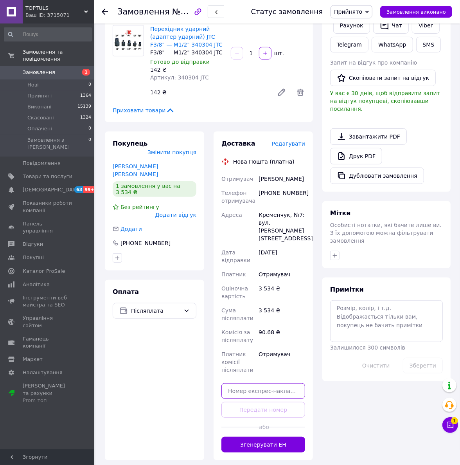
click at [276, 389] on input "text" at bounding box center [264, 391] width 84 height 16
paste input "20451247443195"
type input "20451247443195"
click at [274, 406] on button "Передати номер" at bounding box center [264, 410] width 84 height 16
click at [336, 253] on icon "button" at bounding box center [335, 256] width 6 height 6
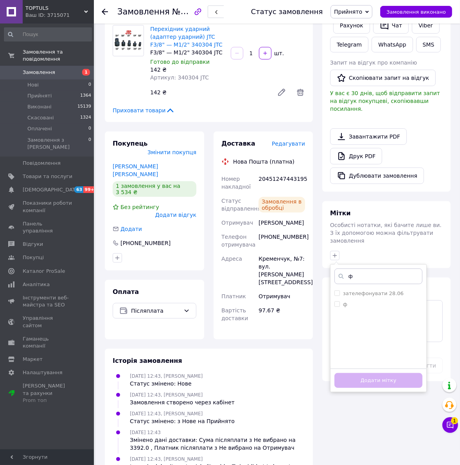
scroll to position [6, 0]
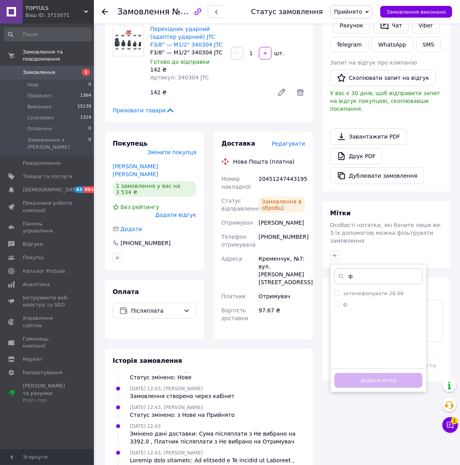
type input "ф"
click at [337, 301] on input "ф" at bounding box center [337, 303] width 5 height 5
checkbox input "true"
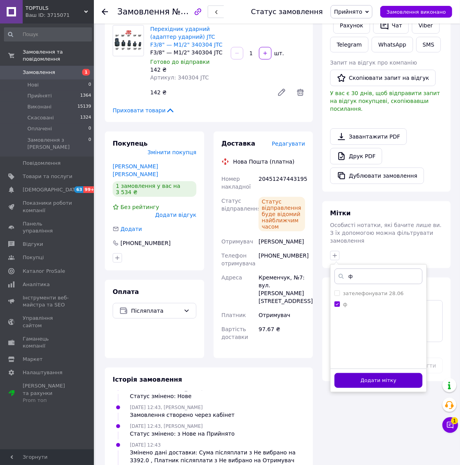
drag, startPoint x: 359, startPoint y: 370, endPoint x: 391, endPoint y: 368, distance: 32.2
click at [359, 373] on button "Додати мітку" at bounding box center [379, 380] width 88 height 15
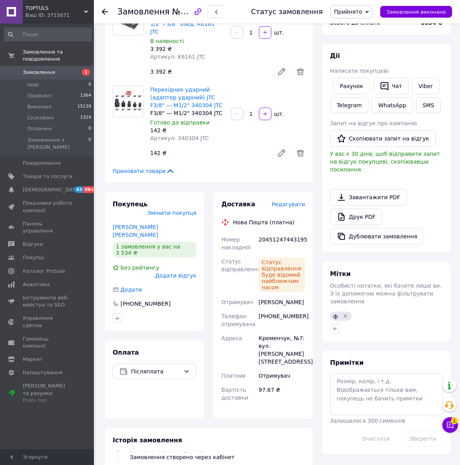
scroll to position [0, 0]
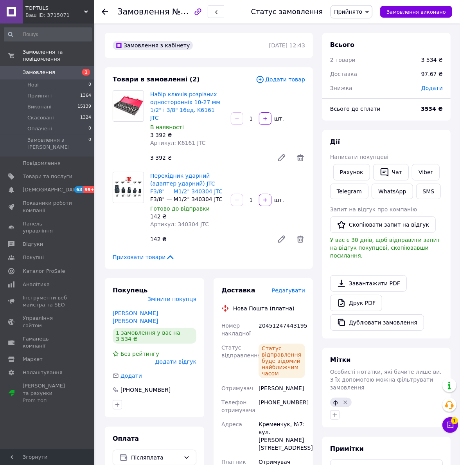
click at [277, 319] on div "20451247443195" at bounding box center [282, 330] width 50 height 22
copy div "20451247443195"
click at [426, 170] on link "Viber" at bounding box center [425, 172] width 27 height 16
click at [291, 254] on div "Товари в замовленні (2) Додати товар Набір ключів розрізних односторонніх 10-27…" at bounding box center [209, 168] width 208 height 202
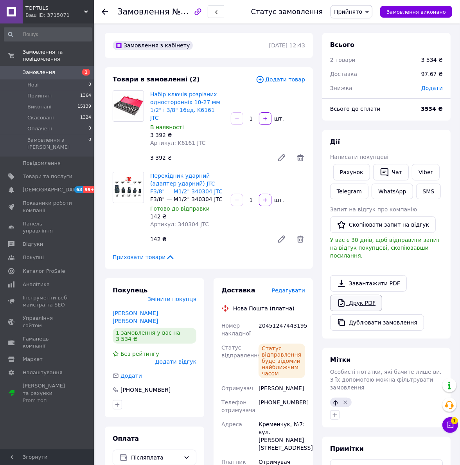
click at [372, 296] on link "Друк PDF" at bounding box center [356, 303] width 52 height 16
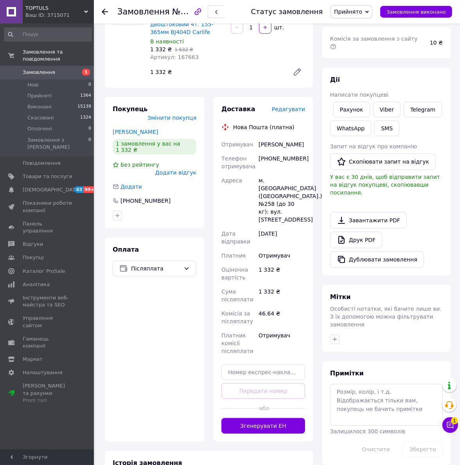
scroll to position [98, 0]
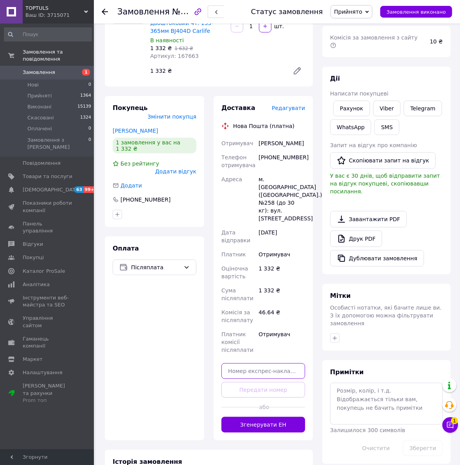
click at [269, 363] on input "text" at bounding box center [264, 371] width 84 height 16
paste input "20451247445102"
type input "20451247445102"
click at [335, 335] on icon "button" at bounding box center [335, 338] width 6 height 6
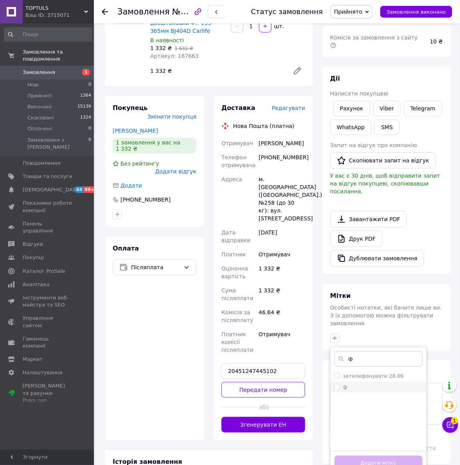
type input "ф"
click at [339, 384] on input "ф" at bounding box center [337, 386] width 5 height 5
checkbox input "true"
click at [373, 456] on button "Додати мітку" at bounding box center [379, 463] width 88 height 15
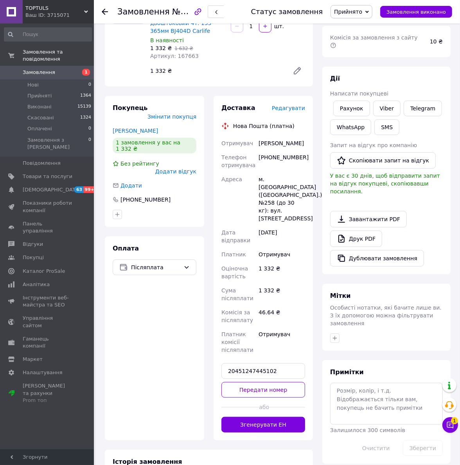
click at [258, 382] on button "Передати номер" at bounding box center [264, 390] width 84 height 16
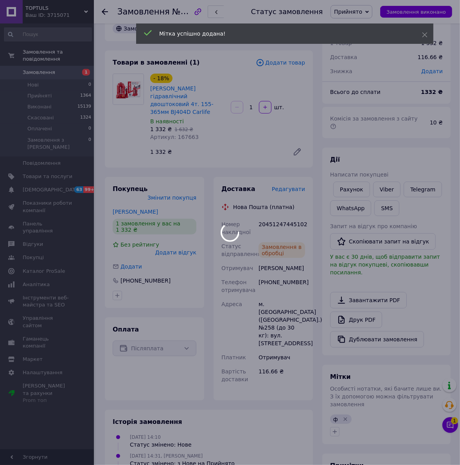
scroll to position [0, 0]
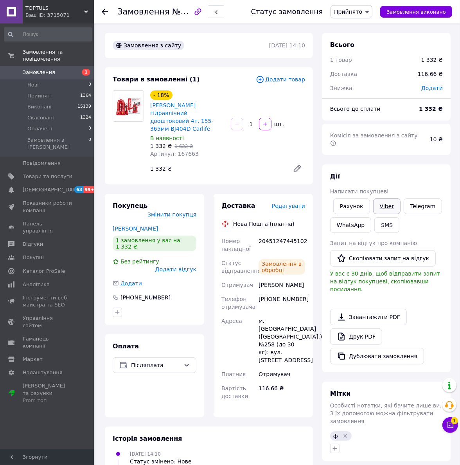
click at [389, 200] on link "Viber" at bounding box center [387, 207] width 27 height 16
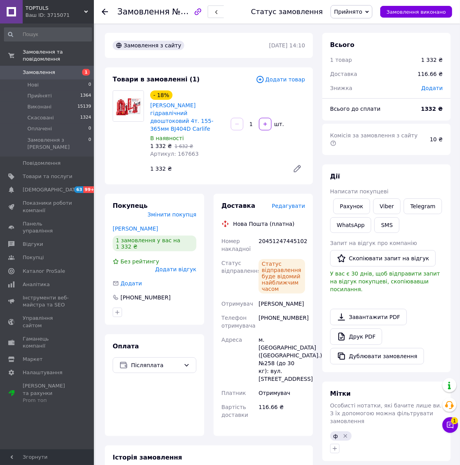
drag, startPoint x: 299, startPoint y: 308, endPoint x: 313, endPoint y: 309, distance: 14.5
click at [299, 311] on div "+380679754422" at bounding box center [282, 322] width 50 height 22
click at [361, 328] on link "Друк PDF" at bounding box center [356, 336] width 52 height 16
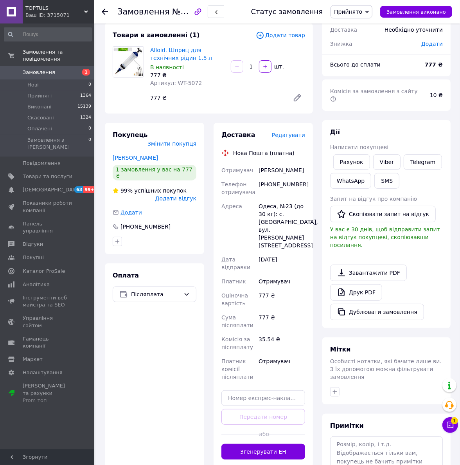
scroll to position [98, 0]
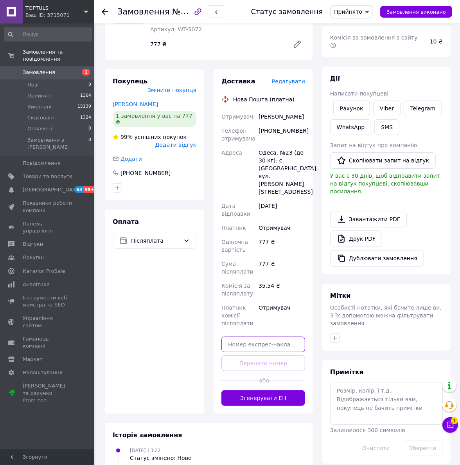
click at [257, 345] on input "text" at bounding box center [264, 345] width 84 height 16
paste input "20451247443983"
type input "20451247443983"
click at [260, 357] on button "Передати номер" at bounding box center [264, 364] width 84 height 16
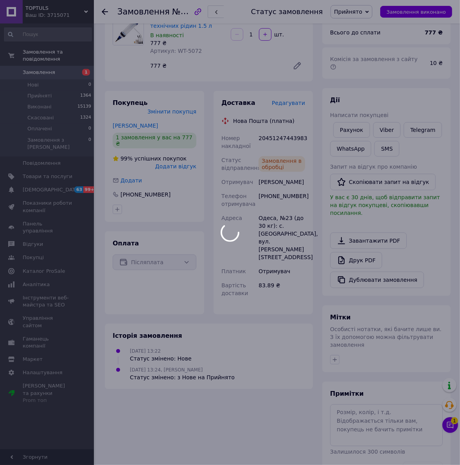
scroll to position [83, 0]
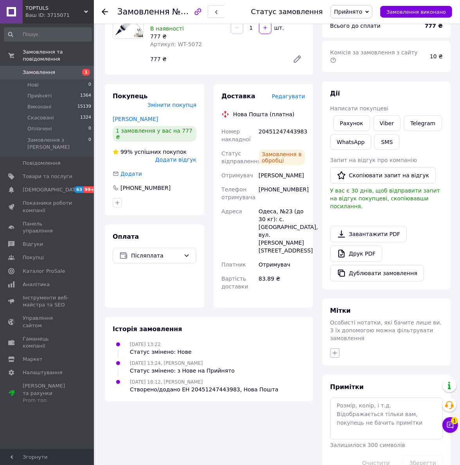
click at [336, 350] on icon "button" at bounding box center [335, 353] width 6 height 6
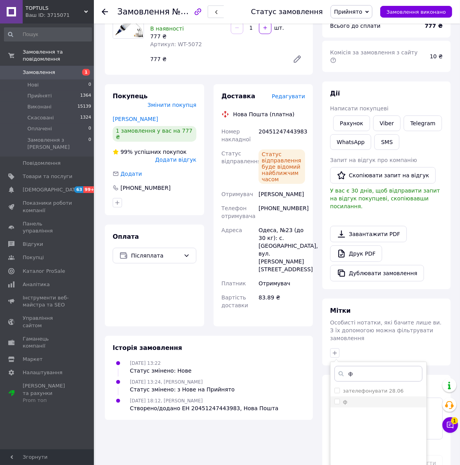
type input "ф"
click at [336, 399] on input "ф" at bounding box center [337, 401] width 5 height 5
click at [337, 399] on input "ф" at bounding box center [337, 401] width 5 height 5
checkbox input "false"
click at [363, 366] on input "ф" at bounding box center [379, 374] width 88 height 16
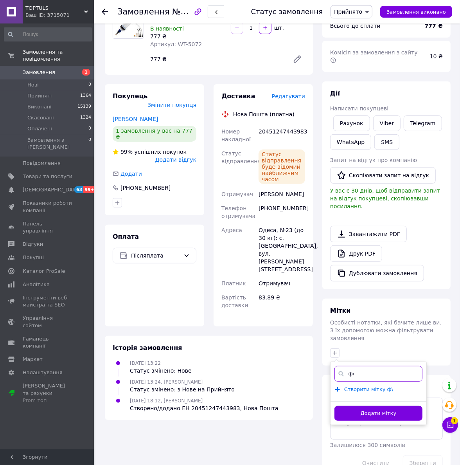
type input "ф"
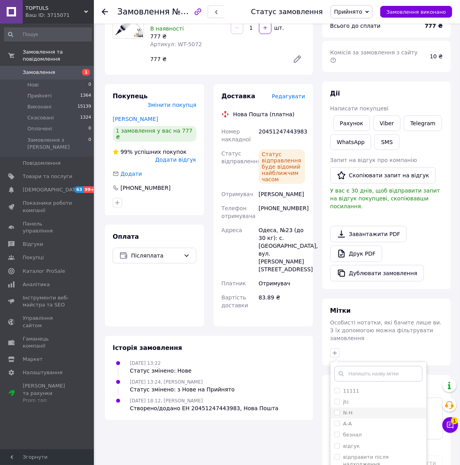
click at [337, 410] on input "N-Н" at bounding box center [337, 412] width 5 height 5
checkbox input "true"
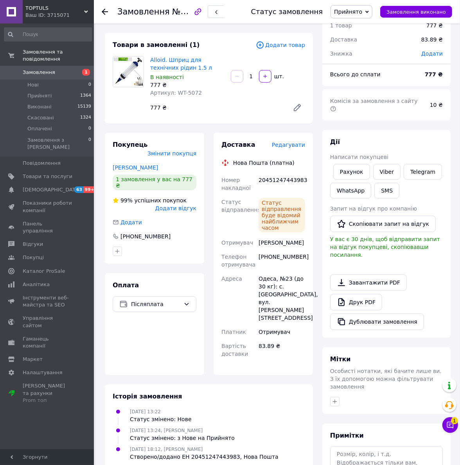
scroll to position [0, 0]
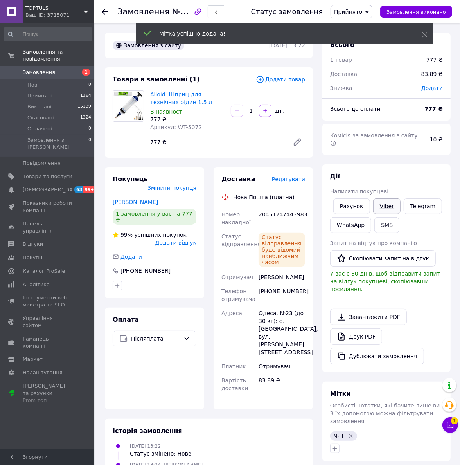
click at [382, 199] on link "Viber" at bounding box center [387, 207] width 27 height 16
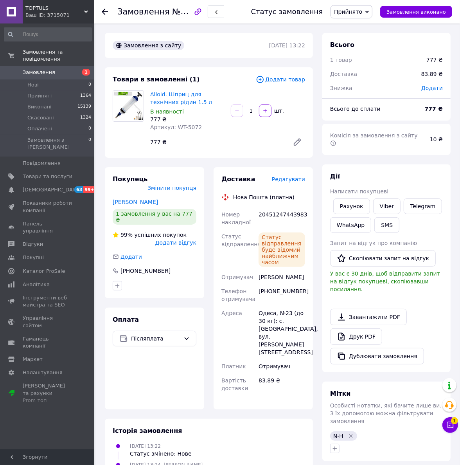
click at [284, 343] on div "Одеса, №23 (до 30 кг): с. [GEOGRAPHIC_DATA], вул. [PERSON_NAME][STREET_ADDRESS]" at bounding box center [282, 332] width 50 height 53
click at [366, 328] on link "Друк PDF" at bounding box center [356, 336] width 52 height 16
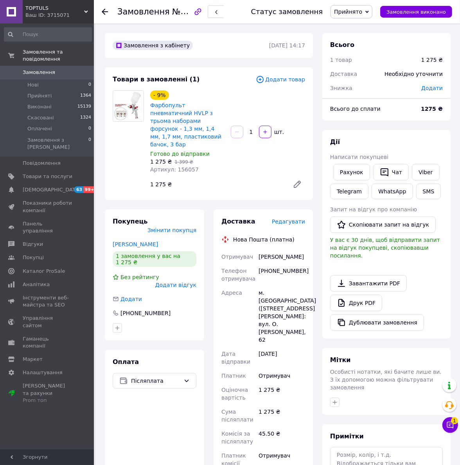
click at [232, 179] on div "1 275 ₴" at bounding box center [216, 184] width 139 height 11
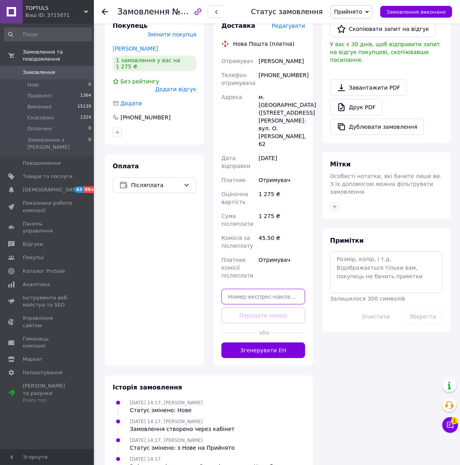
click at [257, 289] on input "text" at bounding box center [264, 297] width 84 height 16
paste input "20451247445652"
type input "20451247445652"
click at [256, 308] on button "Передати номер" at bounding box center [264, 316] width 84 height 16
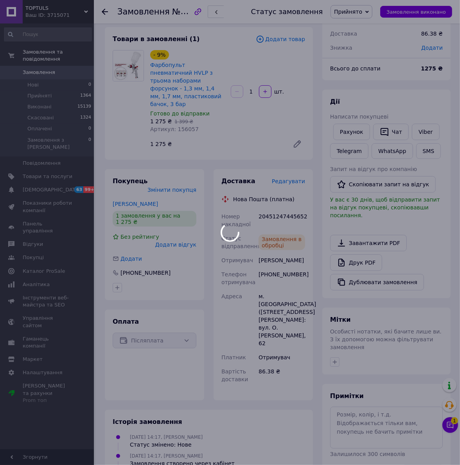
scroll to position [98, 0]
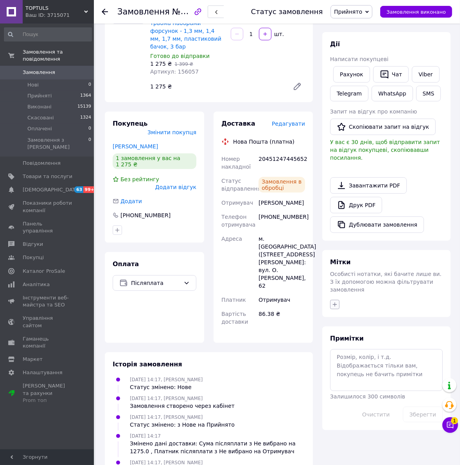
click at [337, 301] on icon "button" at bounding box center [335, 304] width 6 height 6
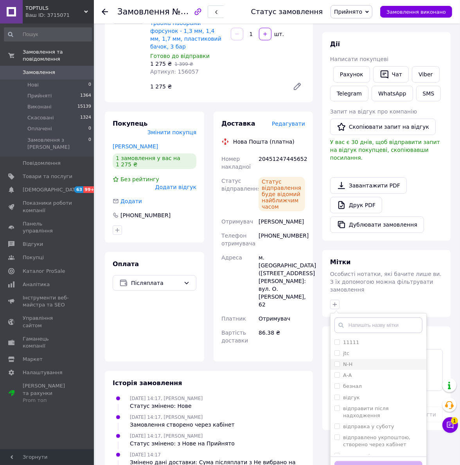
click at [337, 361] on input "N-Н" at bounding box center [337, 363] width 5 height 5
checkbox input "false"
click at [350, 318] on input "text" at bounding box center [379, 326] width 88 height 16
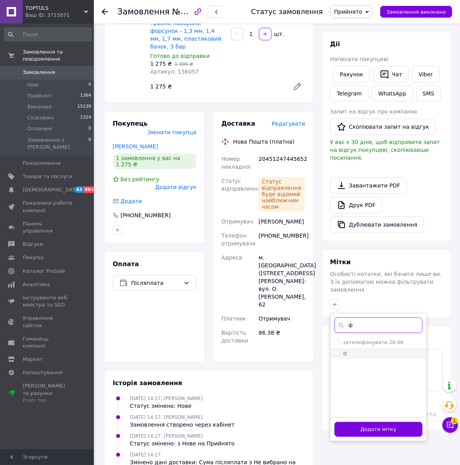
type input "ф"
click at [339, 350] on input "ф" at bounding box center [337, 352] width 5 height 5
checkbox input "true"
click at [394, 422] on button "Додати мітку" at bounding box center [379, 429] width 88 height 15
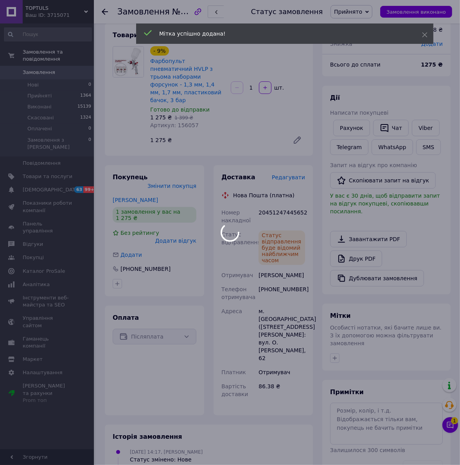
scroll to position [0, 0]
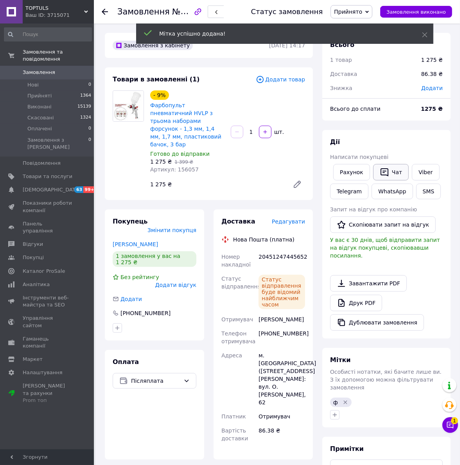
click at [395, 174] on button "Чат" at bounding box center [392, 172] width 36 height 16
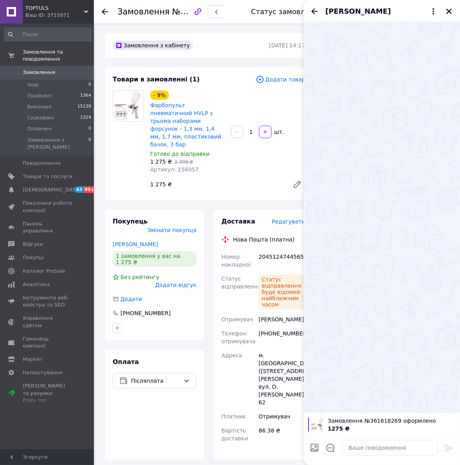
drag, startPoint x: 341, startPoint y: 362, endPoint x: 359, endPoint y: 408, distance: 48.9
click at [344, 368] on div at bounding box center [382, 217] width 157 height 391
drag, startPoint x: 372, startPoint y: 449, endPoint x: 427, endPoint y: 184, distance: 271.0
click at [373, 448] on textarea at bounding box center [390, 448] width 96 height 16
paste textarea "Добрий день! ТТН 20451247445652. Сьогодні поїде до Вас! Дякуємо за замовлення і…"
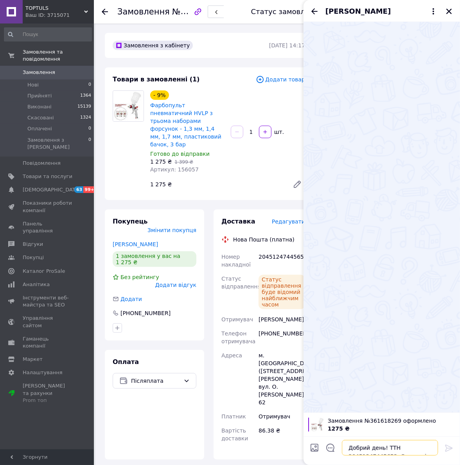
scroll to position [1, 0]
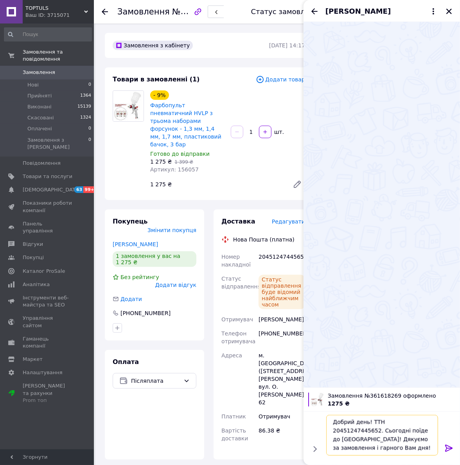
type textarea "Добрий день! ТТН 20451247445652. Сьогодні поїде до Вас! Дякуємо за замовлення і…"
click at [449, 448] on icon at bounding box center [449, 448] width 7 height 7
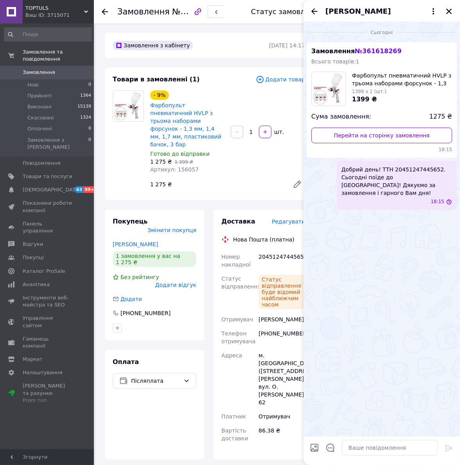
scroll to position [0, 0]
click at [449, 12] on icon "Закрити" at bounding box center [449, 11] width 7 height 7
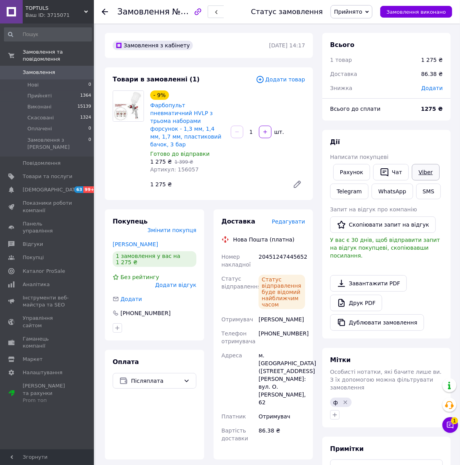
click at [422, 169] on link "Viber" at bounding box center [425, 172] width 27 height 16
click at [234, 170] on div "- 9% Фарбопульт пневматичний HVLP з трьома наборами форсунок - 1,3 мм, 1,4 мм, …" at bounding box center [227, 141] width 161 height 105
click at [377, 296] on link "Друк PDF" at bounding box center [356, 303] width 52 height 16
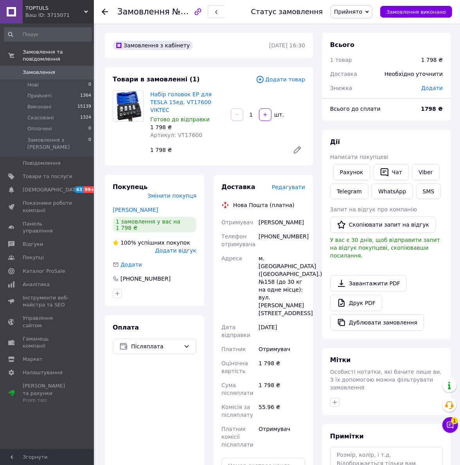
drag, startPoint x: 378, startPoint y: 361, endPoint x: 295, endPoint y: 393, distance: 89.4
click at [378, 369] on span "Особисті нотатки, які бачите лише ви. З їх допомогою можна фільтрувати замовлен…" at bounding box center [386, 380] width 112 height 22
click at [277, 458] on input "text" at bounding box center [264, 466] width 84 height 16
paste input "20451247447244"
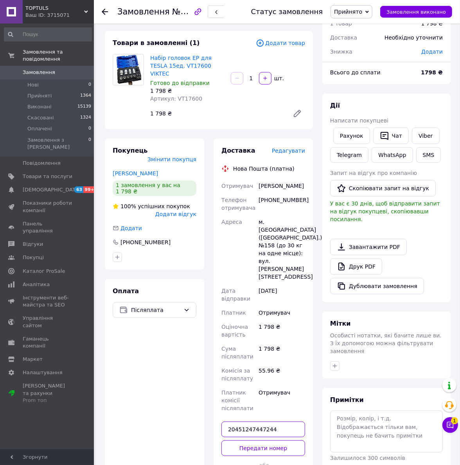
scroll to position [98, 0]
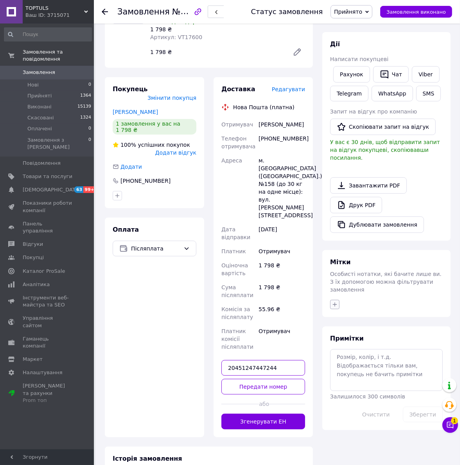
type input "20451247447244"
click at [337, 301] on icon "button" at bounding box center [335, 304] width 6 height 6
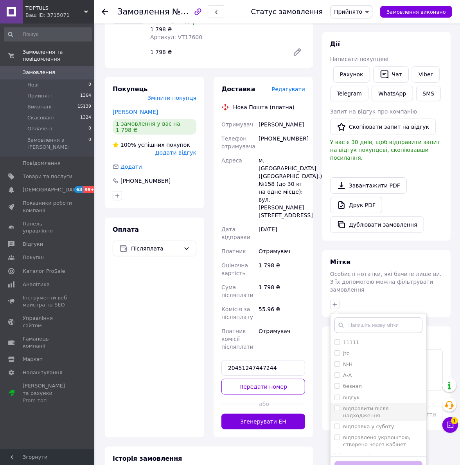
scroll to position [165, 0]
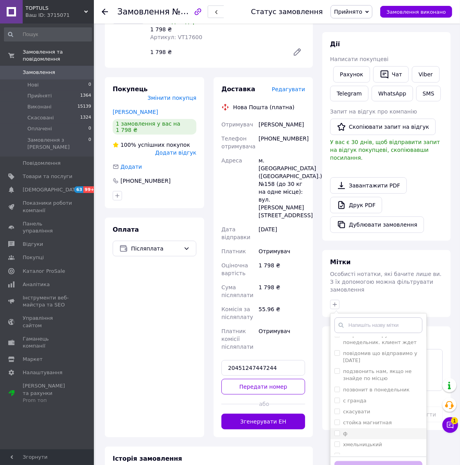
click at [337, 431] on input "ф" at bounding box center [337, 433] width 5 height 5
checkbox input "true"
click at [367, 461] on button "Додати мітку" at bounding box center [379, 468] width 88 height 15
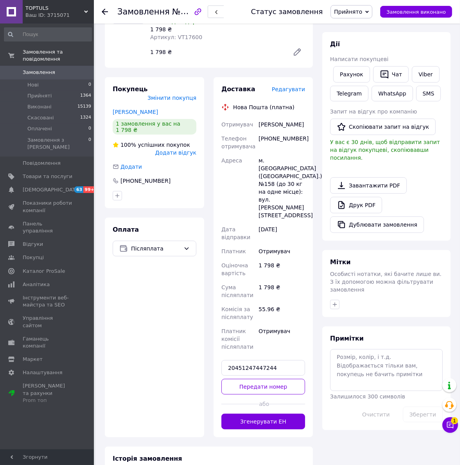
click at [285, 379] on button "Передати номер" at bounding box center [264, 387] width 84 height 16
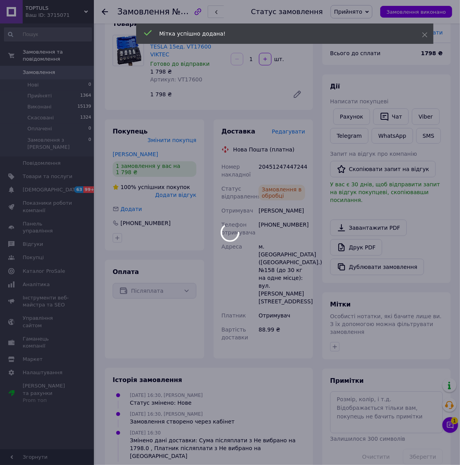
scroll to position [0, 0]
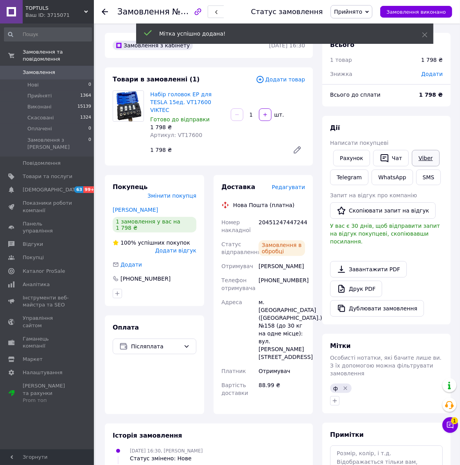
click at [416, 161] on link "Viber" at bounding box center [425, 158] width 27 height 16
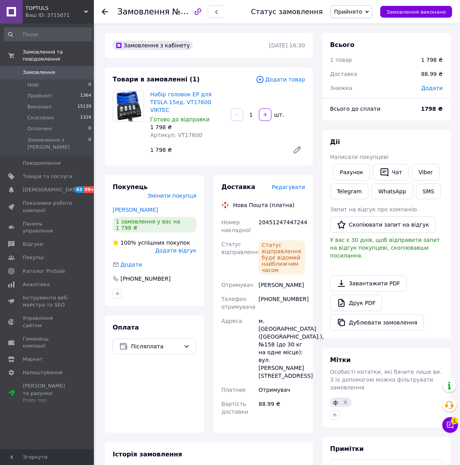
click at [288, 305] on div "[PHONE_NUMBER]" at bounding box center [282, 303] width 50 height 22
click at [375, 298] on link "Друк PDF" at bounding box center [356, 303] width 52 height 16
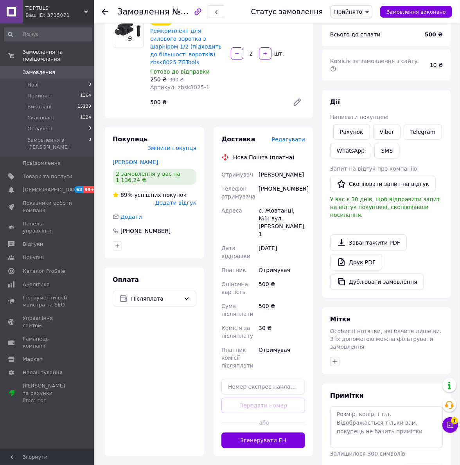
scroll to position [134, 0]
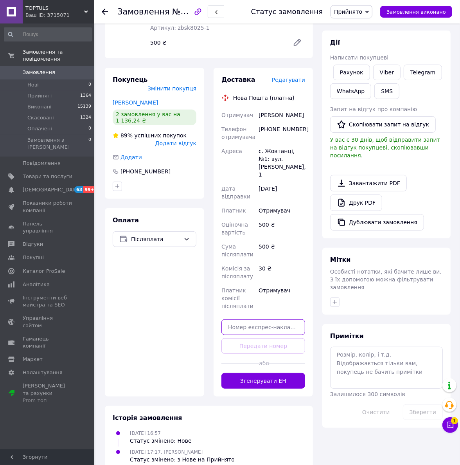
drag, startPoint x: 261, startPoint y: 314, endPoint x: 267, endPoint y: 320, distance: 8.6
click at [261, 319] on input "text" at bounding box center [264, 327] width 84 height 16
paste input "20451247448249"
type input "20451247448249"
click at [273, 338] on button "Передати номер" at bounding box center [264, 346] width 84 height 16
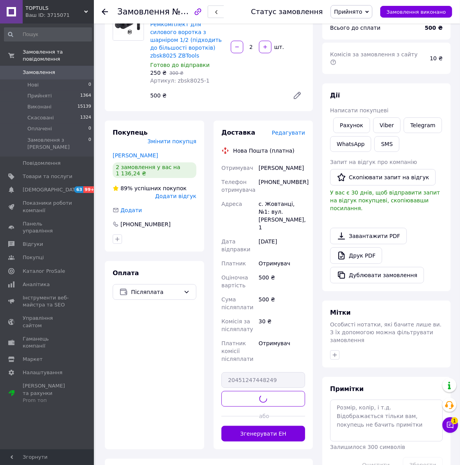
scroll to position [0, 0]
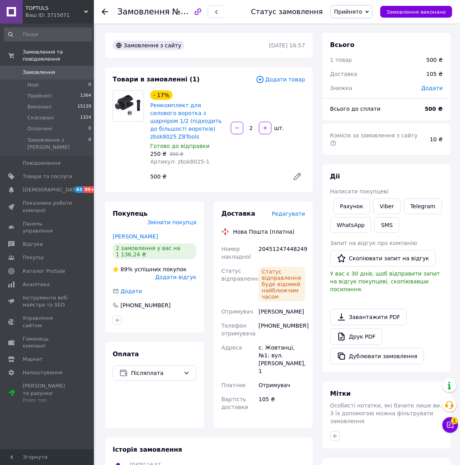
click at [334, 430] on div at bounding box center [387, 436] width 116 height 13
click at [335, 434] on icon "button" at bounding box center [335, 436] width 4 height 4
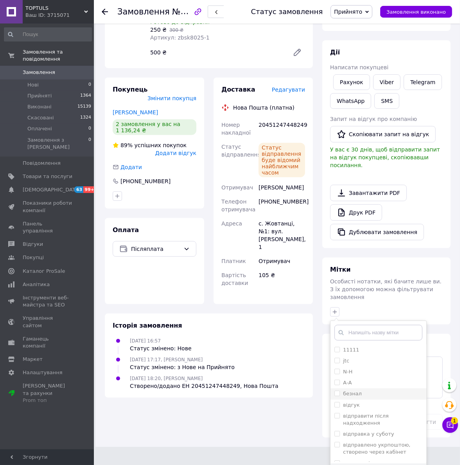
type input "ф"
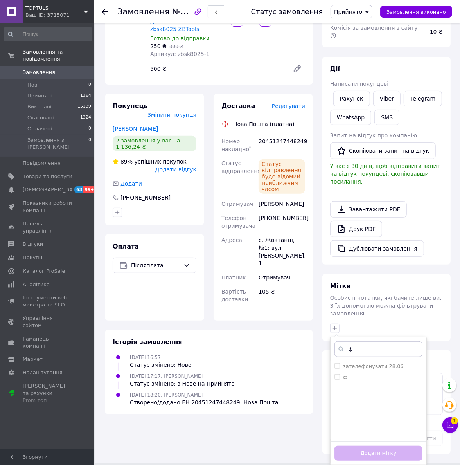
scroll to position [85, 0]
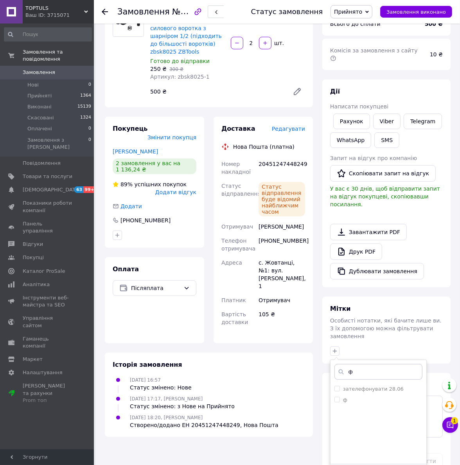
click at [357, 364] on input "ф" at bounding box center [379, 372] width 88 height 16
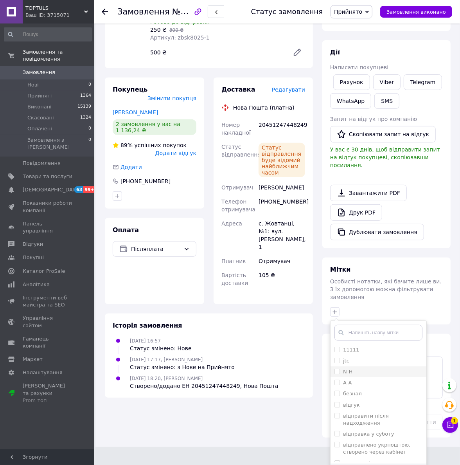
click at [337, 369] on input "N-Н" at bounding box center [337, 371] width 5 height 5
checkbox input "true"
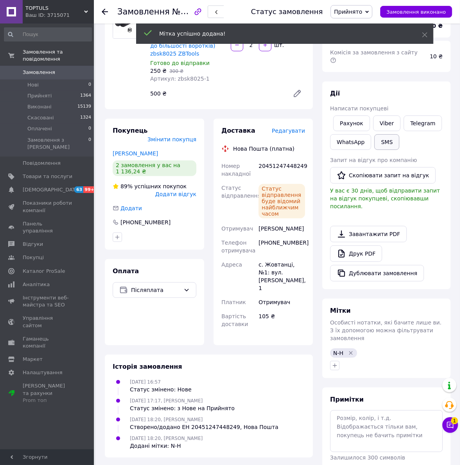
scroll to position [96, 0]
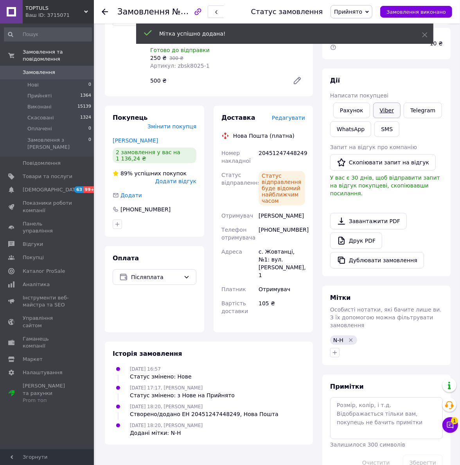
click at [392, 104] on link "Viber" at bounding box center [387, 111] width 27 height 16
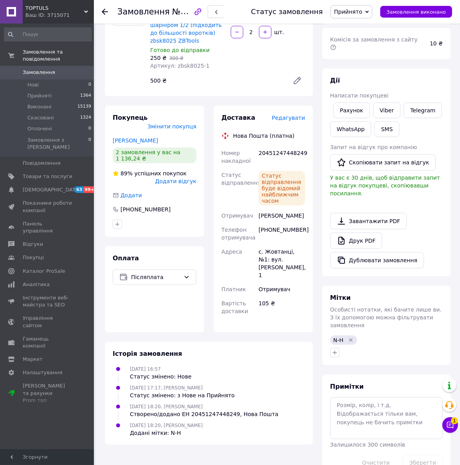
click at [294, 236] on div "+380977717102" at bounding box center [282, 234] width 50 height 22
click at [370, 233] on link "Друк PDF" at bounding box center [356, 241] width 52 height 16
click at [387, 103] on link "Viber" at bounding box center [387, 111] width 27 height 16
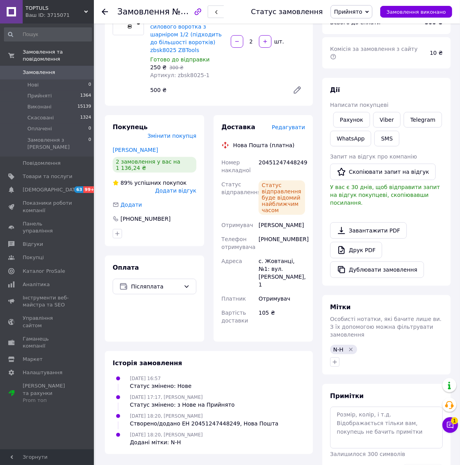
scroll to position [0, 0]
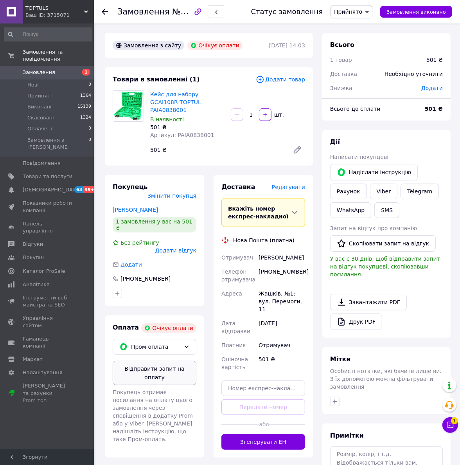
click at [162, 361] on button "Відправити запит на оплату" at bounding box center [155, 373] width 84 height 24
click at [381, 194] on link "Viber" at bounding box center [383, 192] width 27 height 16
drag, startPoint x: 281, startPoint y: 276, endPoint x: 310, endPoint y: 276, distance: 29.8
click at [281, 276] on div "[PHONE_NUMBER]" at bounding box center [282, 276] width 50 height 22
click at [363, 317] on link "Друк PDF" at bounding box center [356, 322] width 52 height 16
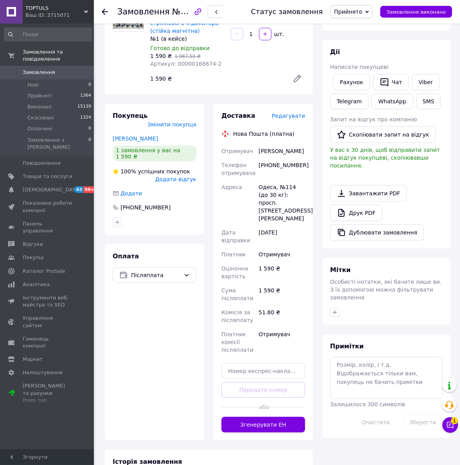
scroll to position [98, 0]
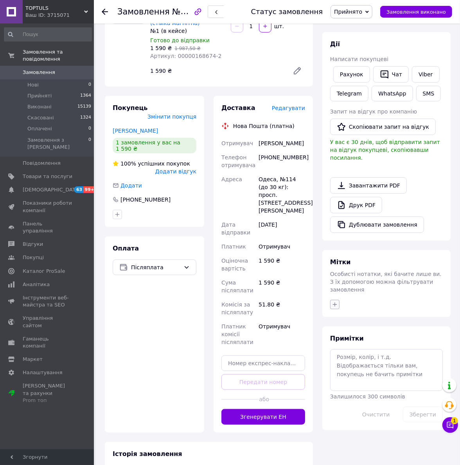
click at [335, 301] on icon "button" at bounding box center [335, 304] width 6 height 6
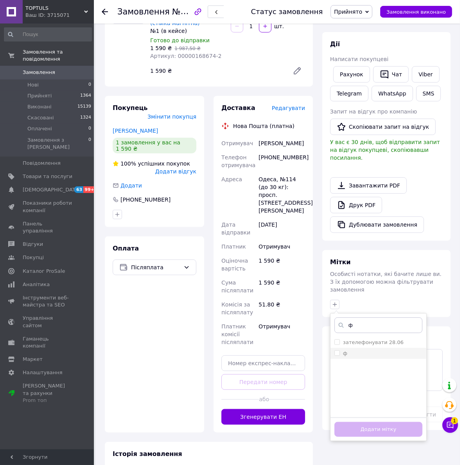
type input "ф"
drag, startPoint x: 335, startPoint y: 337, endPoint x: 367, endPoint y: 410, distance: 78.9
click at [336, 350] on input "ф" at bounding box center [337, 352] width 5 height 5
checkbox input "true"
click at [372, 422] on button "Додати мітку" at bounding box center [379, 429] width 88 height 15
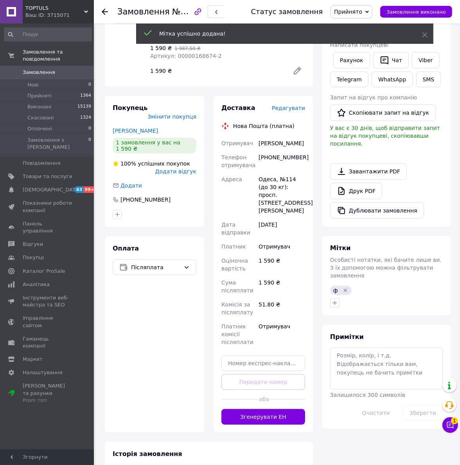
scroll to position [36, 0]
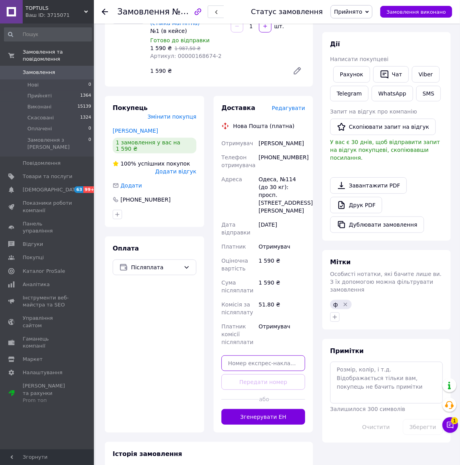
drag, startPoint x: 263, startPoint y: 365, endPoint x: 264, endPoint y: 379, distance: 14.5
click at [263, 365] on input "text" at bounding box center [264, 364] width 84 height 16
paste input "20451247446248"
type input "20451247446248"
drag, startPoint x: 267, startPoint y: 378, endPoint x: 295, endPoint y: 374, distance: 27.7
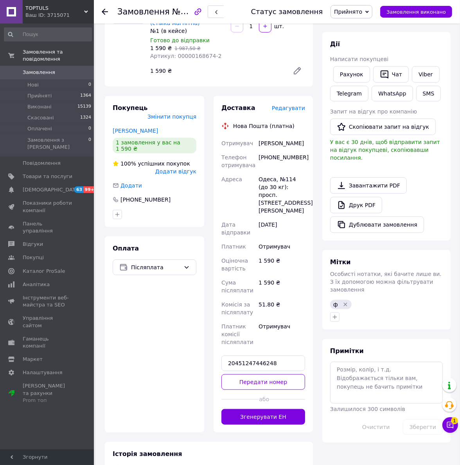
click at [267, 379] on button "Передати номер" at bounding box center [264, 382] width 84 height 16
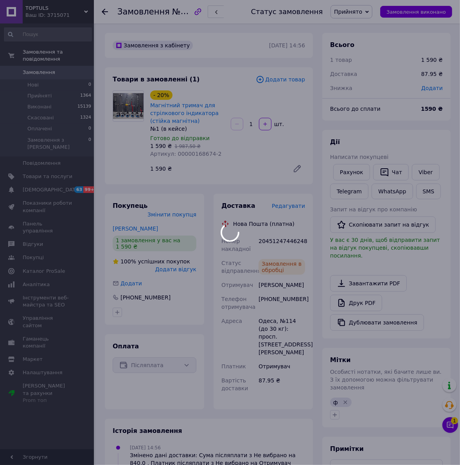
scroll to position [55, 0]
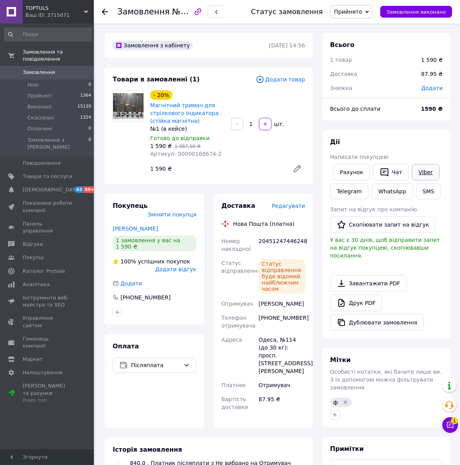
click at [415, 168] on link "Viber" at bounding box center [425, 172] width 27 height 16
click at [256, 179] on div "Товари в замовленні (1) Додати товар - 20% Магнітний тримач для стрілкового інд…" at bounding box center [209, 125] width 208 height 117
click at [344, 398] on div "ф" at bounding box center [341, 402] width 22 height 9
click at [345, 401] on icon "Видалити мітку" at bounding box center [346, 403] width 4 height 4
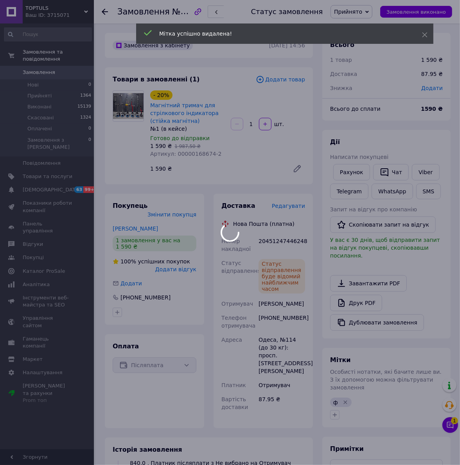
scroll to position [73, 0]
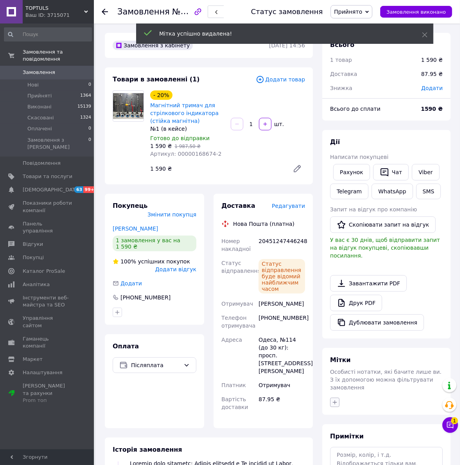
click at [337, 399] on icon "button" at bounding box center [335, 402] width 6 height 6
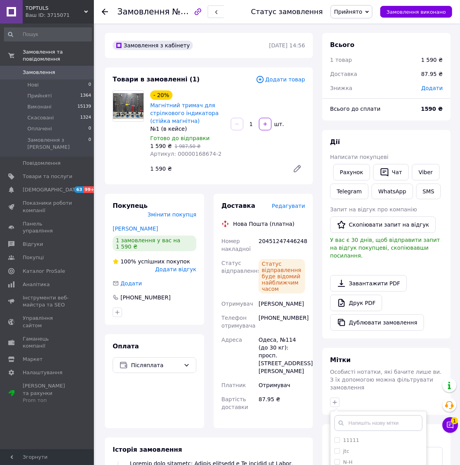
scroll to position [49, 0]
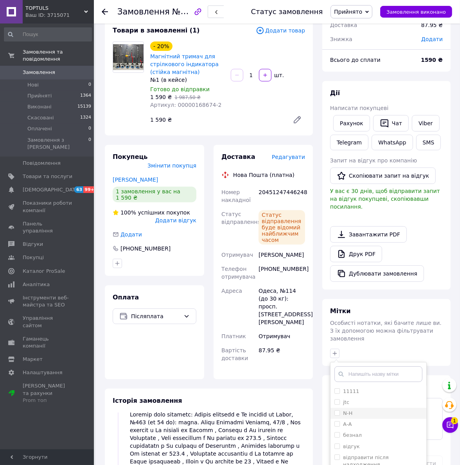
click at [338, 410] on input "N-Н" at bounding box center [337, 412] width 5 height 5
checkbox input "true"
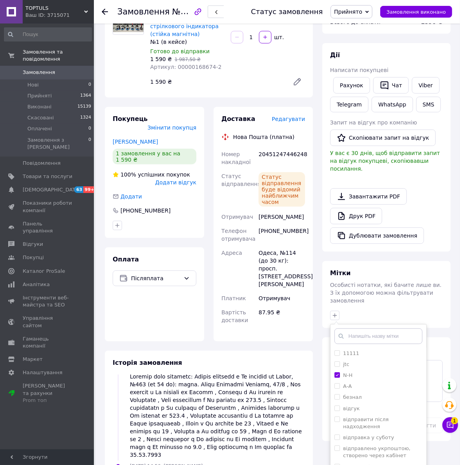
scroll to position [147, 0]
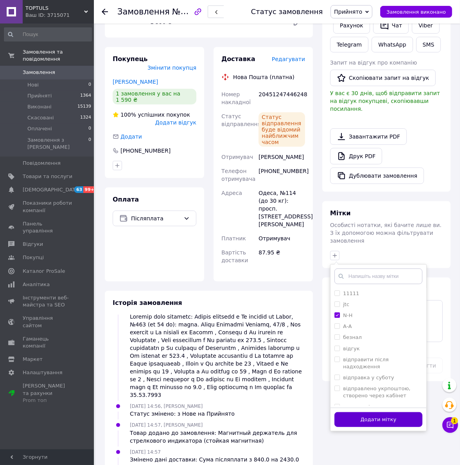
click at [367, 412] on button "Додати мітку" at bounding box center [379, 419] width 88 height 15
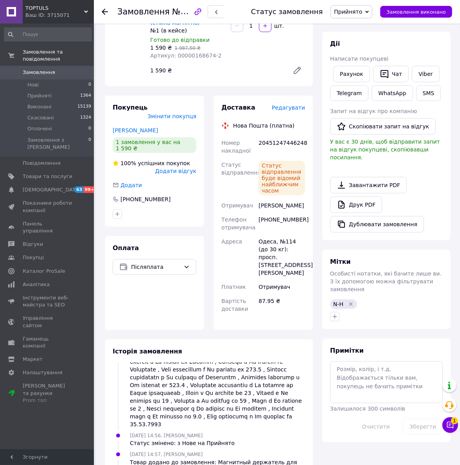
scroll to position [0, 0]
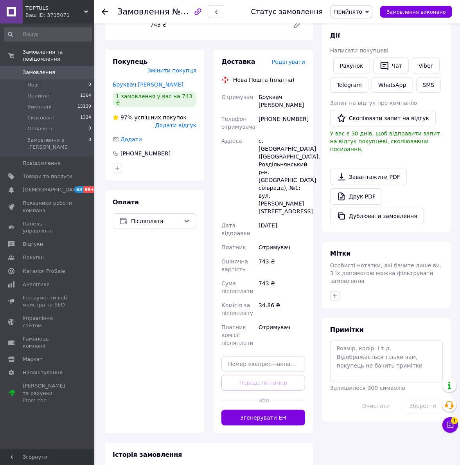
scroll to position [147, 0]
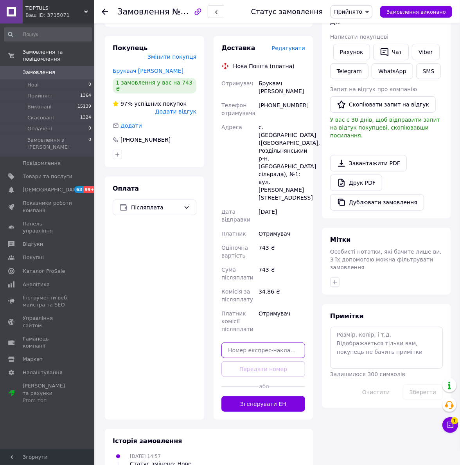
click at [269, 343] on input "text" at bounding box center [264, 351] width 84 height 16
paste input "20451247446798"
type input "20451247446798"
drag, startPoint x: 269, startPoint y: 333, endPoint x: 275, endPoint y: 337, distance: 7.4
click at [269, 361] on button "Передати номер" at bounding box center [264, 369] width 84 height 16
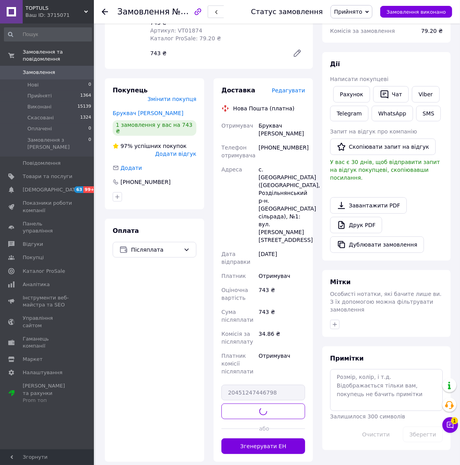
scroll to position [49, 0]
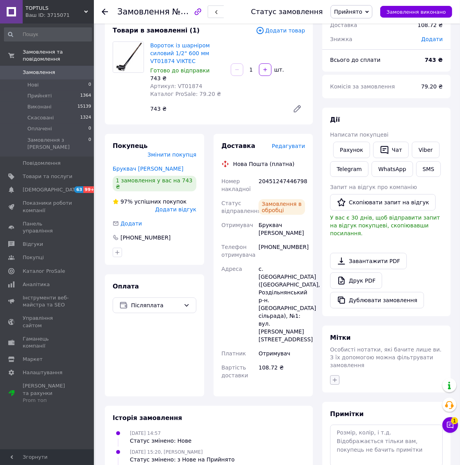
click at [337, 377] on icon "button" at bounding box center [335, 380] width 6 height 6
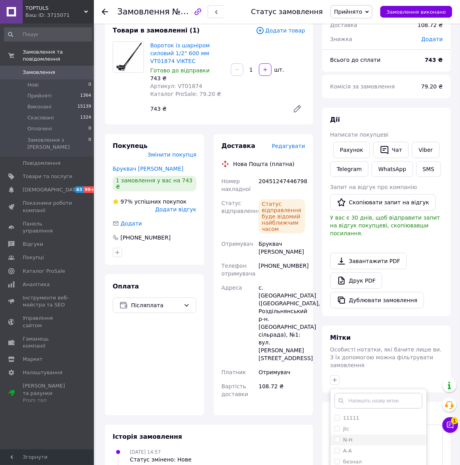
click at [337, 437] on input "N-Н" at bounding box center [337, 439] width 5 height 5
checkbox input "true"
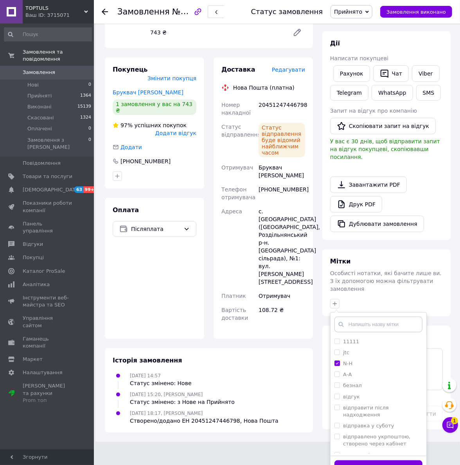
click at [365, 460] on button "Додати мітку" at bounding box center [379, 467] width 88 height 15
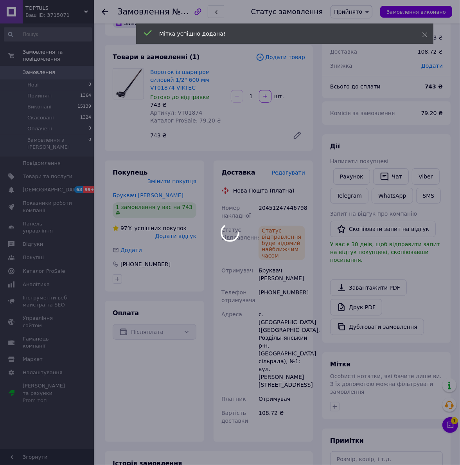
scroll to position [0, 0]
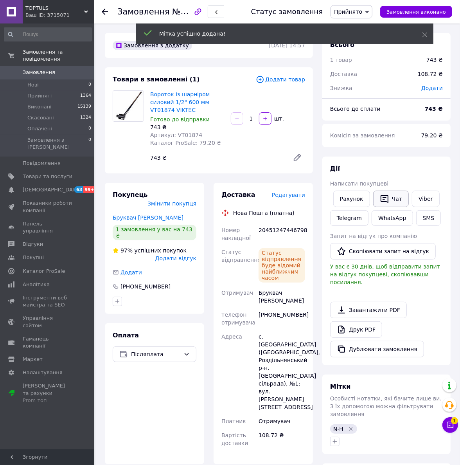
click at [393, 200] on button "Чат" at bounding box center [392, 199] width 36 height 16
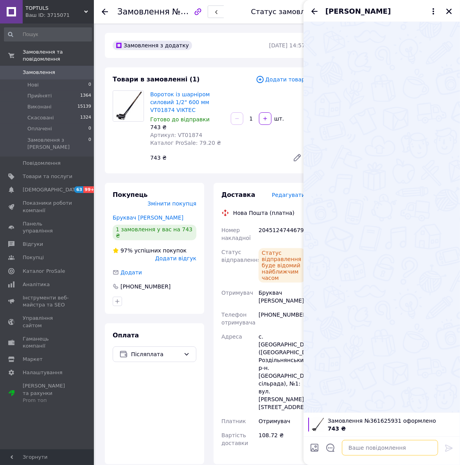
click at [369, 448] on textarea at bounding box center [390, 448] width 96 height 16
paste textarea "Добрий день! ТТН 20451247446798. Сьогодні поїде до [GEOGRAPHIC_DATA]! Дякуємо з…"
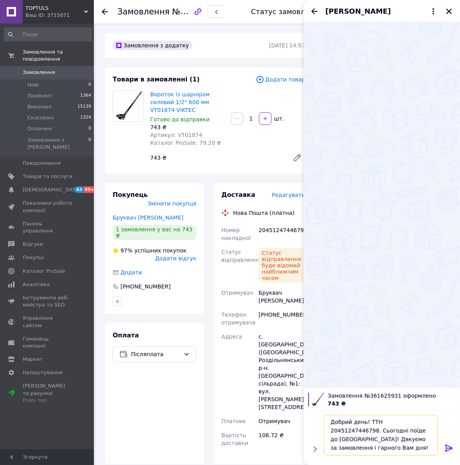
type textarea "Добрий день! ТТН 20451247446798. Сьогодні поїде до [GEOGRAPHIC_DATA]! Дякуємо з…"
click at [453, 447] on icon at bounding box center [449, 448] width 9 height 9
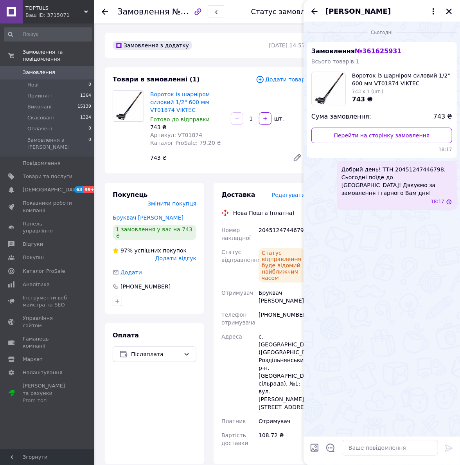
scroll to position [0, 0]
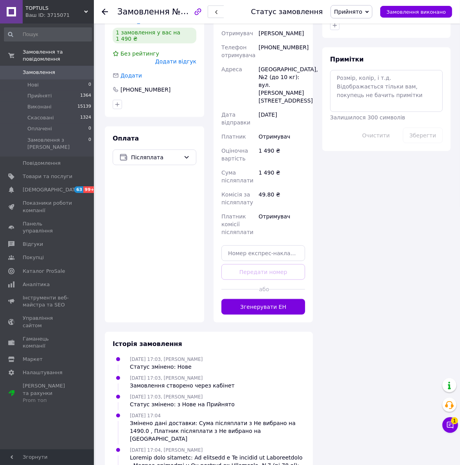
scroll to position [255, 0]
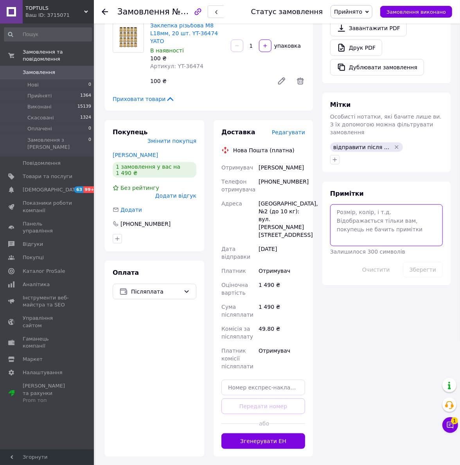
click at [364, 215] on textarea at bounding box center [386, 225] width 113 height 42
type textarea "8"
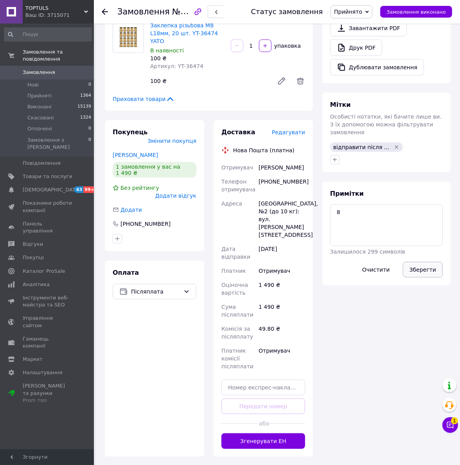
click at [415, 262] on button "Зберегти" at bounding box center [423, 270] width 40 height 16
click at [267, 382] on input "text" at bounding box center [264, 388] width 84 height 16
paste input "20451247448924"
type input "20451247448924"
click at [269, 404] on button "Передати номер" at bounding box center [264, 407] width 84 height 16
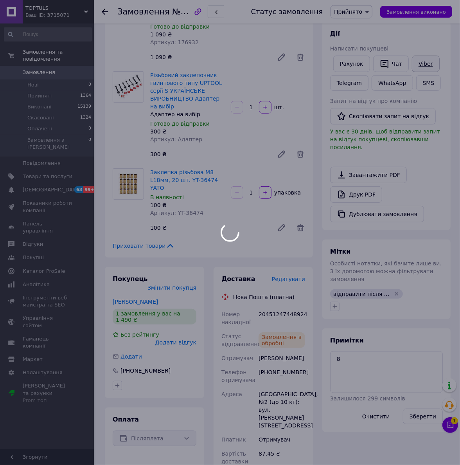
scroll to position [6, 0]
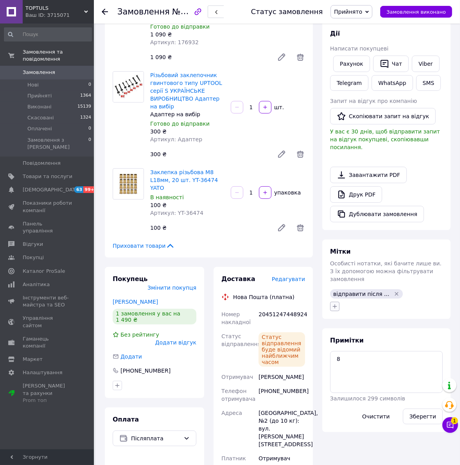
click at [336, 303] on icon "button" at bounding box center [335, 306] width 6 height 6
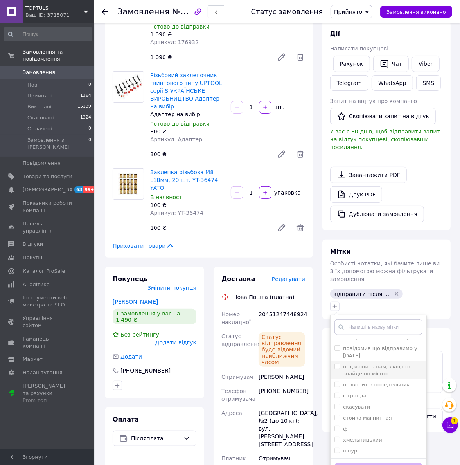
scroll to position [154, 0]
click at [337, 426] on input "ф" at bounding box center [337, 428] width 5 height 5
checkbox input "true"
click at [371, 463] on button "Додати мітку" at bounding box center [379, 470] width 88 height 15
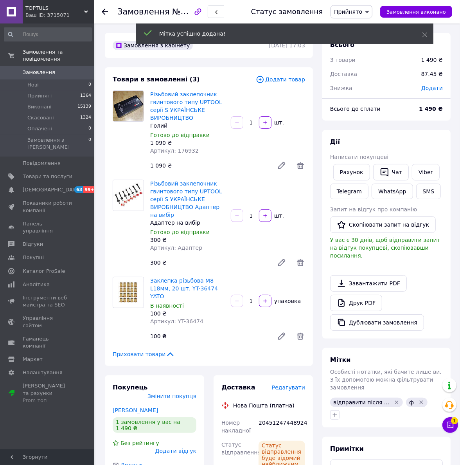
scroll to position [25, 0]
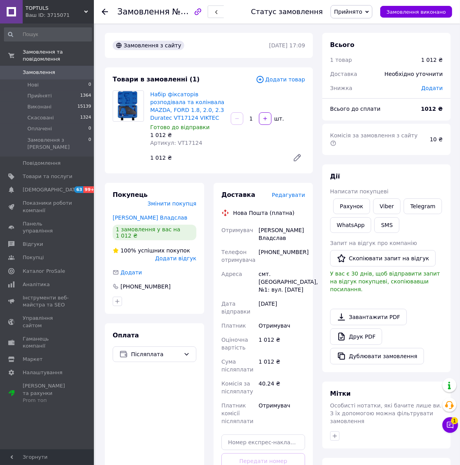
click at [210, 80] on div "Товари в замовленні (1)" at bounding box center [184, 79] width 143 height 9
drag, startPoint x: 276, startPoint y: 424, endPoint x: 273, endPoint y: 437, distance: 13.5
click at [274, 429] on div "Доставка Редагувати Нова Пошта (платна) Отримувач Павлів Владслав Телефон отрим…" at bounding box center [264, 347] width 84 height 313
click at [273, 437] on input "text" at bounding box center [264, 443] width 84 height 16
click at [267, 437] on input "text" at bounding box center [264, 443] width 84 height 16
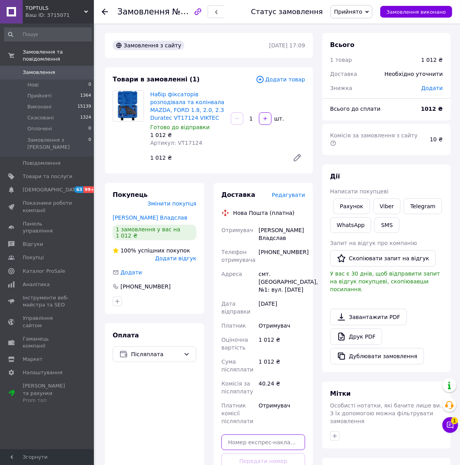
paste input "20451247449490"
type input "20451247449490"
click at [256, 453] on button "Передати номер" at bounding box center [264, 461] width 84 height 16
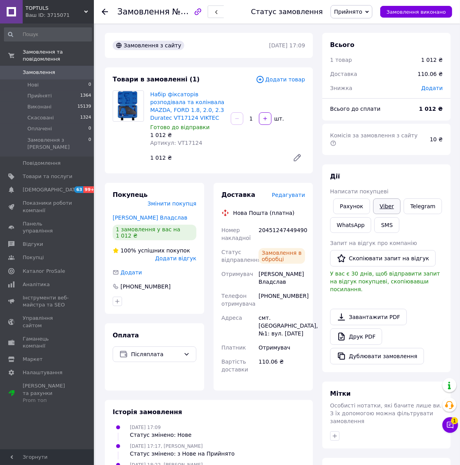
click at [386, 199] on link "Viber" at bounding box center [387, 207] width 27 height 16
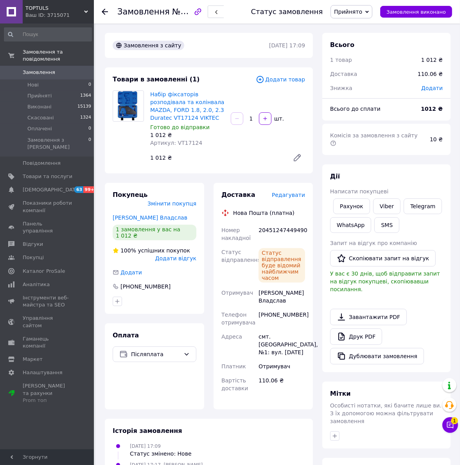
drag, startPoint x: 283, startPoint y: 316, endPoint x: 292, endPoint y: 317, distance: 9.1
click at [283, 316] on div "[PHONE_NUMBER]" at bounding box center [282, 319] width 50 height 22
click at [363, 328] on link "Друк PDF" at bounding box center [356, 336] width 52 height 16
click at [337, 431] on button "button" at bounding box center [334, 435] width 9 height 9
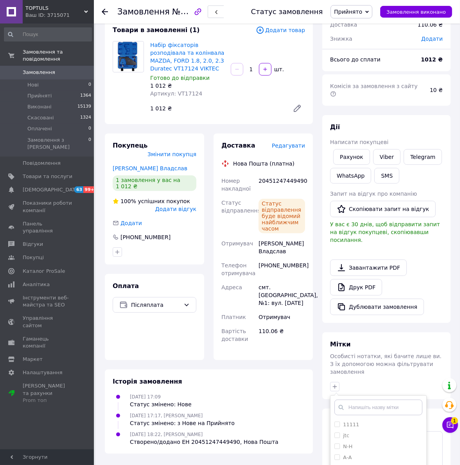
scroll to position [124, 0]
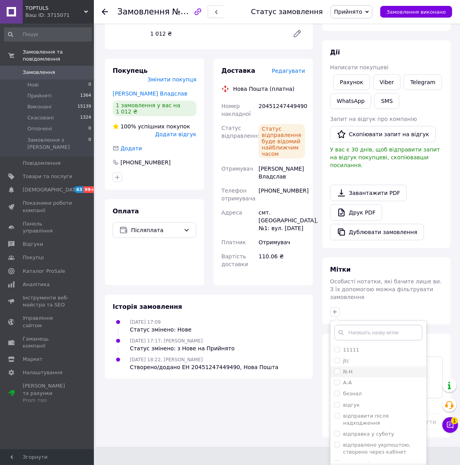
click at [337, 369] on input "N-Н" at bounding box center [337, 371] width 5 height 5
checkbox input "true"
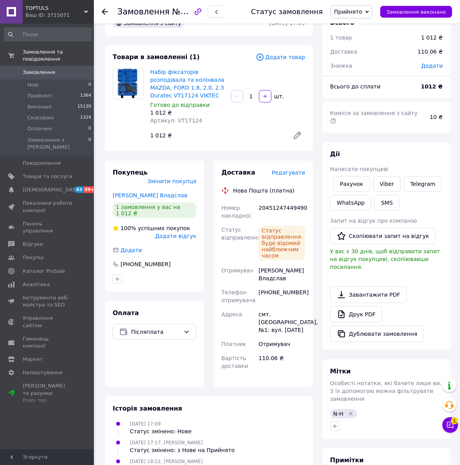
scroll to position [0, 0]
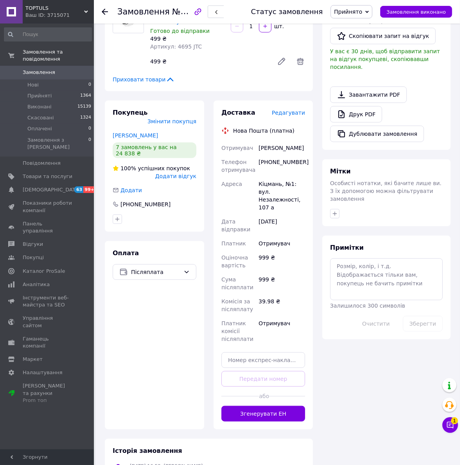
scroll to position [196, 0]
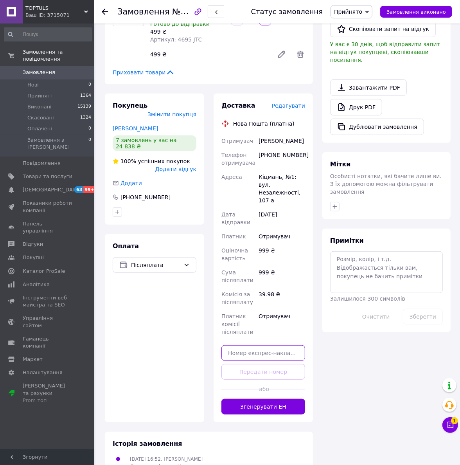
click at [261, 345] on input "text" at bounding box center [264, 353] width 84 height 16
paste input "20451247447899"
type input "20451247447899"
click at [263, 364] on button "Передати номер" at bounding box center [264, 372] width 84 height 16
click at [336, 204] on icon "button" at bounding box center [335, 207] width 6 height 6
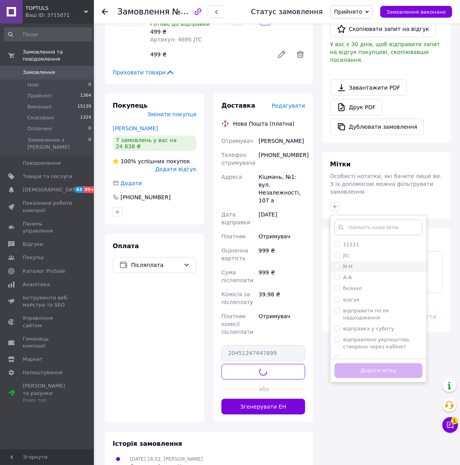
drag, startPoint x: 335, startPoint y: 247, endPoint x: 335, endPoint y: 253, distance: 5.1
click at [335, 261] on li "N-Н" at bounding box center [379, 266] width 96 height 11
checkbox input "true"
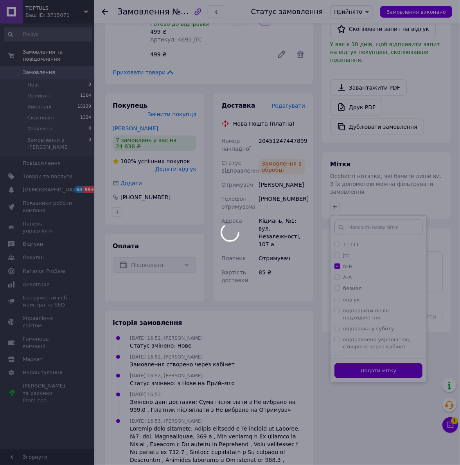
click at [368, 360] on div at bounding box center [230, 232] width 460 height 465
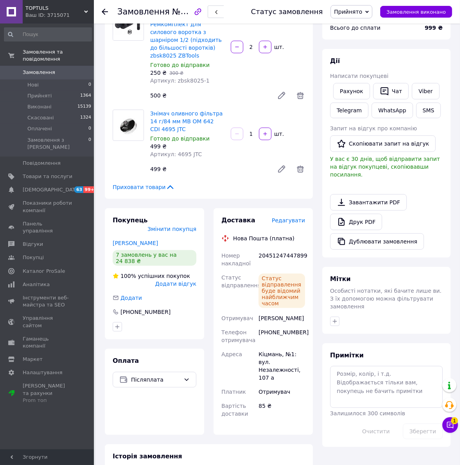
scroll to position [147, 0]
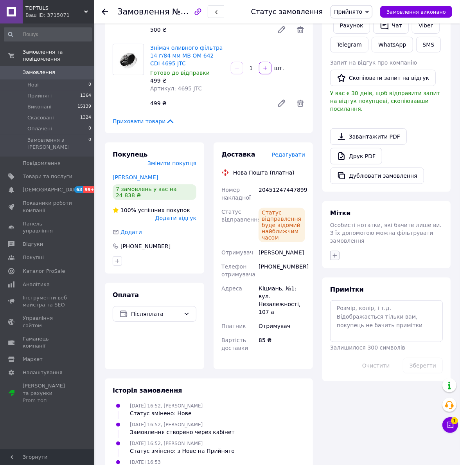
click at [337, 253] on icon "button" at bounding box center [335, 256] width 6 height 6
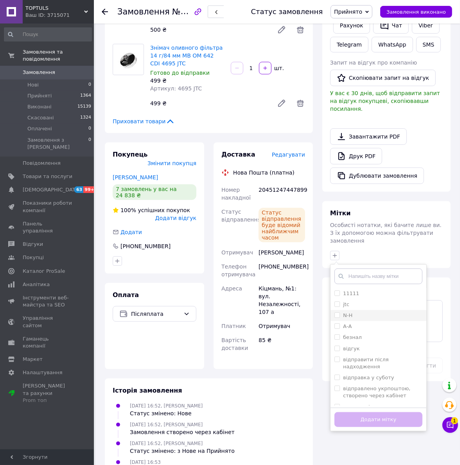
click at [339, 312] on input "N-Н" at bounding box center [337, 314] width 5 height 5
checkbox input "true"
click at [379, 412] on button "Додати мітку" at bounding box center [379, 419] width 88 height 15
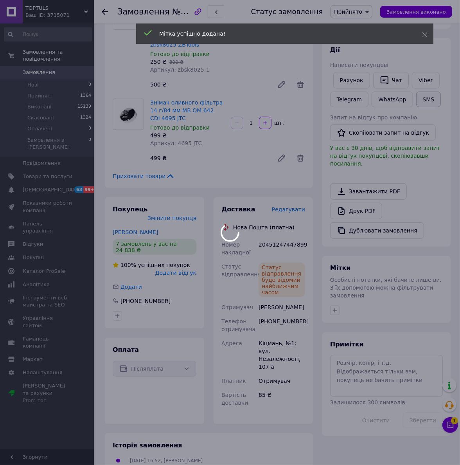
scroll to position [0, 0]
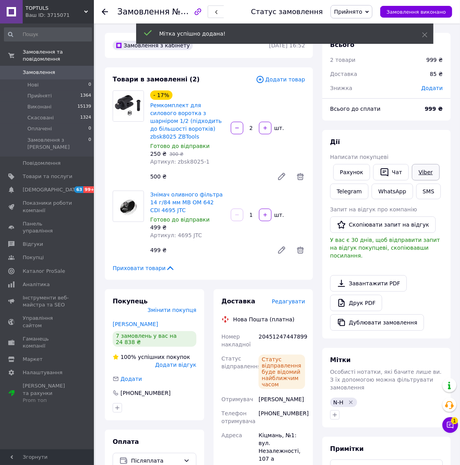
click at [416, 173] on link "Viber" at bounding box center [425, 172] width 27 height 16
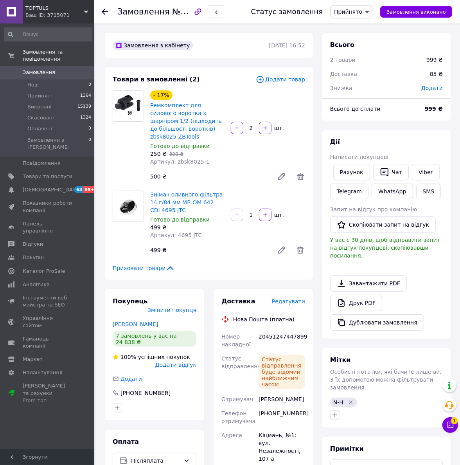
drag, startPoint x: 254, startPoint y: 249, endPoint x: 190, endPoint y: 151, distance: 117.4
click at [254, 248] on div "Знімач оливного фільтра 14 г/84 мм MB OM 642 CDI 4695 JTC Готово до відправки 4…" at bounding box center [227, 224] width 161 height 70
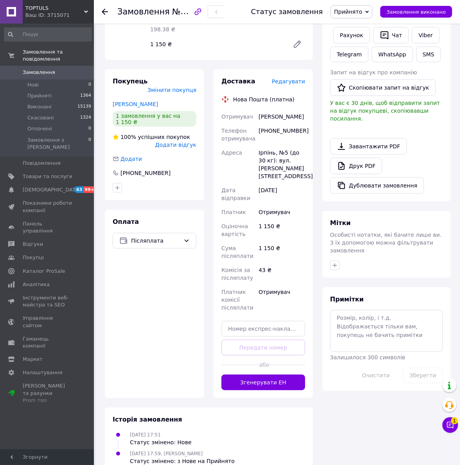
scroll to position [165, 0]
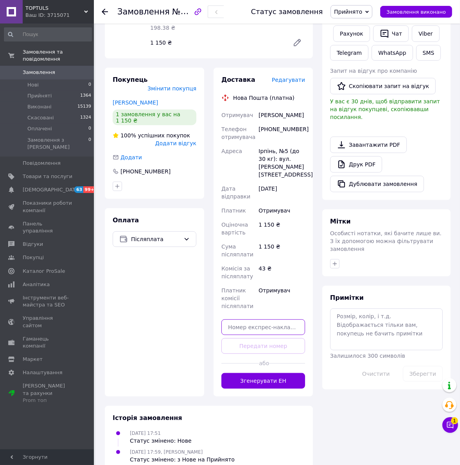
click at [281, 319] on input "text" at bounding box center [264, 327] width 84 height 16
paste input "20451247449915"
type input "20451247449915"
drag, startPoint x: 278, startPoint y: 329, endPoint x: 321, endPoint y: 345, distance: 46.1
click at [277, 338] on button "Передати номер" at bounding box center [264, 346] width 84 height 16
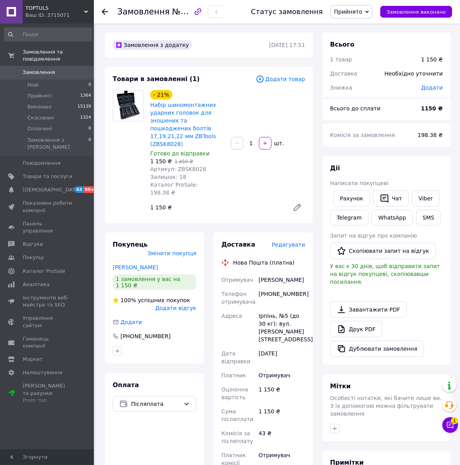
scroll to position [0, 0]
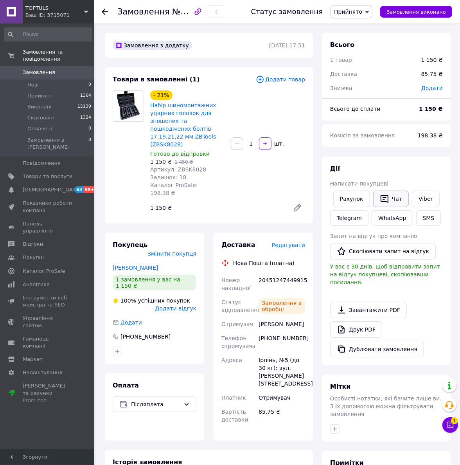
click at [390, 200] on button "Чат" at bounding box center [392, 199] width 36 height 16
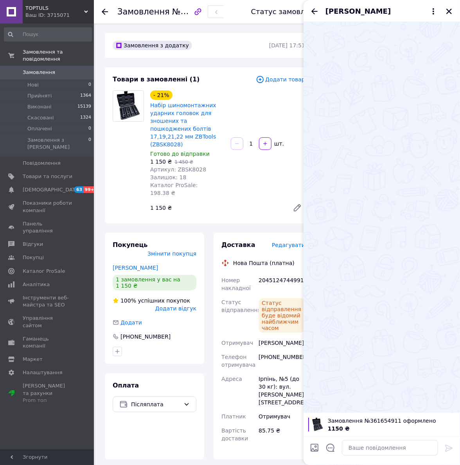
click at [413, 235] on div at bounding box center [382, 217] width 157 height 391
click at [386, 445] on textarea at bounding box center [390, 448] width 96 height 16
paste textarea "Добрий день! ТТН 20451247449915. Сьогодні поїде до [GEOGRAPHIC_DATA]! Дякуємо з…"
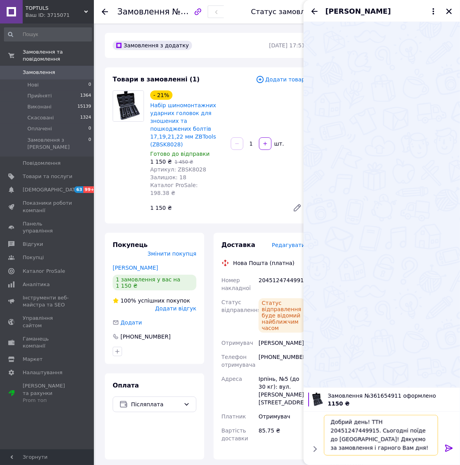
type textarea "Добрий день! ТТН 20451247449915. Сьогодні поїде до [GEOGRAPHIC_DATA]! Дякуємо з…"
click at [450, 446] on icon at bounding box center [449, 448] width 9 height 9
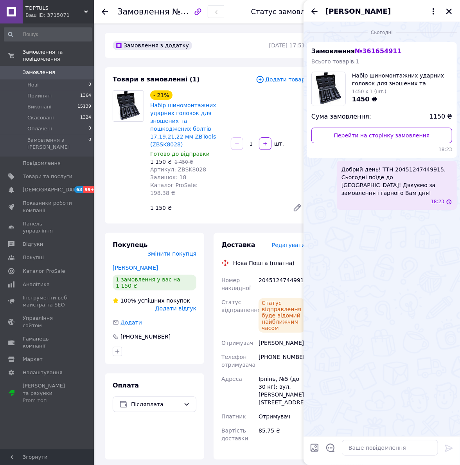
scroll to position [0, 0]
click at [449, 11] on icon "Закрити" at bounding box center [449, 11] width 5 height 5
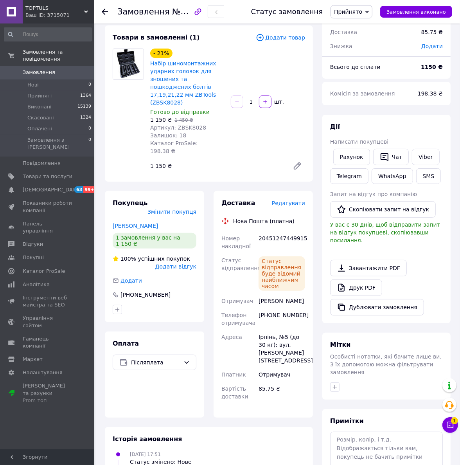
scroll to position [84, 0]
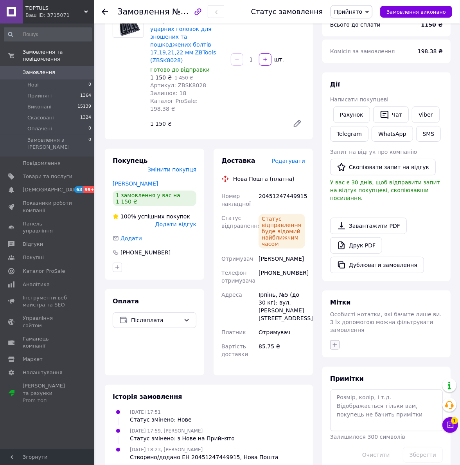
click at [337, 342] on icon "button" at bounding box center [335, 345] width 6 height 6
click at [339, 401] on label "N-Н" at bounding box center [344, 404] width 18 height 7
click at [339, 402] on input "N-Н" at bounding box center [337, 404] width 5 height 5
checkbox input "true"
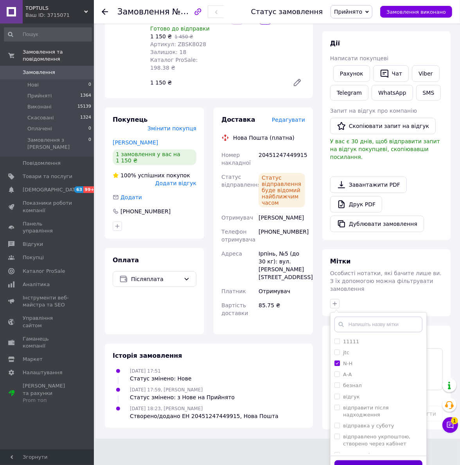
click at [368, 460] on button "Додати мітку" at bounding box center [379, 467] width 88 height 15
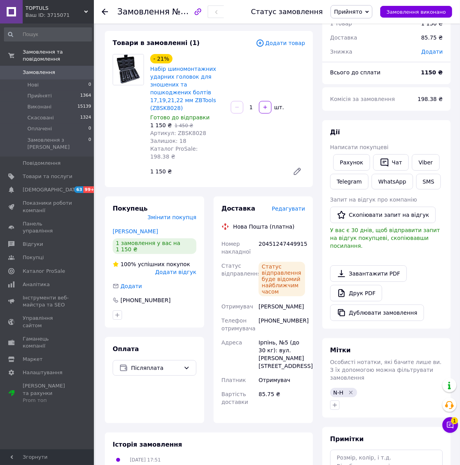
scroll to position [0, 0]
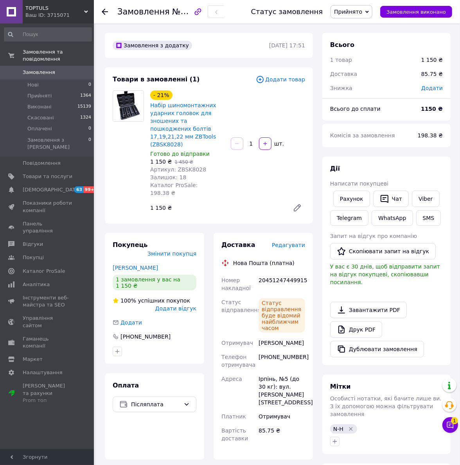
click at [268, 273] on div "20451247449915" at bounding box center [282, 284] width 50 height 22
copy div "20451247449915"
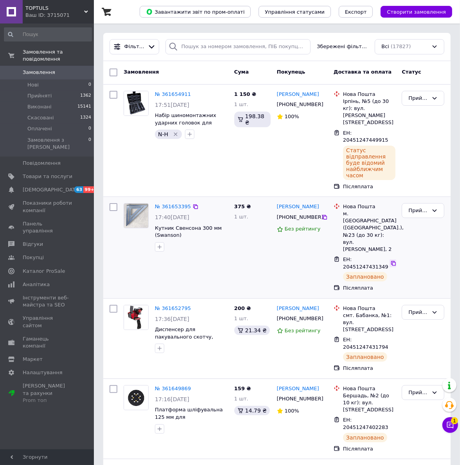
click at [393, 260] on icon at bounding box center [394, 263] width 6 height 6
click at [394, 341] on icon at bounding box center [394, 344] width 6 height 6
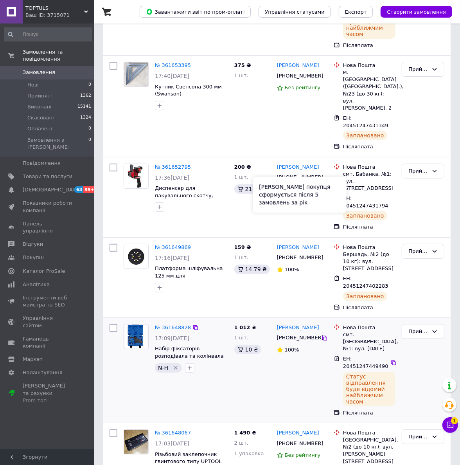
scroll to position [147, 0]
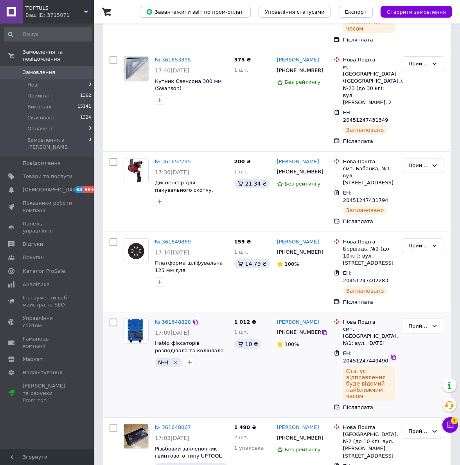
click at [392, 354] on icon at bounding box center [394, 357] width 6 height 6
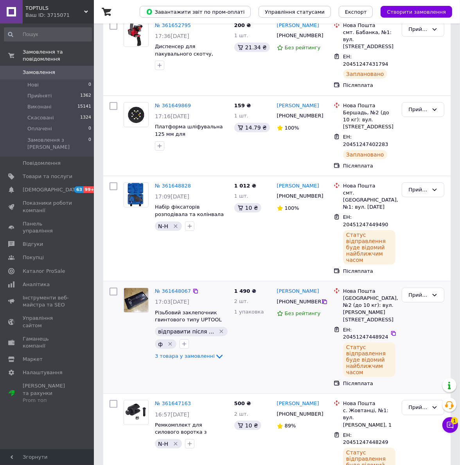
scroll to position [294, 0]
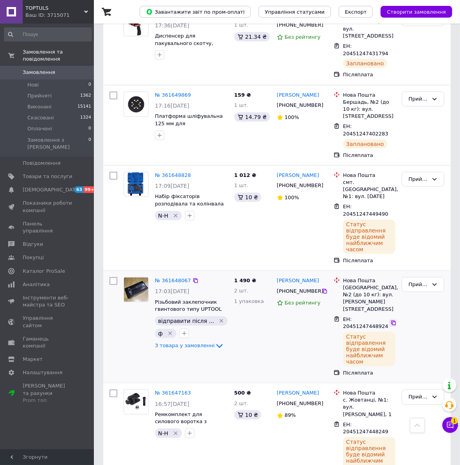
click at [392, 320] on icon at bounding box center [394, 323] width 6 height 6
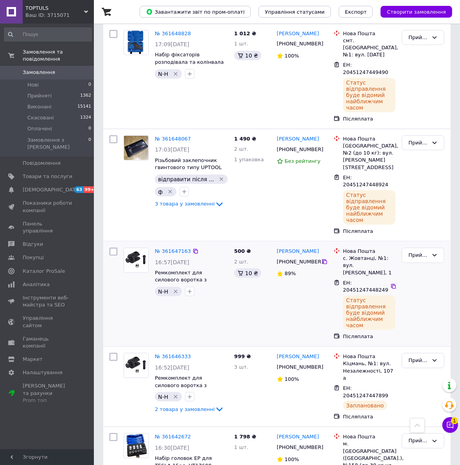
scroll to position [440, 0]
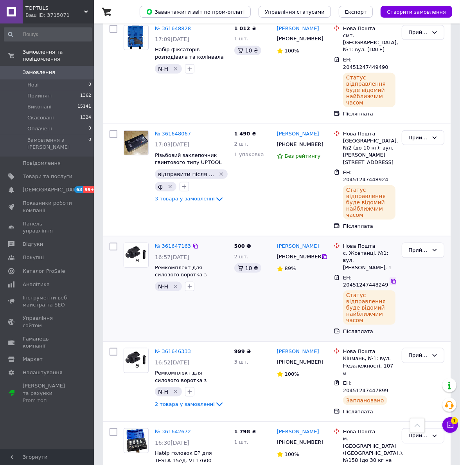
click at [393, 279] on icon at bounding box center [394, 281] width 5 height 5
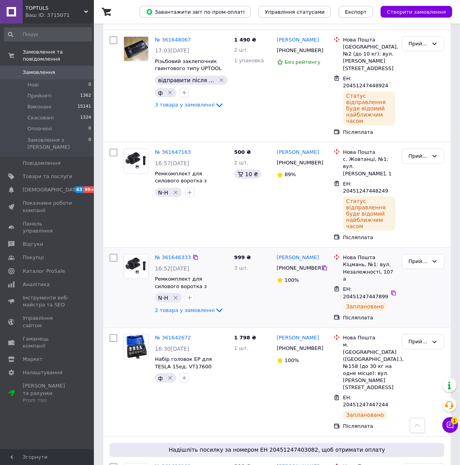
scroll to position [538, 0]
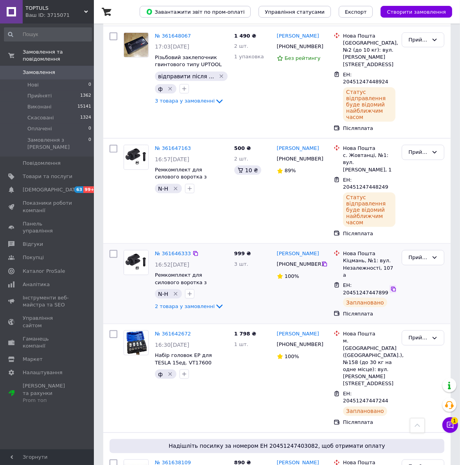
click at [395, 286] on icon at bounding box center [394, 289] width 6 height 6
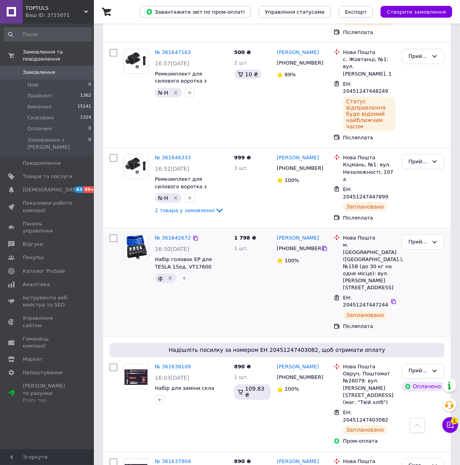
scroll to position [636, 0]
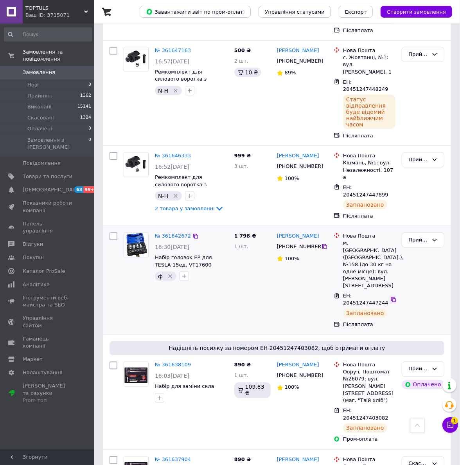
click at [394, 297] on icon at bounding box center [394, 300] width 6 height 6
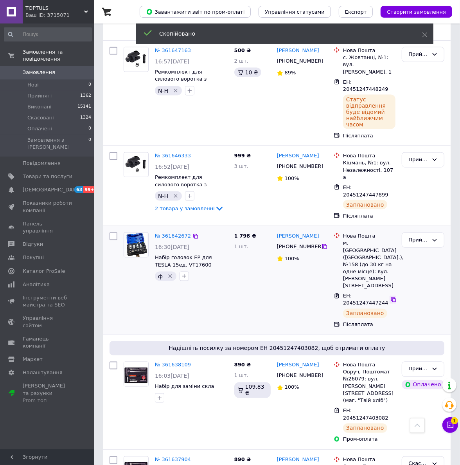
click at [392, 298] on icon at bounding box center [394, 300] width 5 height 5
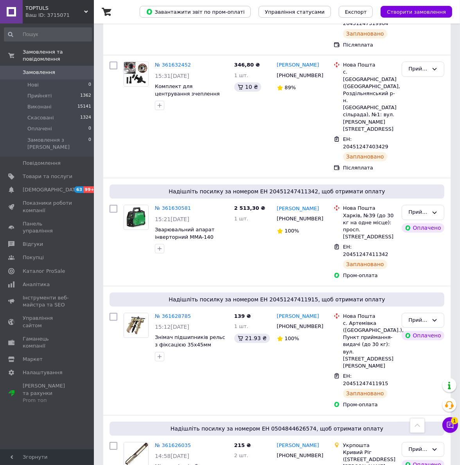
scroll to position [1321, 0]
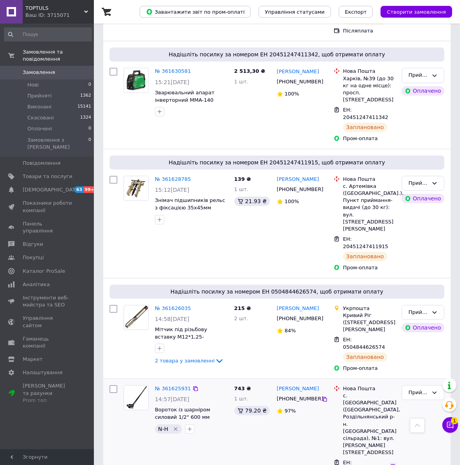
click at [392, 464] on icon at bounding box center [394, 466] width 5 height 5
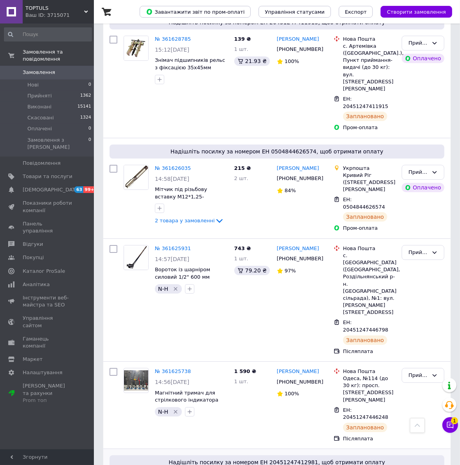
scroll to position [1468, 0]
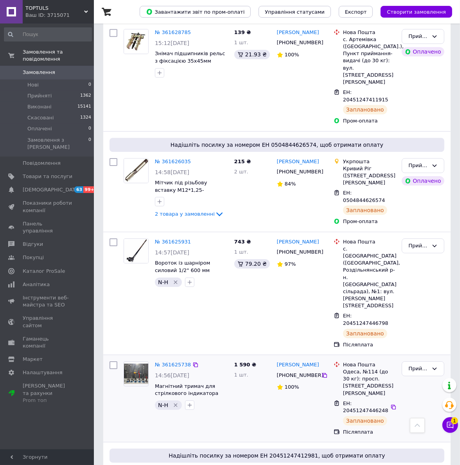
click at [398, 358] on div "Нова Пошта Одеса, №114 (до 30 кг): просп. [STREET_ADDRESS][PERSON_NAME] ЕН: 204…" at bounding box center [365, 398] width 68 height 81
click at [392, 403] on div at bounding box center [393, 407] width 7 height 8
click at [393, 405] on icon at bounding box center [394, 407] width 5 height 5
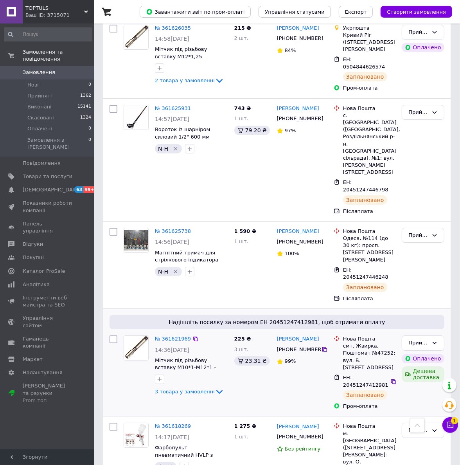
scroll to position [1615, 0]
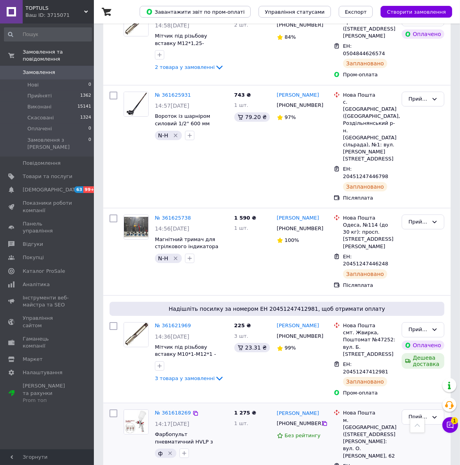
click at [393, 465] on icon at bounding box center [394, 470] width 6 height 6
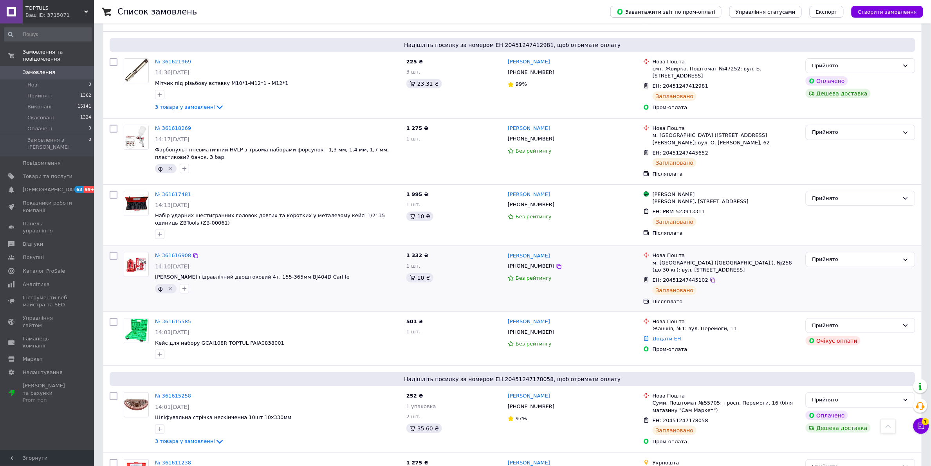
scroll to position [1339, 0]
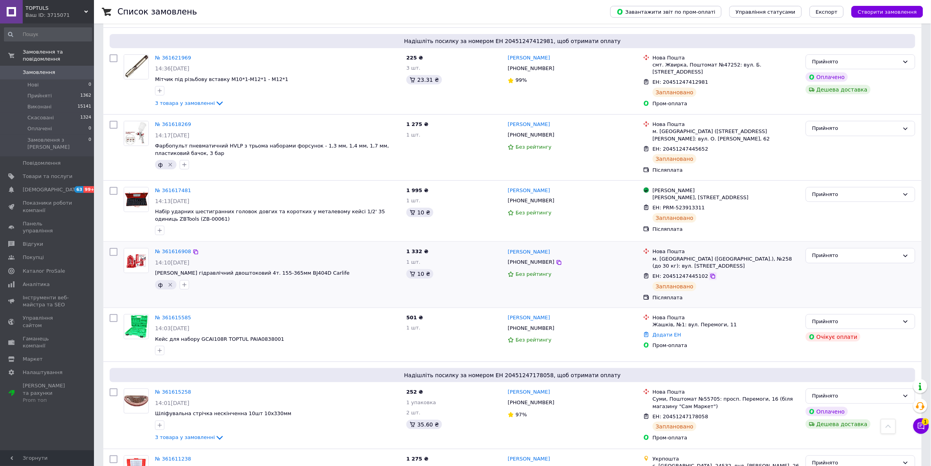
click at [468, 273] on icon at bounding box center [713, 276] width 6 height 6
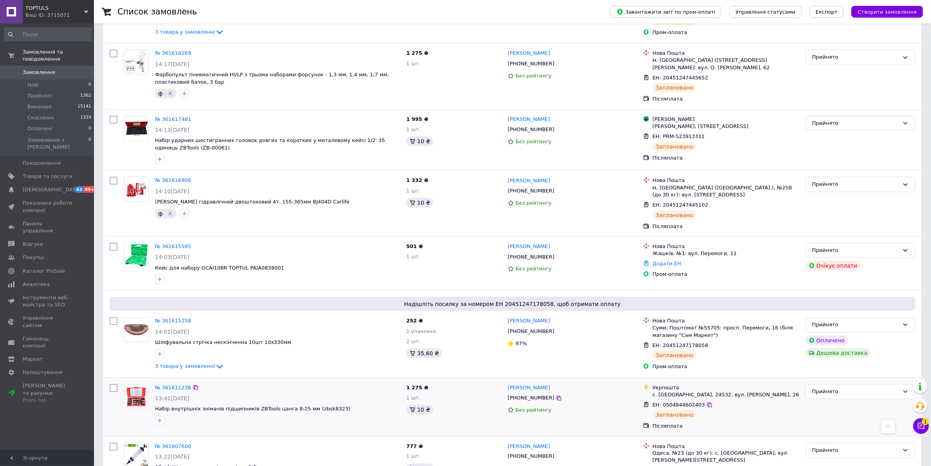
scroll to position [1486, 0]
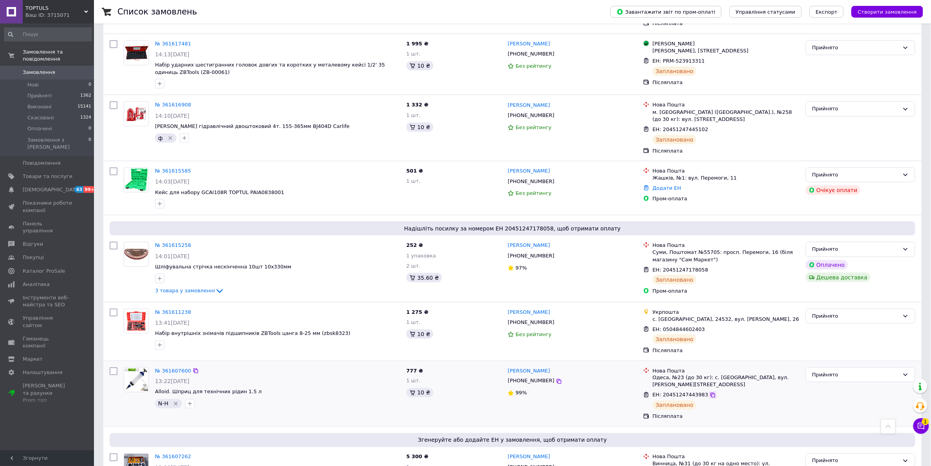
click at [468, 392] on icon at bounding box center [713, 395] width 6 height 6
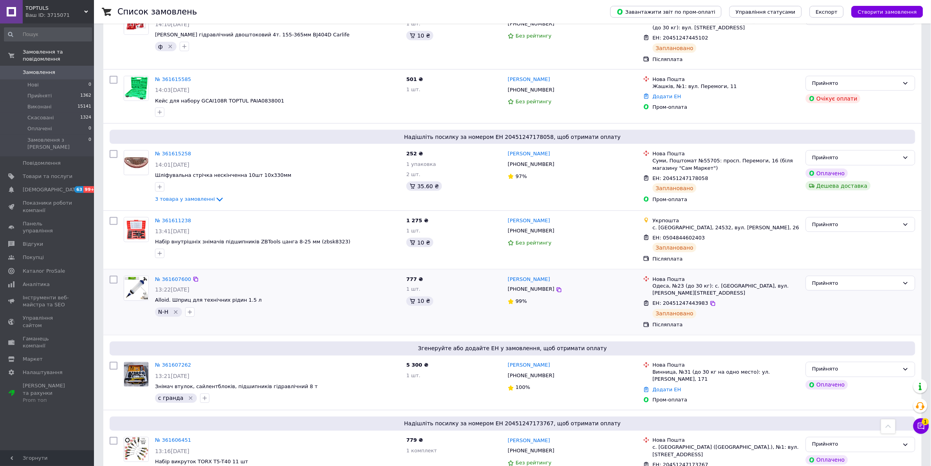
scroll to position [1584, 0]
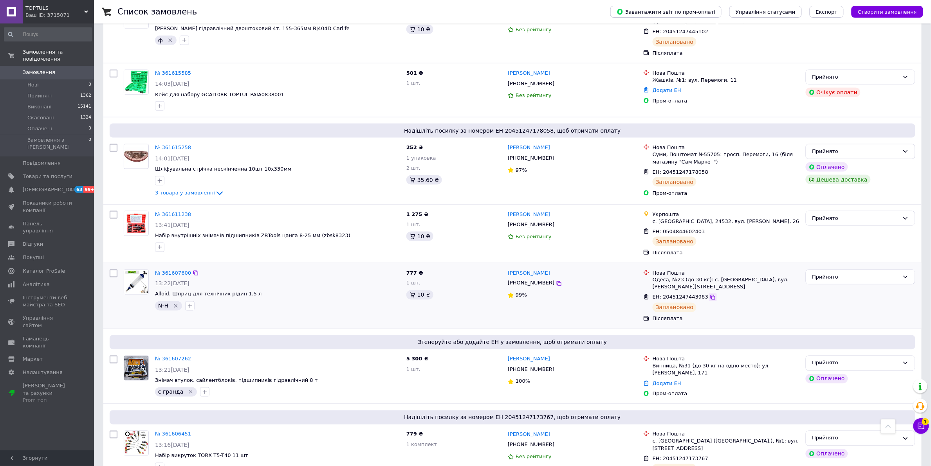
click at [468, 294] on icon at bounding box center [713, 297] width 6 height 6
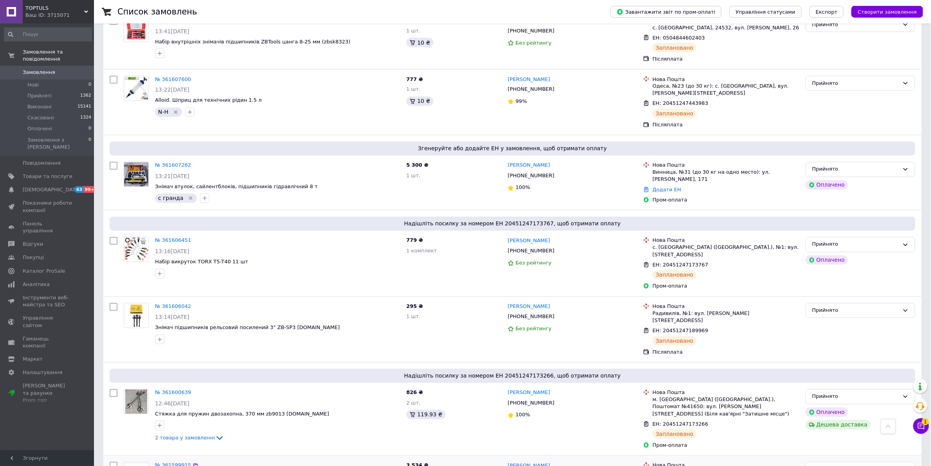
scroll to position [1829, 0]
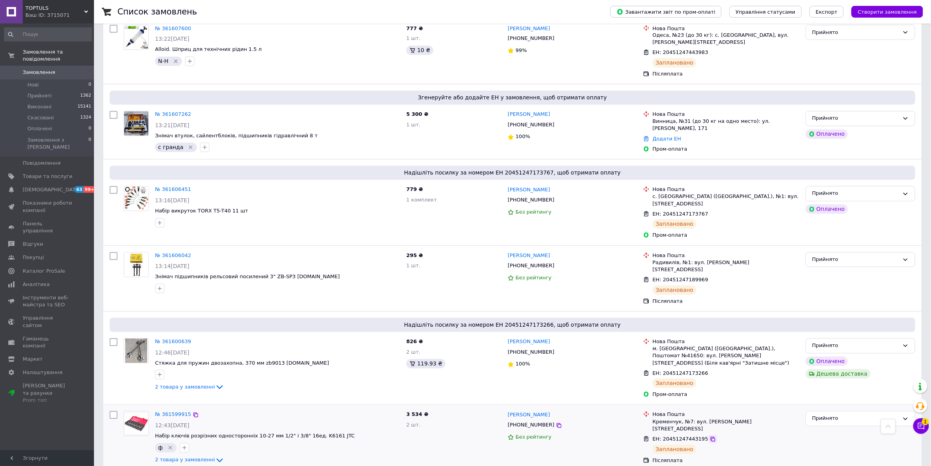
click at [468, 437] on icon at bounding box center [713, 440] width 6 height 6
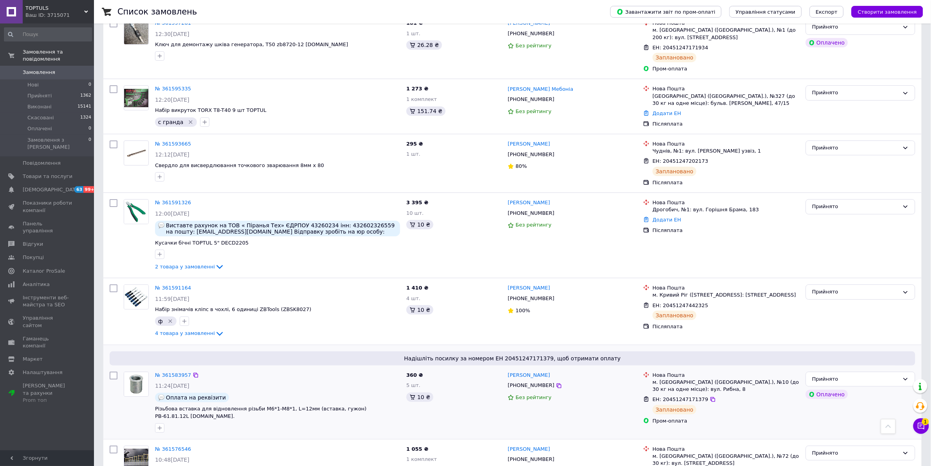
scroll to position [2416, 0]
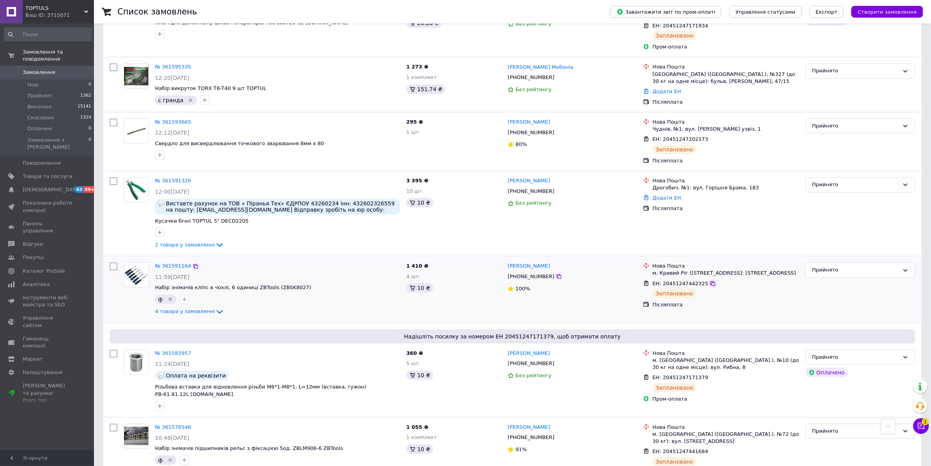
click at [468, 282] on icon at bounding box center [713, 284] width 5 height 5
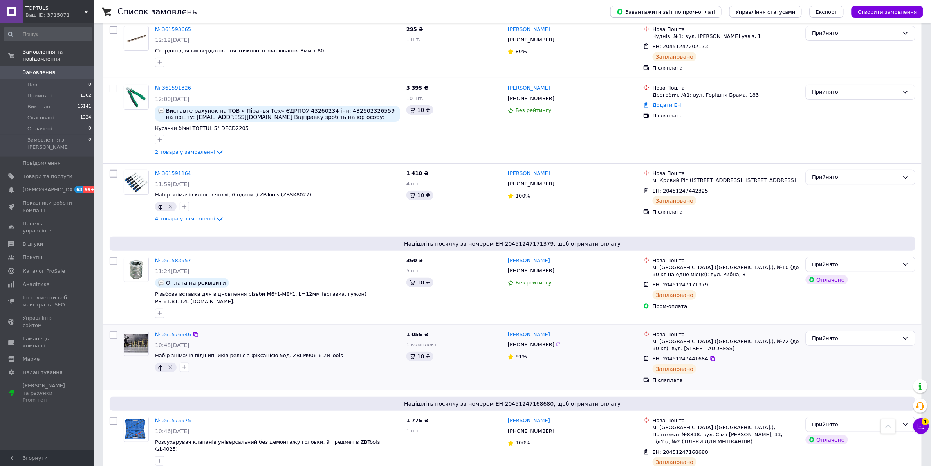
scroll to position [2514, 0]
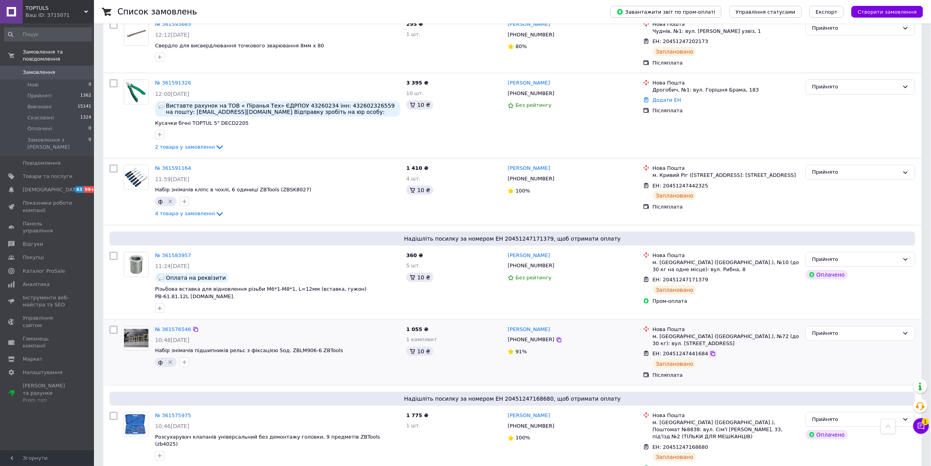
click at [468, 351] on icon at bounding box center [713, 354] width 6 height 6
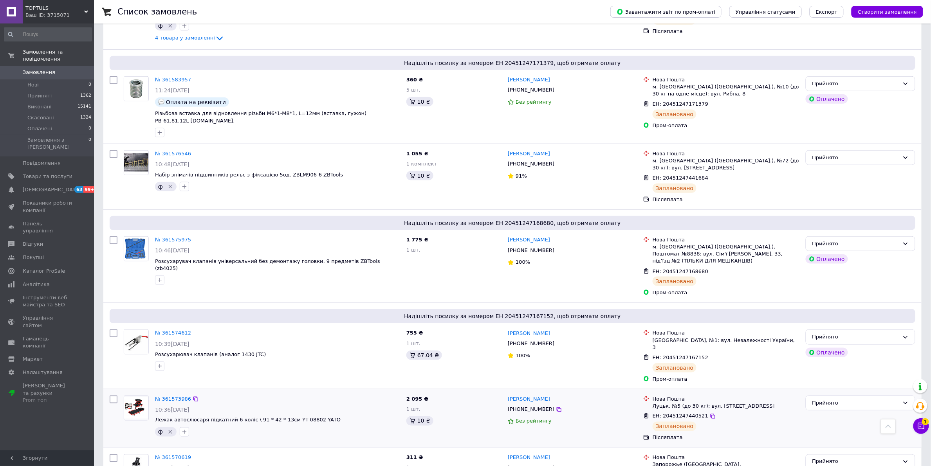
scroll to position [2710, 0]
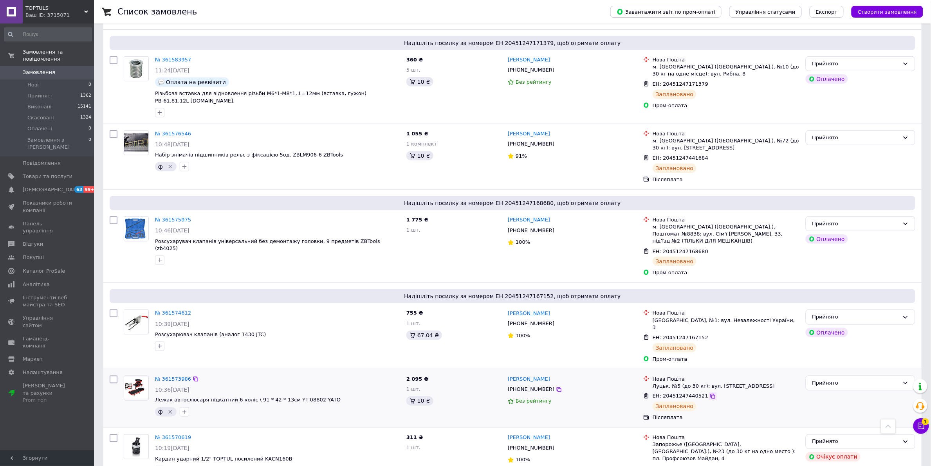
click at [468, 393] on icon at bounding box center [713, 396] width 6 height 6
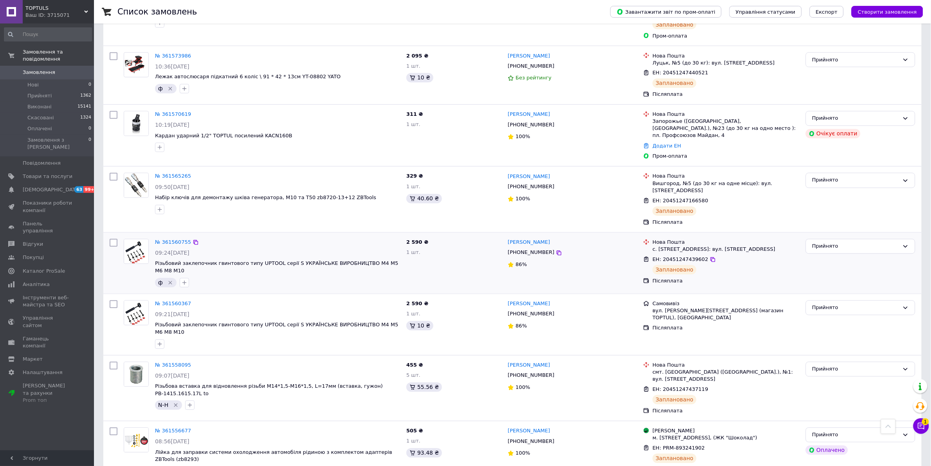
scroll to position [3003, 0]
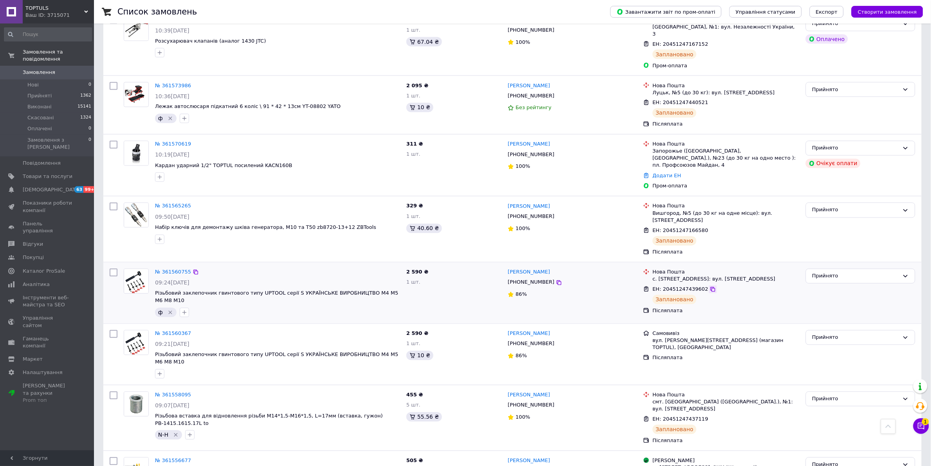
click at [468, 287] on icon at bounding box center [713, 290] width 6 height 6
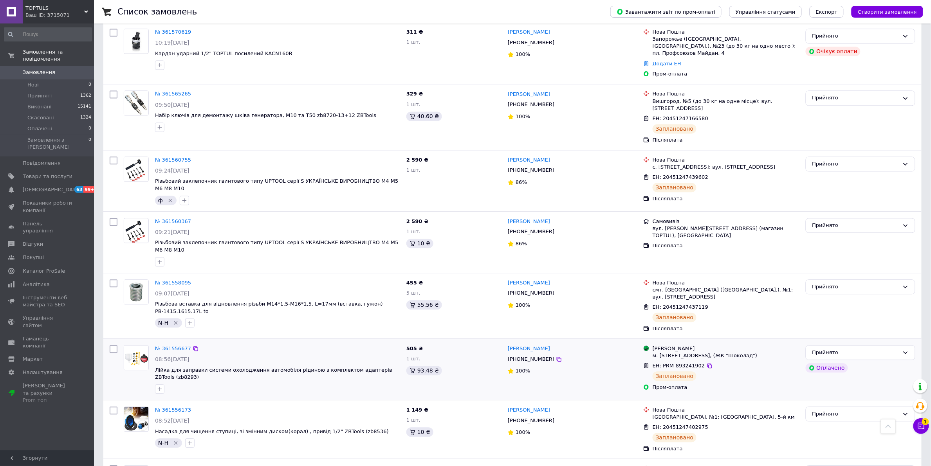
scroll to position [3052, 0]
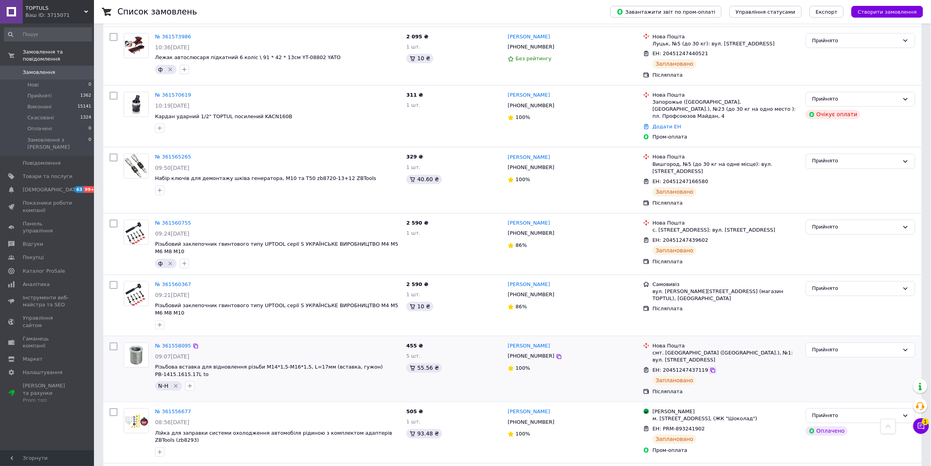
click at [468, 368] on icon at bounding box center [713, 371] width 6 height 6
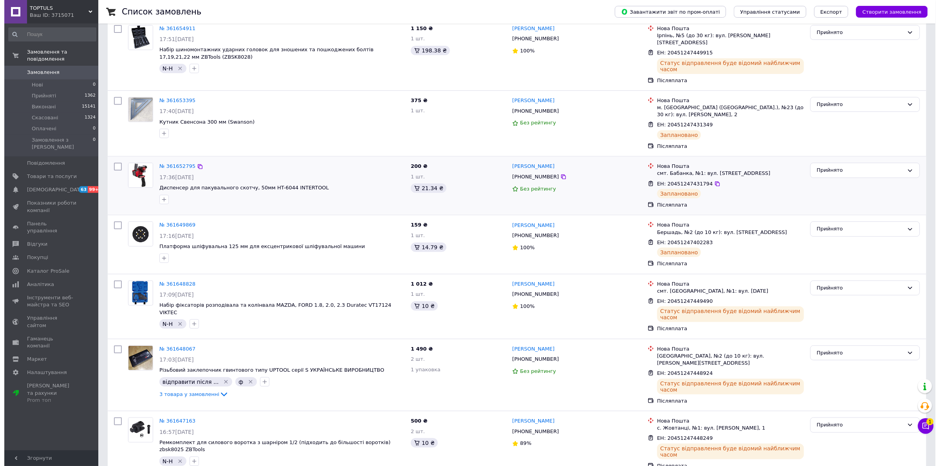
scroll to position [0, 0]
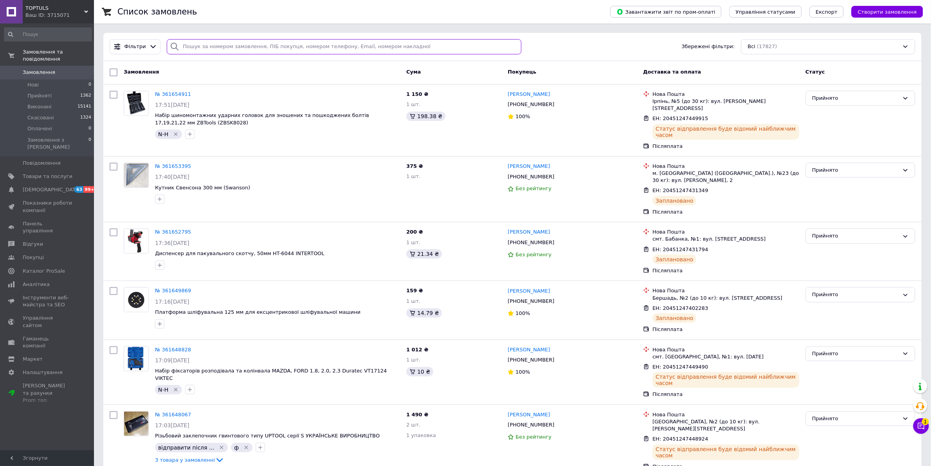
click at [253, 43] on input "search" at bounding box center [344, 46] width 355 height 15
paste input "Кавка"
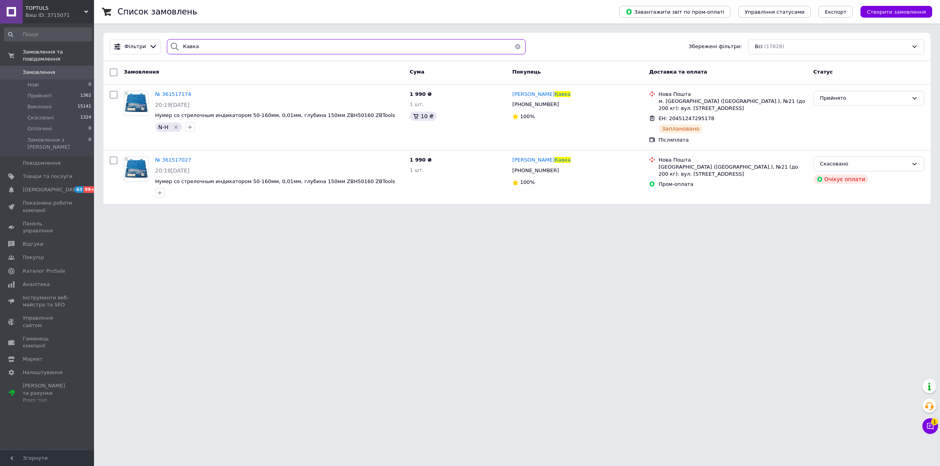
click at [215, 49] on input "Кавка" at bounding box center [346, 46] width 359 height 15
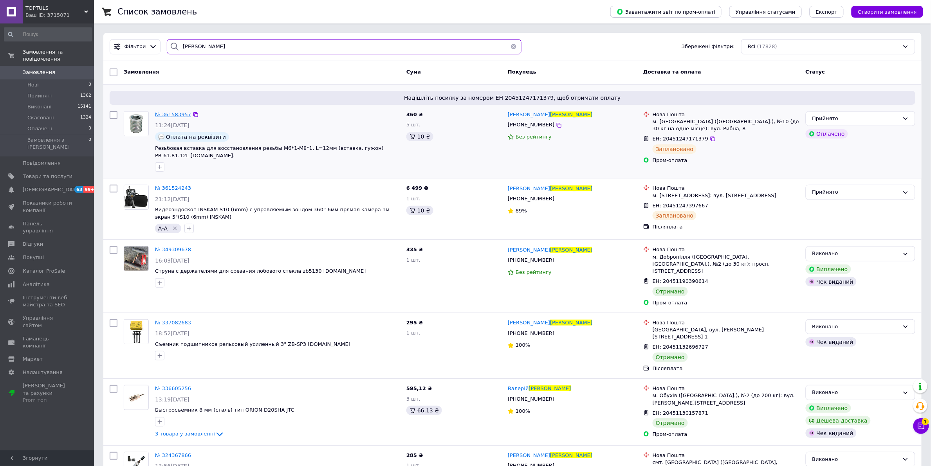
type input "[PERSON_NAME]"
click at [165, 116] on span "№ 361583957" at bounding box center [173, 115] width 36 height 6
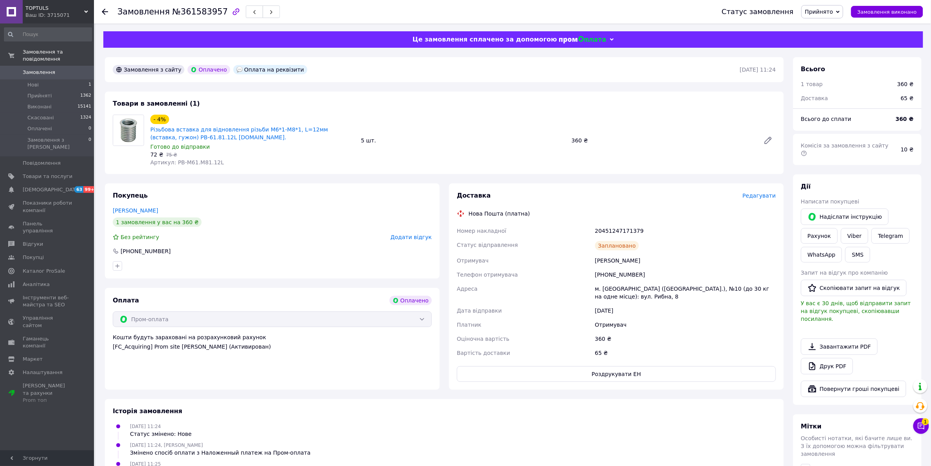
click at [468, 199] on span "Редагувати" at bounding box center [759, 196] width 33 height 6
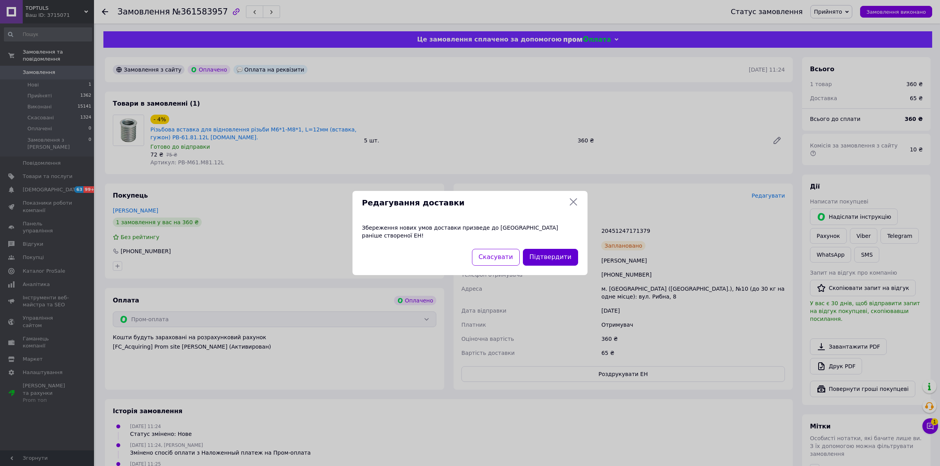
click at [468, 250] on button "Підтвердити" at bounding box center [550, 257] width 55 height 17
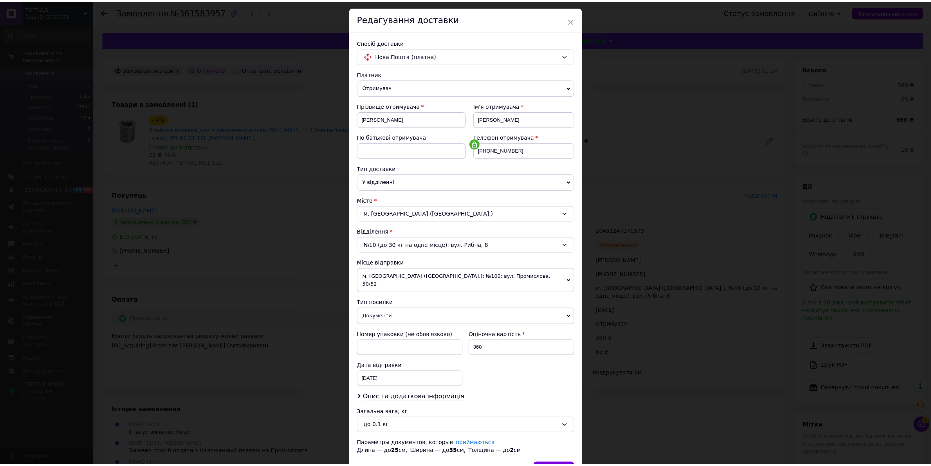
scroll to position [63, 0]
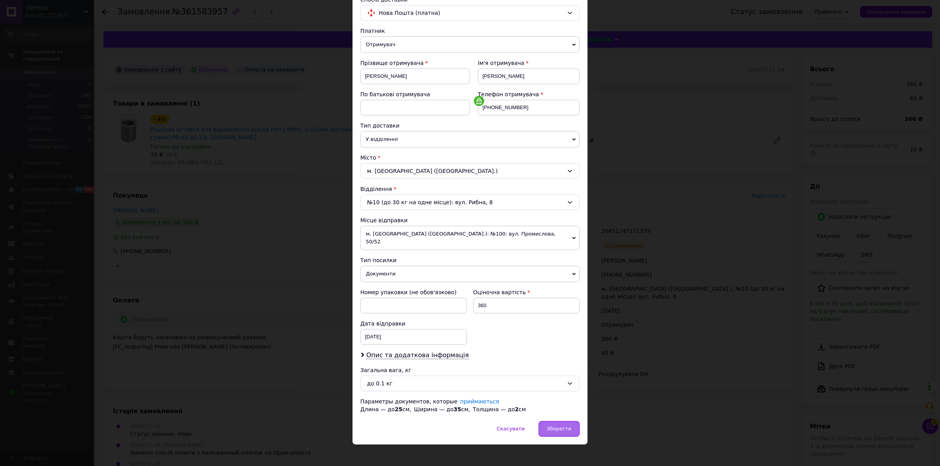
click at [468, 426] on span "Зберегти" at bounding box center [559, 429] width 25 height 6
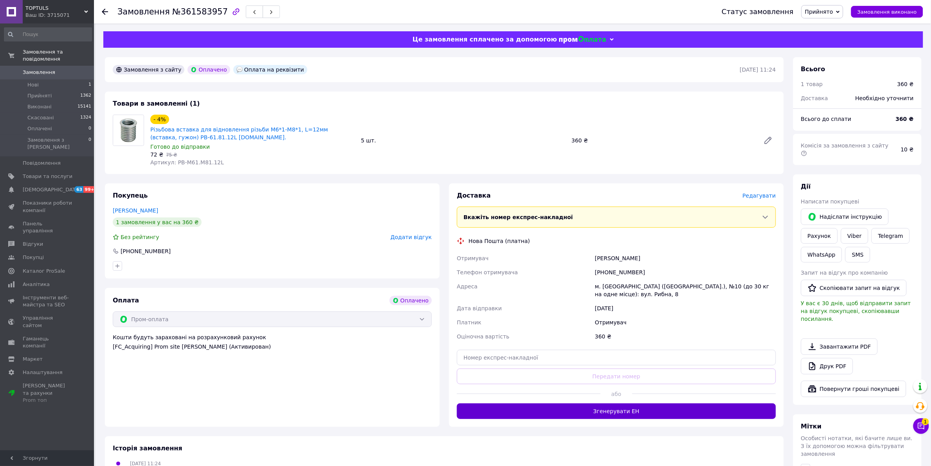
click at [468, 410] on button "Згенерувати ЕН" at bounding box center [616, 412] width 319 height 16
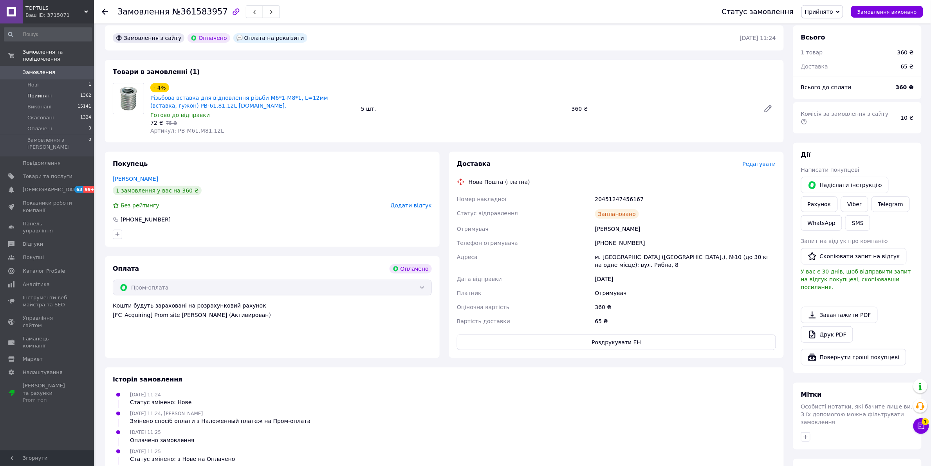
scroll to position [49, 0]
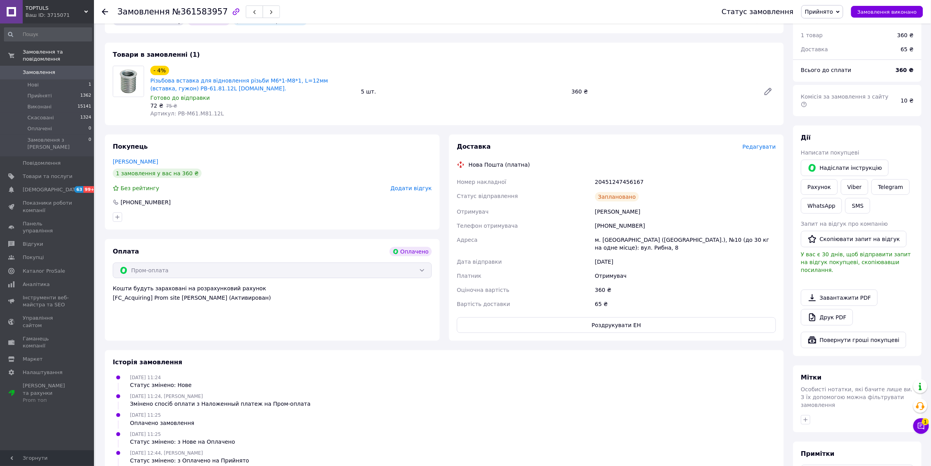
click at [56, 69] on span "Замовлення" at bounding box center [48, 72] width 50 height 7
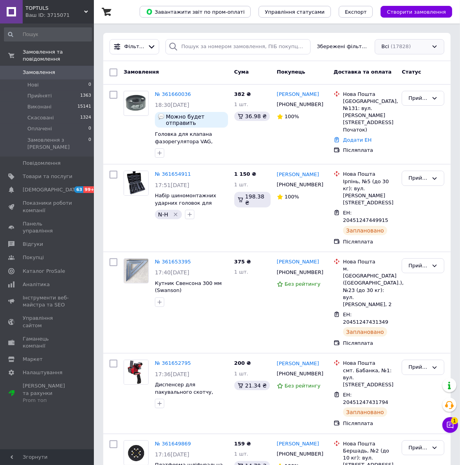
click at [408, 52] on div "Всі (17828)" at bounding box center [410, 46] width 70 height 15
drag, startPoint x: 410, startPoint y: 77, endPoint x: 468, endPoint y: 115, distance: 69.6
click at [410, 76] on div "чеки (21)" at bounding box center [410, 76] width 58 height 7
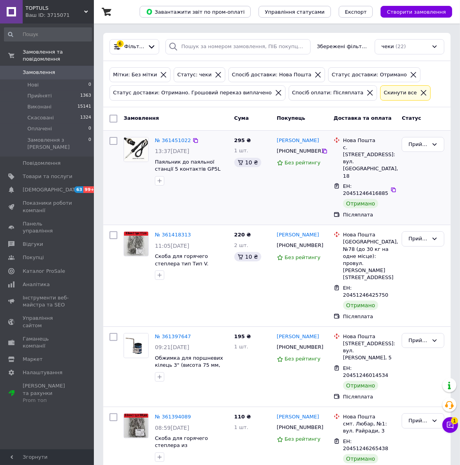
drag, startPoint x: 112, startPoint y: 119, endPoint x: 112, endPoint y: 134, distance: 14.1
click at [112, 119] on input "checkbox" at bounding box center [114, 119] width 8 height 8
checkbox input "true"
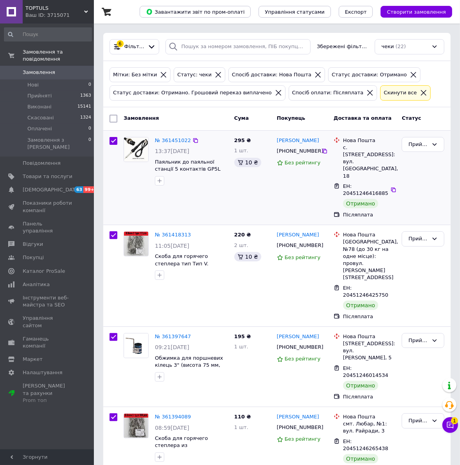
checkbox input "true"
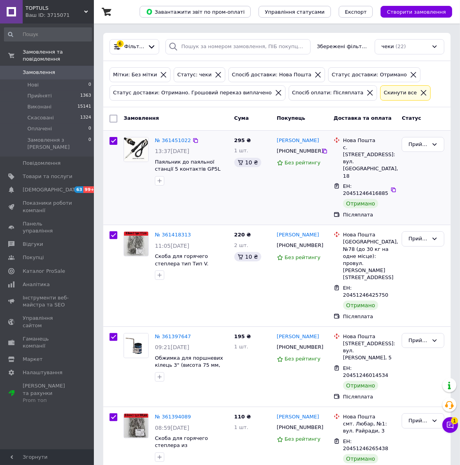
checkbox input "true"
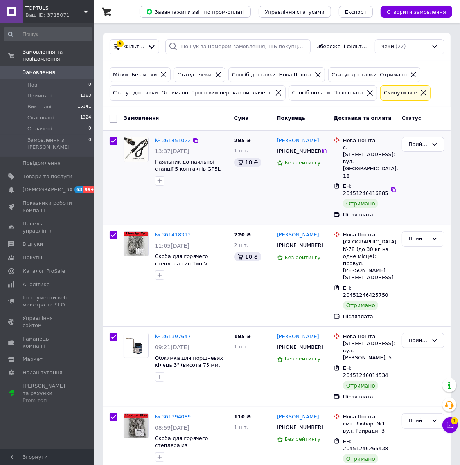
checkbox input "true"
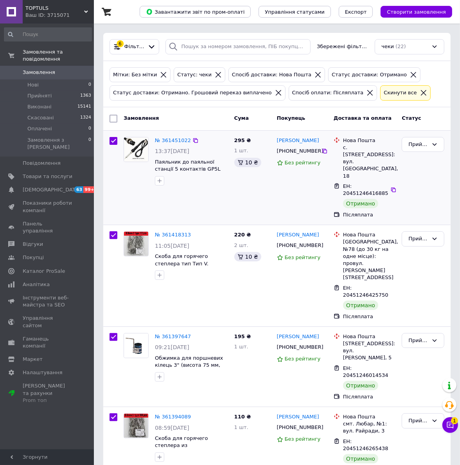
checkbox input "true"
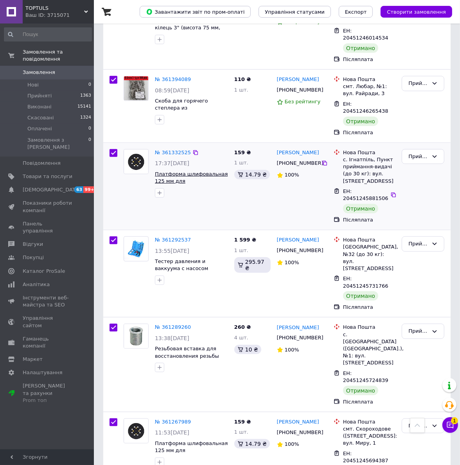
scroll to position [343, 0]
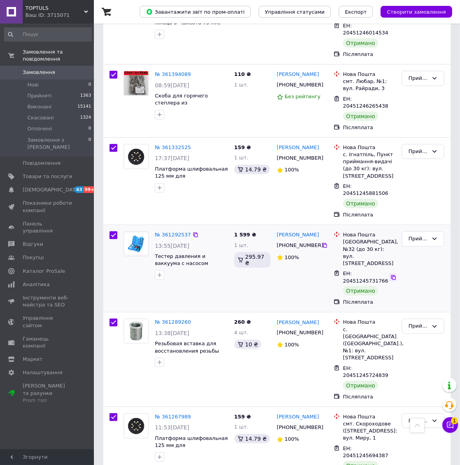
click at [392, 275] on icon at bounding box center [394, 277] width 5 height 5
drag, startPoint x: 161, startPoint y: 236, endPoint x: 159, endPoint y: 241, distance: 6.0
click at [161, 271] on button "button" at bounding box center [159, 275] width 9 height 9
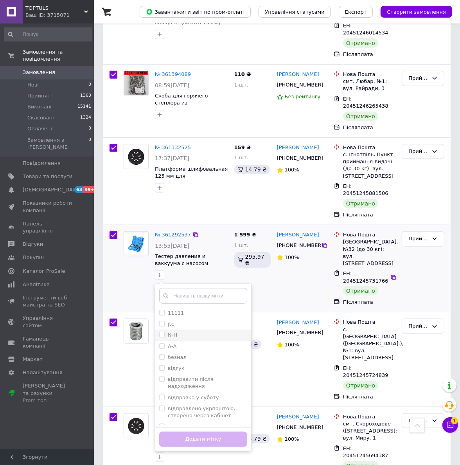
click at [160, 330] on li "N-Н" at bounding box center [203, 335] width 96 height 11
checkbox input "true"
click at [185, 432] on button "Додати мітку" at bounding box center [203, 439] width 88 height 15
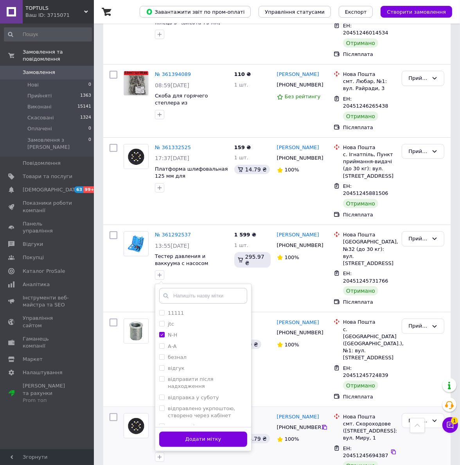
checkbox input "false"
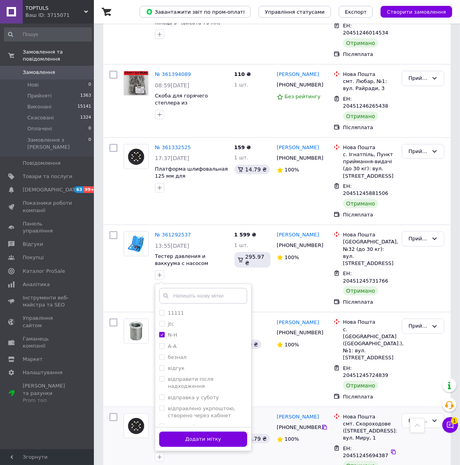
checkbox input "false"
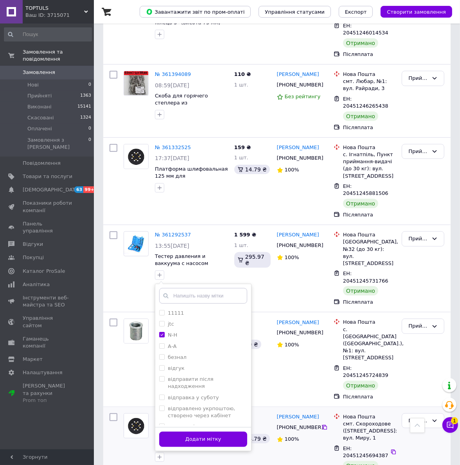
checkbox input "false"
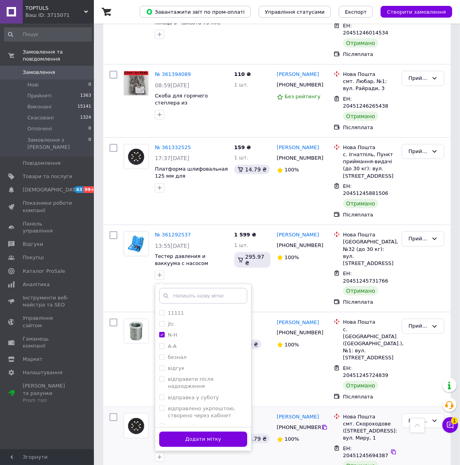
checkbox input "false"
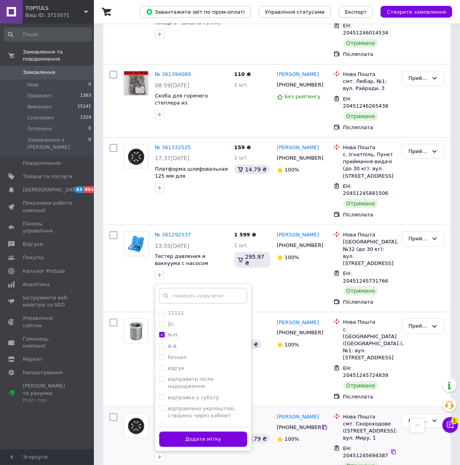
checkbox input "false"
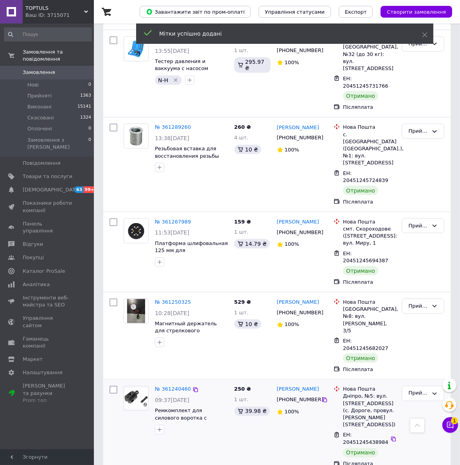
scroll to position [538, 0]
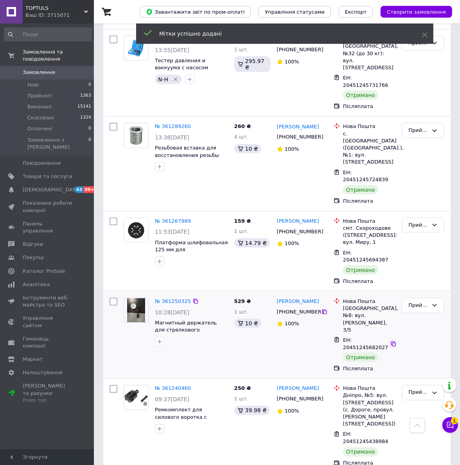
click at [391, 341] on icon at bounding box center [394, 344] width 6 height 6
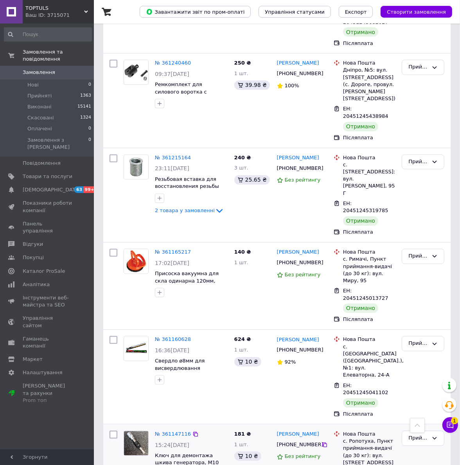
scroll to position [881, 0]
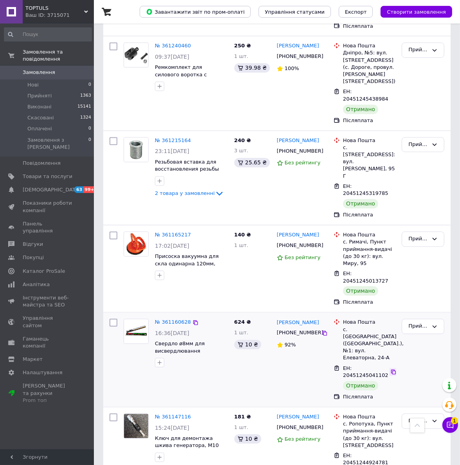
click at [391, 369] on icon at bounding box center [394, 372] width 6 height 6
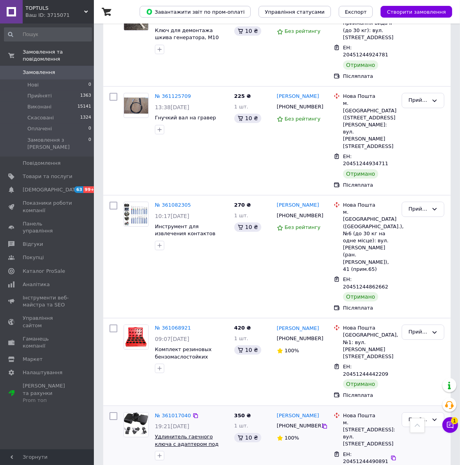
scroll to position [1321, 0]
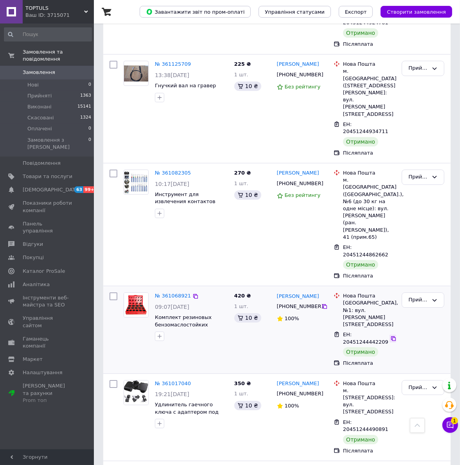
click at [392, 336] on icon at bounding box center [394, 338] width 5 height 5
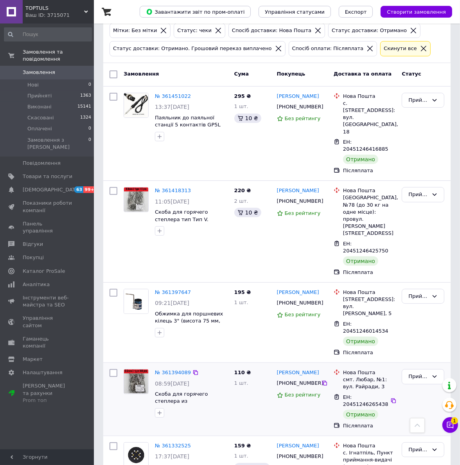
scroll to position [0, 0]
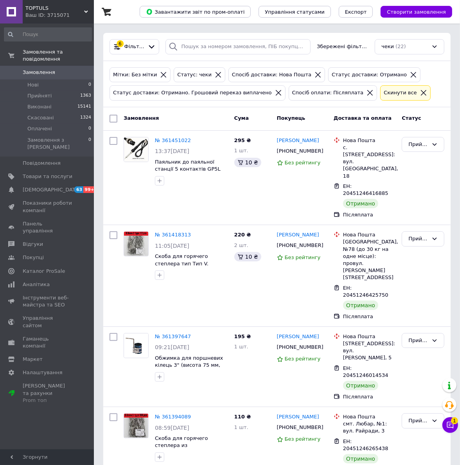
click at [114, 121] on input "checkbox" at bounding box center [114, 119] width 8 height 8
checkbox input "true"
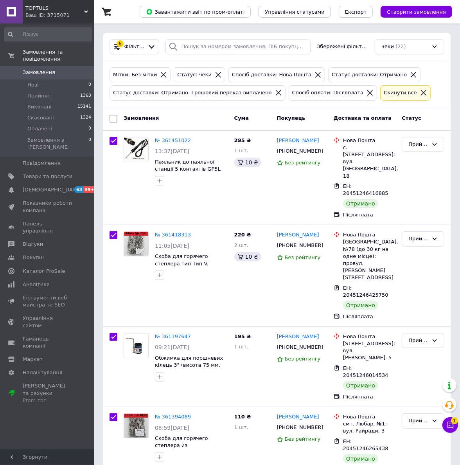
checkbox input "true"
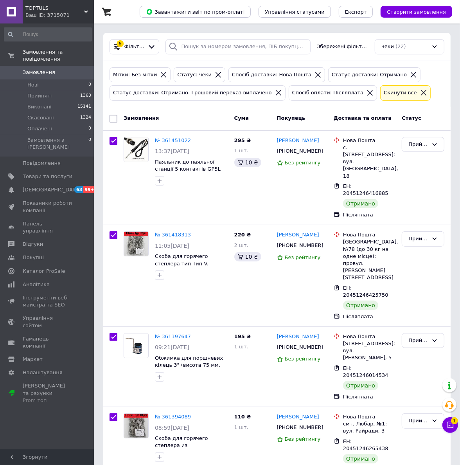
checkbox input "true"
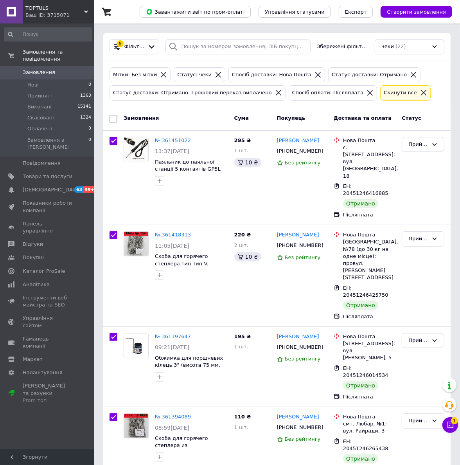
checkbox input "true"
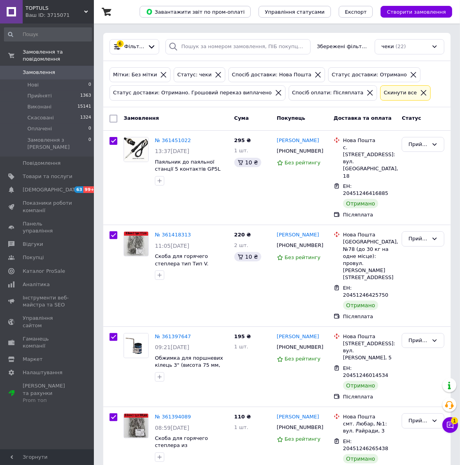
checkbox input "true"
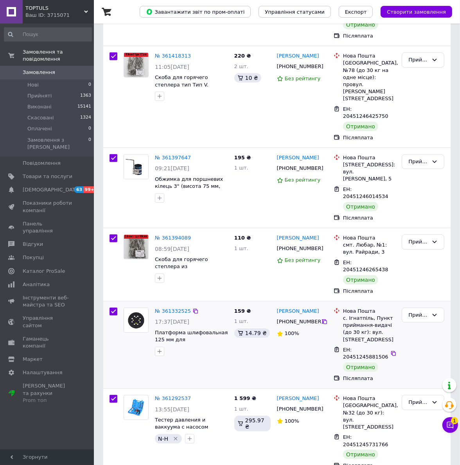
scroll to position [196, 0]
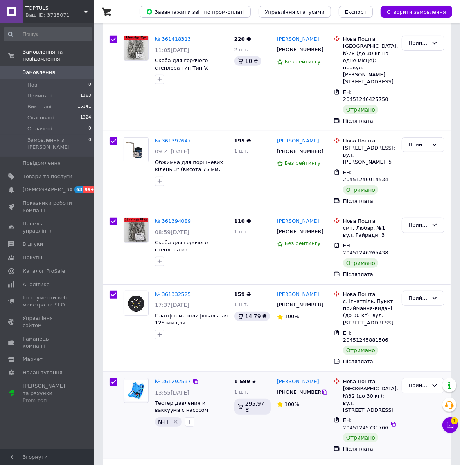
click at [114, 378] on input "checkbox" at bounding box center [114, 382] width 8 height 8
checkbox input "false"
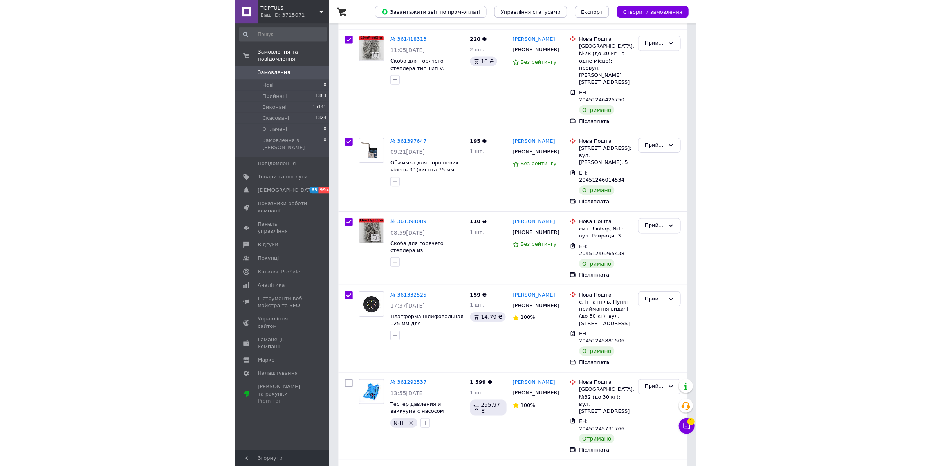
scroll to position [0, 0]
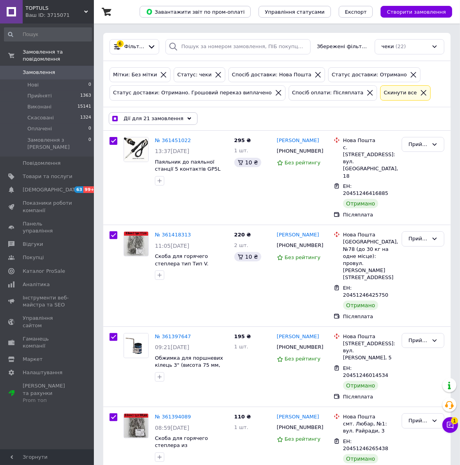
click at [162, 118] on span "Дії для 21 замовлення" at bounding box center [154, 118] width 60 height 7
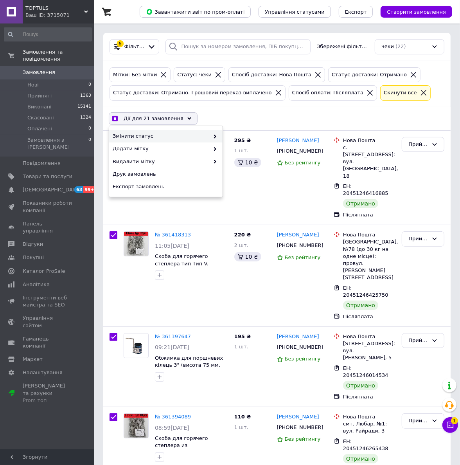
click at [164, 134] on span "Змінити статус" at bounding box center [161, 136] width 97 height 7
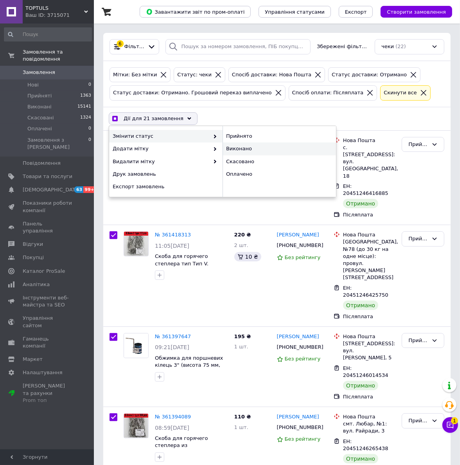
checkbox input "true"
click at [249, 150] on div "Виконано" at bounding box center [280, 149] width 114 height 13
checkbox input "false"
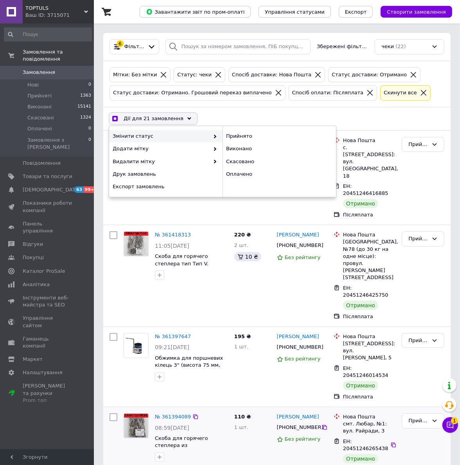
checkbox input "false"
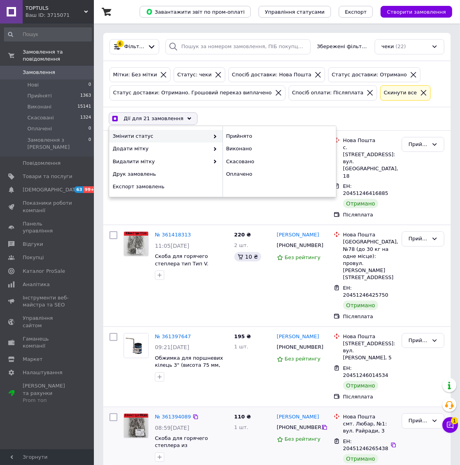
checkbox input "false"
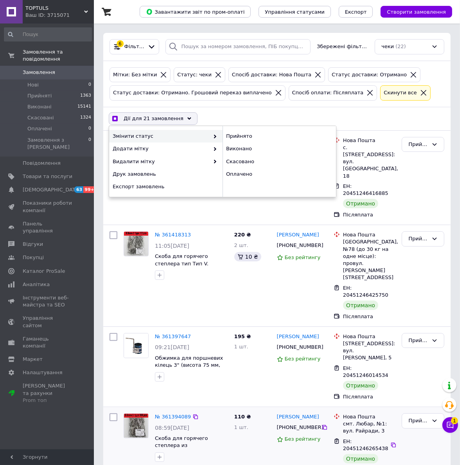
checkbox input "false"
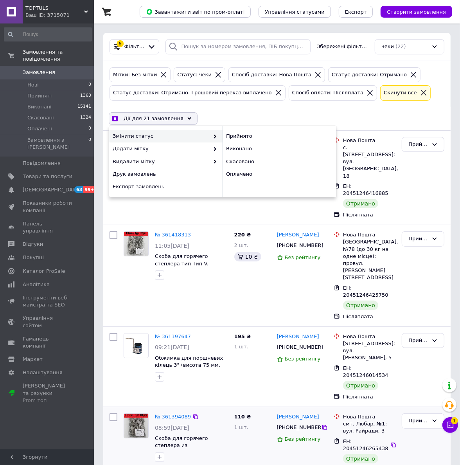
checkbox input "false"
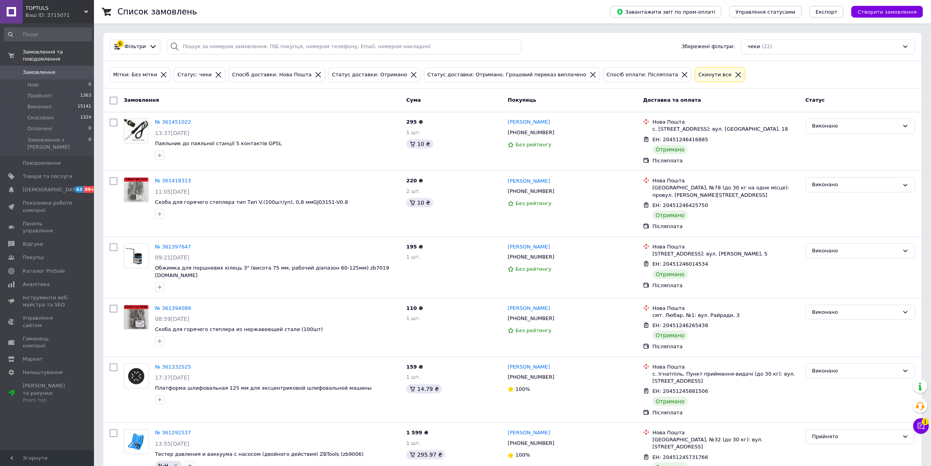
click at [50, 69] on span "Замовлення" at bounding box center [39, 72] width 32 height 7
